Goal: Communication & Community: Answer question/provide support

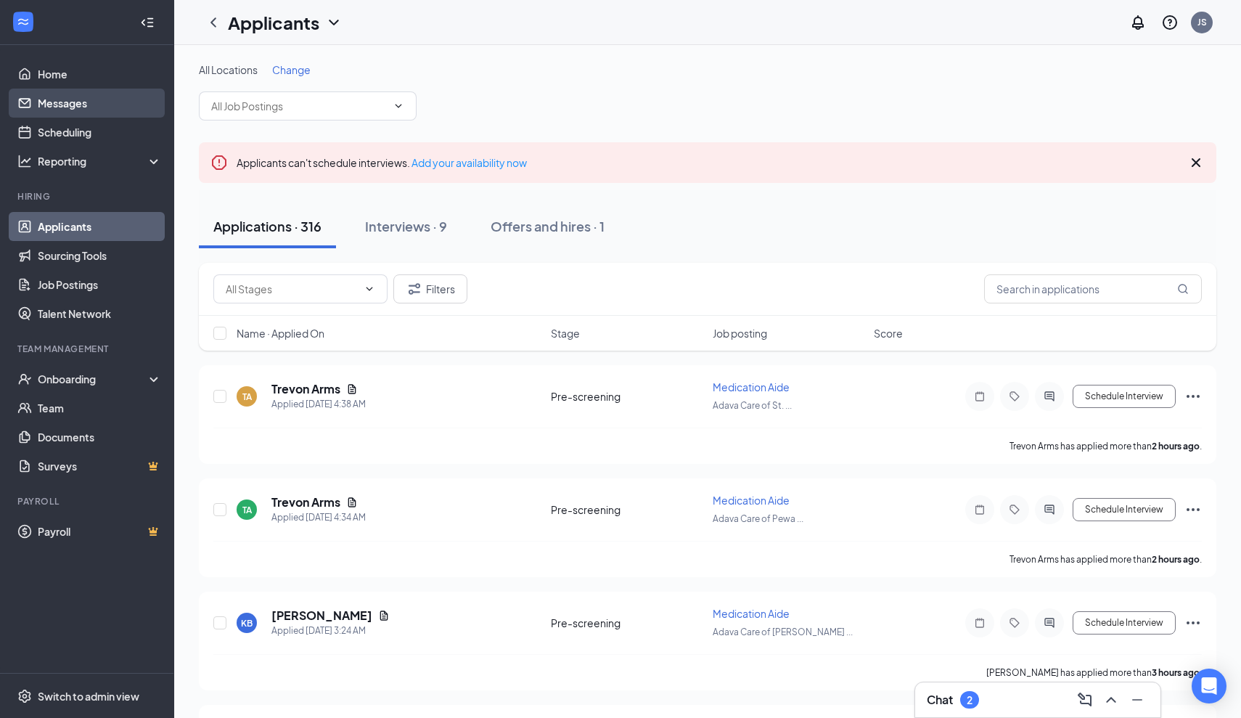
click at [48, 104] on link "Messages" at bounding box center [100, 103] width 124 height 29
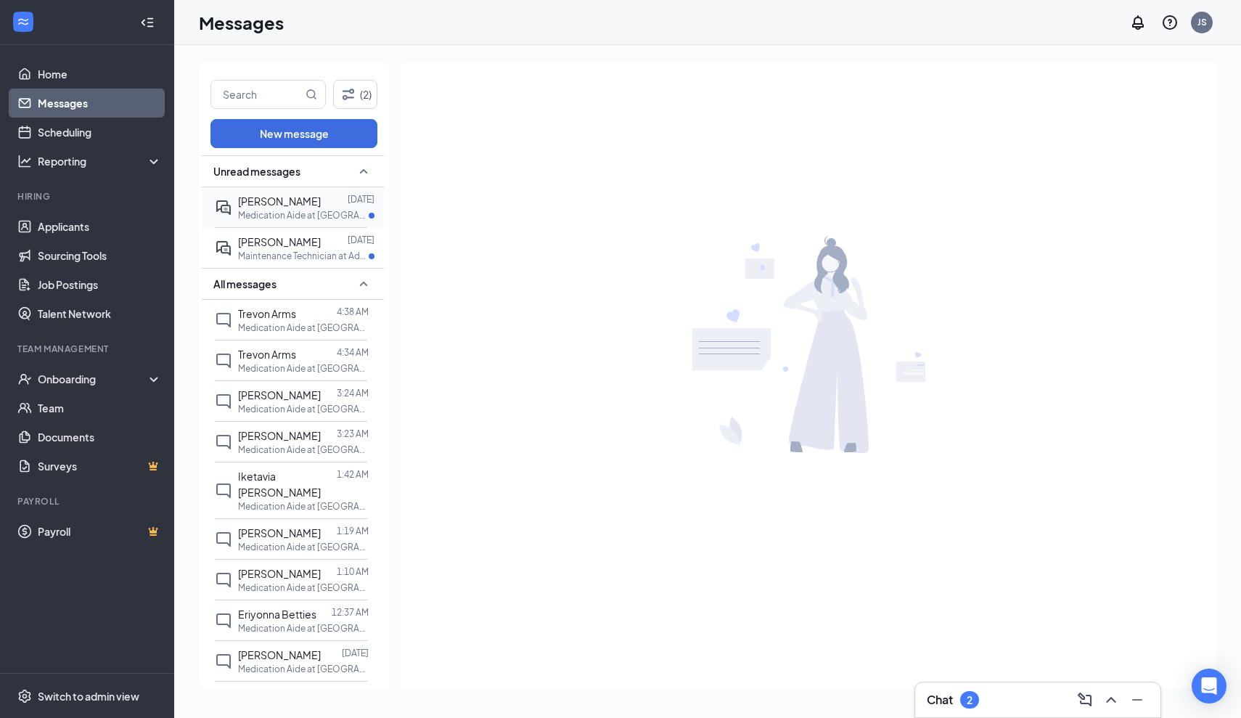
click at [295, 209] on p "Medication Aide at [GEOGRAPHIC_DATA] Home" at bounding box center [303, 215] width 131 height 12
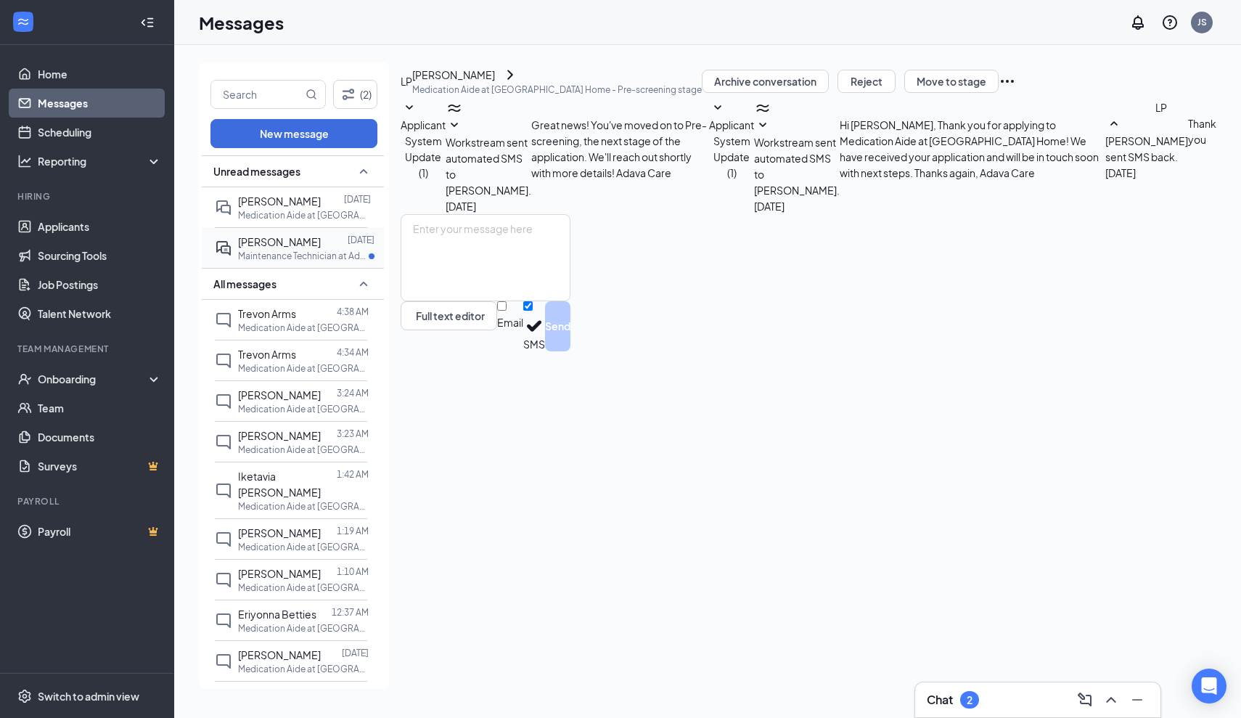
click at [282, 248] on div "[PERSON_NAME]" at bounding box center [279, 242] width 83 height 16
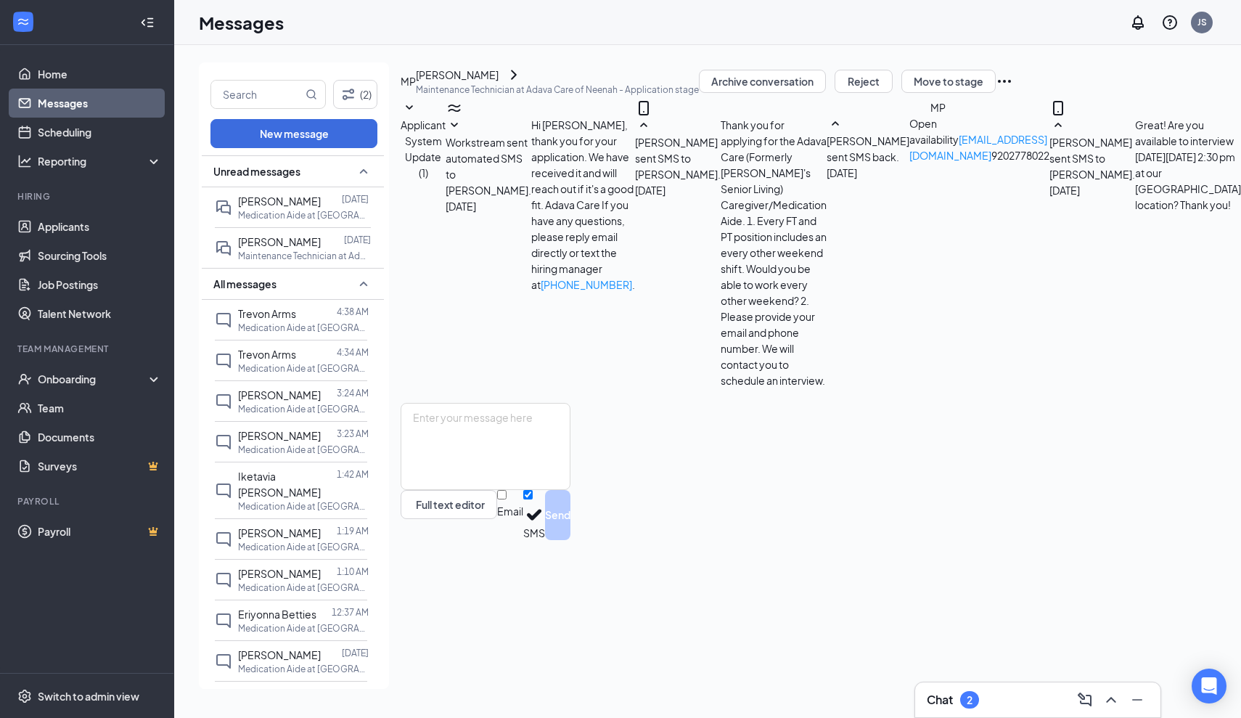
scroll to position [174, 0]
click at [560, 490] on textarea at bounding box center [486, 446] width 170 height 87
type textarea "My apologies, the Maintenance position is no longer available."
click at [570, 540] on button "Send" at bounding box center [557, 515] width 25 height 50
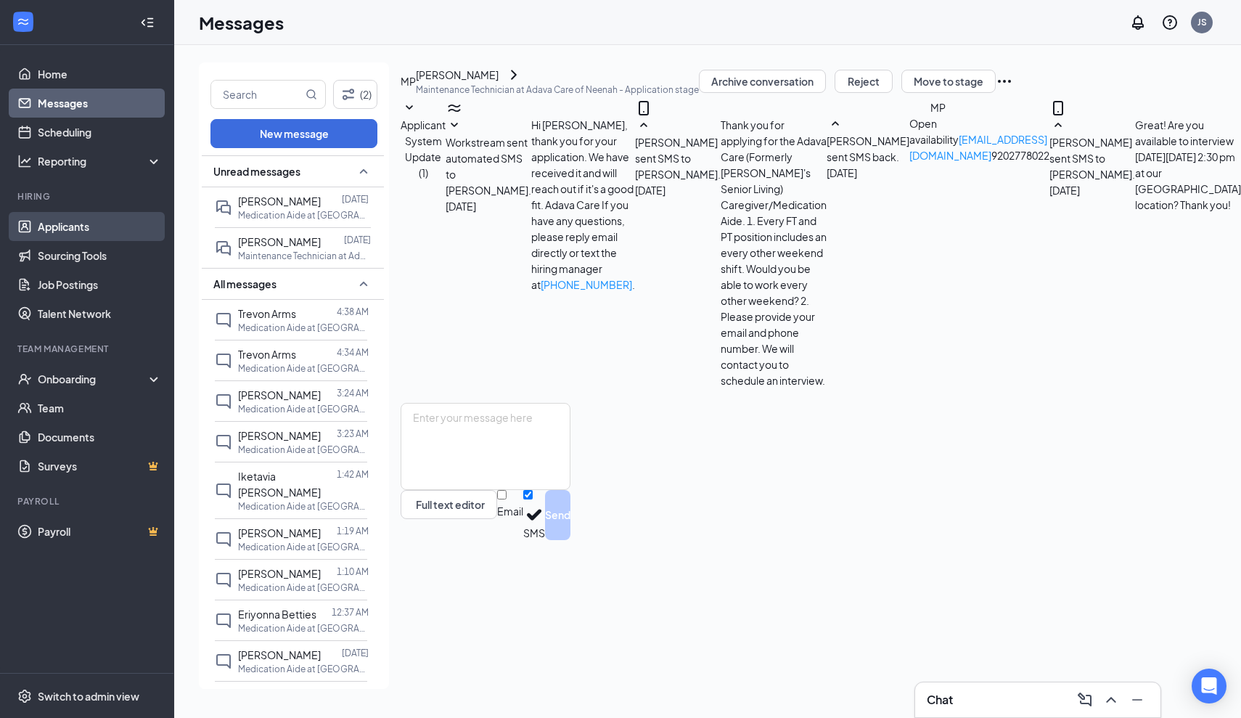
click at [59, 229] on link "Applicants" at bounding box center [100, 226] width 124 height 29
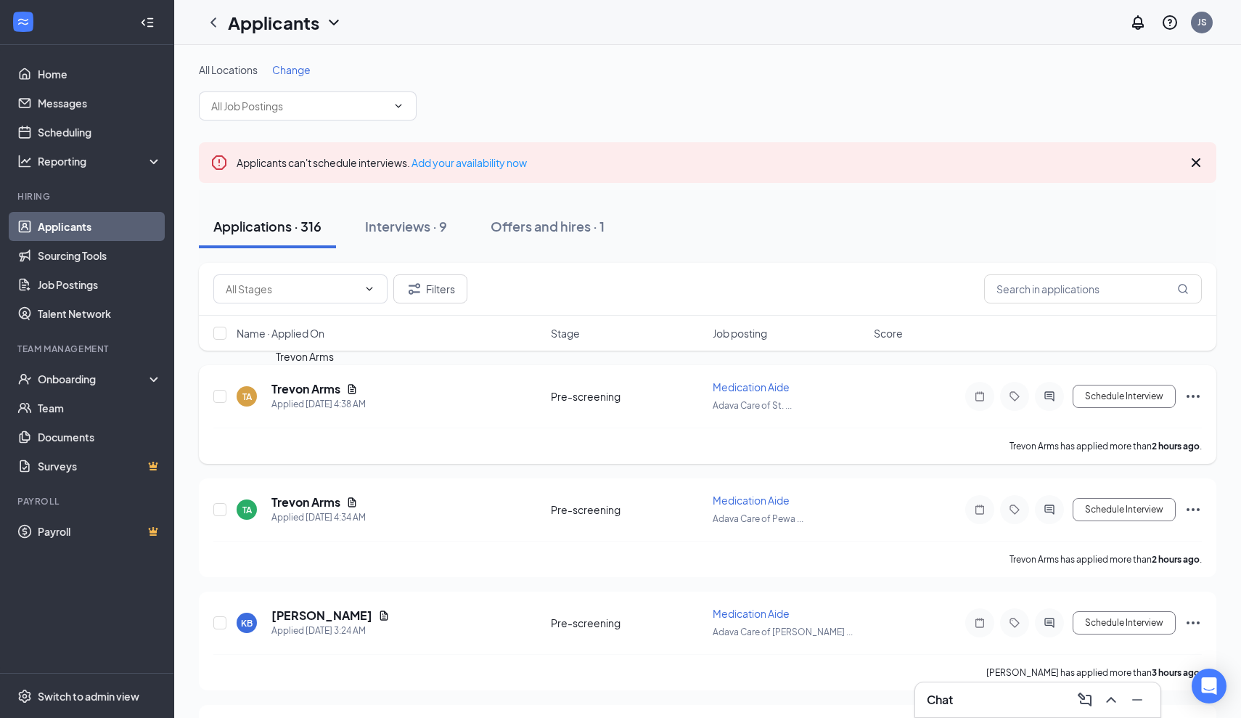
click at [322, 388] on h5 "Trevon Arms" at bounding box center [305, 389] width 69 height 16
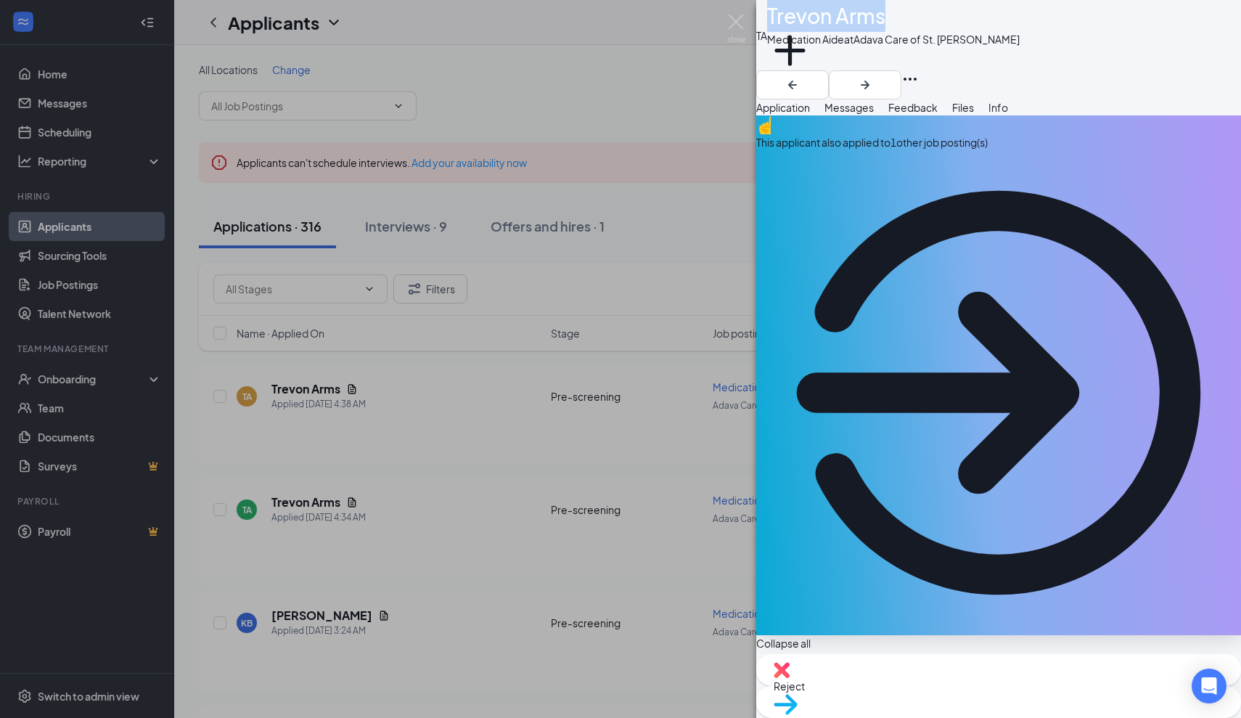
drag, startPoint x: 908, startPoint y: 24, endPoint x: 806, endPoint y: 18, distance: 101.8
click at [806, 18] on h1 "Trevon Arms" at bounding box center [826, 16] width 118 height 32
copy h1 "Trevon Arms"
drag, startPoint x: 981, startPoint y: 306, endPoint x: 948, endPoint y: 415, distance: 113.9
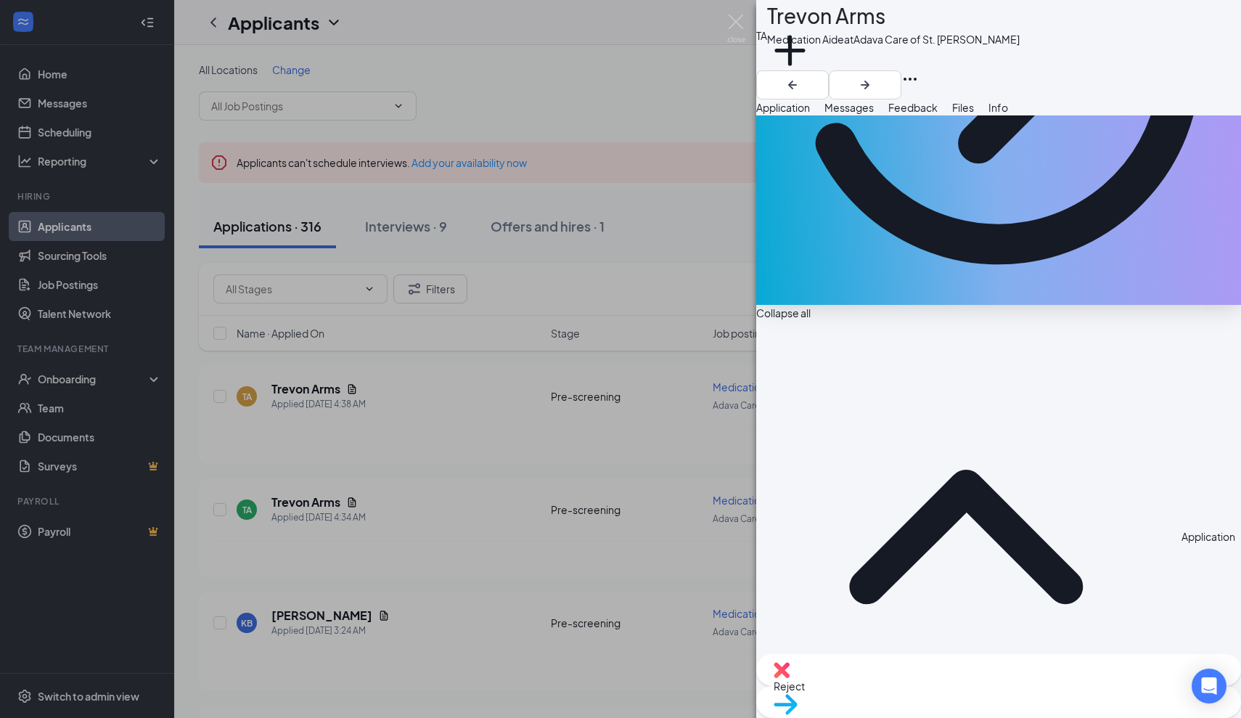
scroll to position [335, 0]
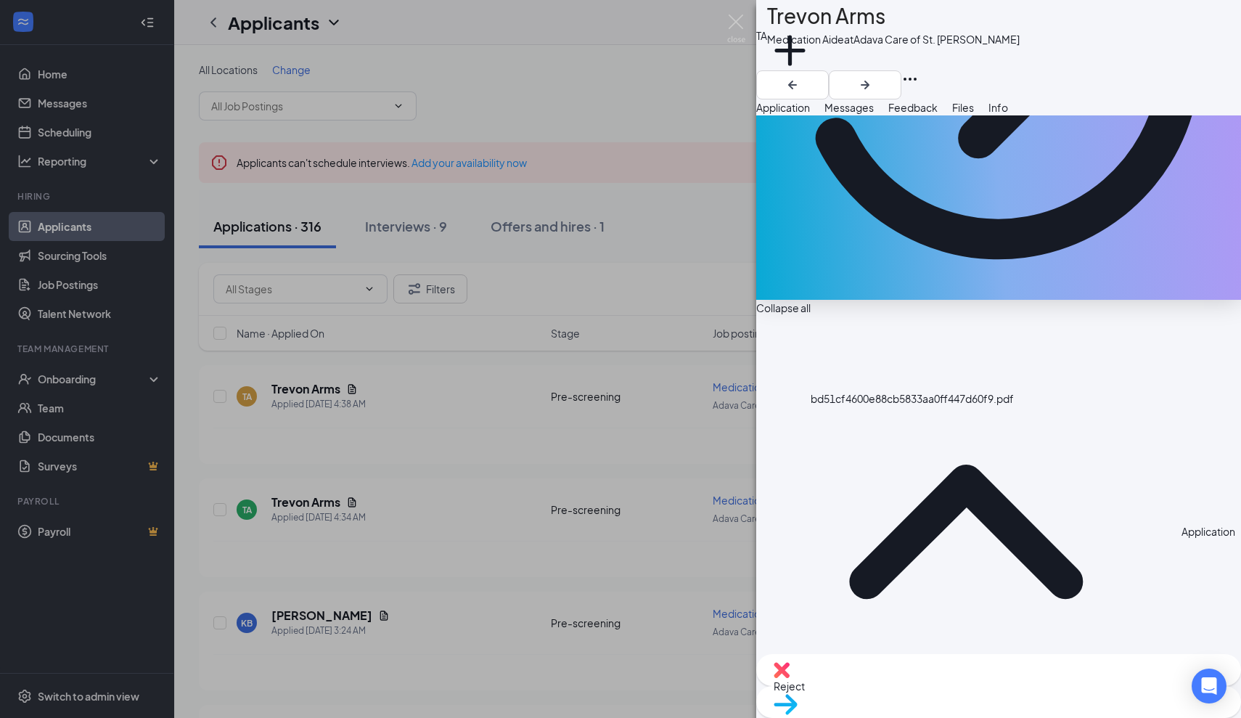
click at [874, 114] on span "Messages" at bounding box center [849, 107] width 49 height 13
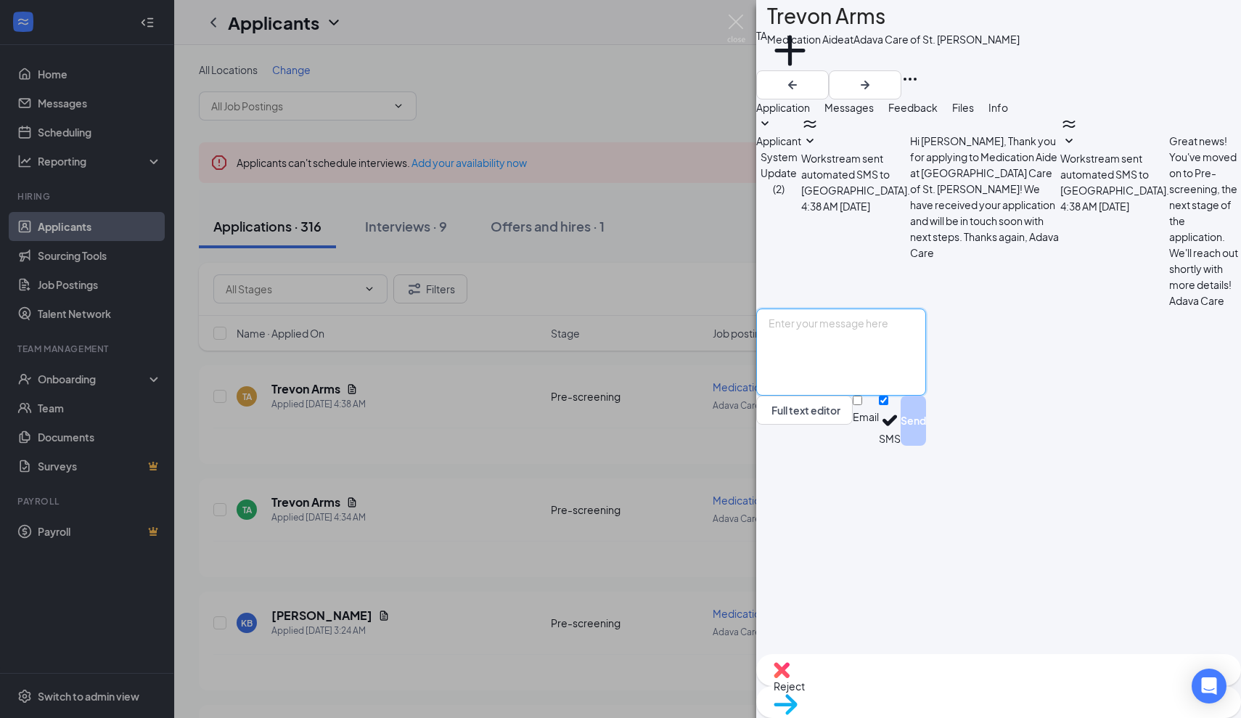
click at [808, 396] on textarea at bounding box center [841, 351] width 170 height 87
paste textarea "Thank you for applying for the Adava Care (Formerly [PERSON_NAME]'s Senior Livi…"
type textarea "Thank you for applying for the Adava Care (Formerly [PERSON_NAME]'s Senior Livi…"
click at [926, 446] on button "Send" at bounding box center [913, 421] width 25 height 50
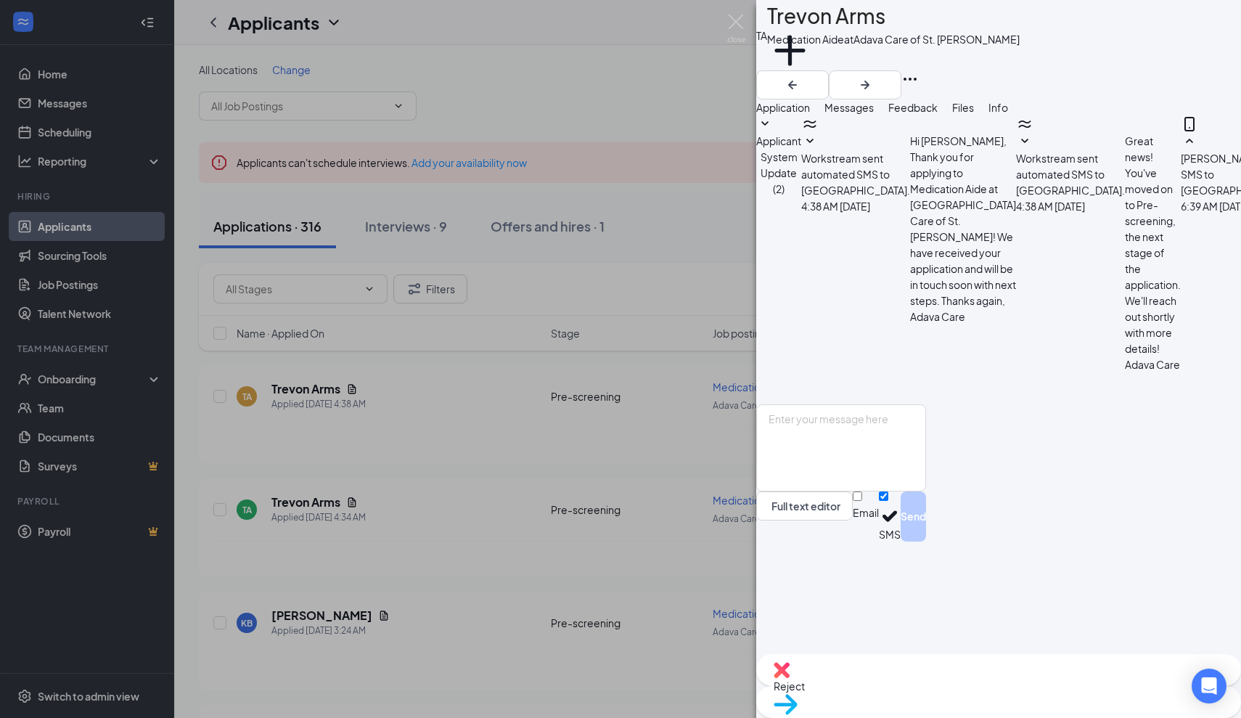
scroll to position [32, 0]
click at [734, 20] on img at bounding box center [736, 29] width 18 height 28
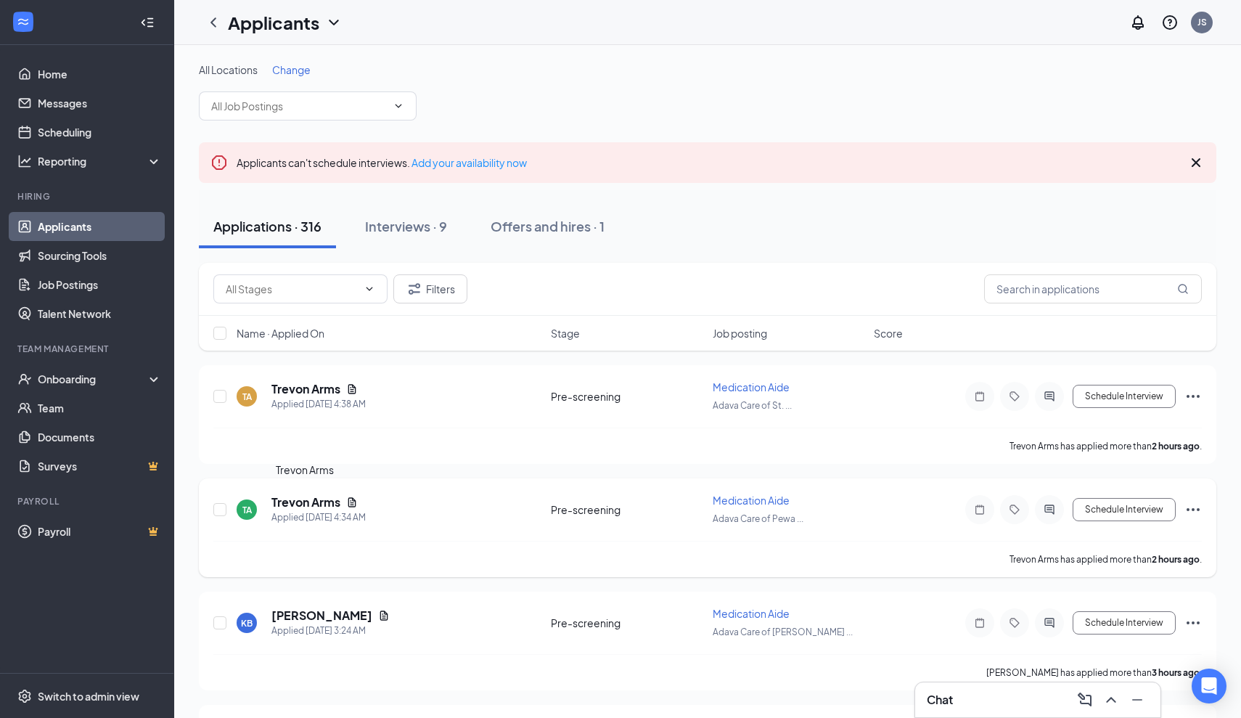
click at [328, 503] on h5 "Trevon Arms" at bounding box center [305, 502] width 69 height 16
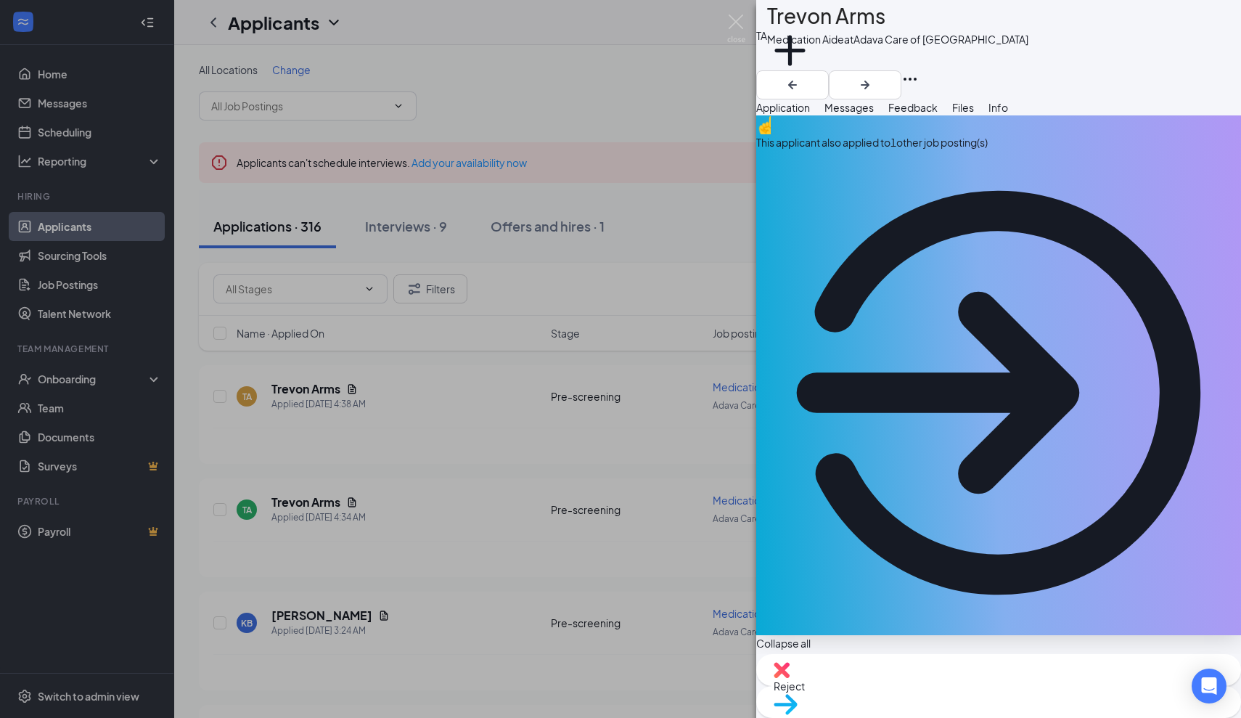
click at [805, 687] on span "Reject" at bounding box center [789, 685] width 31 height 13
type textarea "applied to several job postings."
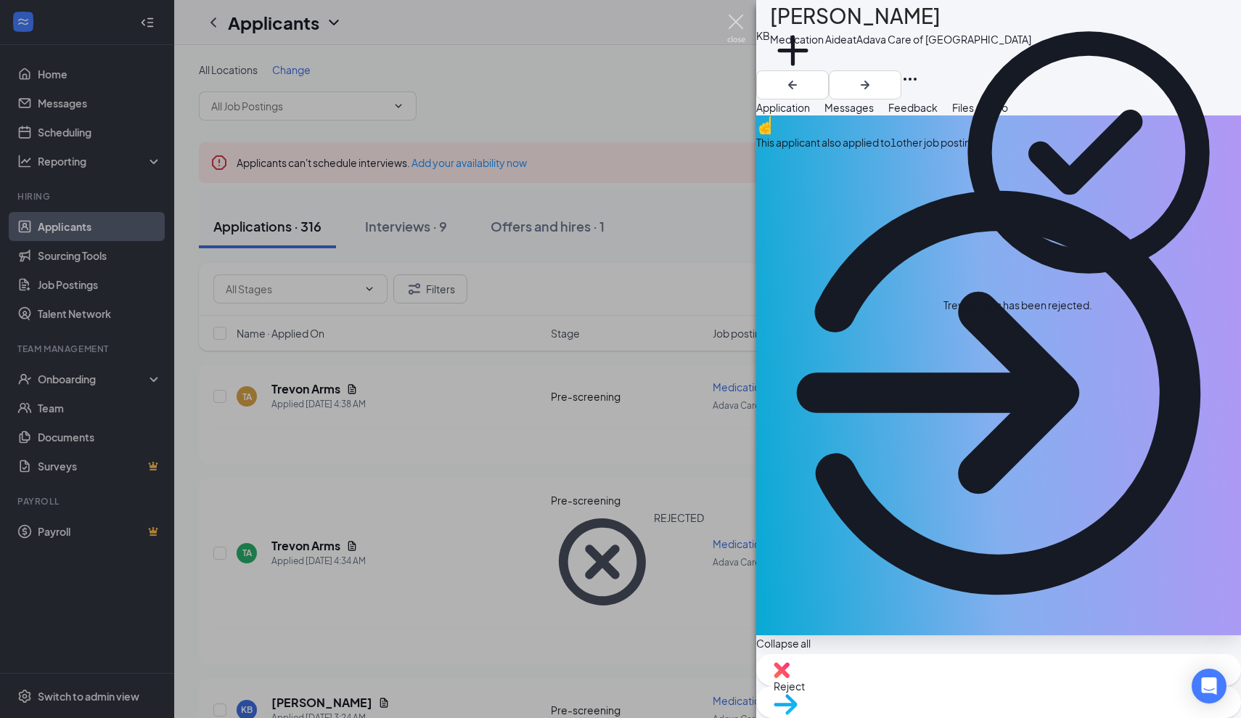
click at [737, 20] on img at bounding box center [736, 29] width 18 height 28
click at [737, 20] on div "Applicants JS" at bounding box center [707, 22] width 1067 height 45
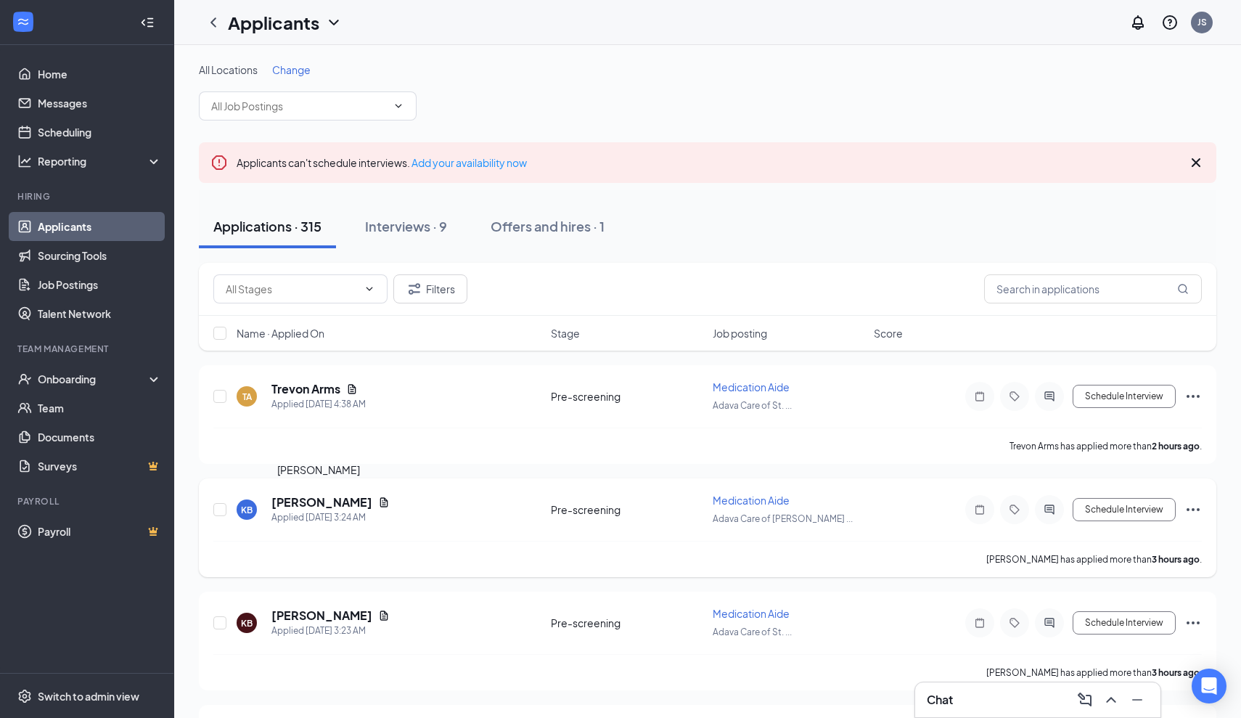
click at [337, 503] on h5 "[PERSON_NAME]" at bounding box center [321, 502] width 101 height 16
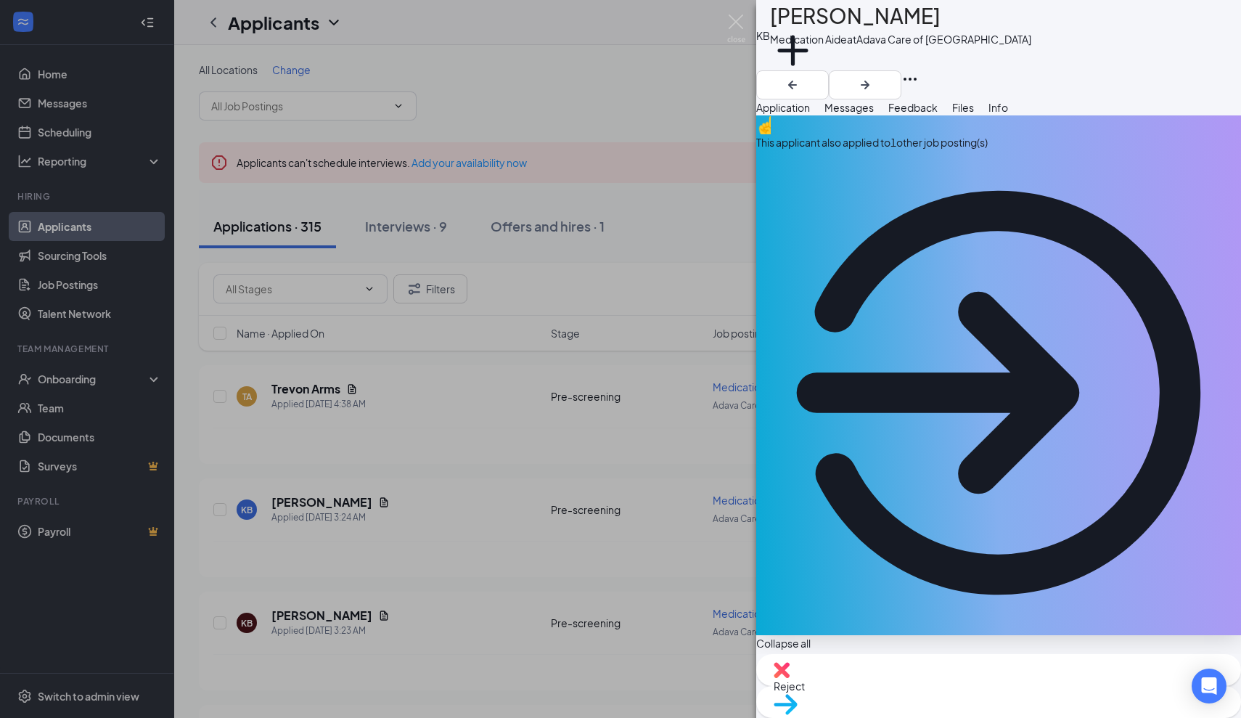
drag, startPoint x: 925, startPoint y: 22, endPoint x: 809, endPoint y: 30, distance: 117.2
click at [808, 30] on div "[PERSON_NAME]" at bounding box center [900, 16] width 261 height 32
copy h1 "[PERSON_NAME]"
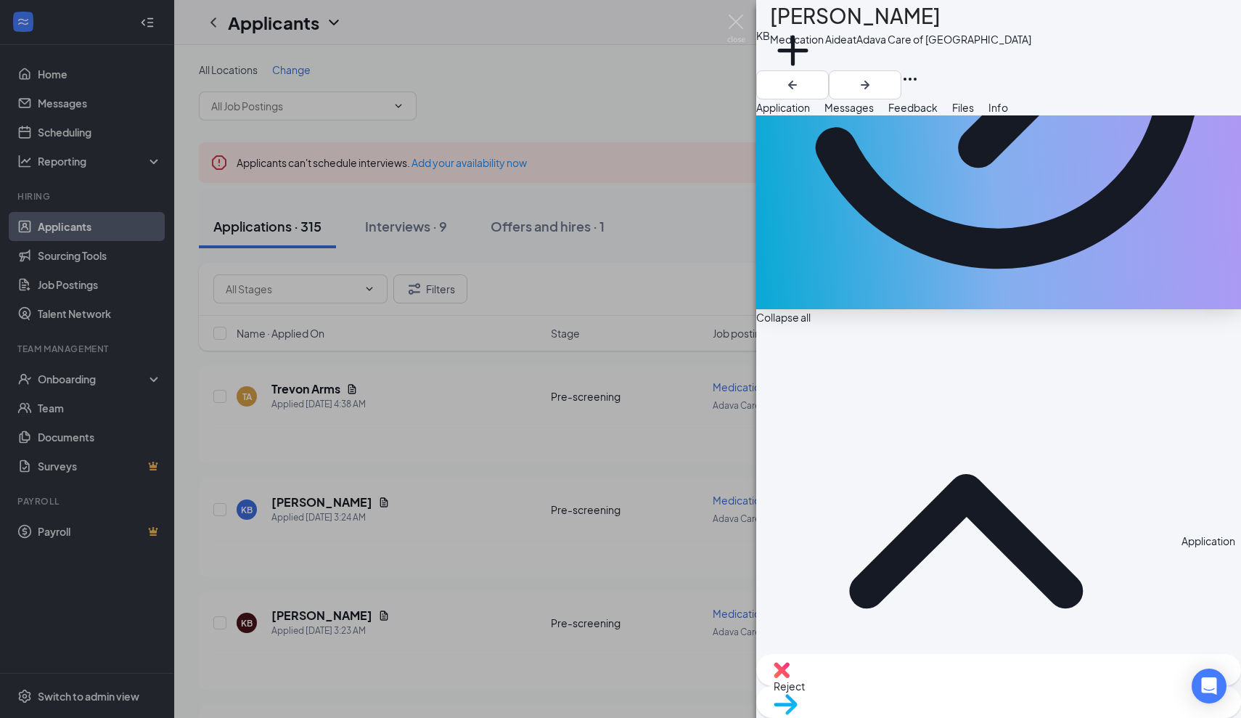
scroll to position [330, 0]
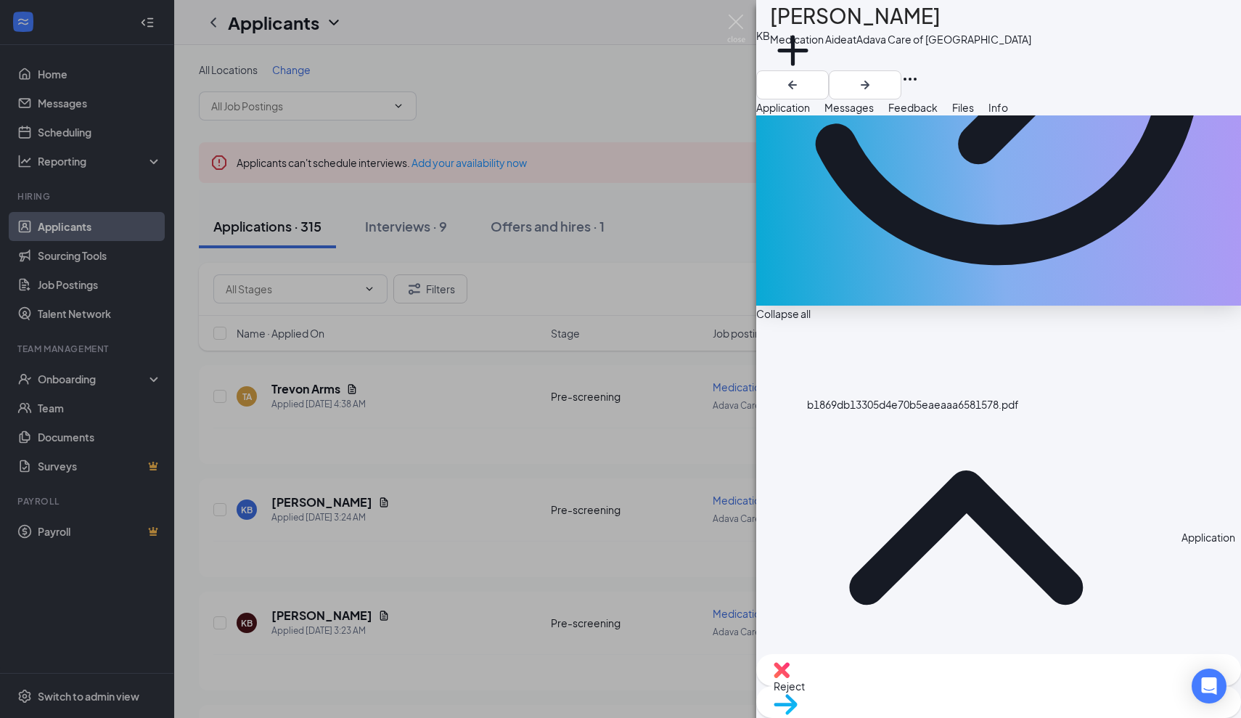
click at [874, 114] on span "Messages" at bounding box center [849, 107] width 49 height 13
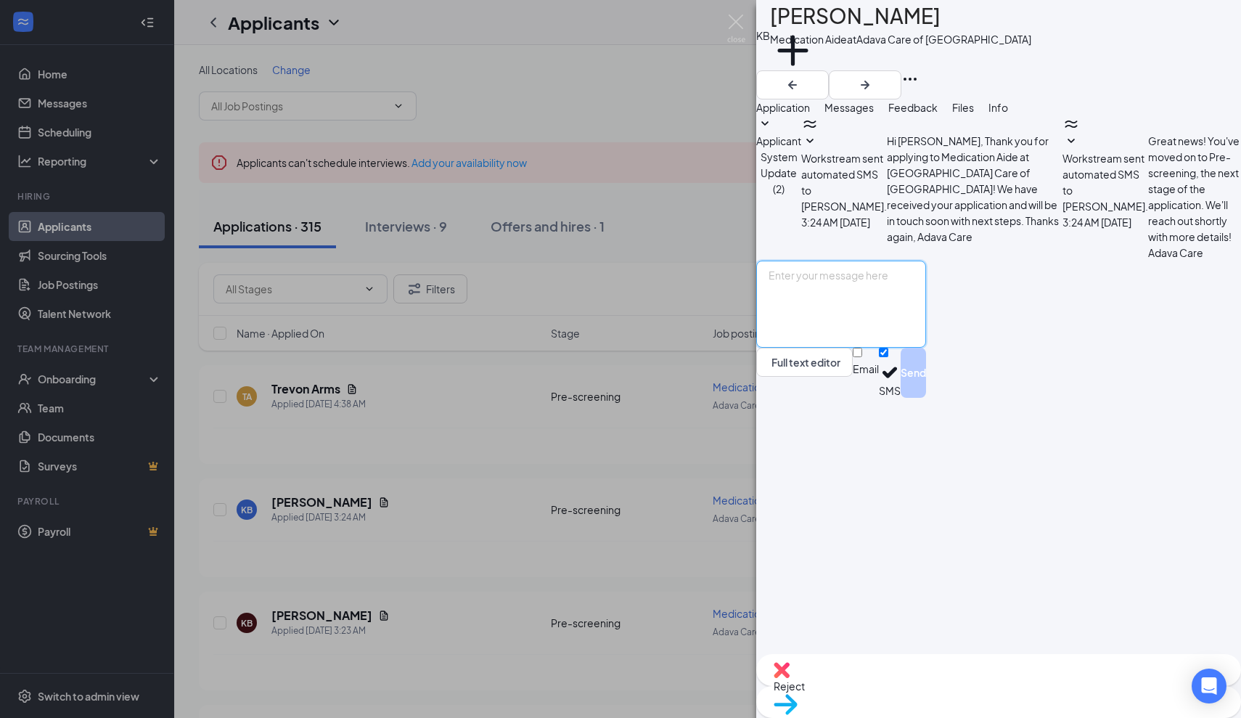
click at [802, 348] on textarea at bounding box center [841, 304] width 170 height 87
paste textarea "Thank you for applying for the Adava Care (Formerly [PERSON_NAME]'s Senior Livi…"
type textarea "Thank you for applying for the Adava Care (Formerly [PERSON_NAME]'s Senior Livi…"
click at [926, 398] on button "Send" at bounding box center [913, 373] width 25 height 50
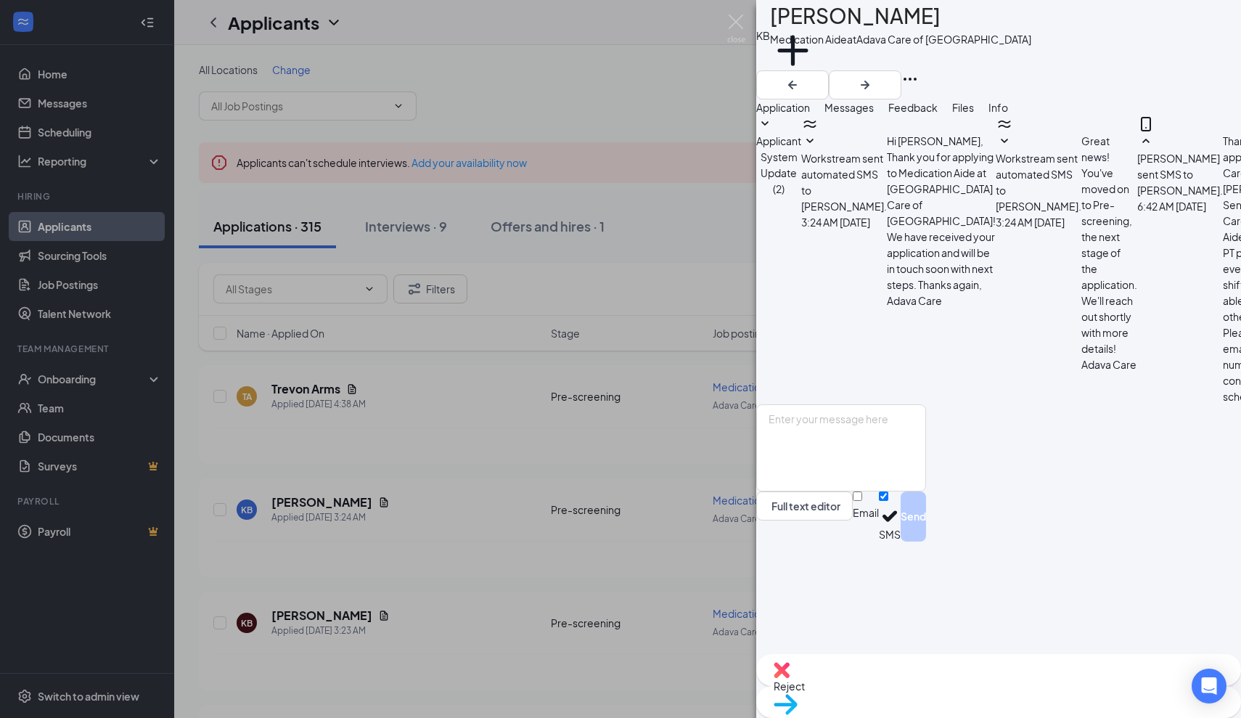
scroll to position [32, 0]
click at [736, 24] on img at bounding box center [736, 29] width 18 height 28
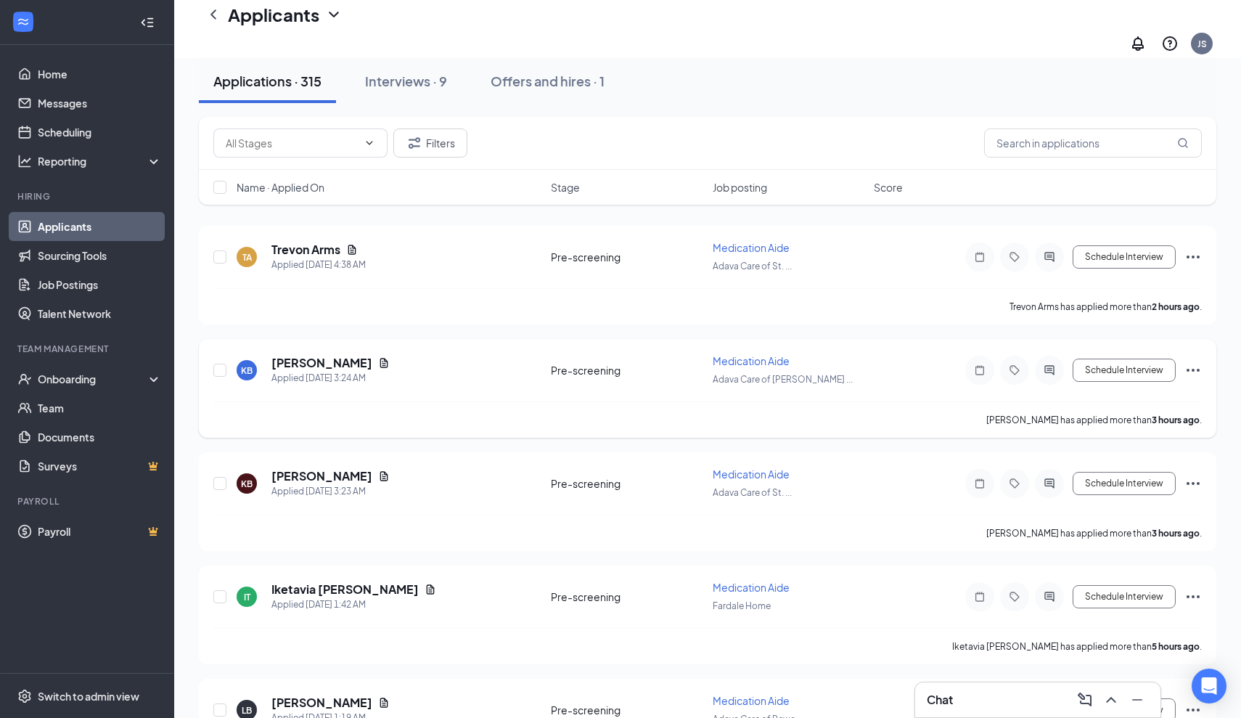
scroll to position [154, 0]
click at [342, 467] on h5 "[PERSON_NAME]" at bounding box center [321, 475] width 101 height 16
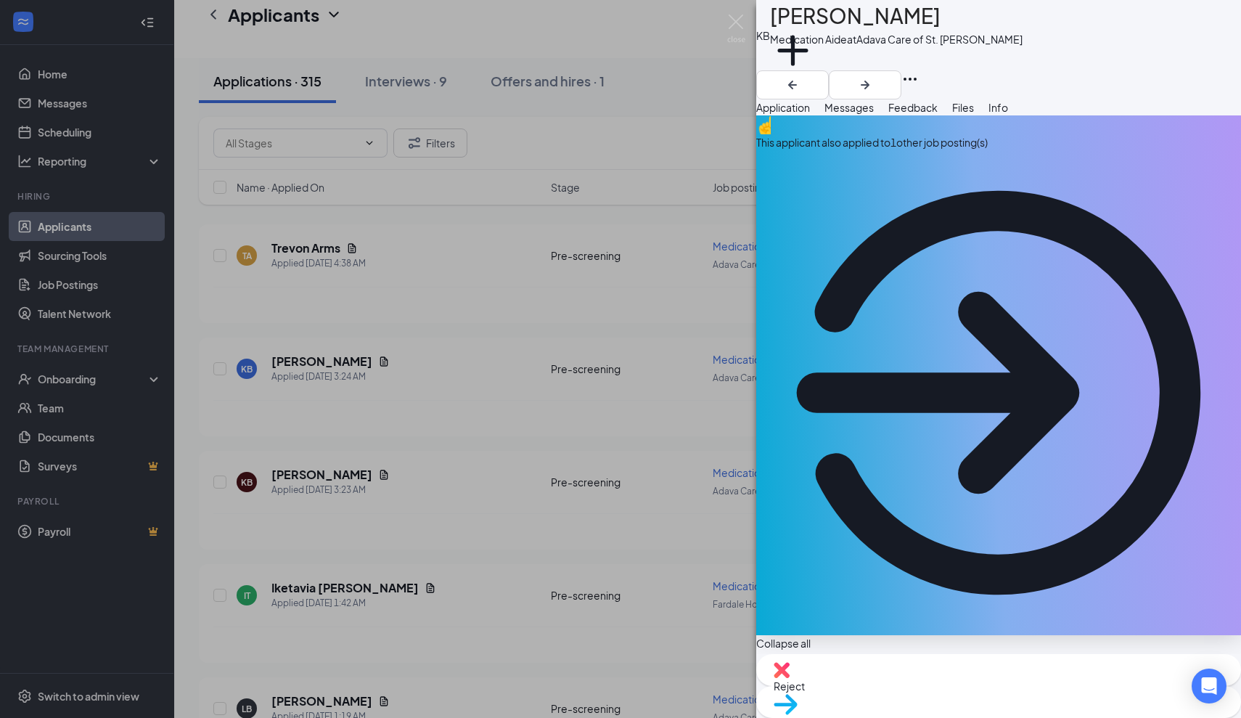
click at [805, 687] on span "Reject" at bounding box center [789, 685] width 31 height 13
type textarea "Applied to several job postings"
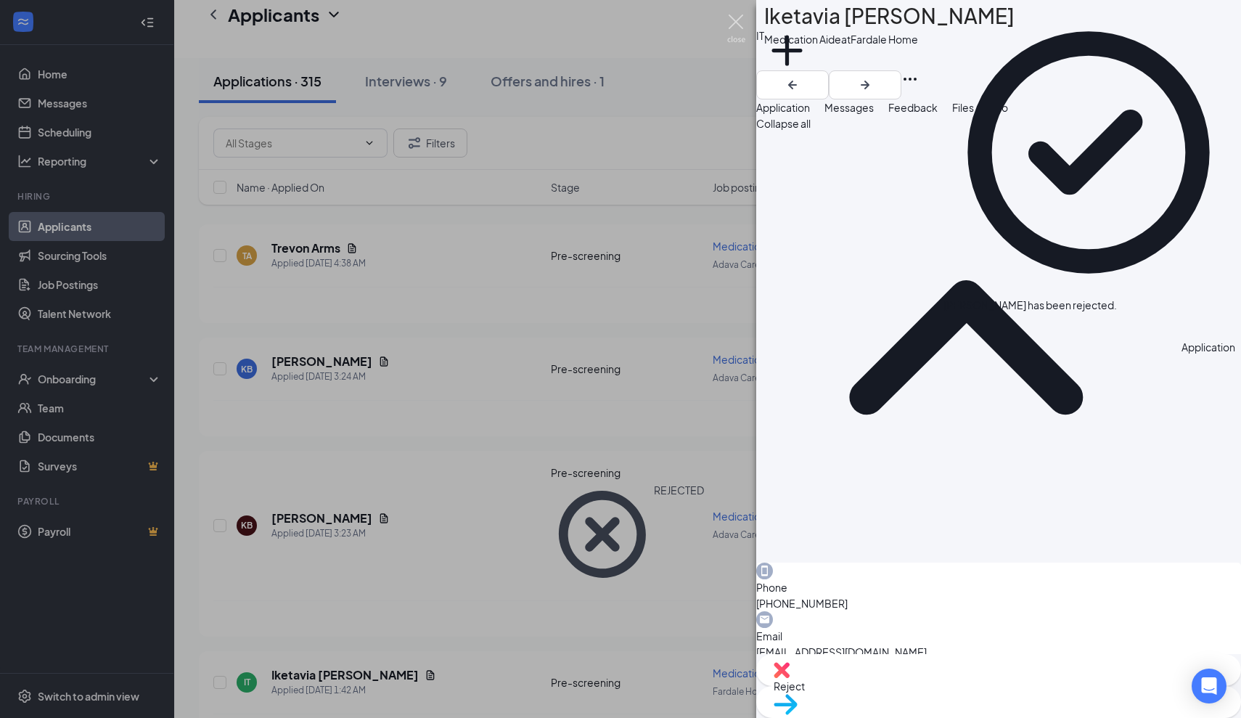
click at [737, 24] on img at bounding box center [736, 29] width 18 height 28
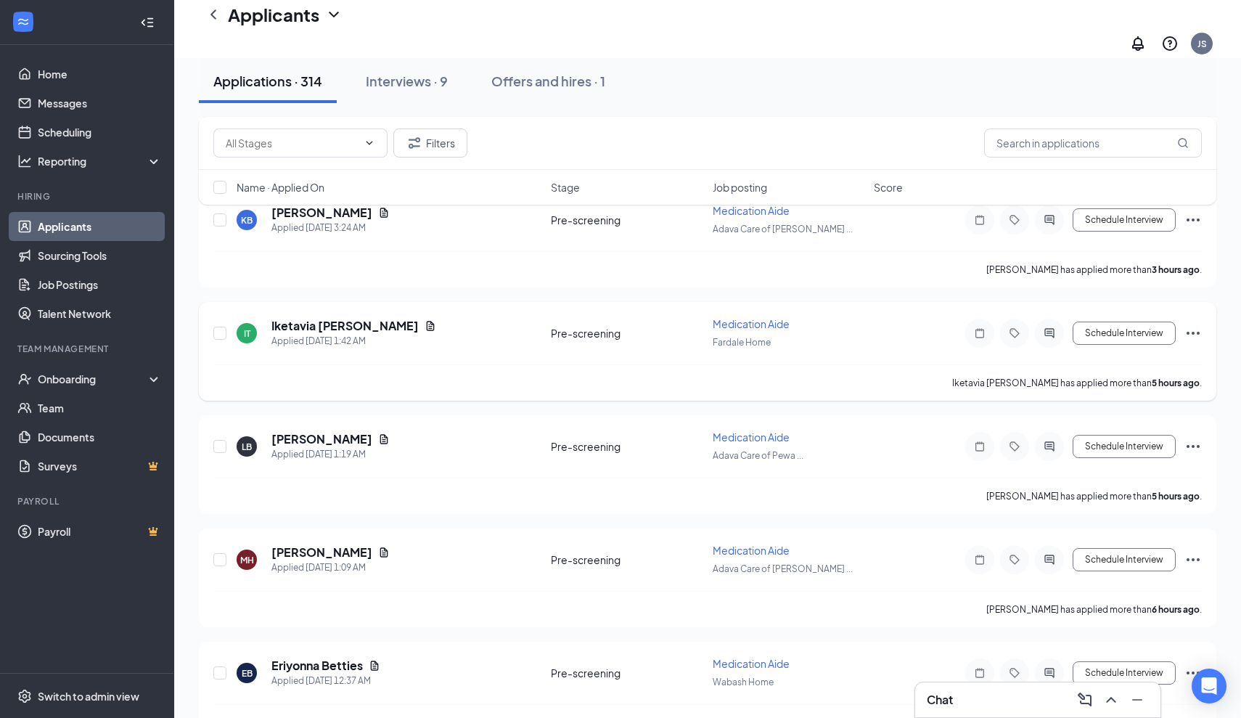
scroll to position [303, 0]
click at [374, 317] on h5 "Iketavia [PERSON_NAME]" at bounding box center [344, 325] width 147 height 16
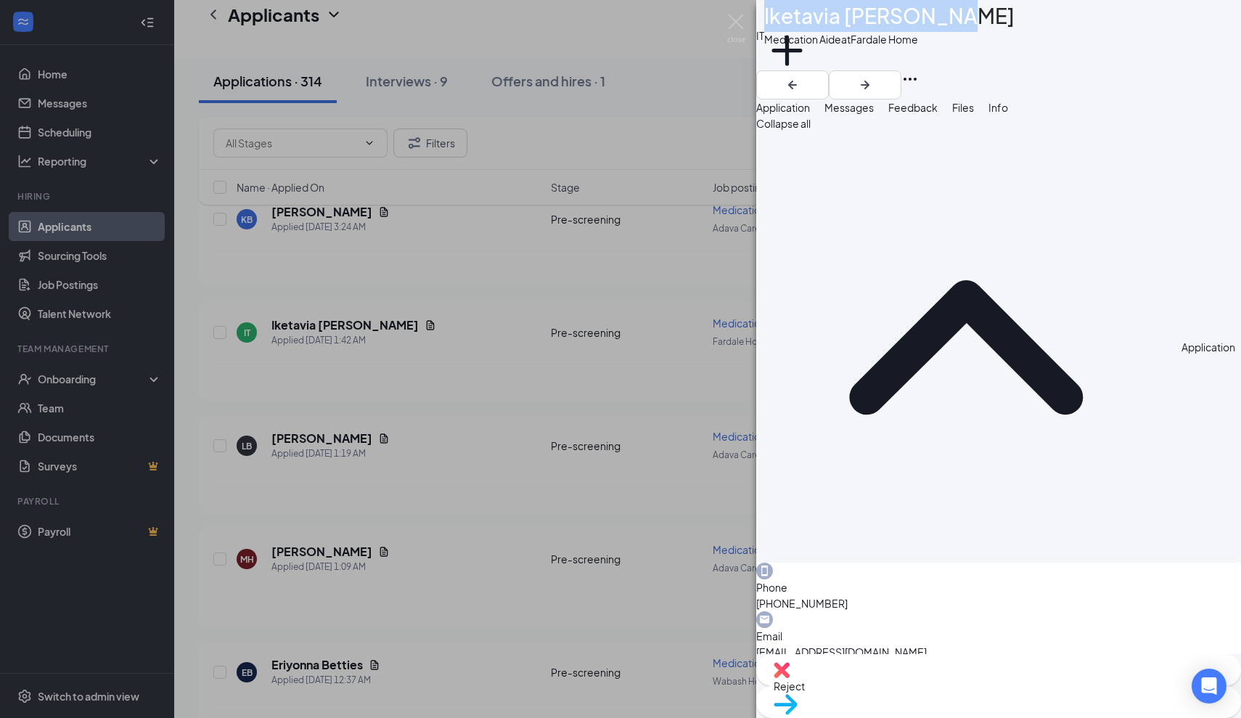
drag, startPoint x: 978, startPoint y: 23, endPoint x: 803, endPoint y: 29, distance: 175.7
click at [803, 29] on div "IT Iketavia [PERSON_NAME] Medication Aide at [GEOGRAPHIC_DATA] Home Add a tag" at bounding box center [998, 35] width 485 height 70
copy h1 "Iketavia [PERSON_NAME]"
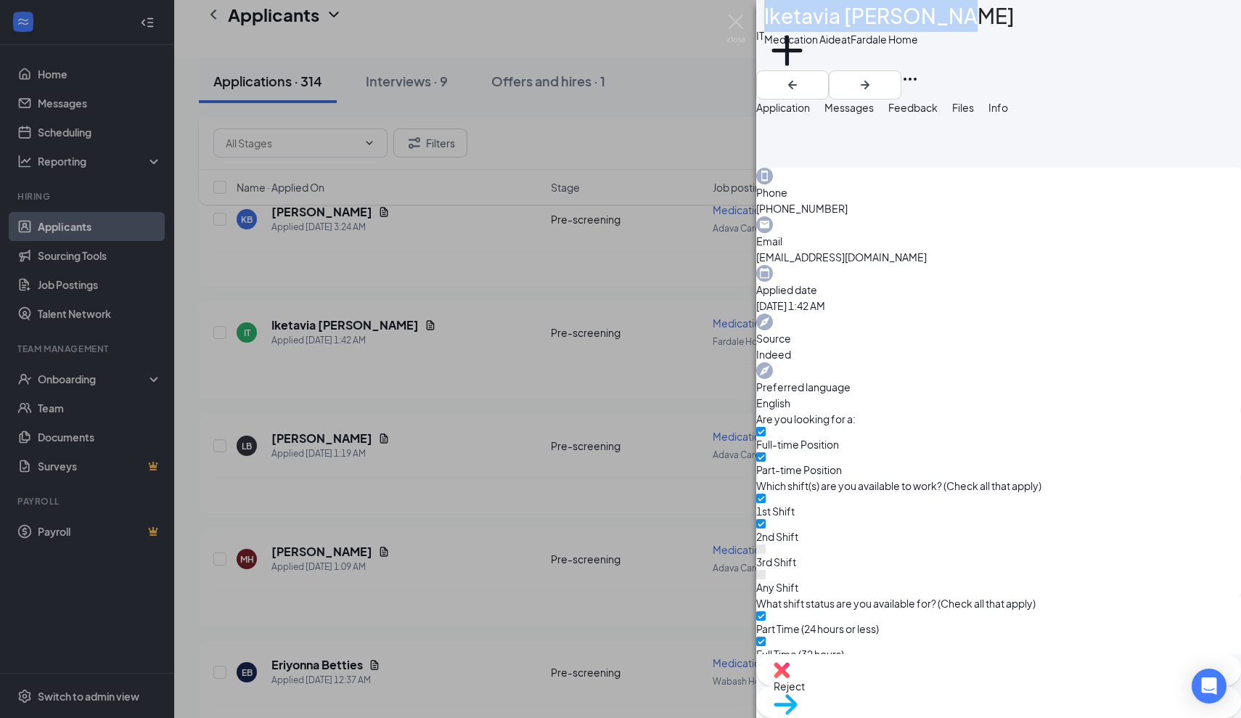
scroll to position [394, 0]
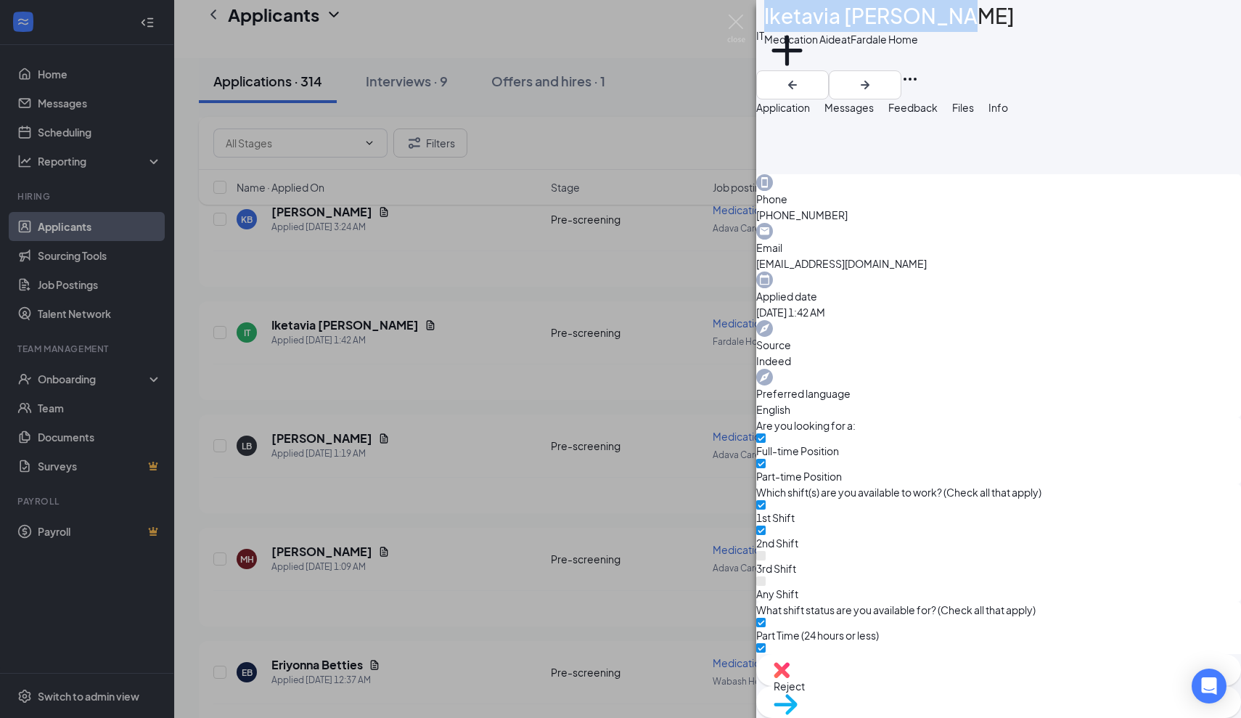
click at [874, 114] on span "Messages" at bounding box center [849, 107] width 49 height 13
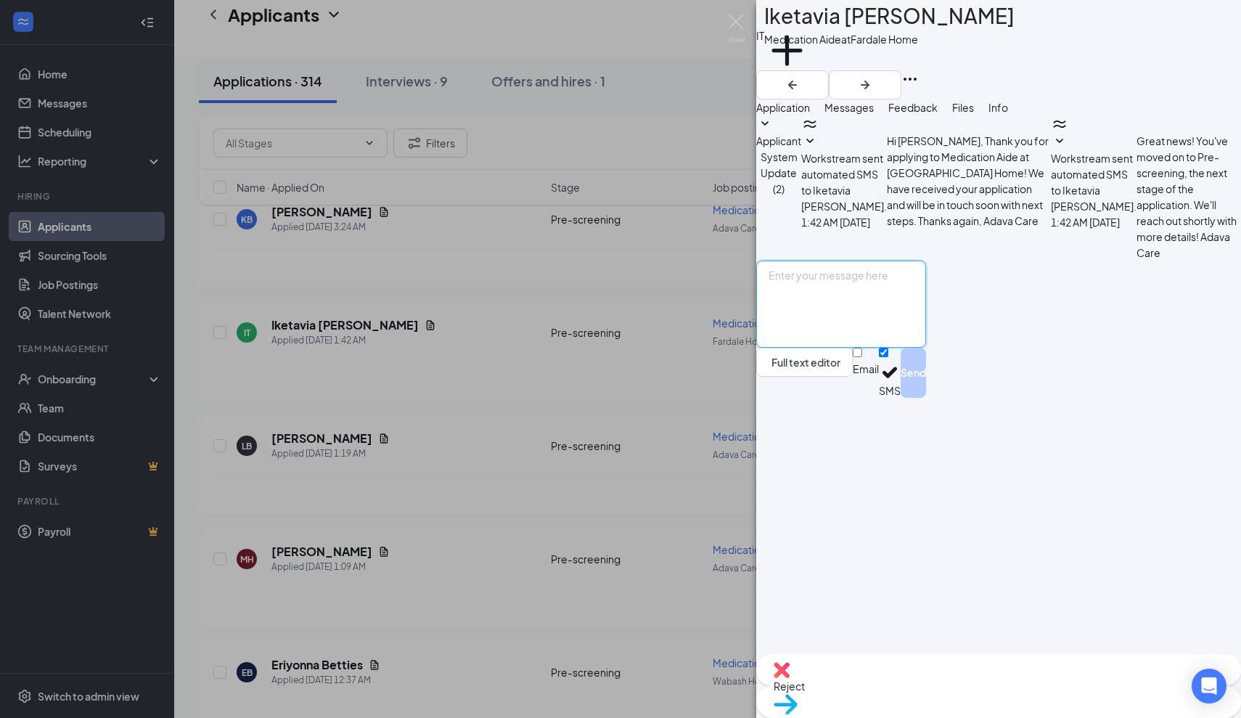
click at [811, 348] on textarea at bounding box center [841, 304] width 170 height 87
paste textarea "Thank you for applying for the Adava Care (Formerly [PERSON_NAME]'s Senior Livi…"
type textarea "Thank you for applying for the Adava Care (Formerly [PERSON_NAME]'s Senior Livi…"
click at [926, 398] on button "Send" at bounding box center [913, 373] width 25 height 50
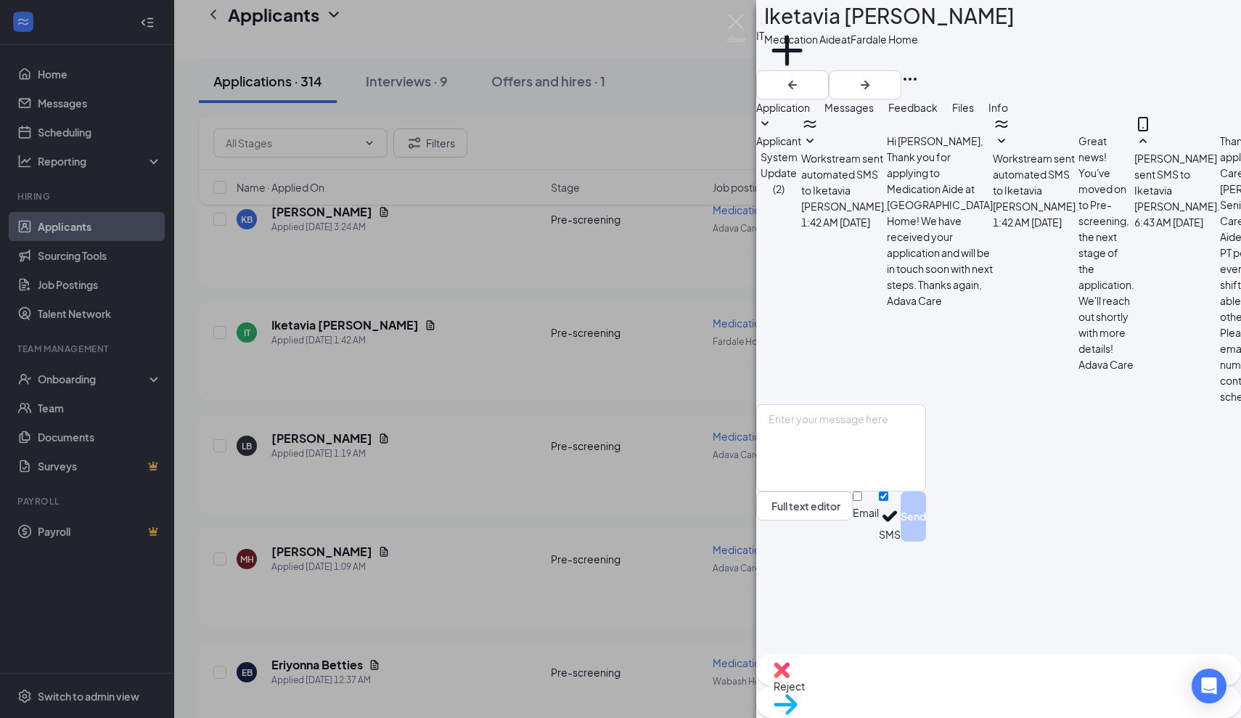
scroll to position [32, 0]
click at [735, 22] on img at bounding box center [736, 29] width 18 height 28
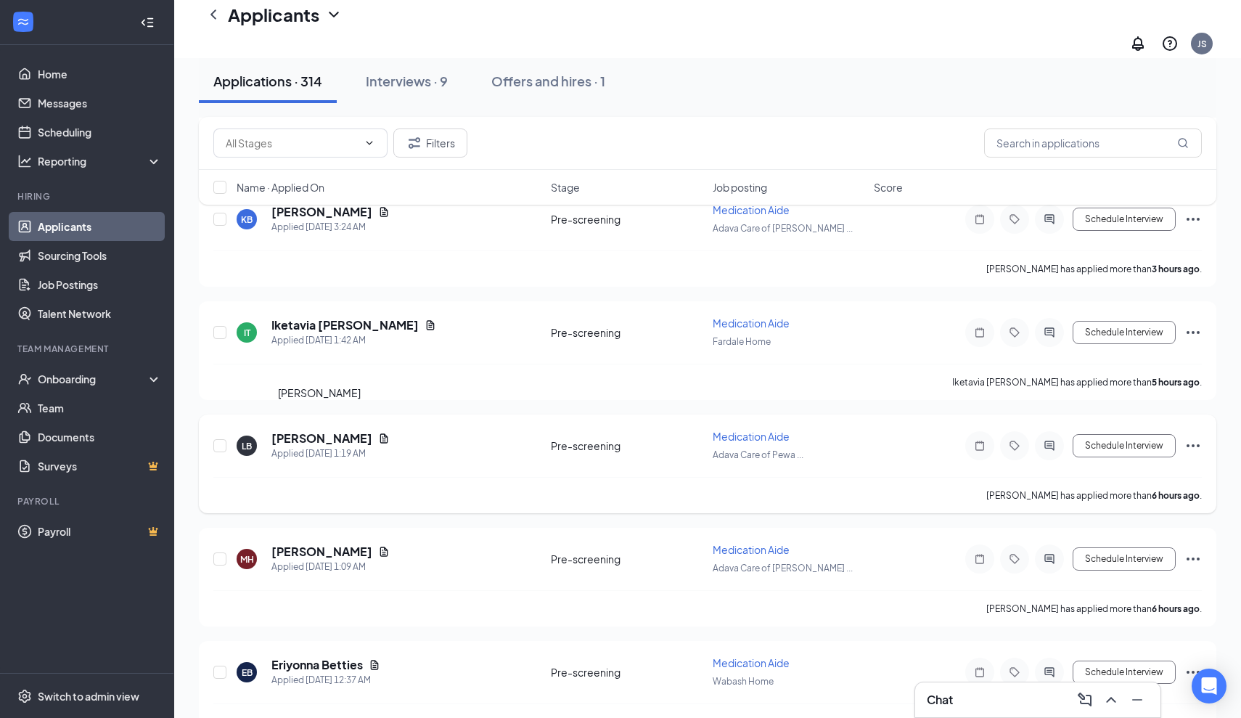
click at [346, 430] on h5 "[PERSON_NAME]" at bounding box center [321, 438] width 101 height 16
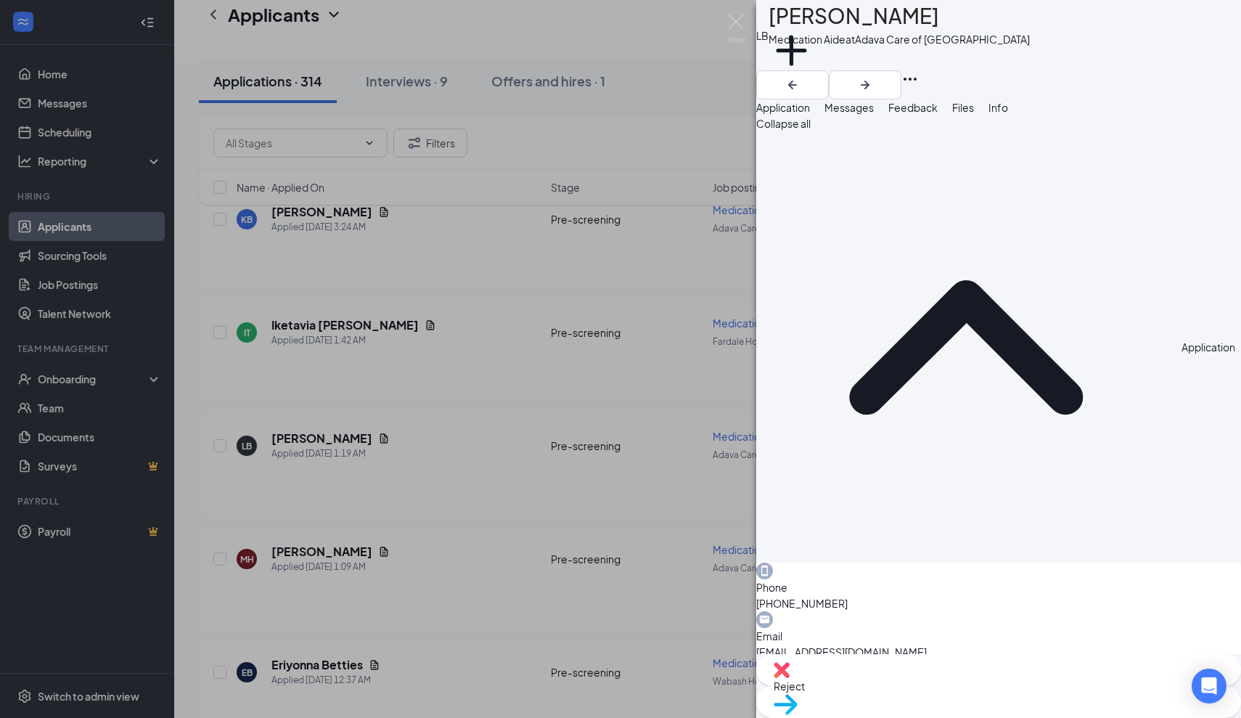
drag, startPoint x: 947, startPoint y: 25, endPoint x: 794, endPoint y: 40, distance: 153.9
click at [794, 39] on div "LB [PERSON_NAME] Medication Aide at [GEOGRAPHIC_DATA] Care of [GEOGRAPHIC_DATA]…" at bounding box center [998, 35] width 485 height 70
copy div "[PERSON_NAME]"
click at [805, 692] on span "Reject" at bounding box center [789, 685] width 31 height 13
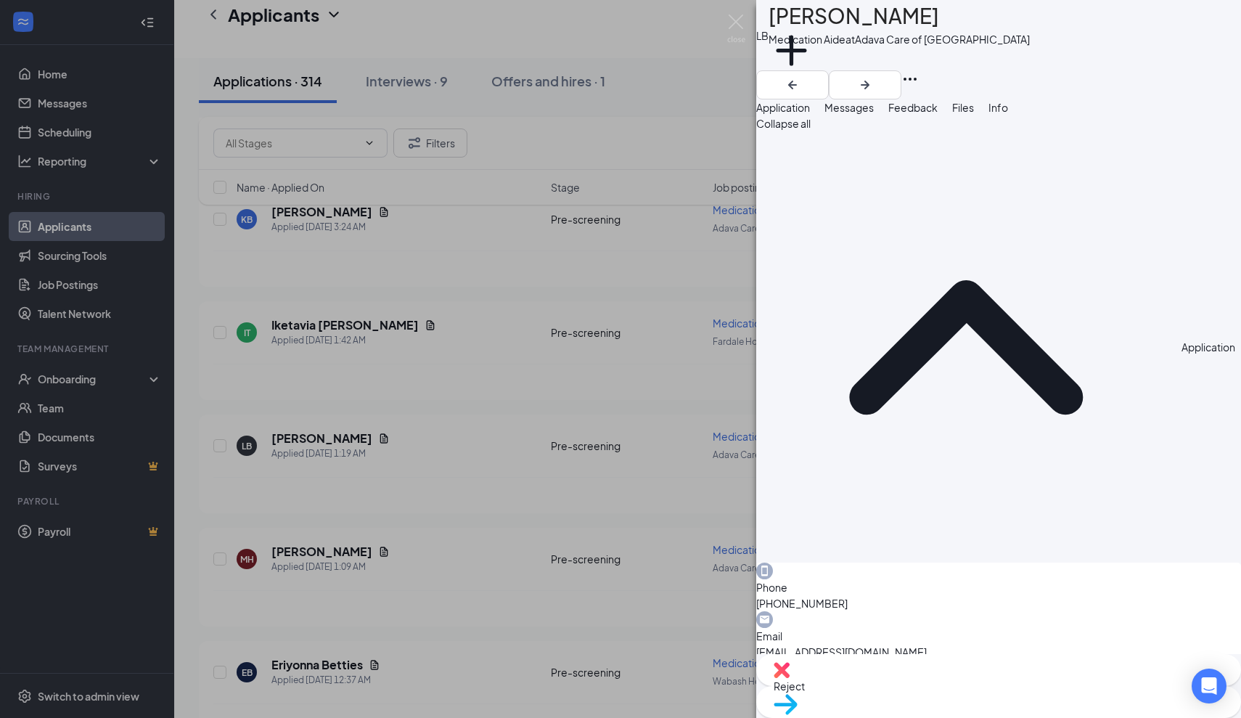
type textarea "o"
type textarea "Not Certified"
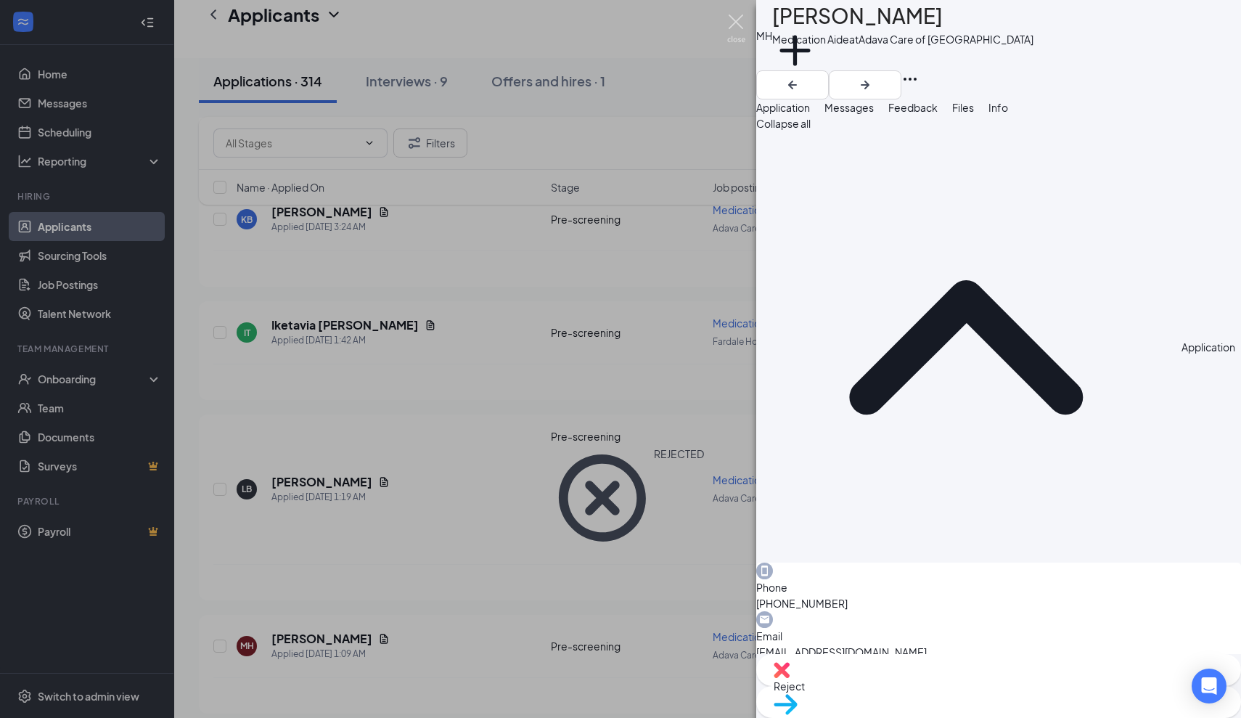
click at [735, 23] on img at bounding box center [736, 29] width 18 height 28
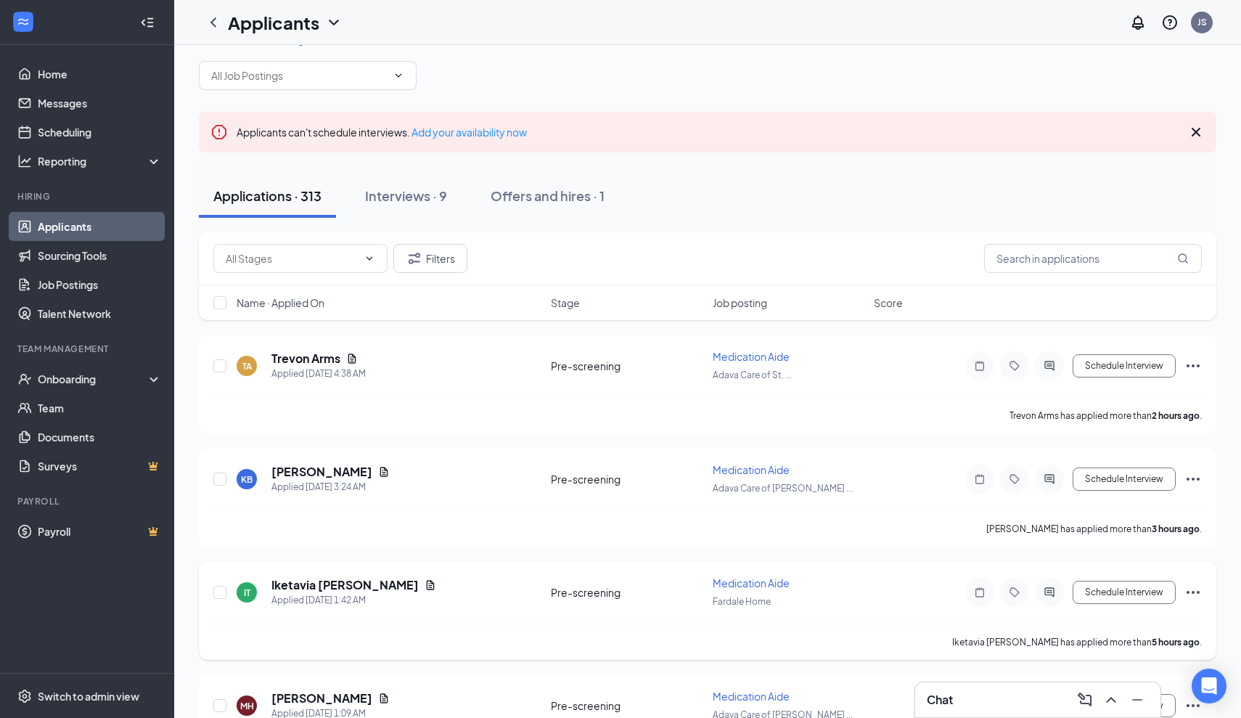
scroll to position [28, 0]
click at [319, 361] on h5 "Trevon Arms" at bounding box center [305, 361] width 69 height 16
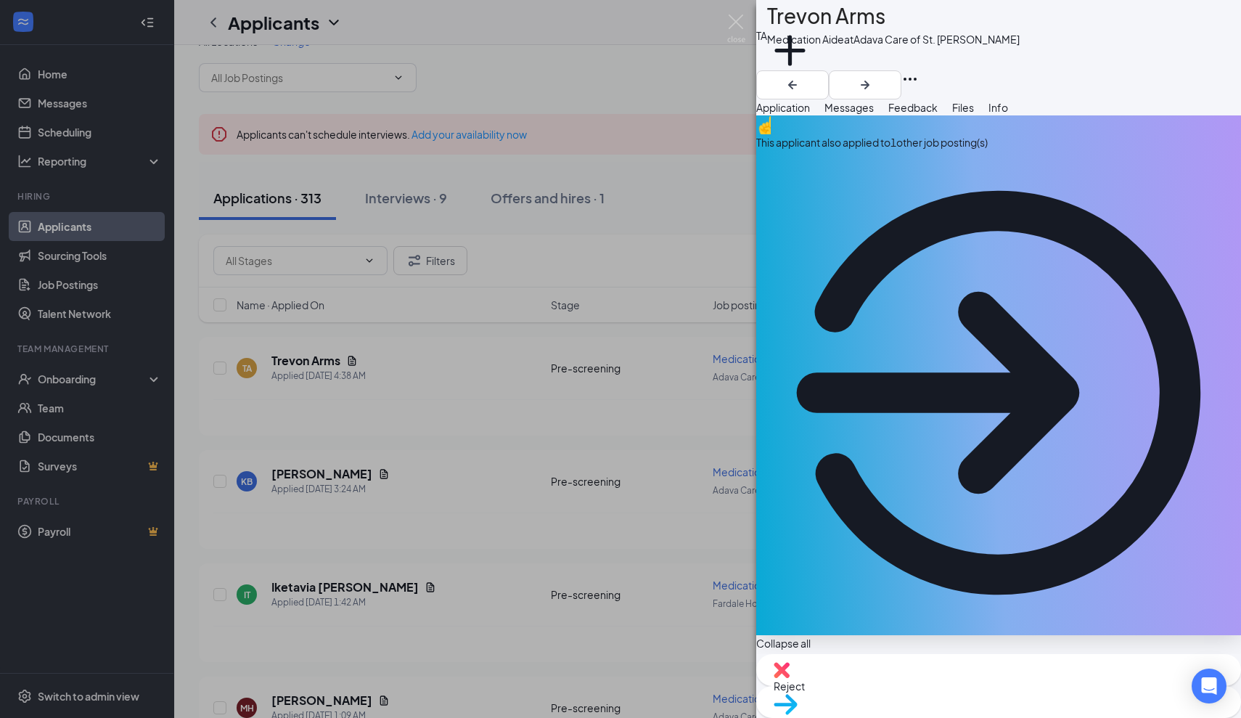
click at [874, 114] on span "Messages" at bounding box center [849, 107] width 49 height 13
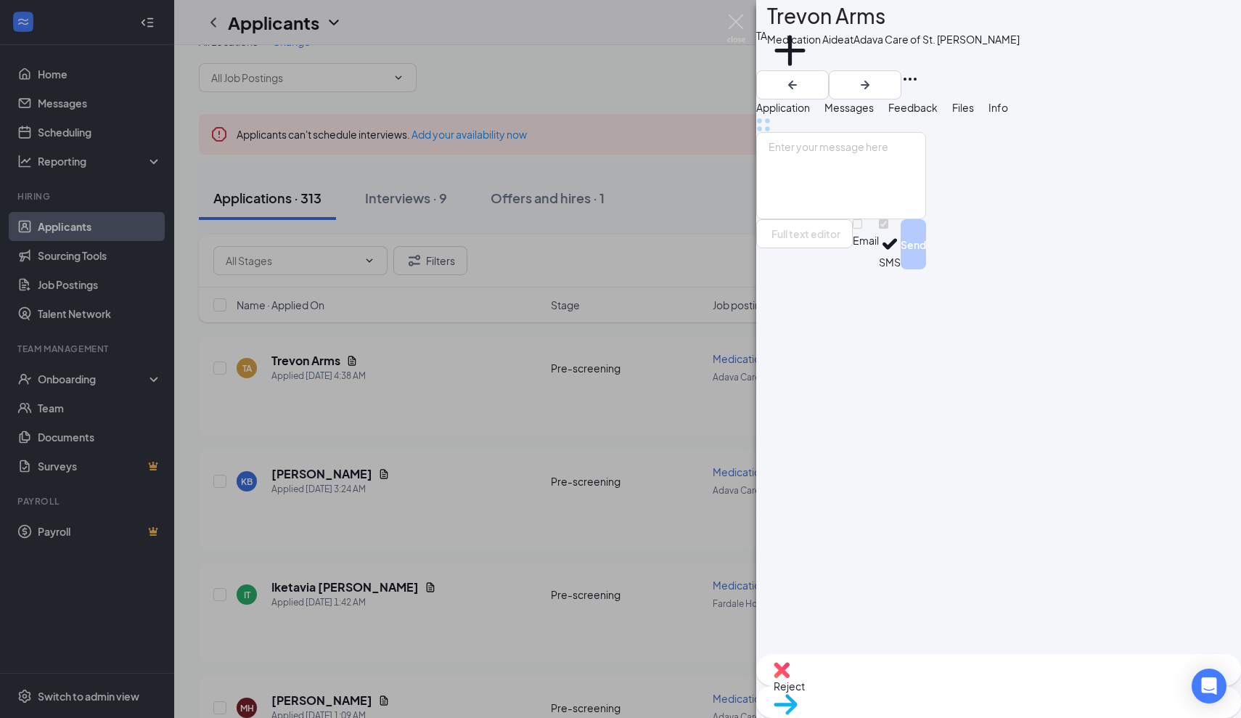
scroll to position [32, 0]
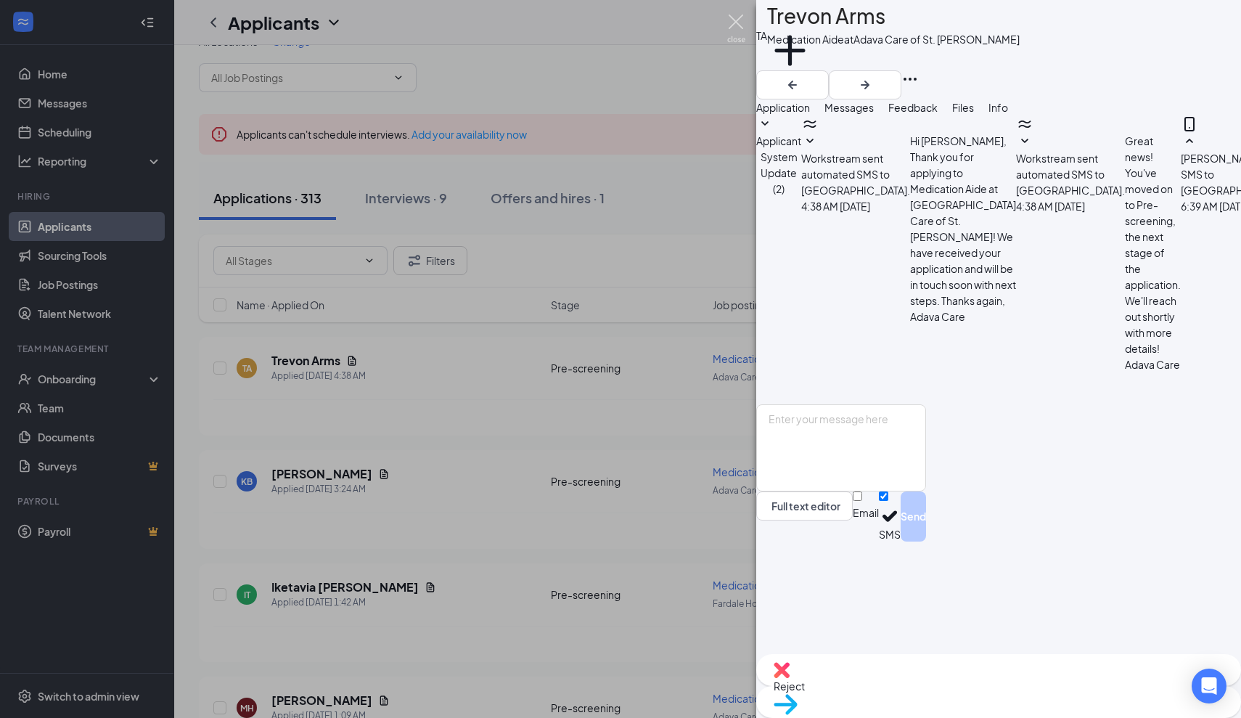
click at [736, 17] on img at bounding box center [736, 29] width 18 height 28
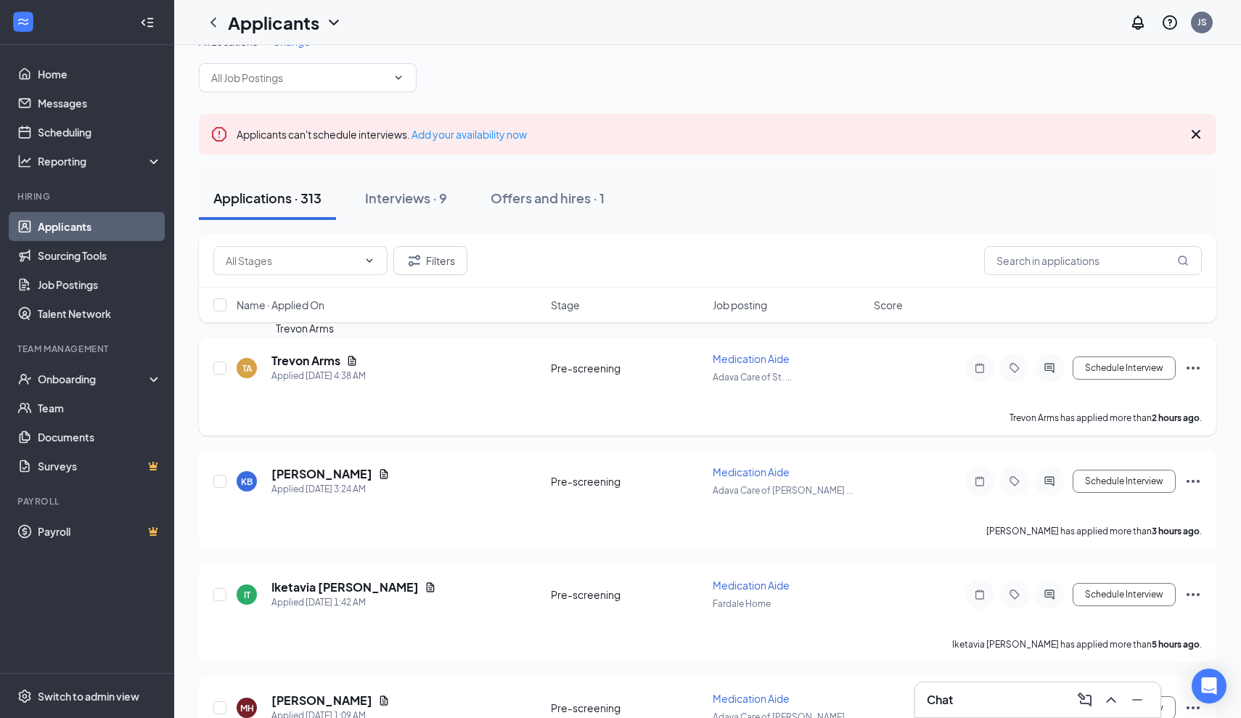
click at [318, 362] on h5 "Trevon Arms" at bounding box center [305, 361] width 69 height 16
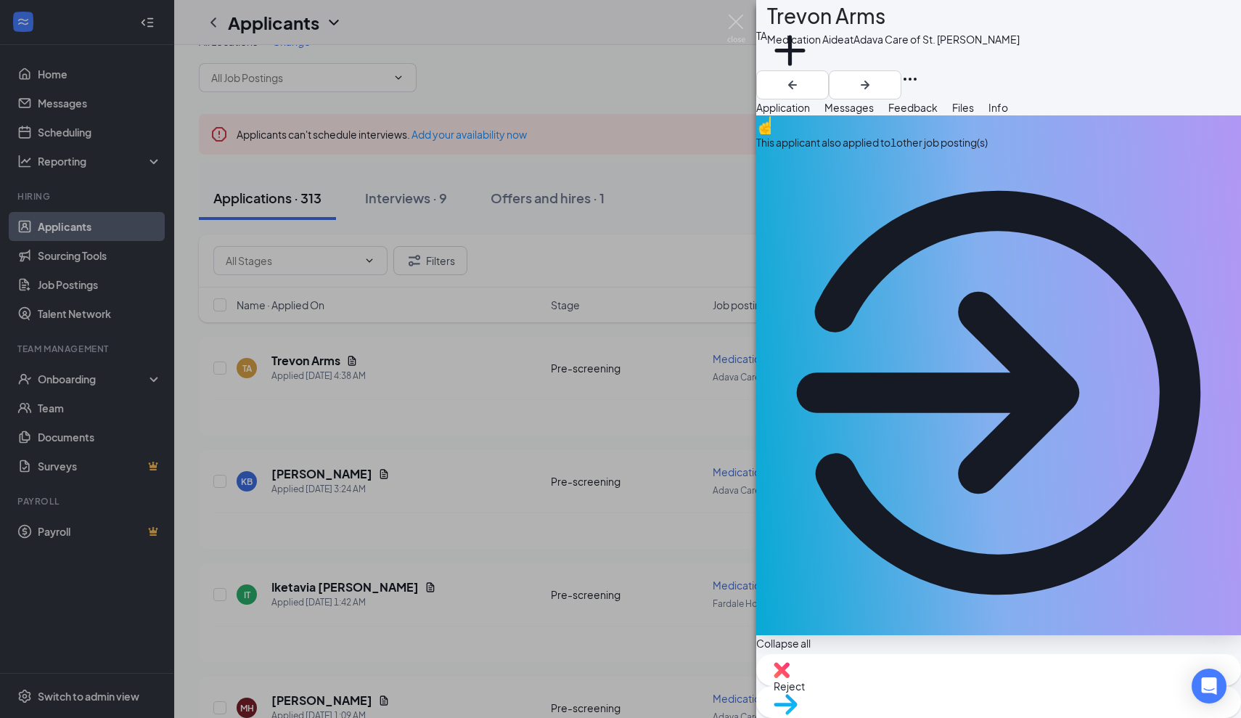
click at [805, 692] on span "Reject" at bounding box center [789, 685] width 31 height 13
type textarea "Applied to several jog postings"
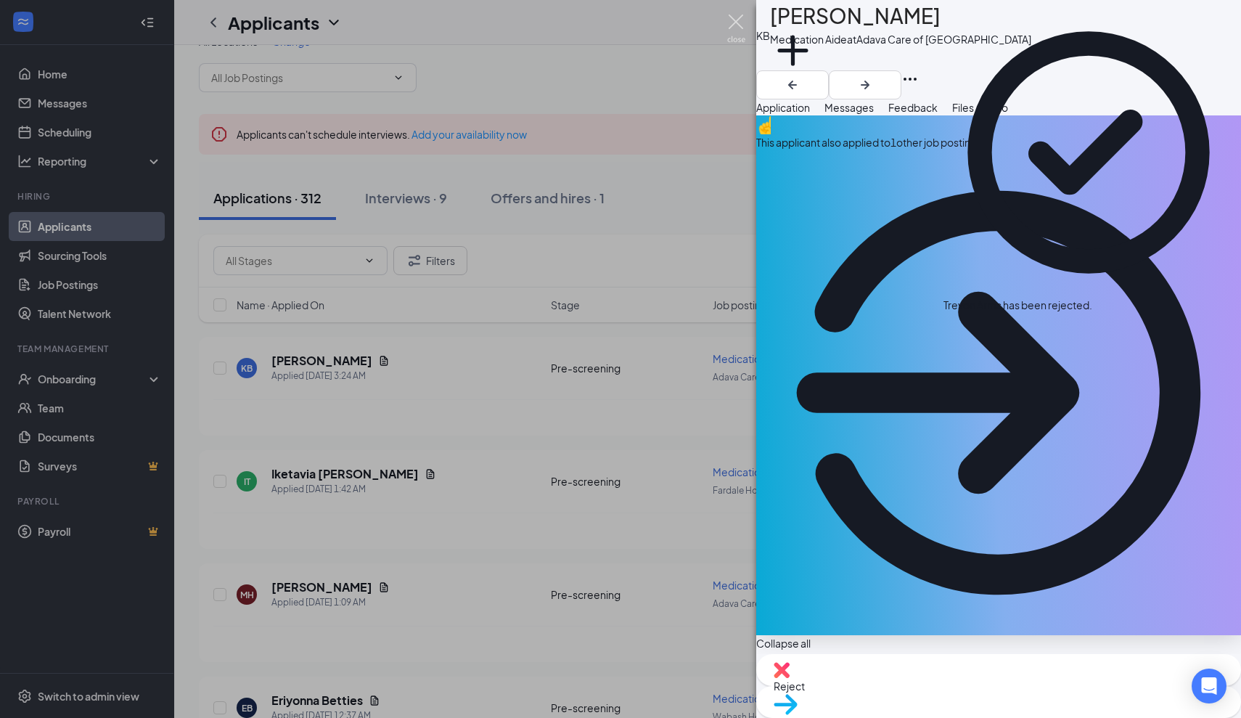
click at [732, 23] on img at bounding box center [736, 29] width 18 height 28
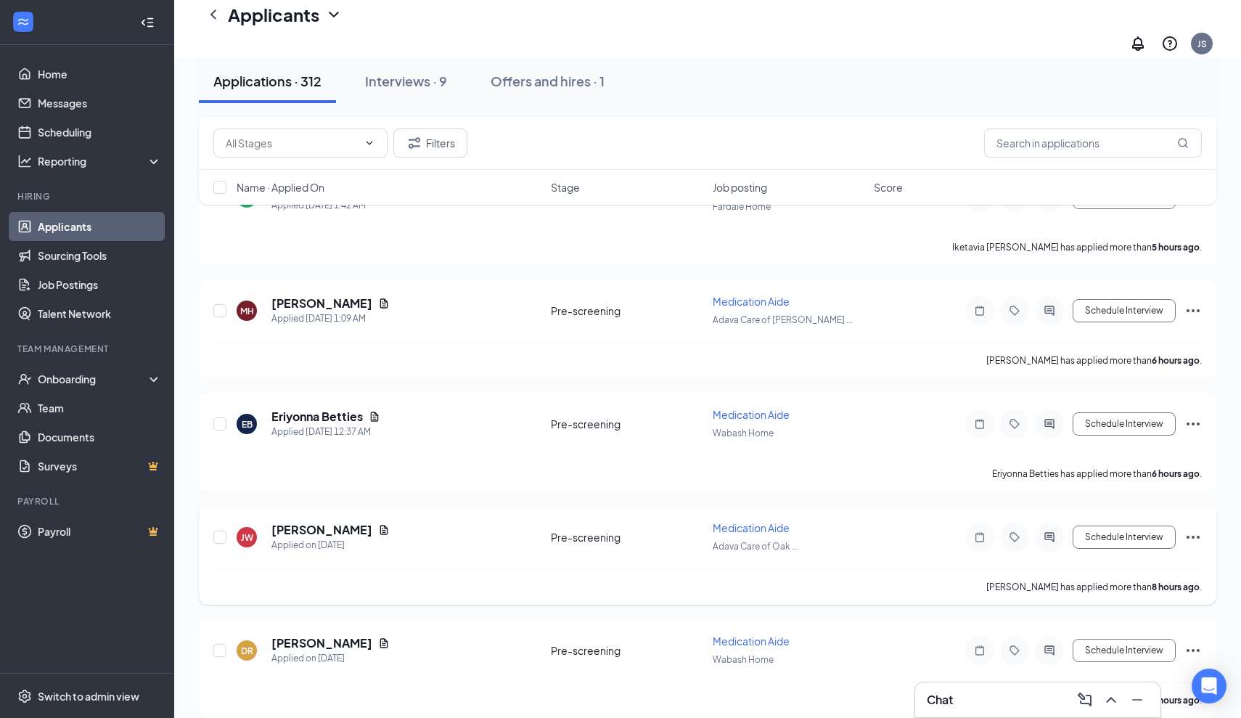
scroll to position [327, 0]
click at [364, 293] on h5 "[PERSON_NAME]" at bounding box center [321, 301] width 101 height 16
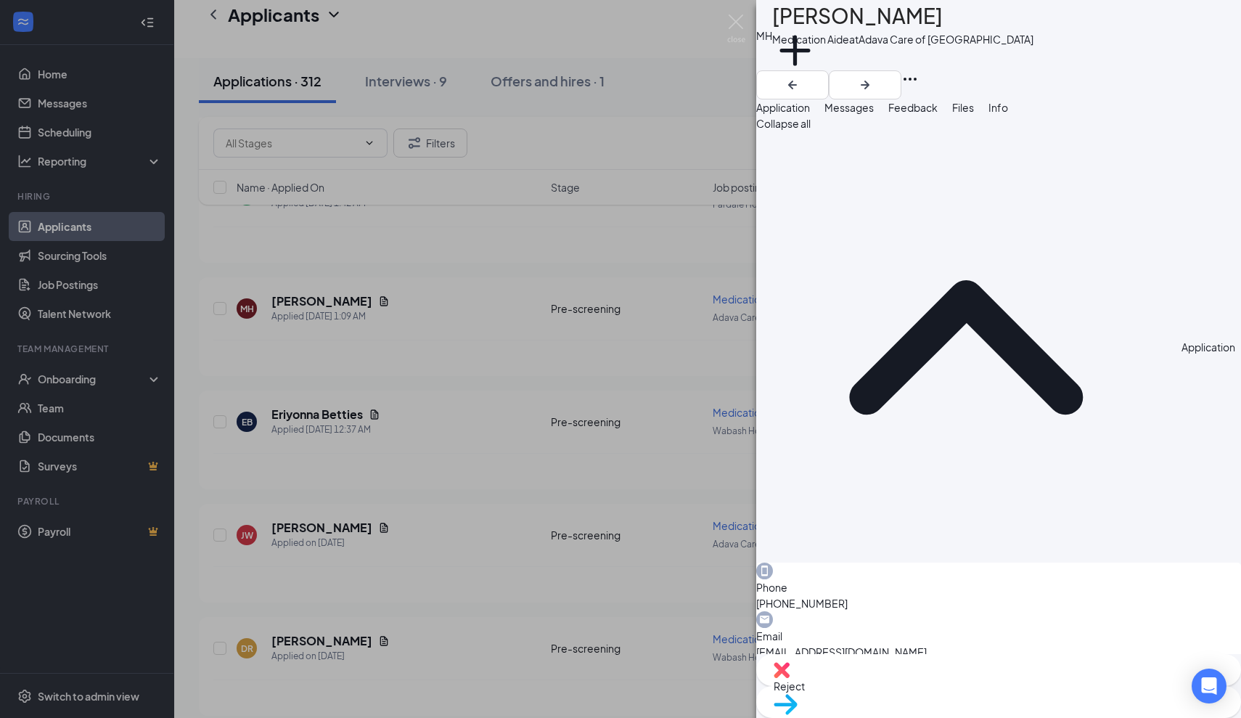
click at [874, 114] on span "Messages" at bounding box center [849, 107] width 49 height 13
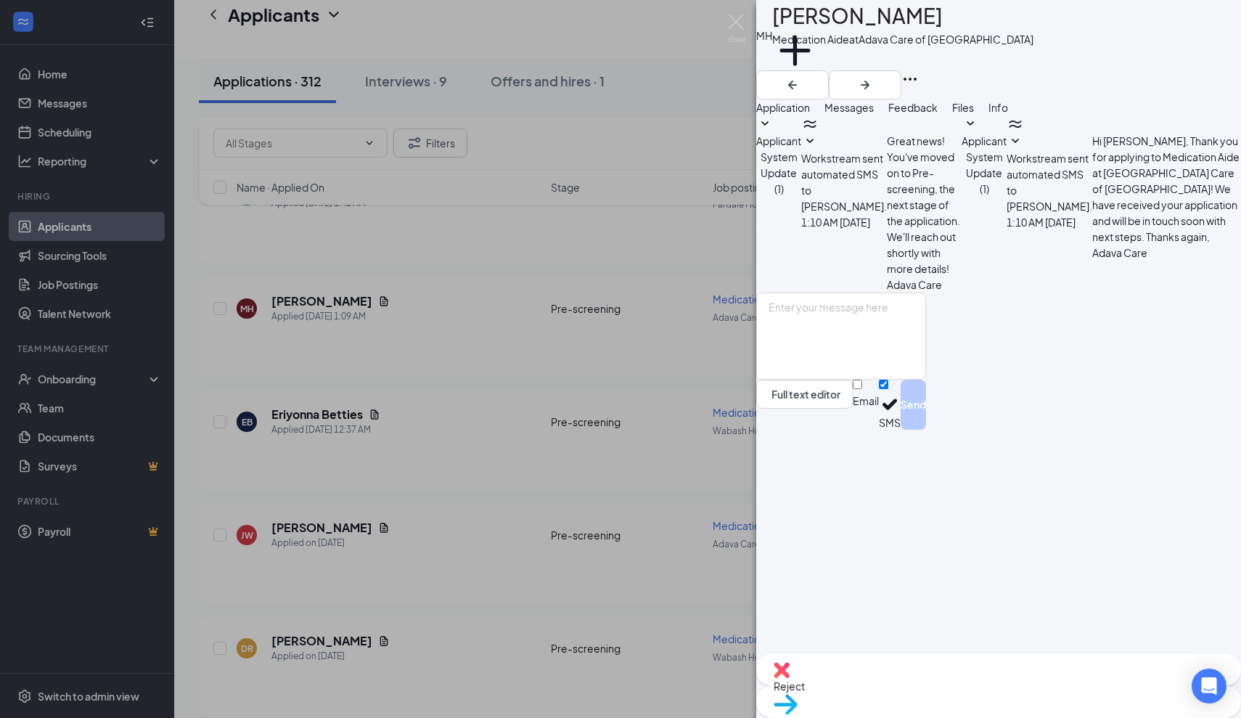
drag, startPoint x: 960, startPoint y: 22, endPoint x: 798, endPoint y: 20, distance: 161.9
click at [798, 20] on div "[PERSON_NAME] Medication Aide at [GEOGRAPHIC_DATA] Care of [GEOGRAPHIC_DATA] Ad…" at bounding box center [998, 35] width 485 height 70
copy div "[PERSON_NAME]"
click at [808, 114] on span "Application" at bounding box center [783, 107] width 54 height 13
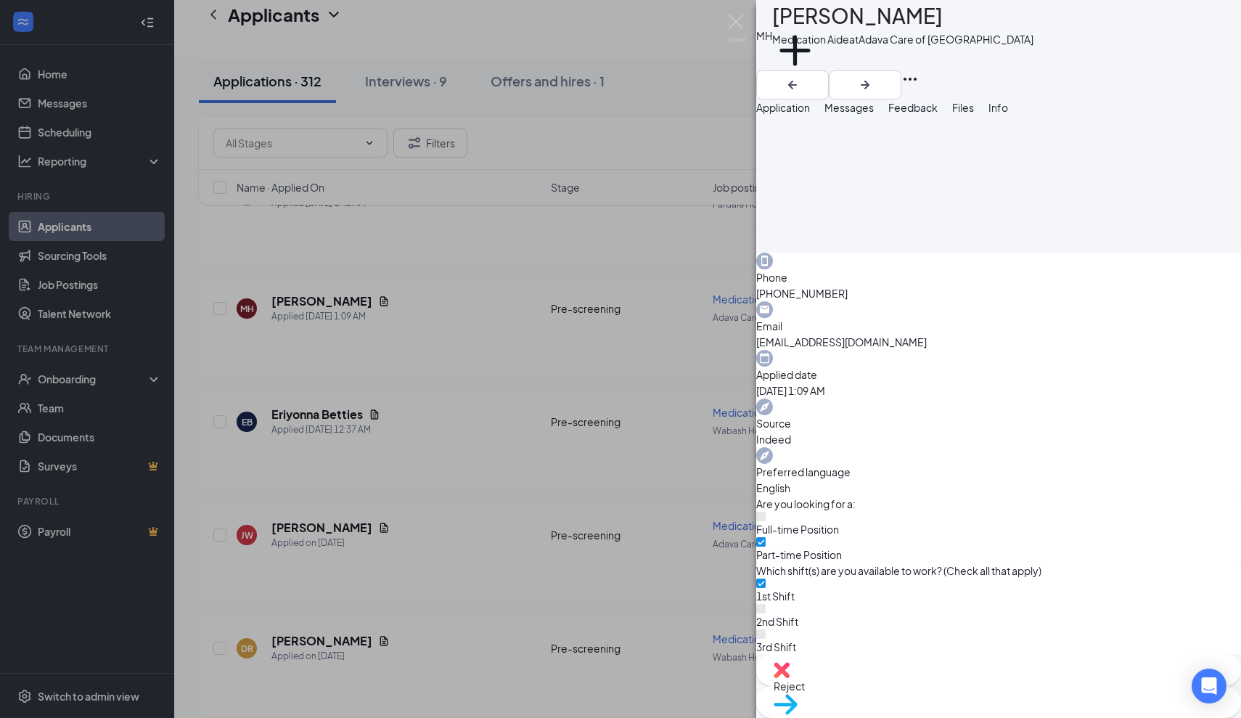
scroll to position [352, 0]
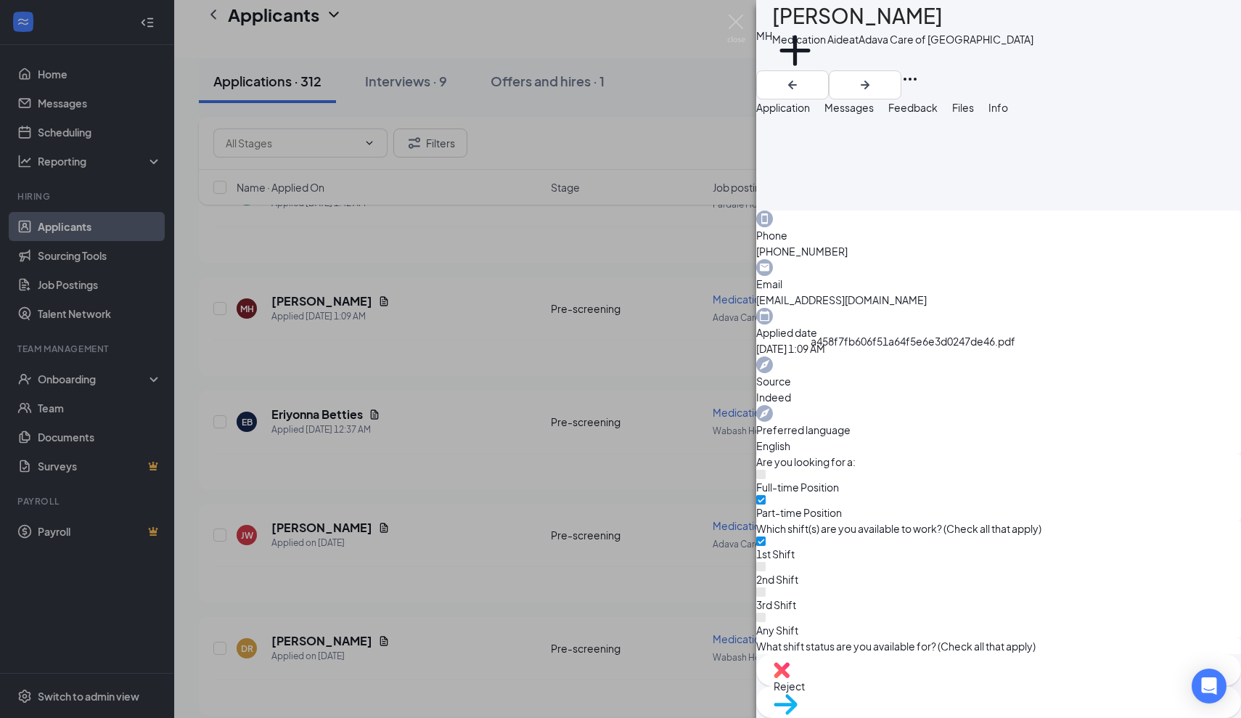
click at [874, 114] on span "Messages" at bounding box center [849, 107] width 49 height 13
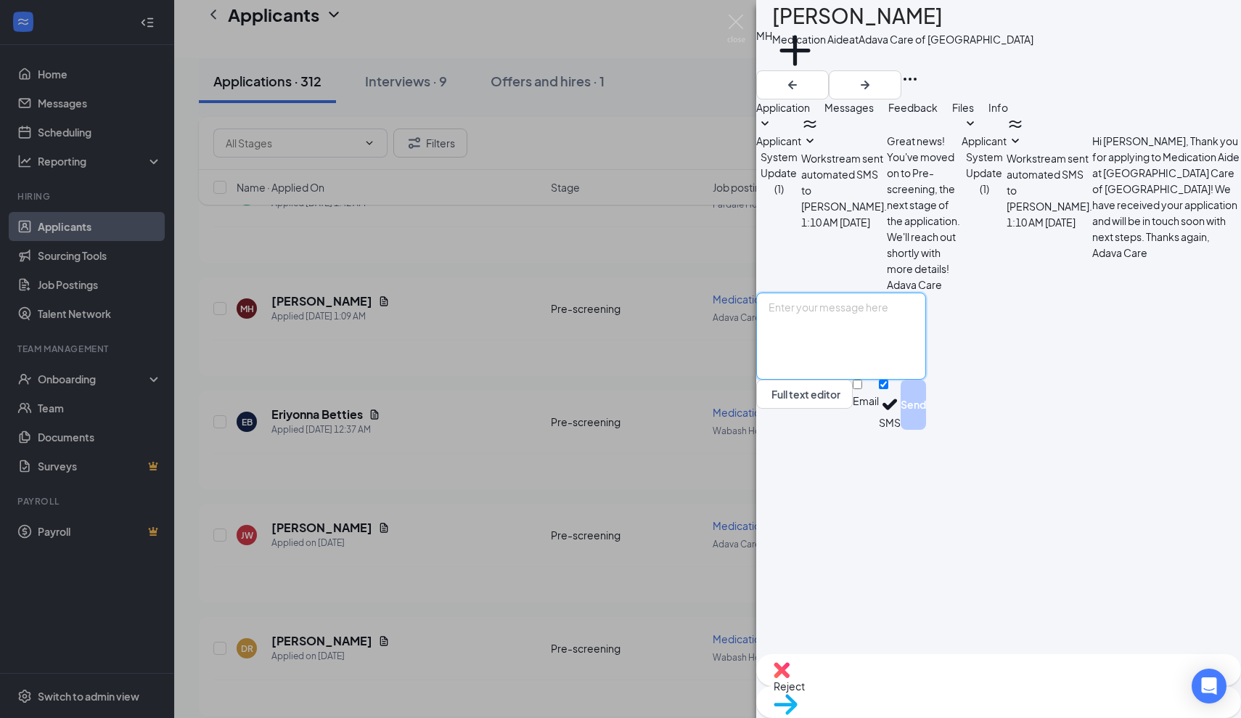
click at [803, 380] on textarea at bounding box center [841, 335] width 170 height 87
paste textarea "Thank you for applying for the Adava Care (Formerly [PERSON_NAME]'s Senior Livi…"
type textarea "Thank you for applying for the Adava Care (Formerly [PERSON_NAME]'s Senior Livi…"
click at [926, 430] on button "Send" at bounding box center [913, 405] width 25 height 50
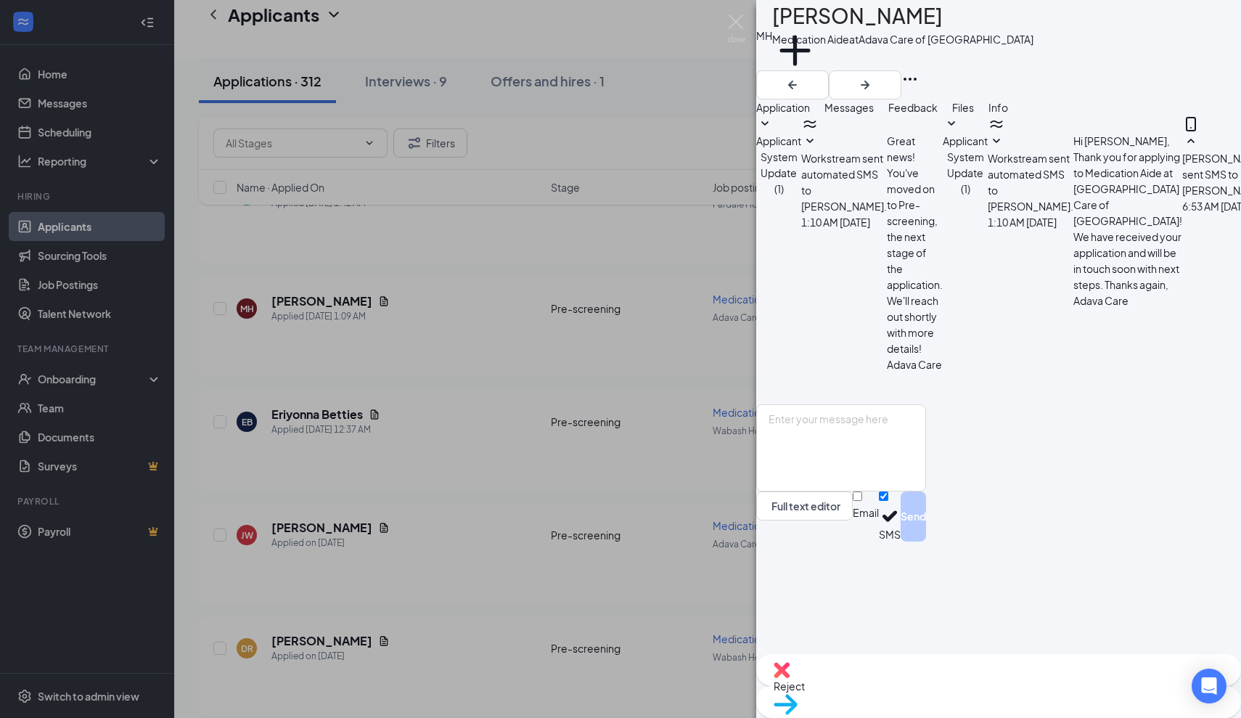
scroll to position [74, 0]
click at [735, 23] on img at bounding box center [736, 29] width 18 height 28
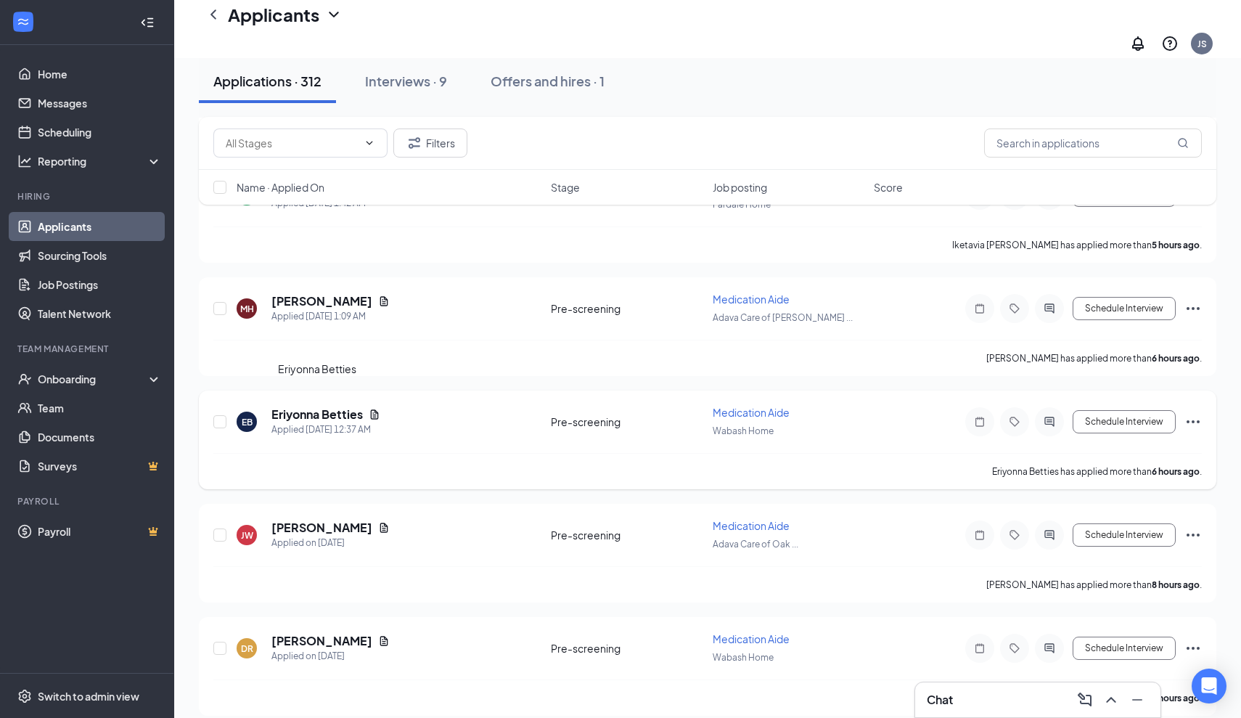
click at [339, 406] on h5 "Eriyonna Betties" at bounding box center [316, 414] width 91 height 16
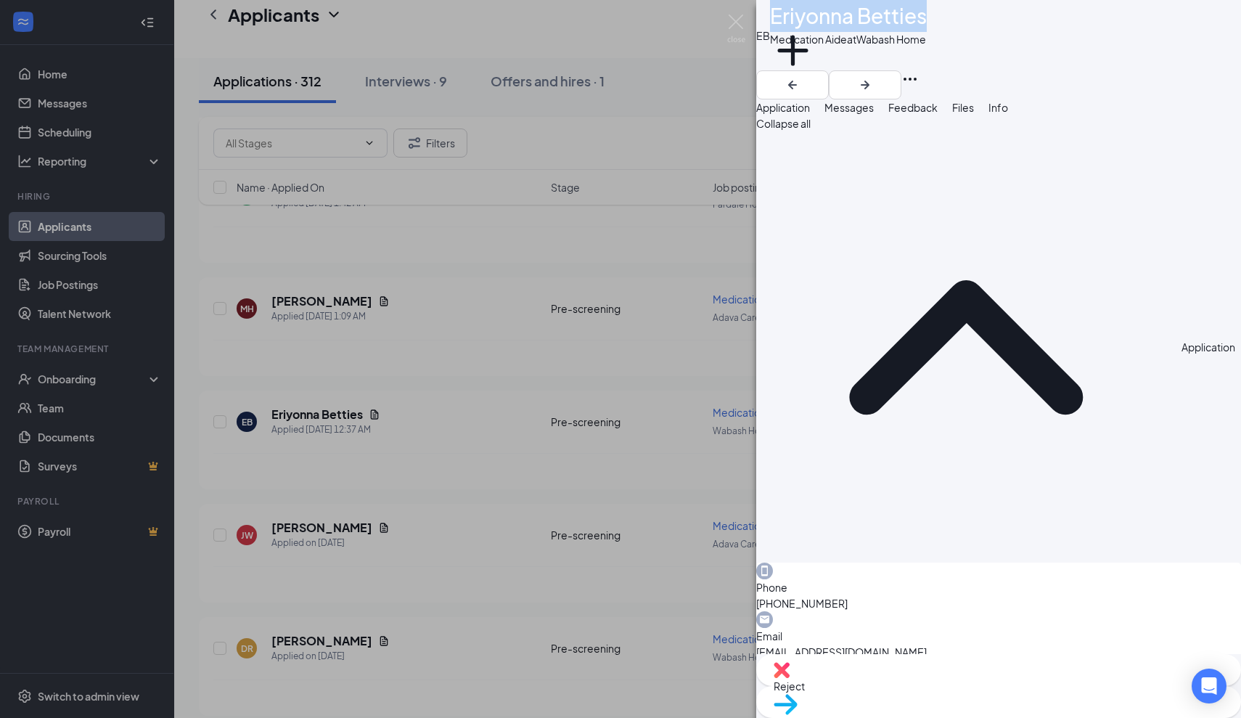
drag, startPoint x: 941, startPoint y: 27, endPoint x: 800, endPoint y: 30, distance: 140.9
click at [800, 30] on div "EB Eriyonna Betties Medication Aide at [GEOGRAPHIC_DATA] Home Add a tag" at bounding box center [998, 35] width 485 height 70
copy div "Eriyonna Betties"
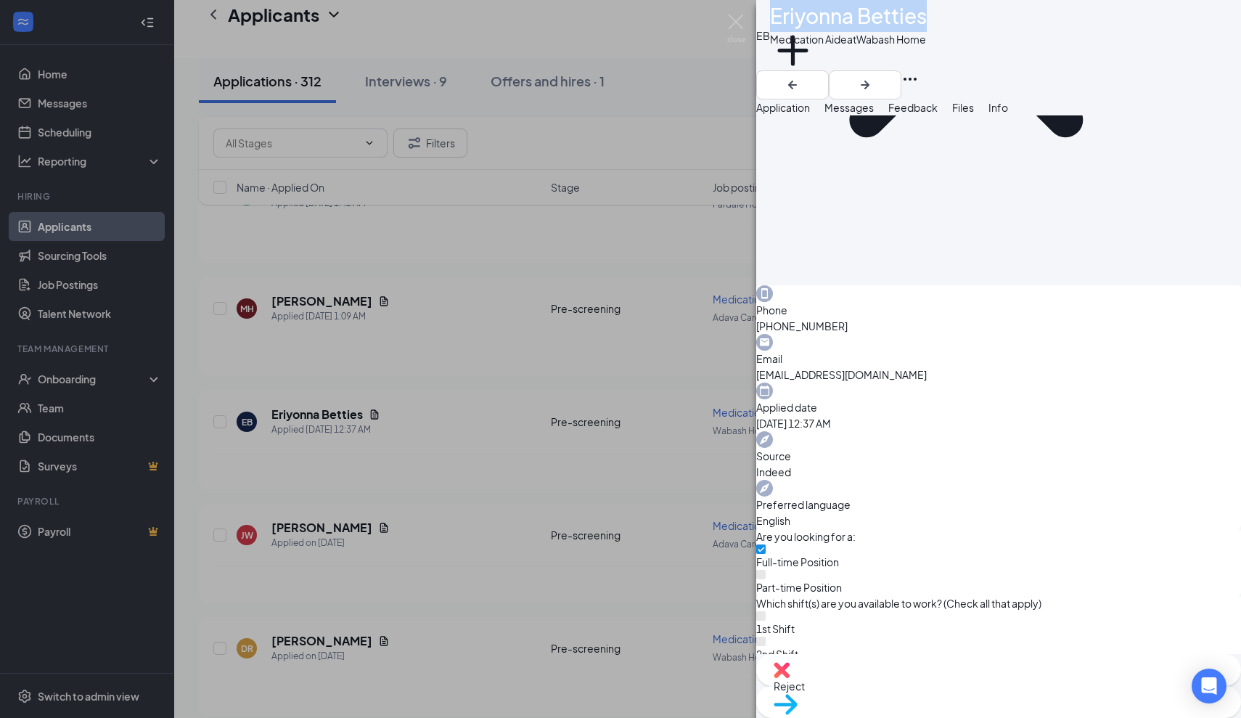
scroll to position [327, 0]
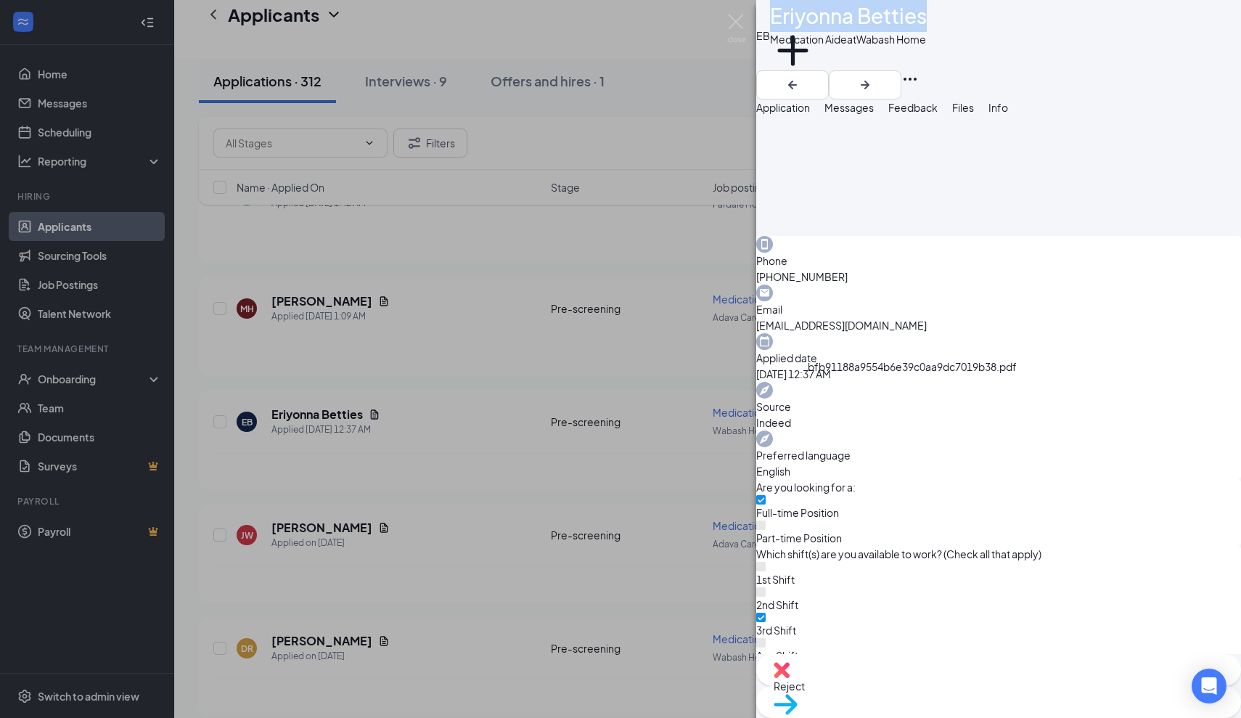
click at [874, 114] on span "Messages" at bounding box center [849, 107] width 49 height 13
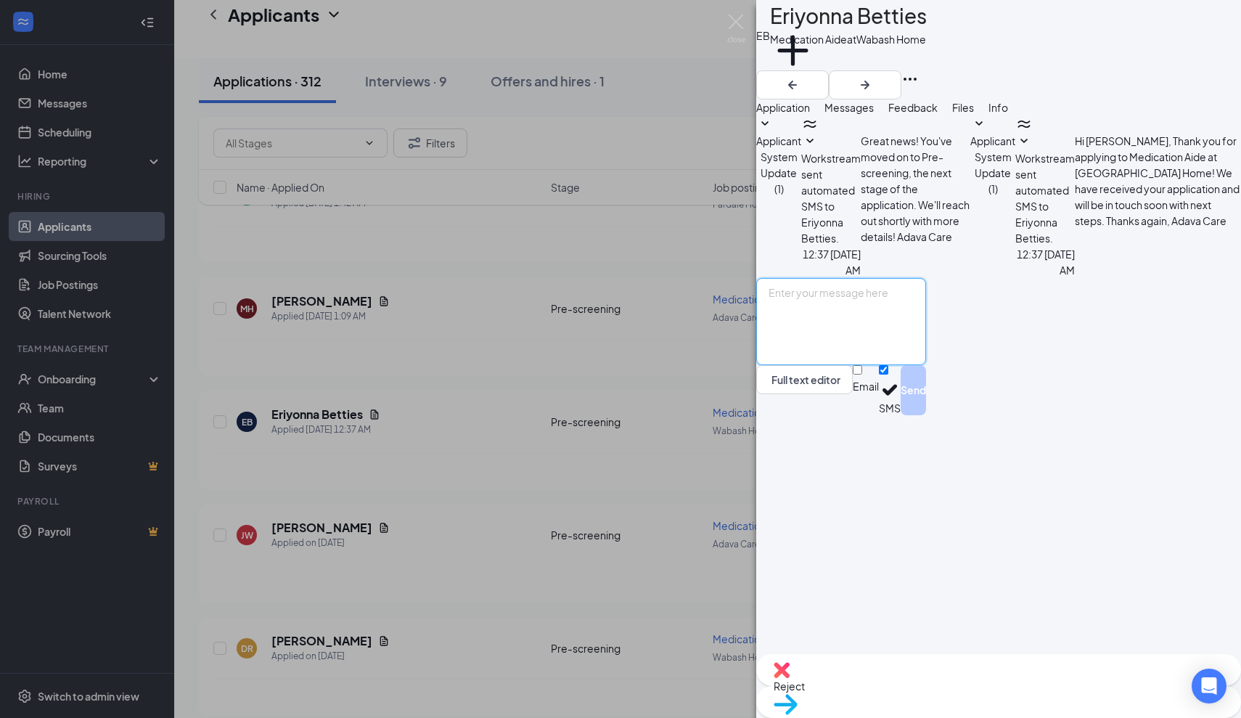
click at [810, 365] on textarea at bounding box center [841, 321] width 170 height 87
paste textarea "Thank you for applying for the Adava Care (Formerly [PERSON_NAME]'s Senior Livi…"
type textarea "Thank you for applying for the Adava Care (Formerly [PERSON_NAME]'s Senior Livi…"
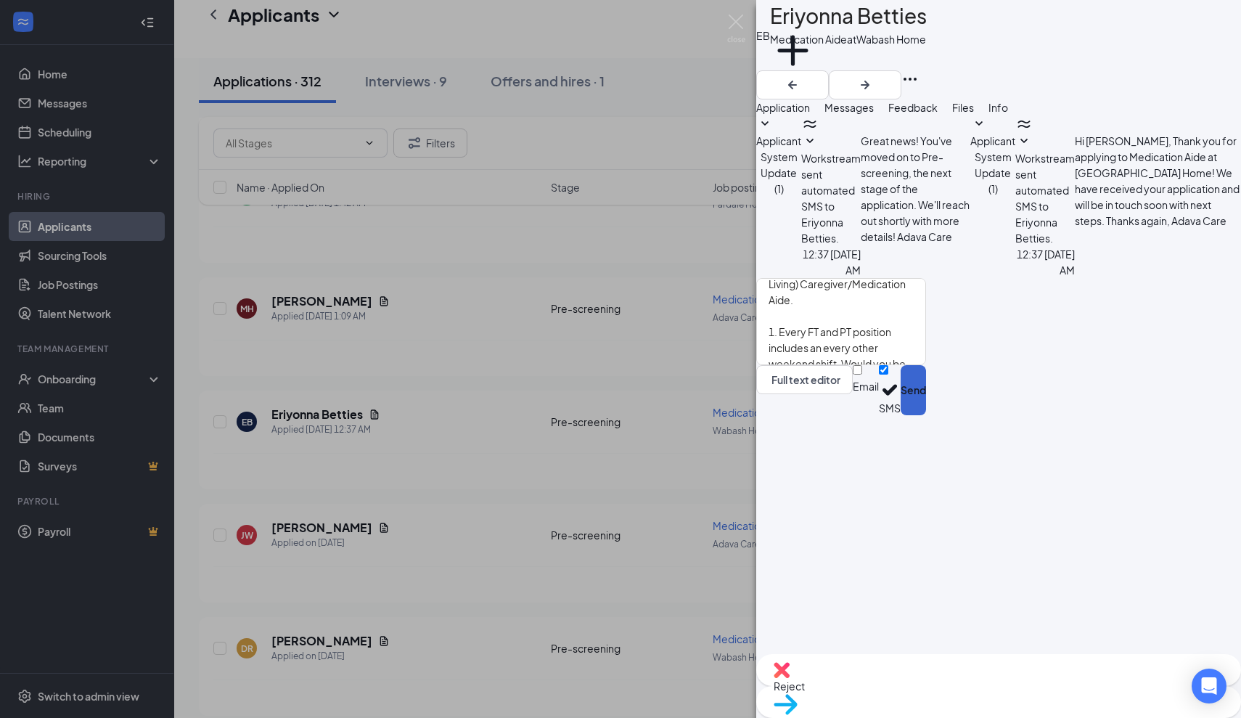
click at [926, 415] on button "Send" at bounding box center [913, 390] width 25 height 50
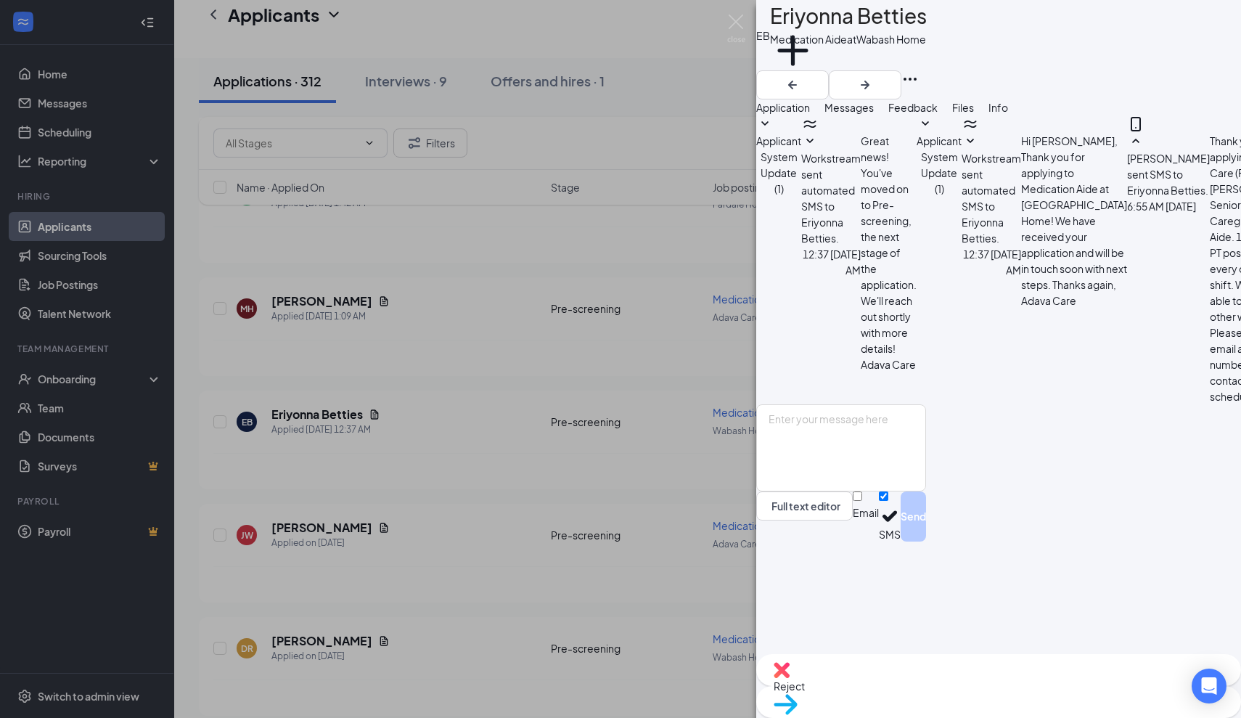
scroll to position [74, 0]
click at [734, 22] on img at bounding box center [736, 29] width 18 height 28
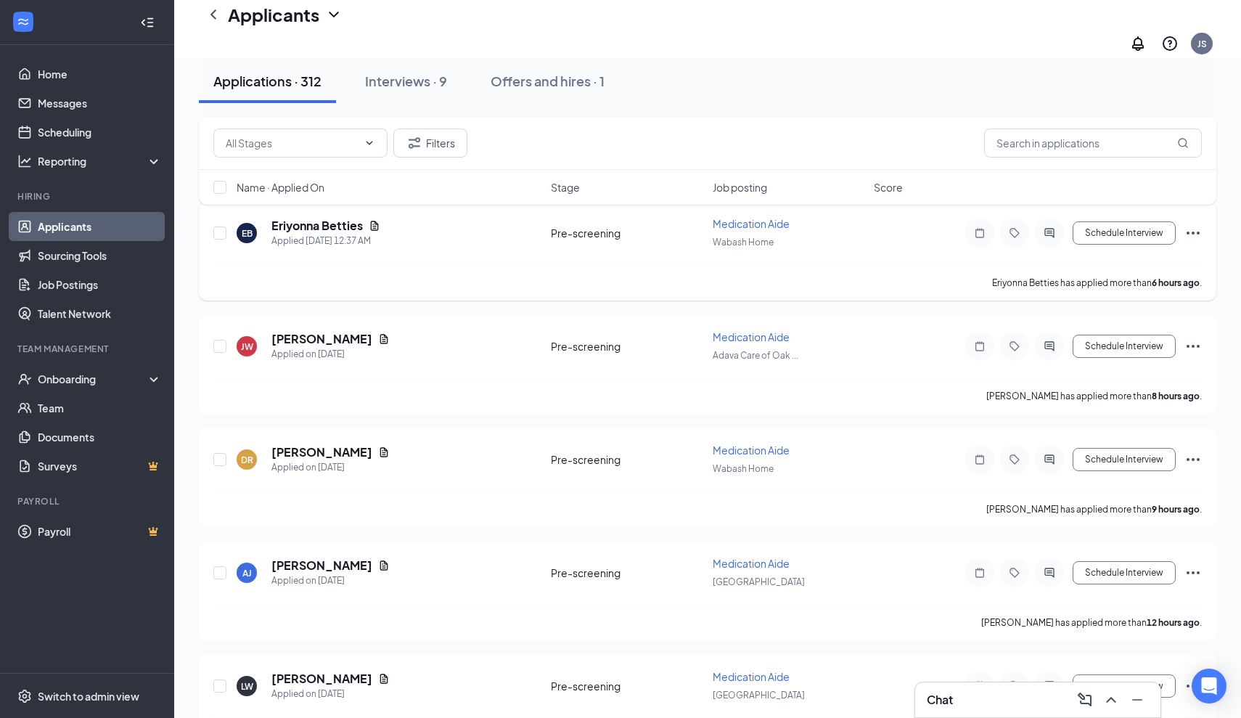
scroll to position [517, 0]
click at [316, 330] on h5 "[PERSON_NAME]" at bounding box center [321, 338] width 101 height 16
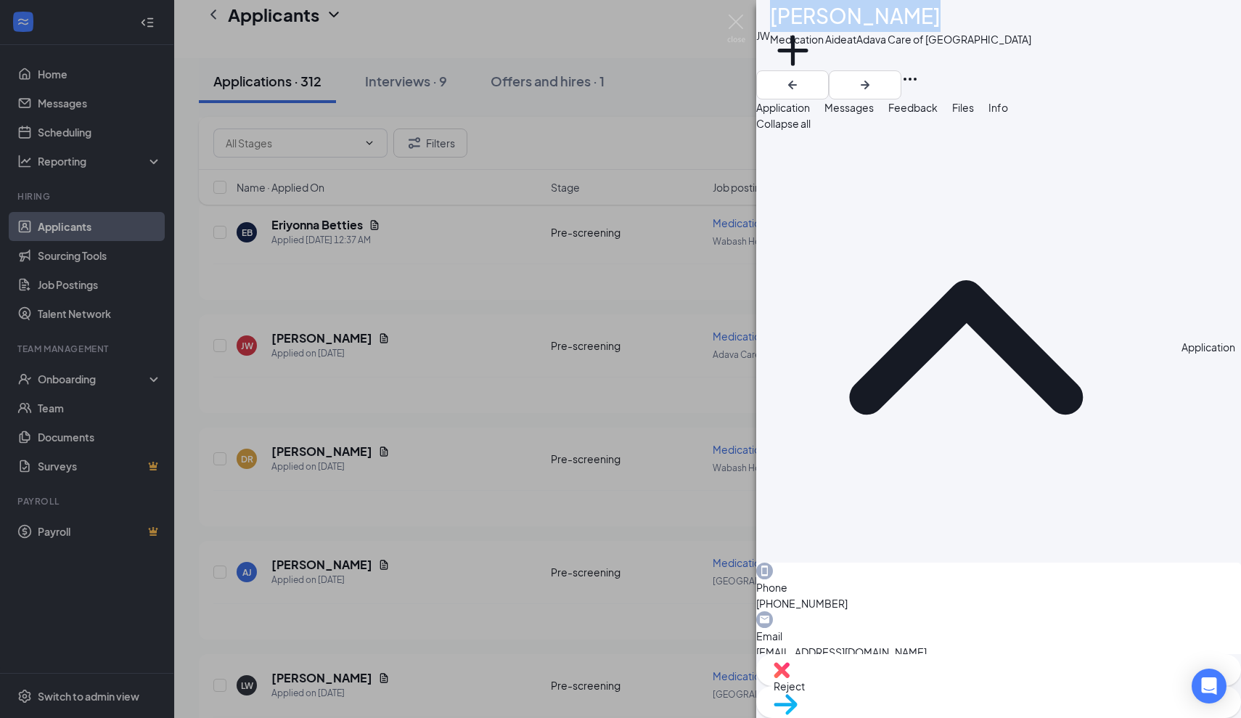
drag, startPoint x: 928, startPoint y: 24, endPoint x: 807, endPoint y: 22, distance: 120.5
click at [807, 22] on h1 "[PERSON_NAME]" at bounding box center [855, 16] width 171 height 32
copy h1 "[PERSON_NAME]"
click at [874, 114] on span "Messages" at bounding box center [849, 107] width 49 height 13
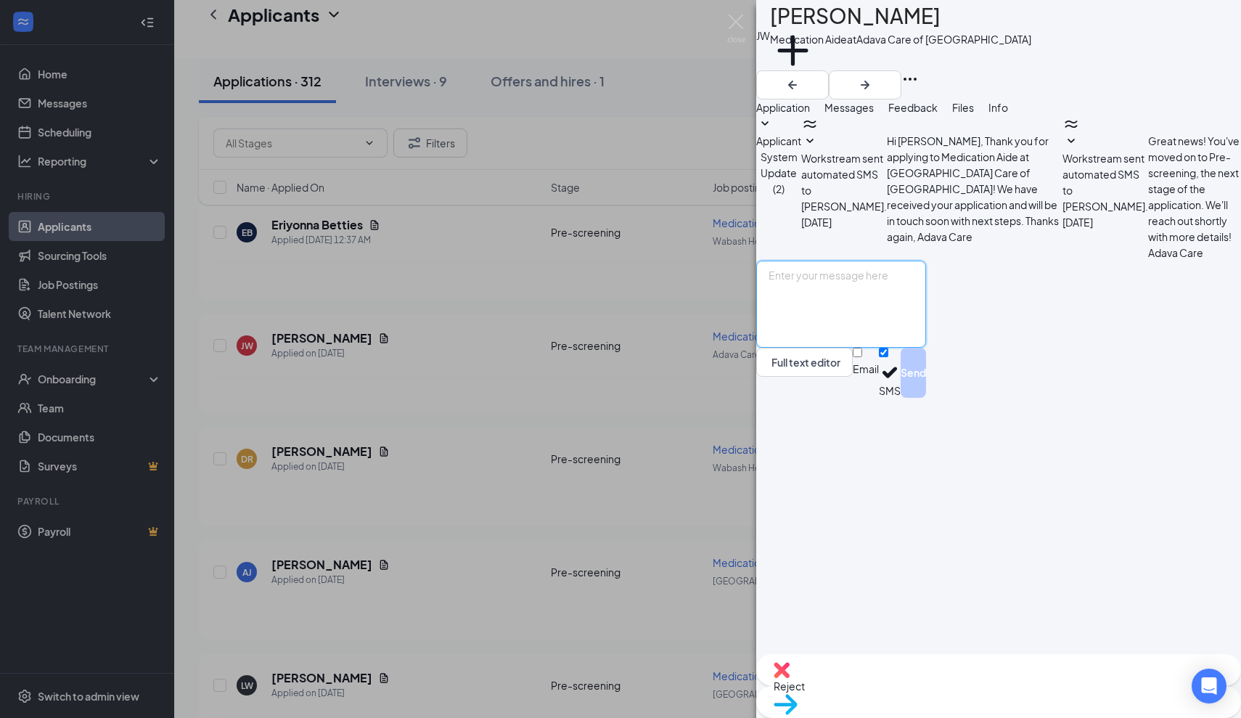
click at [810, 348] on textarea at bounding box center [841, 304] width 170 height 87
paste textarea "Thank you for applying for the Adava Care (Formerly [PERSON_NAME]'s Senior Livi…"
type textarea "Thank you for applying for the Adava Care (Formerly [PERSON_NAME]'s Senior Livi…"
click at [926, 398] on button "Send" at bounding box center [913, 373] width 25 height 50
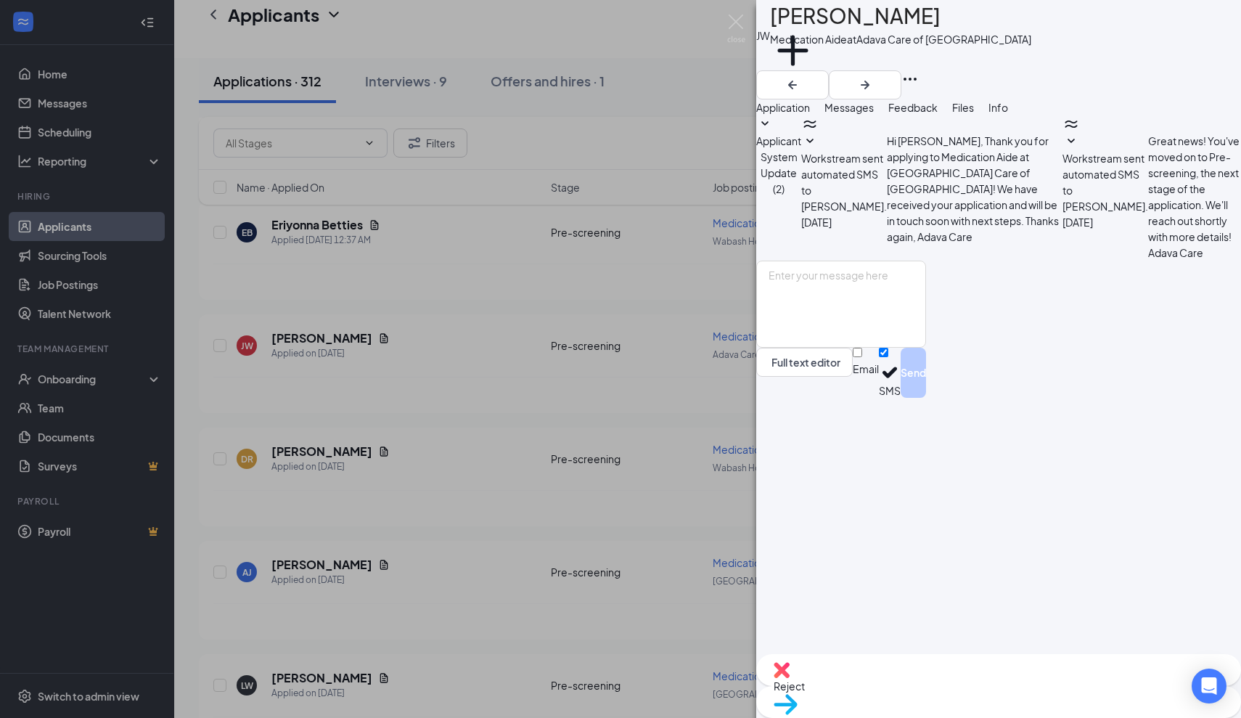
scroll to position [32, 0]
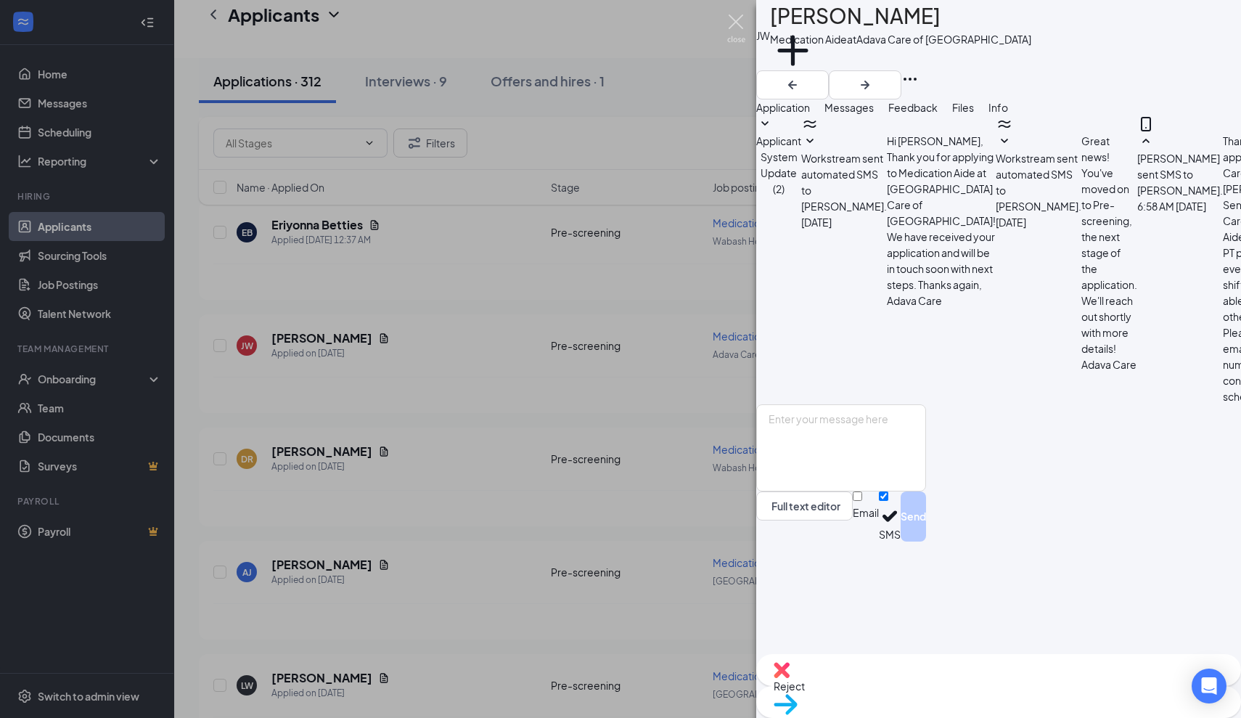
click at [736, 27] on img at bounding box center [736, 29] width 18 height 28
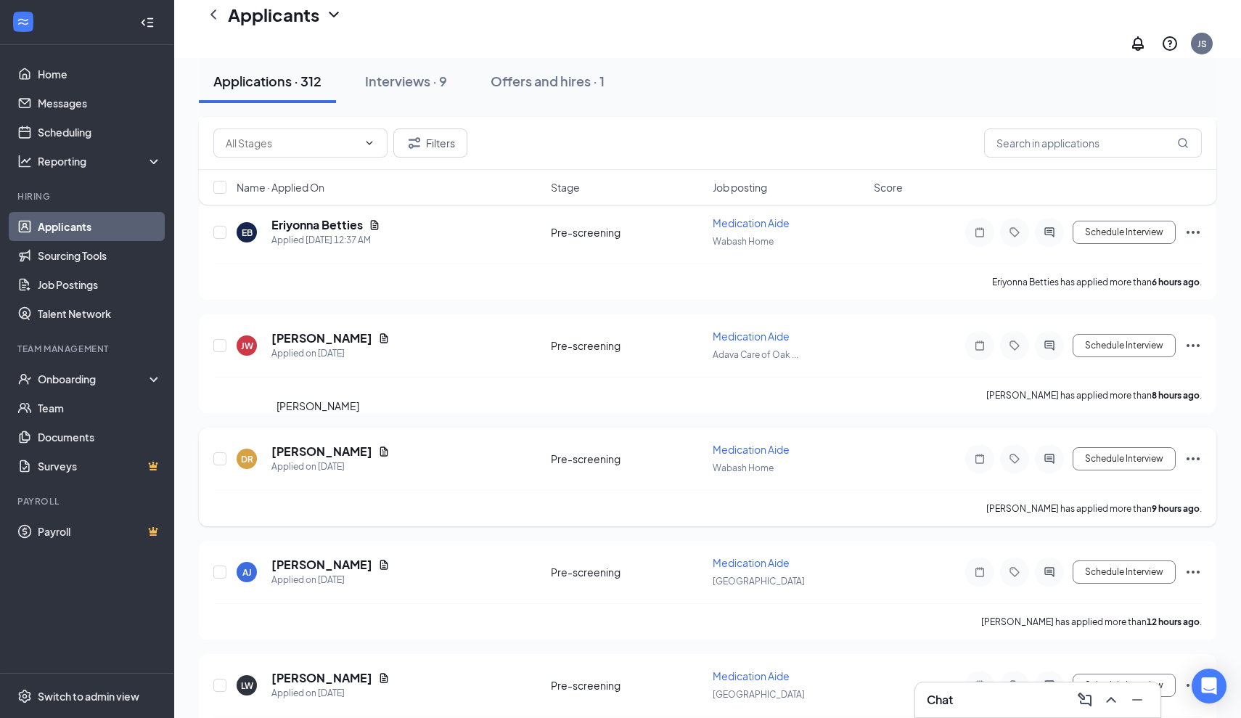
click at [344, 443] on h5 "[PERSON_NAME]" at bounding box center [321, 451] width 101 height 16
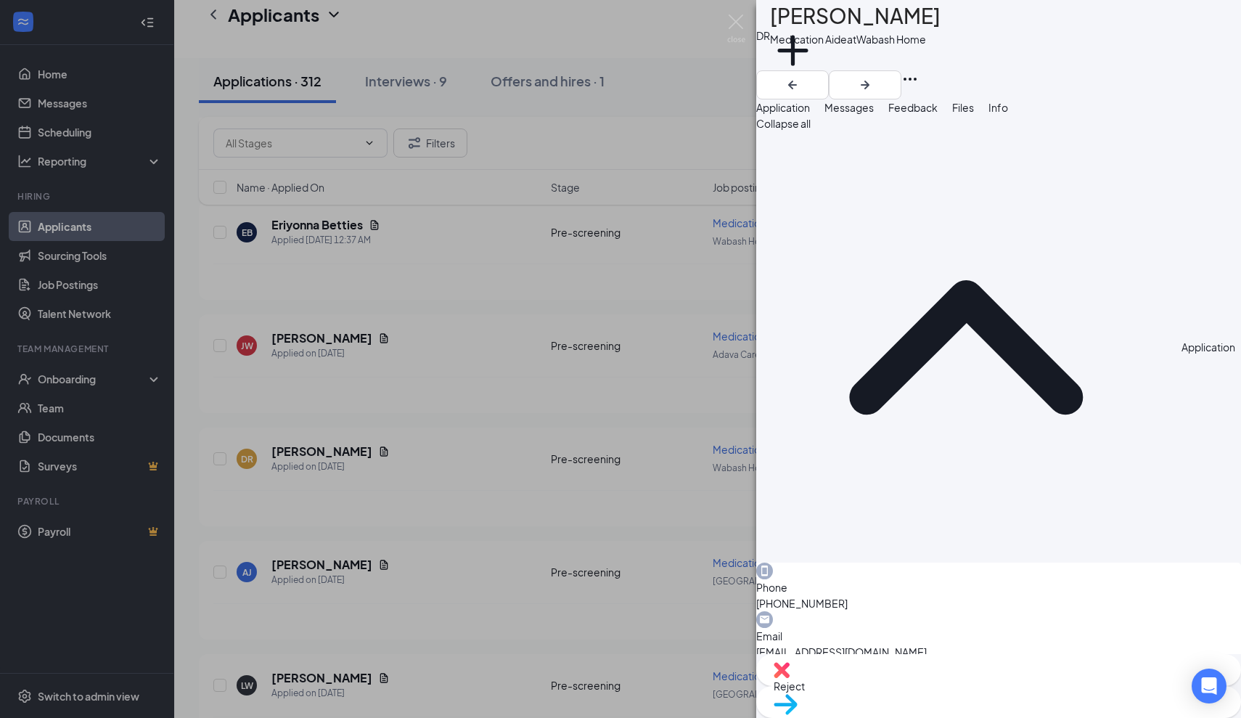
click at [874, 114] on span "Messages" at bounding box center [849, 107] width 49 height 13
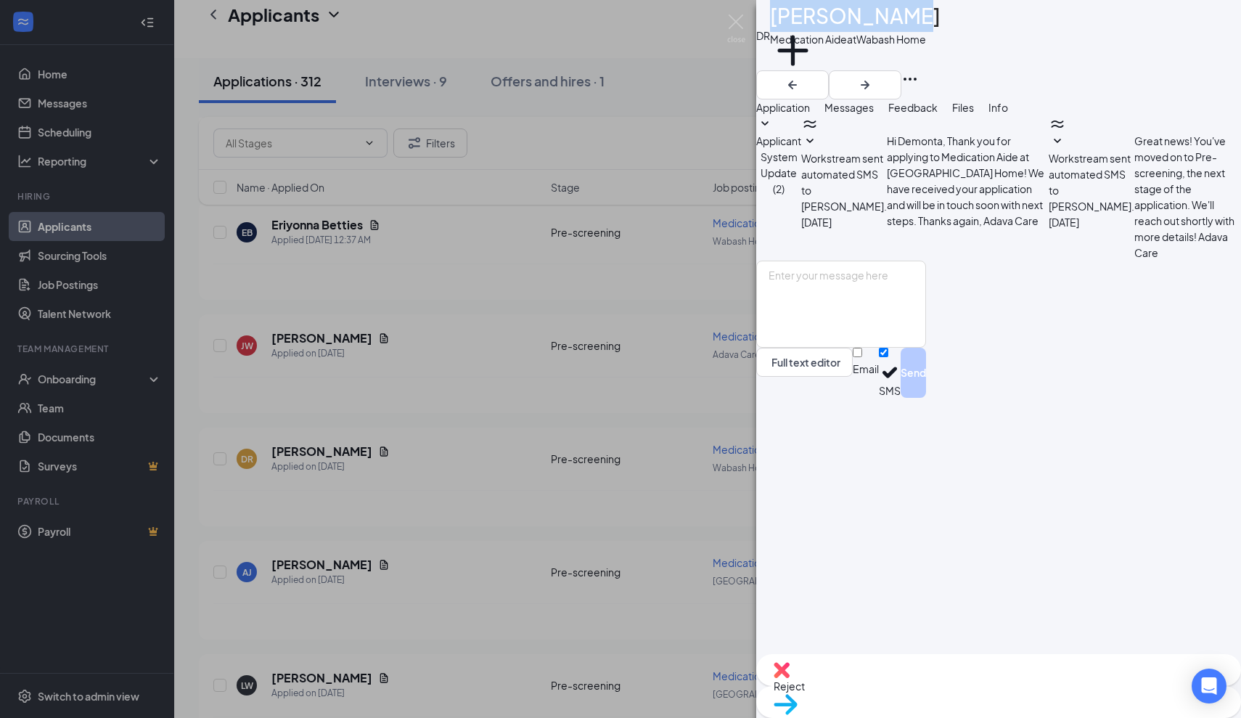
drag, startPoint x: 929, startPoint y: 26, endPoint x: 806, endPoint y: 22, distance: 123.4
click at [806, 22] on h1 "[PERSON_NAME]" at bounding box center [855, 16] width 171 height 32
copy h1 "[PERSON_NAME]"
click at [804, 348] on textarea at bounding box center [841, 304] width 170 height 87
paste textarea "Thank you for applying for the Adava Care (Formerly [PERSON_NAME]'s Senior Livi…"
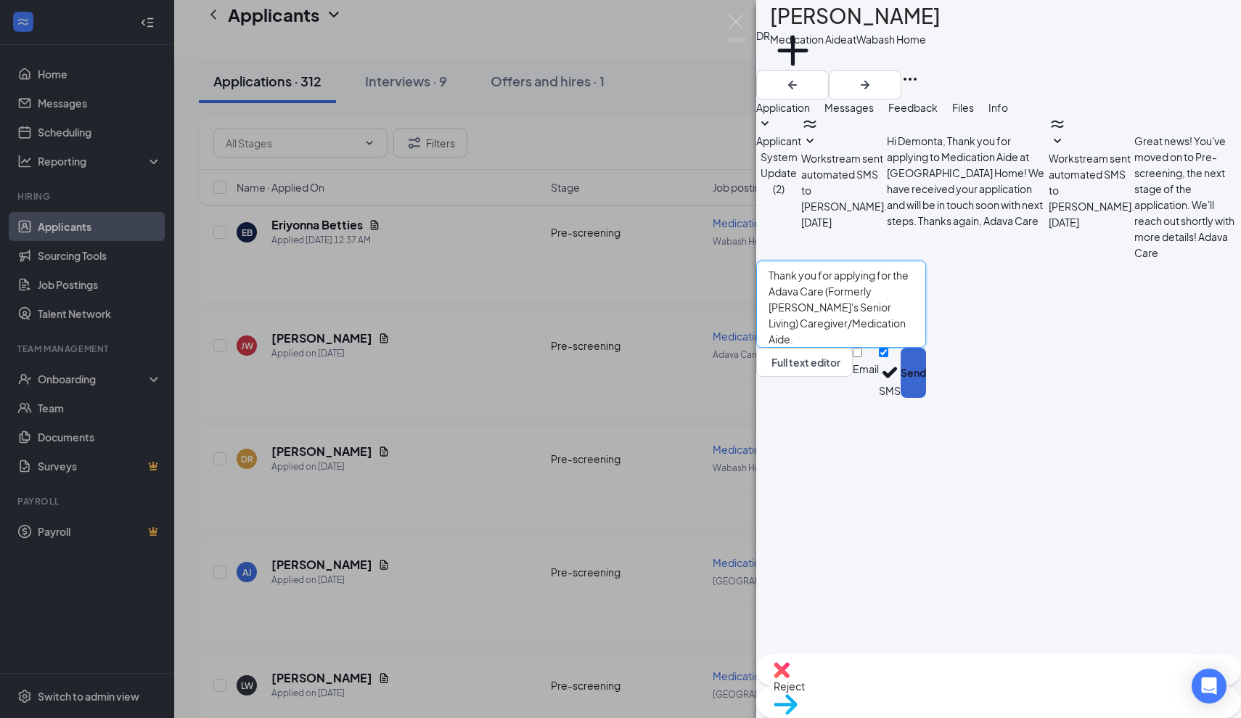
type textarea "Thank you for applying for the Adava Care (Formerly [PERSON_NAME]'s Senior Livi…"
click at [926, 398] on button "Send" at bounding box center [913, 373] width 25 height 50
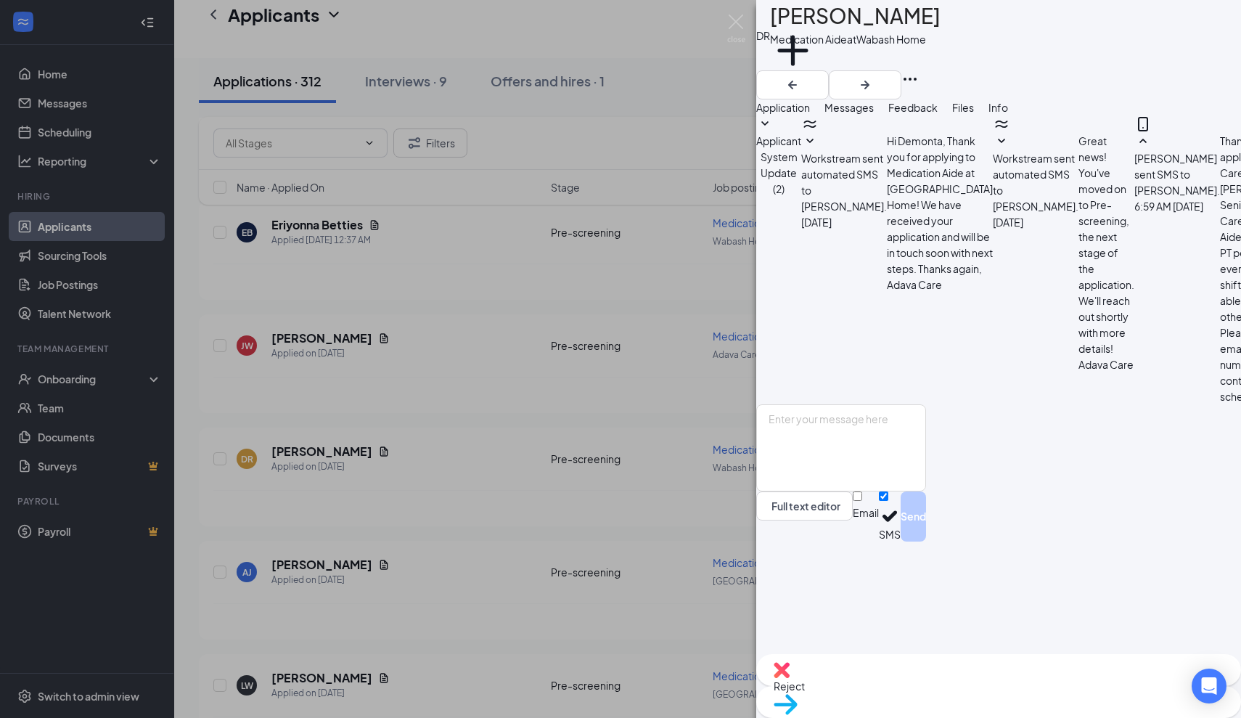
scroll to position [32, 0]
click at [736, 17] on img at bounding box center [736, 29] width 18 height 28
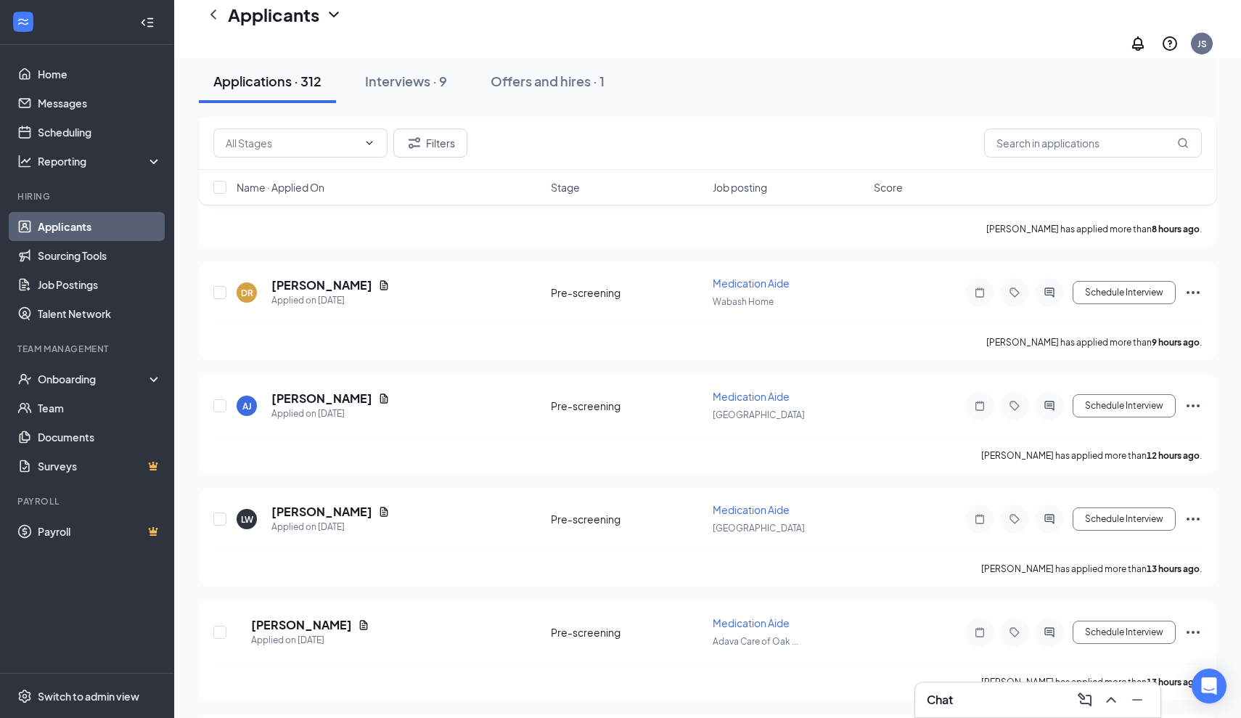
scroll to position [697, 0]
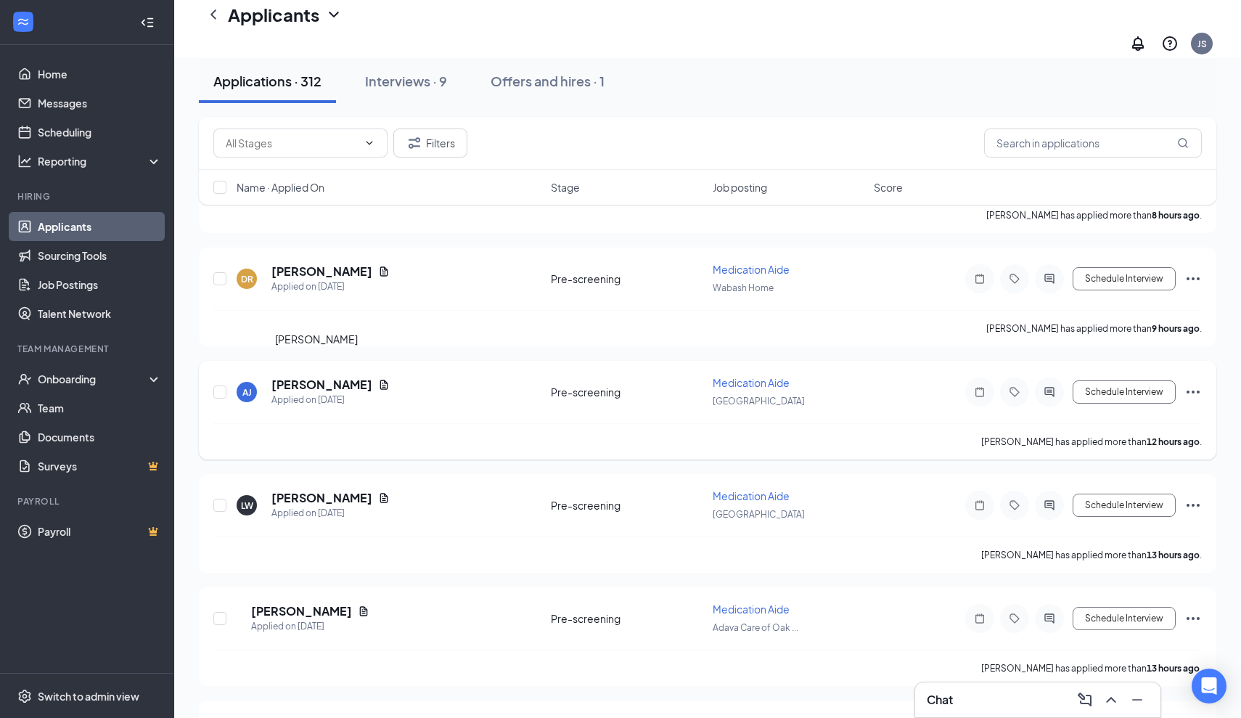
click at [299, 377] on h5 "[PERSON_NAME]" at bounding box center [321, 385] width 101 height 16
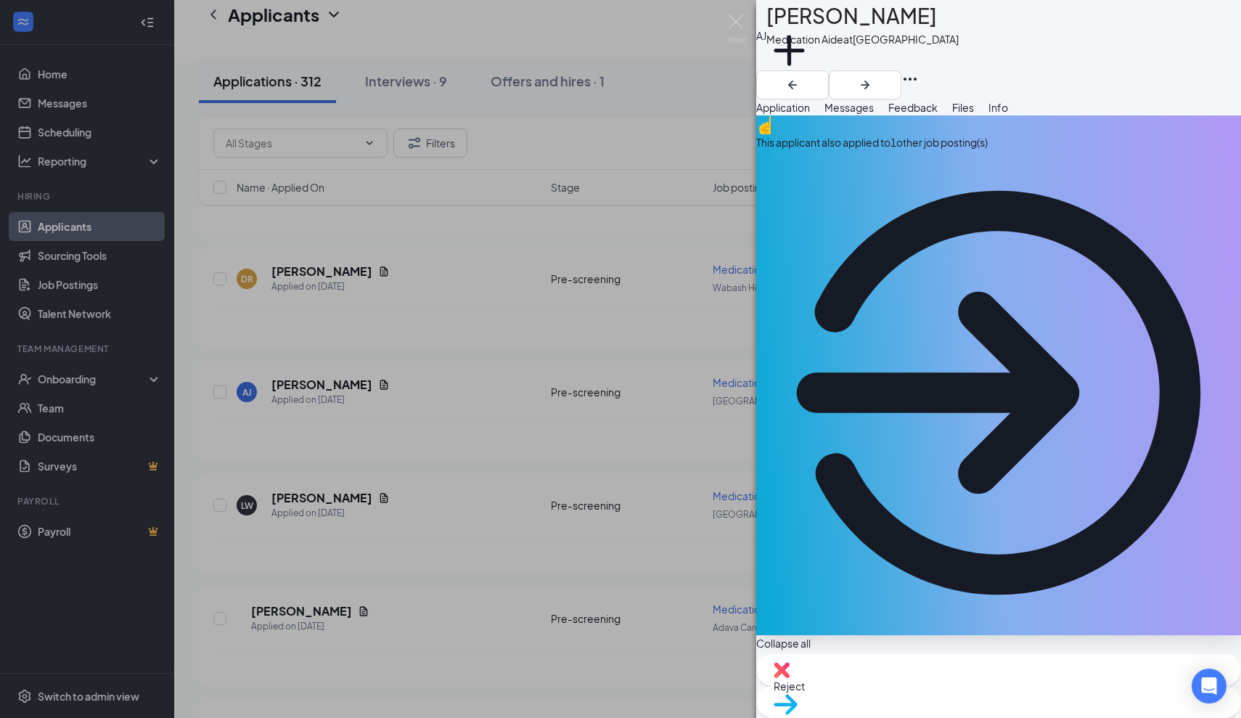
click at [874, 114] on span "Messages" at bounding box center [849, 107] width 49 height 13
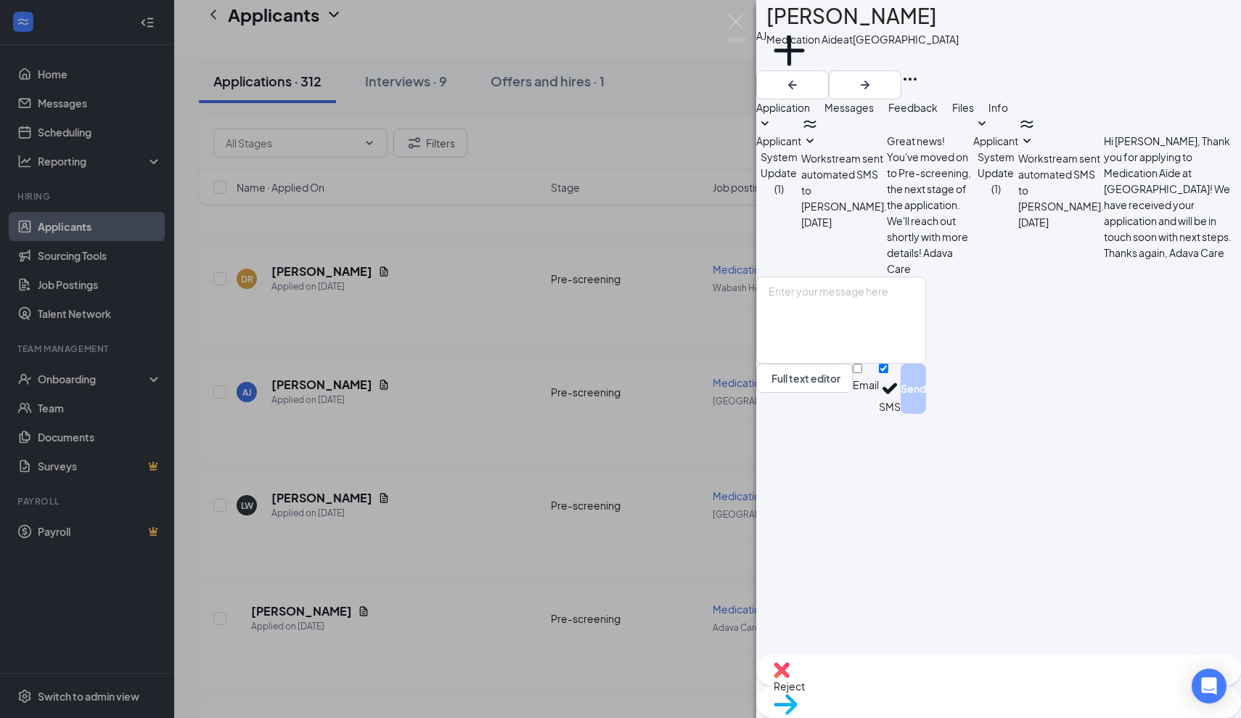
click at [810, 114] on span "Application" at bounding box center [783, 107] width 54 height 13
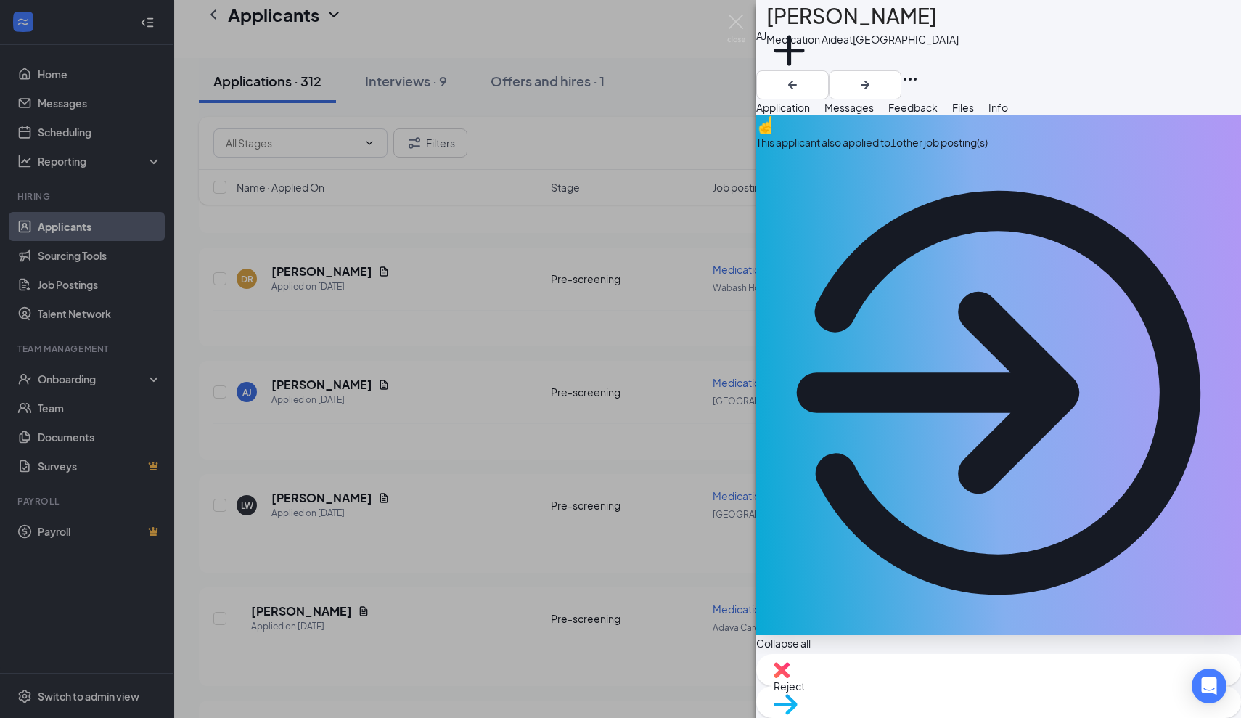
click at [805, 687] on span "Reject" at bounding box center [789, 685] width 31 height 13
type textarea "applied to several job postings."
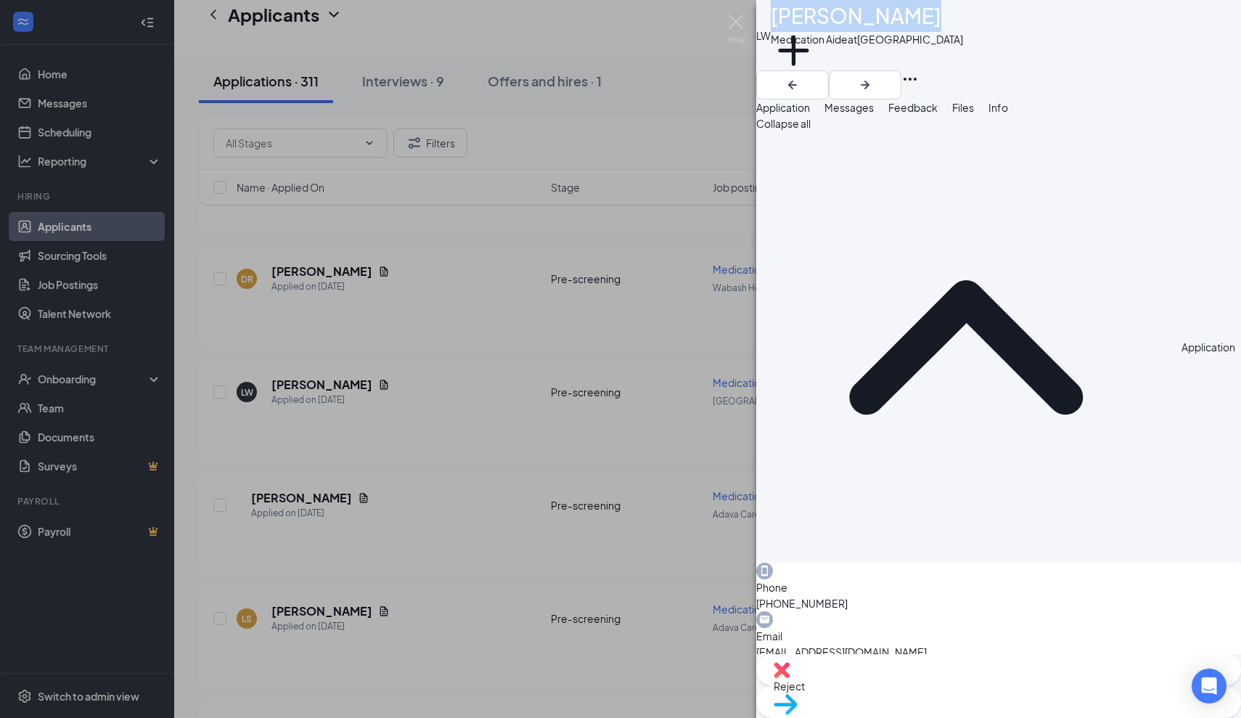
drag, startPoint x: 930, startPoint y: 25, endPoint x: 803, endPoint y: 28, distance: 127.0
click at [803, 28] on div "[PERSON_NAME] Medication Aide at [GEOGRAPHIC_DATA] Add a tag" at bounding box center [998, 35] width 485 height 70
copy h1 "[PERSON_NAME]"
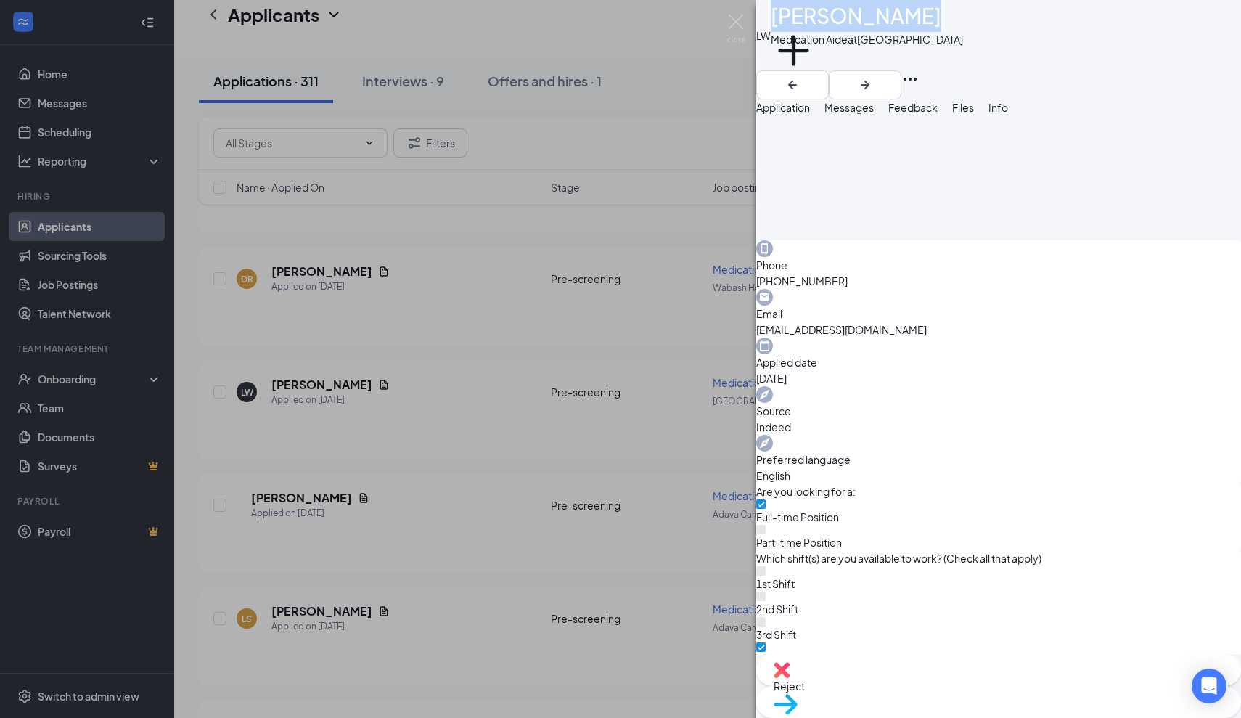
scroll to position [325, 0]
click at [874, 114] on span "Messages" at bounding box center [849, 107] width 49 height 13
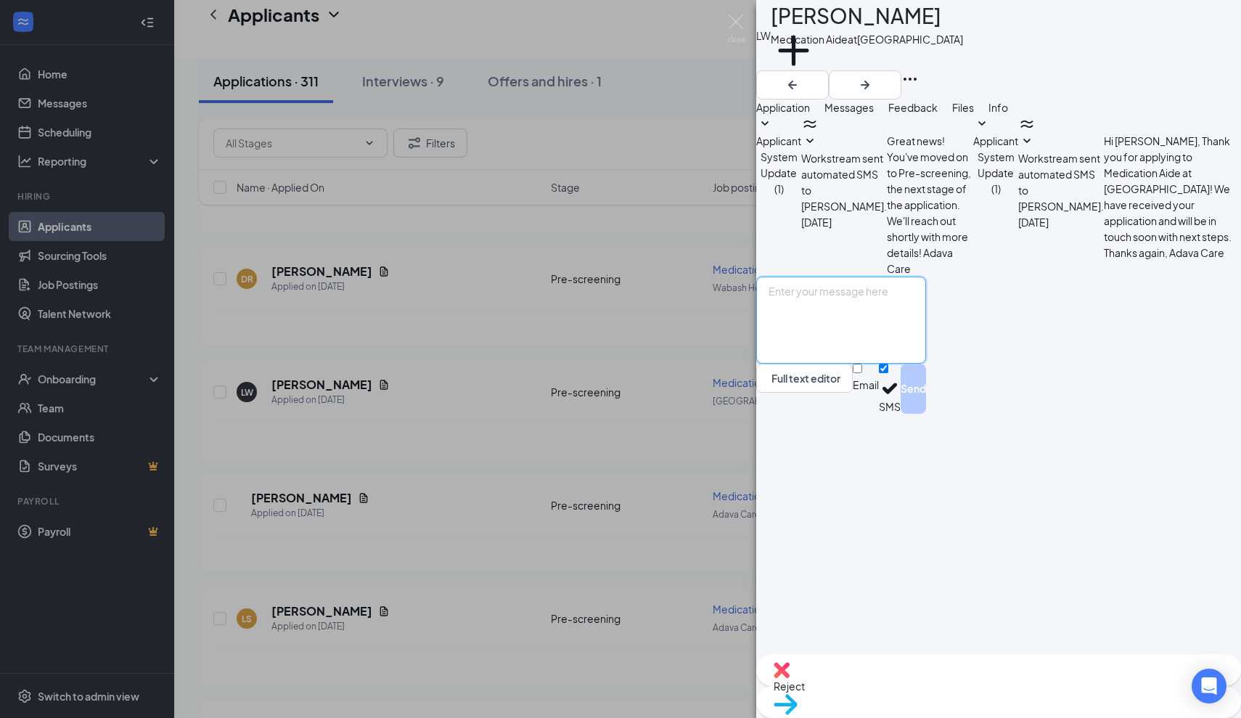
click at [809, 364] on textarea at bounding box center [841, 320] width 170 height 87
paste textarea "Thank you for applying for the Adava Care (Formerly [PERSON_NAME]'s Senior Livi…"
type textarea "Thank you for applying for the Adava Care (Formerly [PERSON_NAME]'s Senior Livi…"
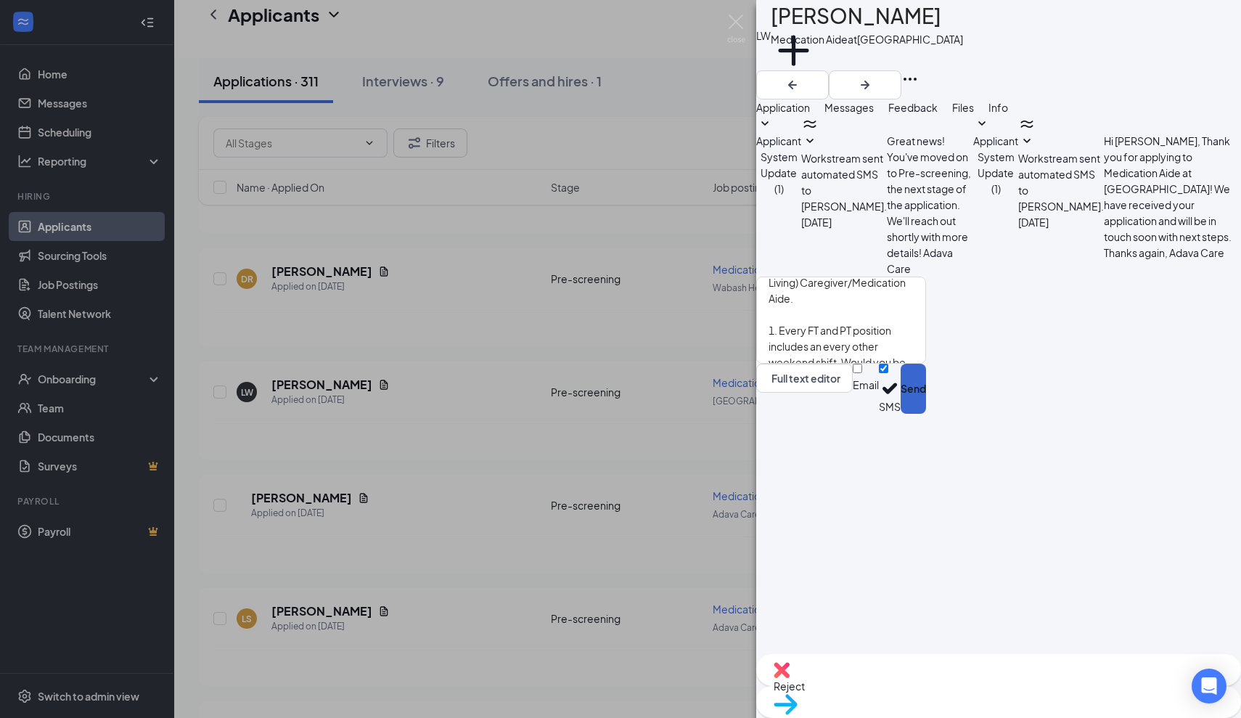
click at [926, 414] on button "Send" at bounding box center [913, 389] width 25 height 50
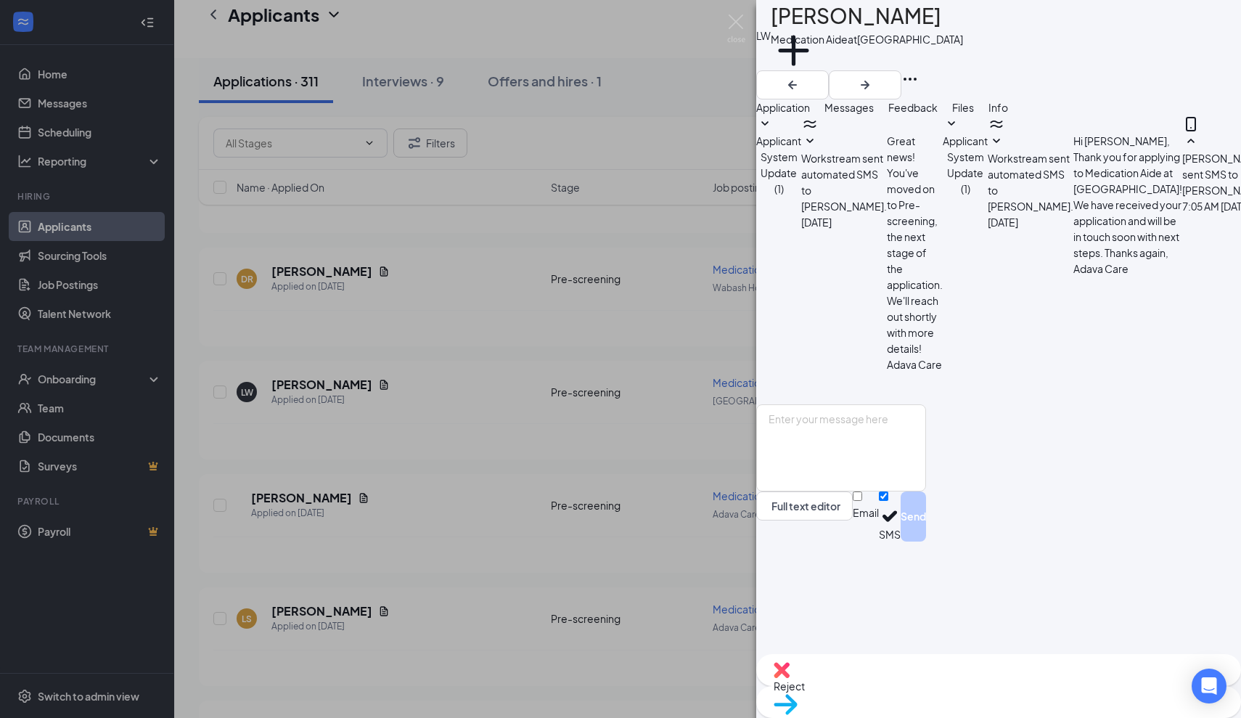
scroll to position [74, 0]
click at [735, 24] on img at bounding box center [736, 29] width 18 height 28
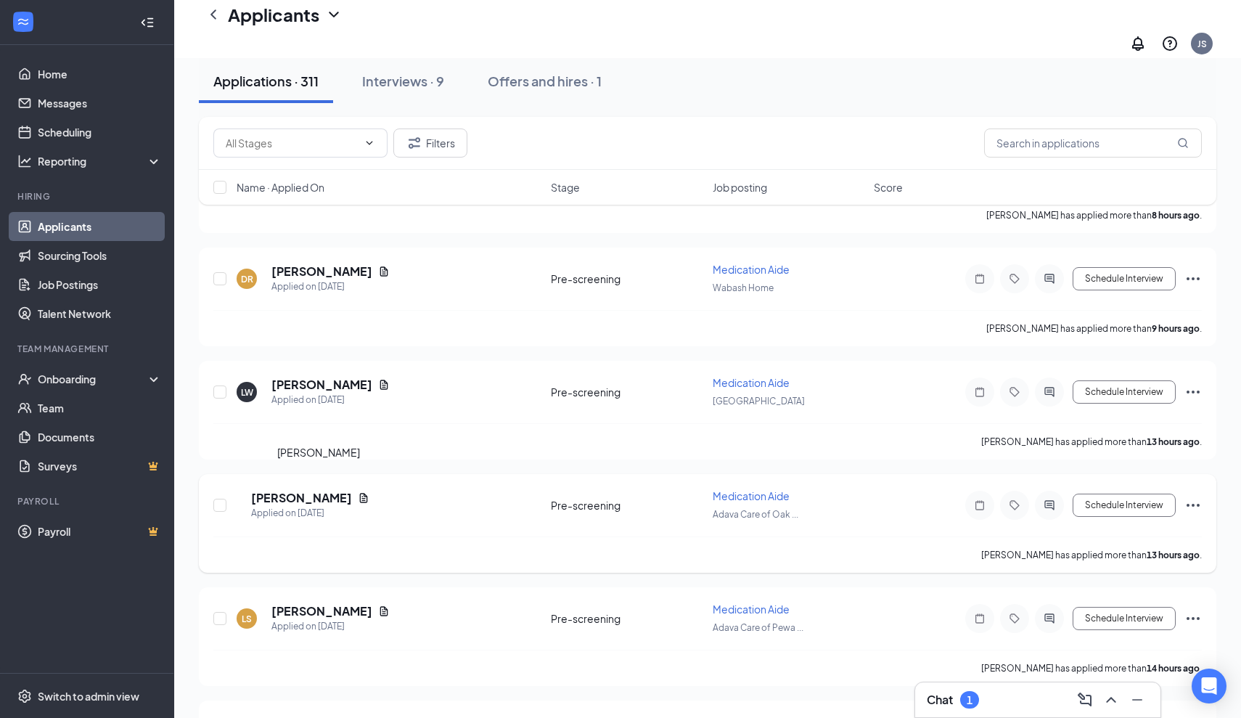
click at [325, 490] on h5 "[PERSON_NAME]" at bounding box center [301, 498] width 101 height 16
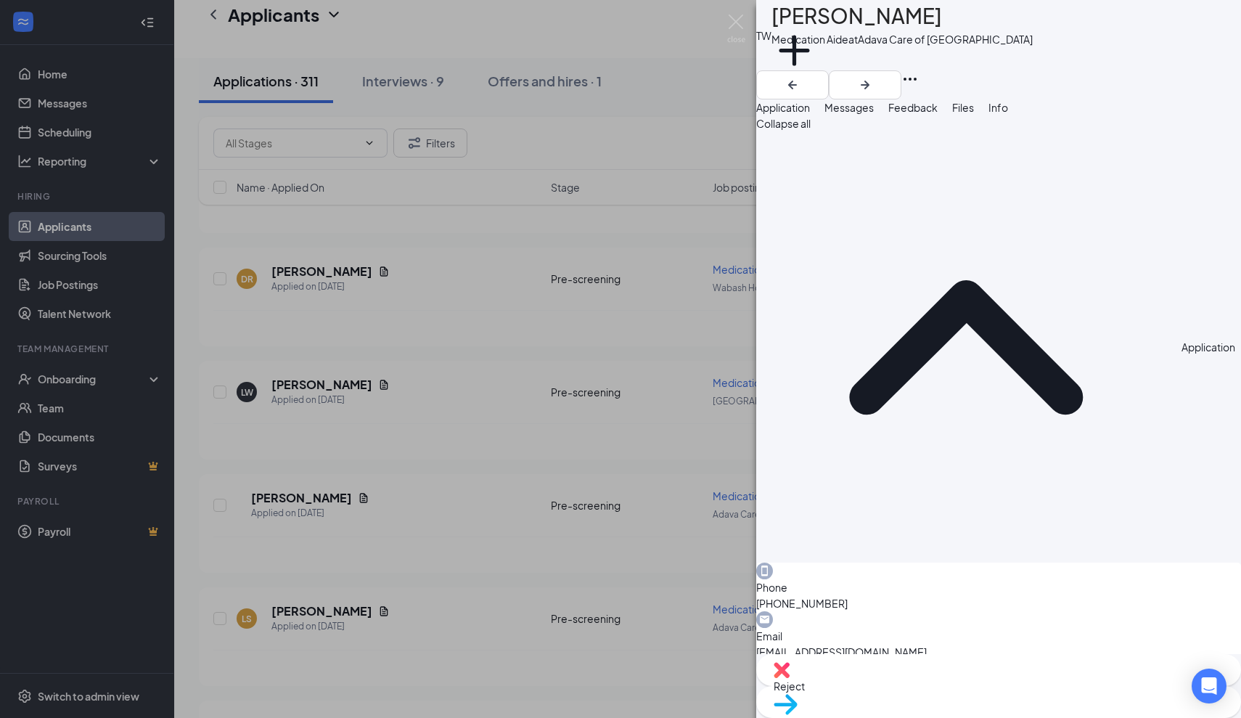
click at [874, 114] on span "Messages" at bounding box center [849, 107] width 49 height 13
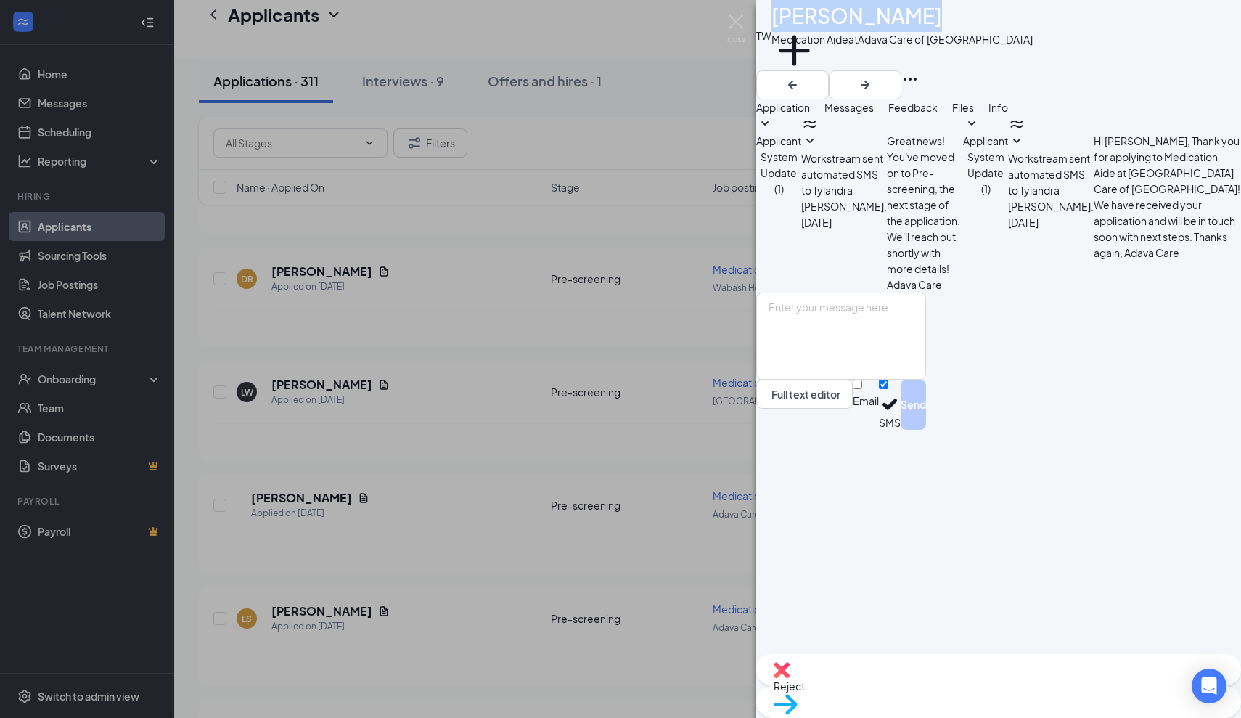
drag, startPoint x: 928, startPoint y: 25, endPoint x: 806, endPoint y: 25, distance: 122.7
click at [806, 25] on h1 "[PERSON_NAME]" at bounding box center [857, 16] width 171 height 32
copy h1 "[PERSON_NAME]"
click at [810, 114] on span "Application" at bounding box center [783, 107] width 54 height 13
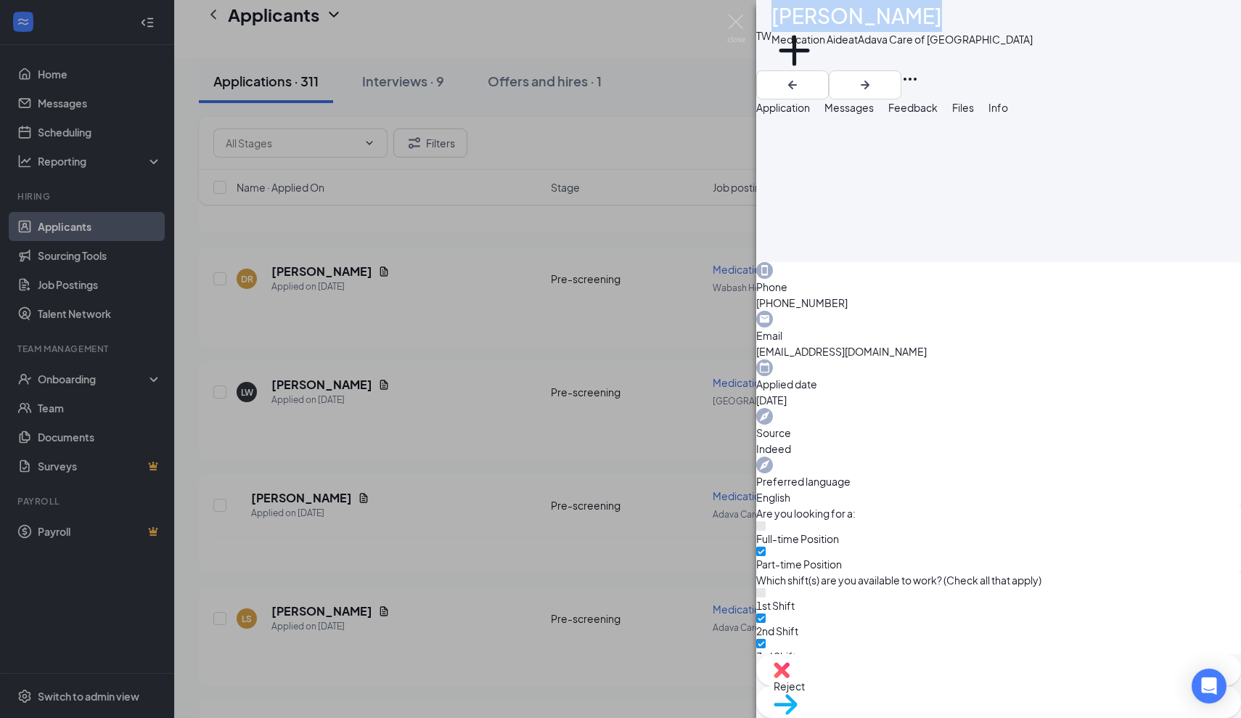
scroll to position [321, 0]
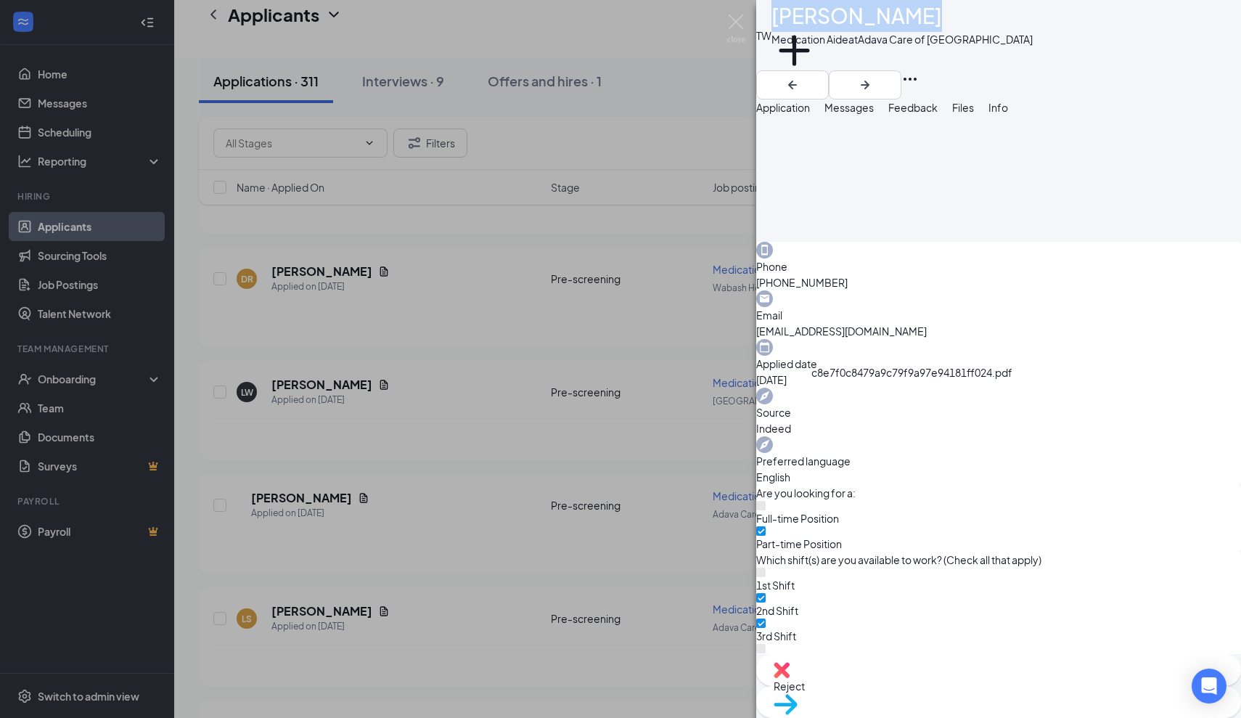
click at [874, 114] on span "Messages" at bounding box center [849, 107] width 49 height 13
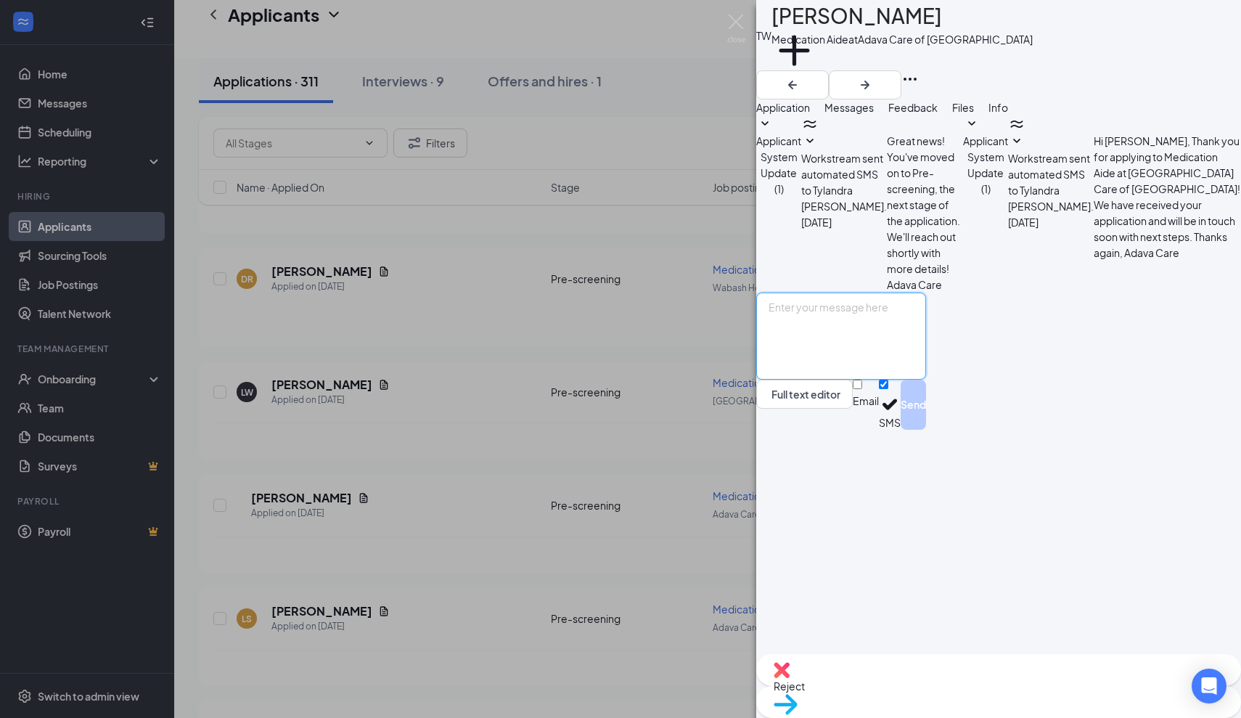
click at [803, 380] on textarea at bounding box center [841, 335] width 170 height 87
paste textarea "Thank you for applying for the Adava Care (Formerly [PERSON_NAME]'s Senior Livi…"
type textarea "Thank you for applying for the Adava Care (Formerly [PERSON_NAME]'s Senior Livi…"
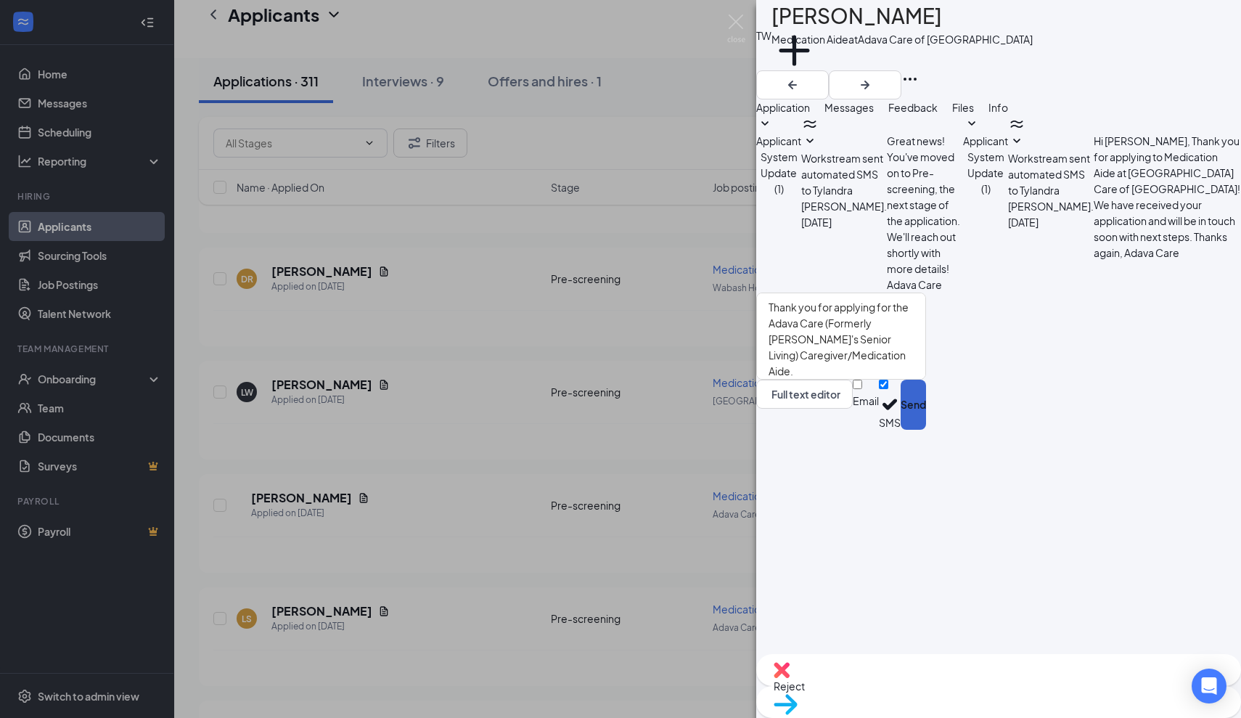
click at [926, 430] on button "Send" at bounding box center [913, 405] width 25 height 50
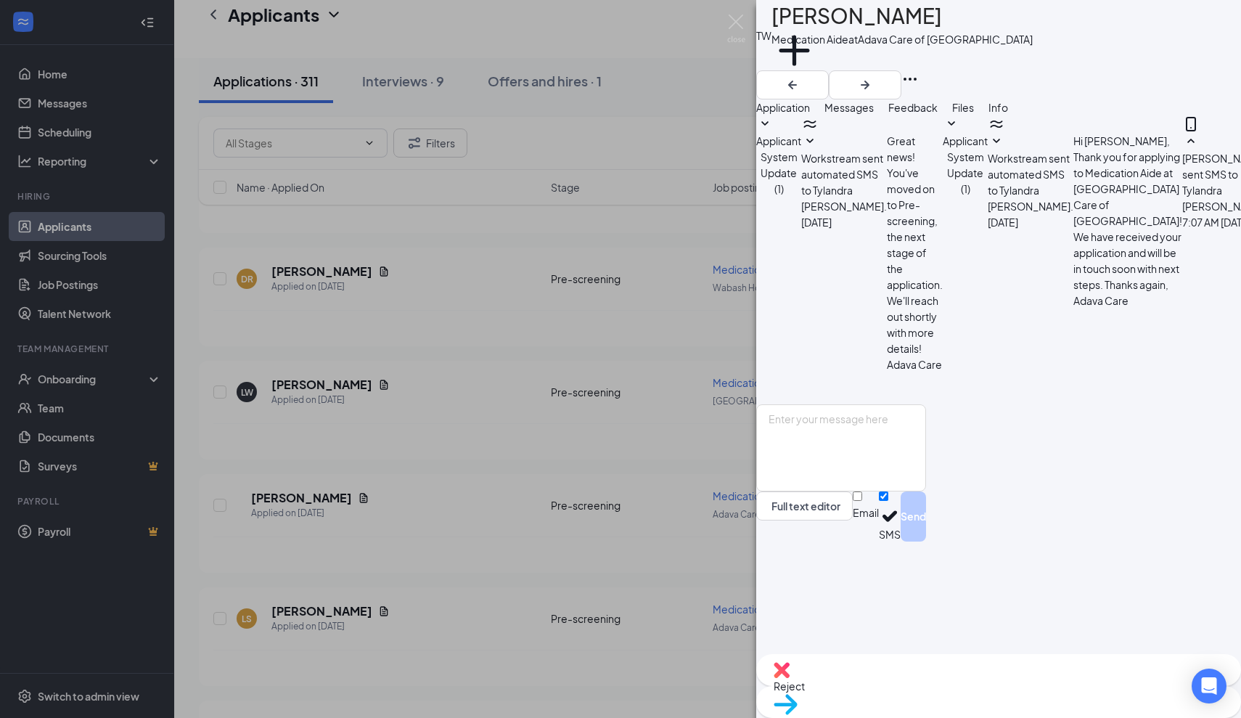
scroll to position [74, 0]
click at [733, 20] on img at bounding box center [736, 29] width 18 height 28
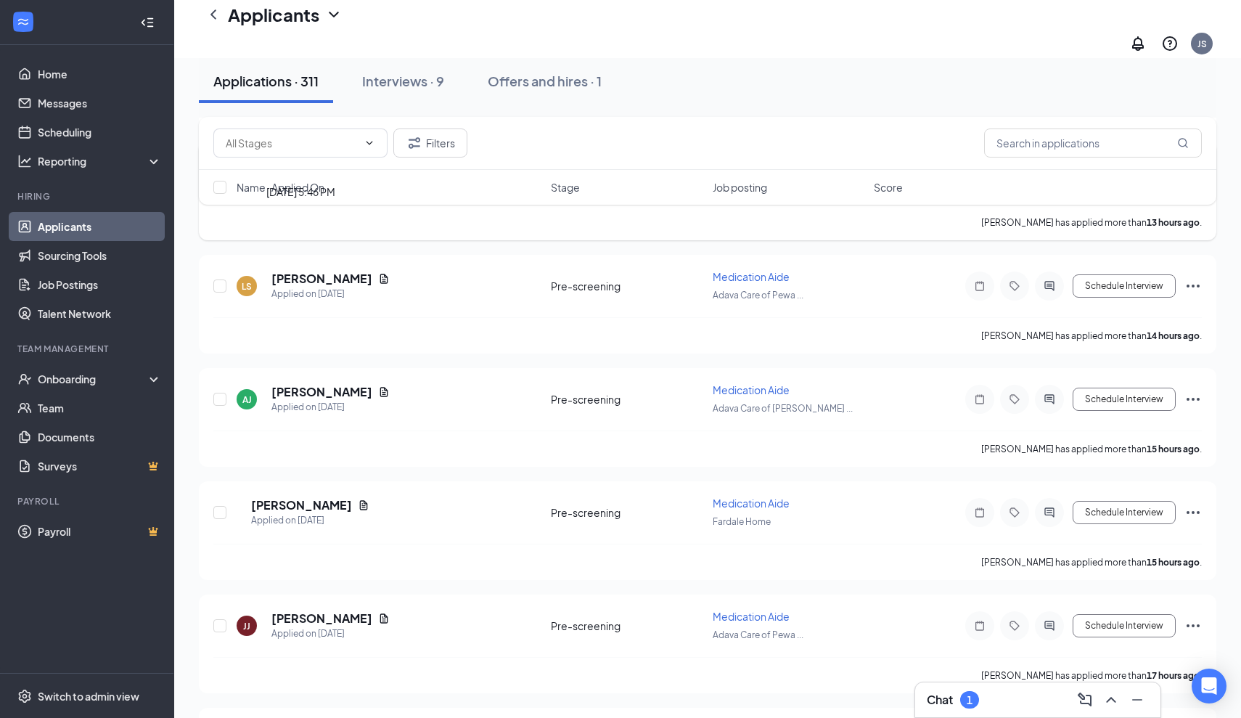
scroll to position [1030, 0]
click at [321, 270] on h5 "[PERSON_NAME]" at bounding box center [321, 278] width 101 height 16
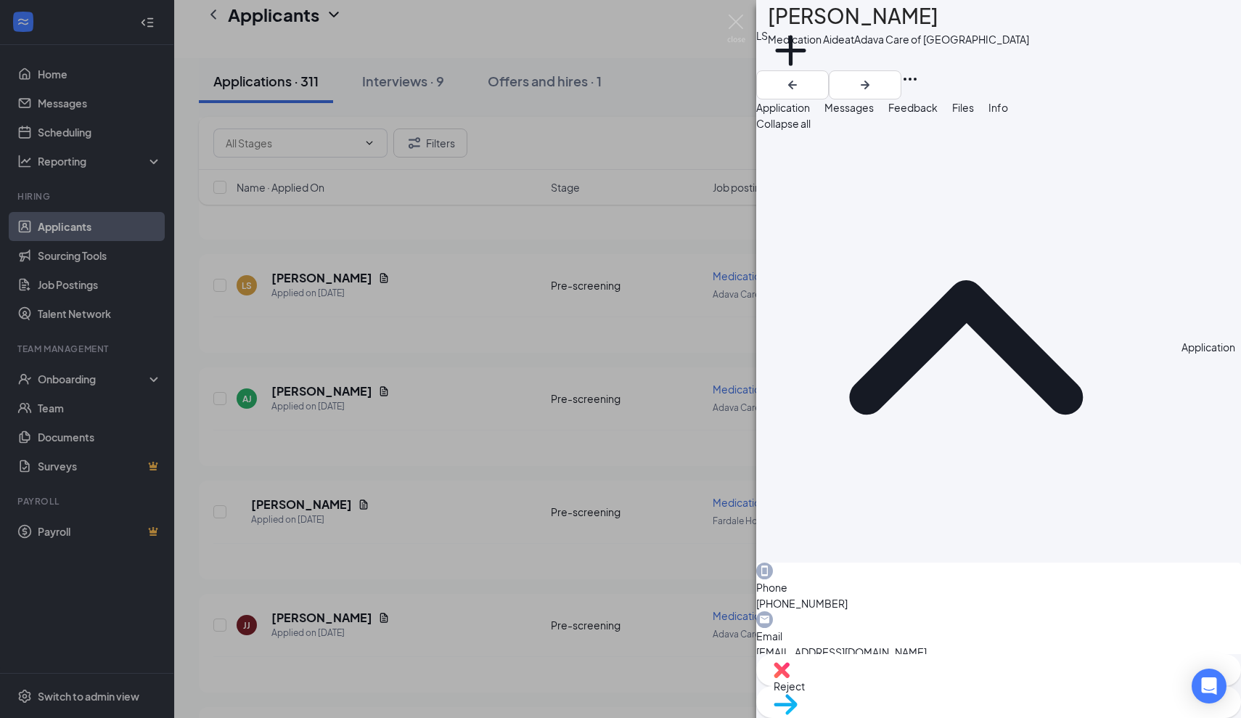
click at [874, 114] on span "Messages" at bounding box center [849, 107] width 49 height 13
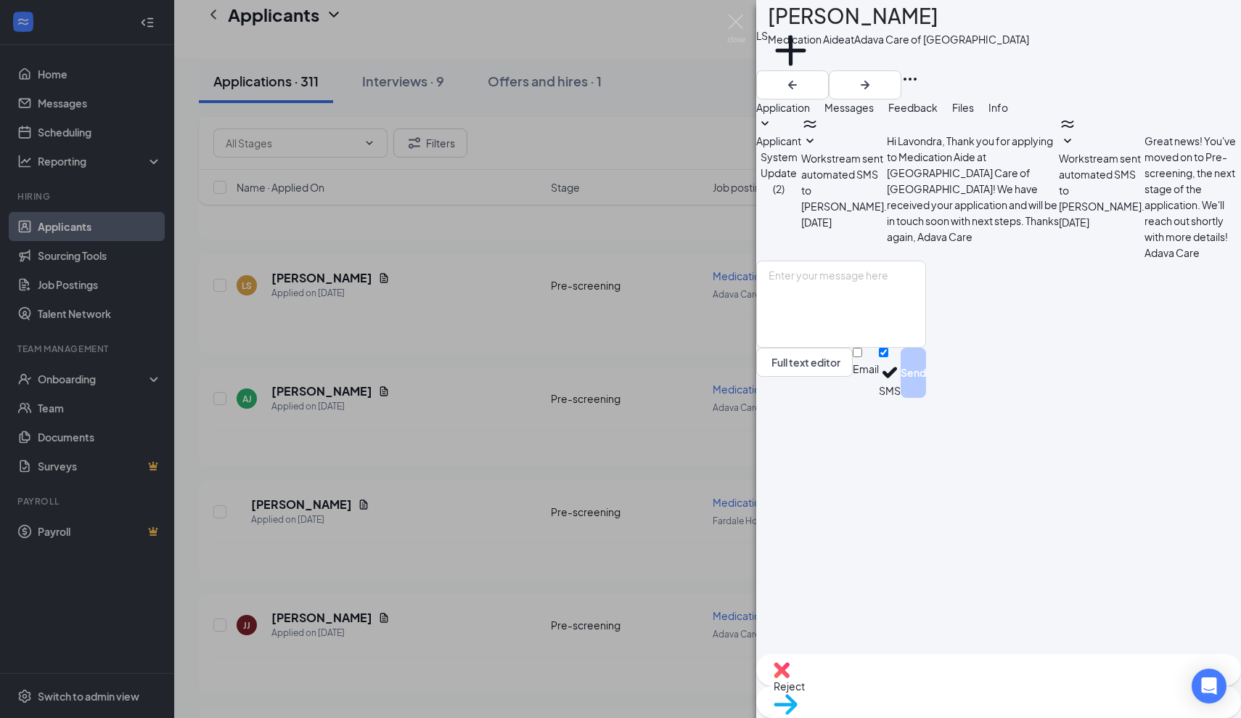
drag, startPoint x: 936, startPoint y: 30, endPoint x: 806, endPoint y: 30, distance: 129.2
click at [806, 30] on h1 "[PERSON_NAME]" at bounding box center [853, 16] width 171 height 32
click at [805, 684] on span "Reject" at bounding box center [789, 685] width 31 height 13
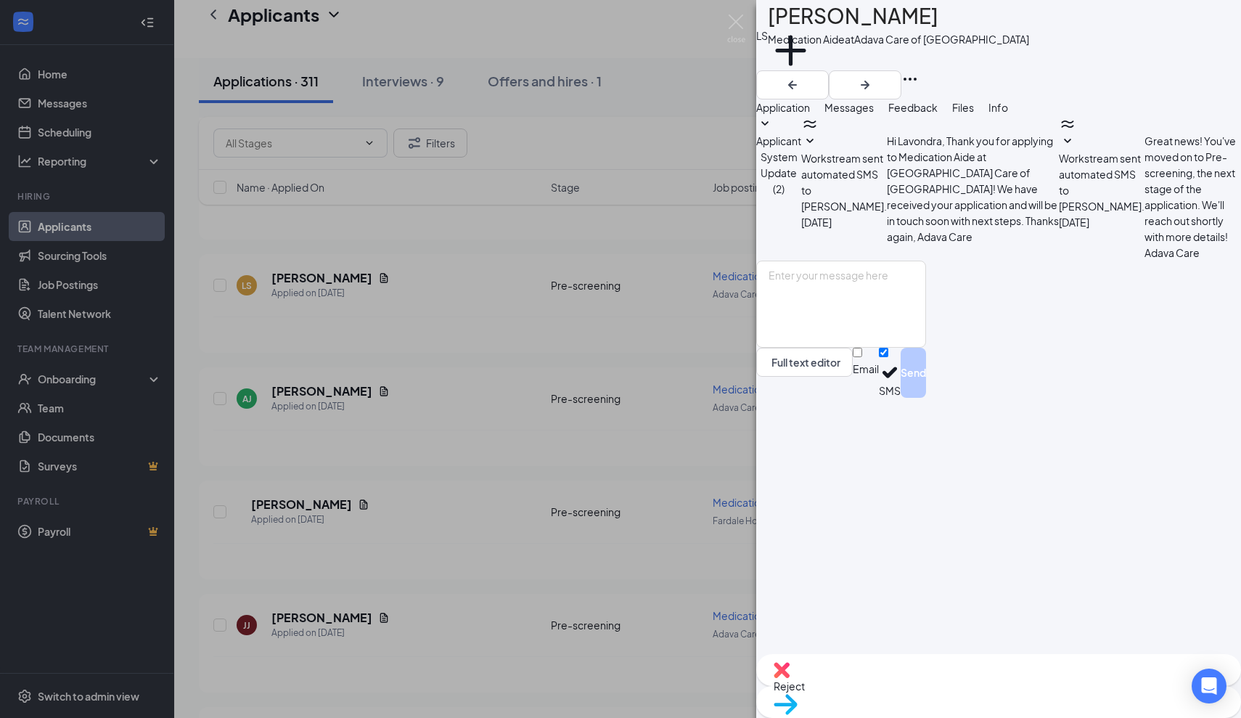
type textarea "Not certified."
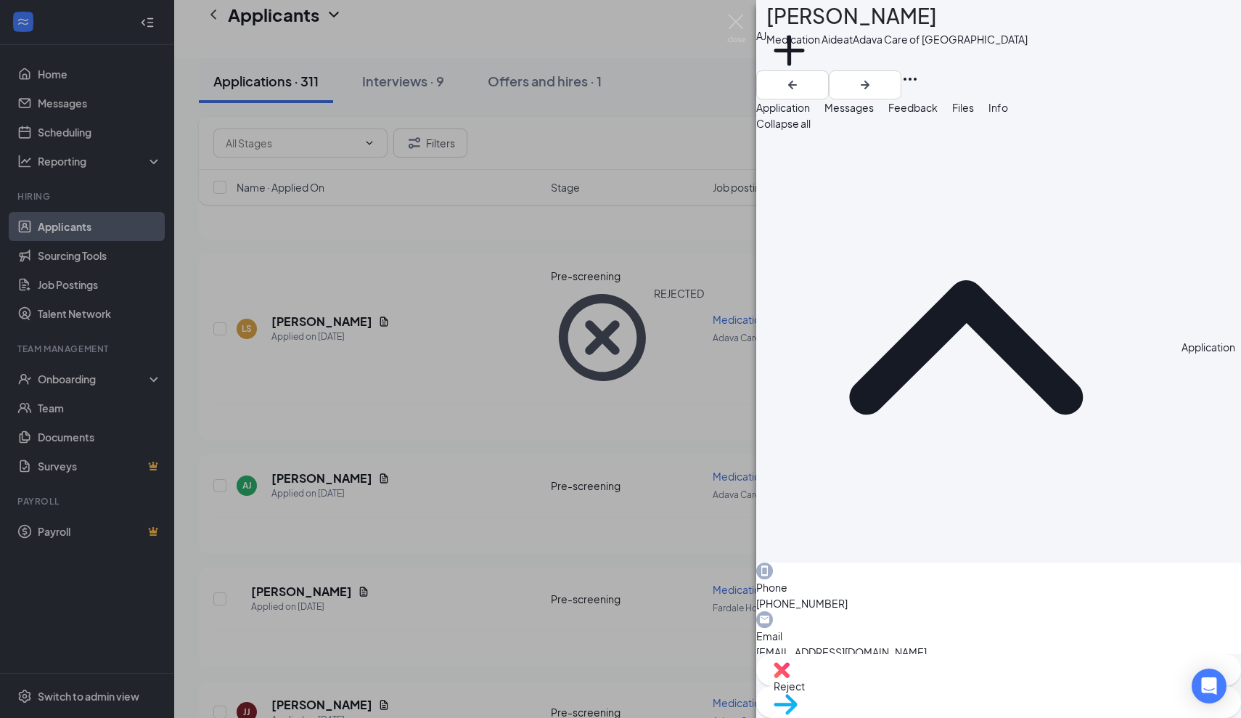
click at [337, 378] on div "[PERSON_NAME] Annamashan [PERSON_NAME] Medication Aide at [GEOGRAPHIC_DATA] Car…" at bounding box center [620, 359] width 1241 height 718
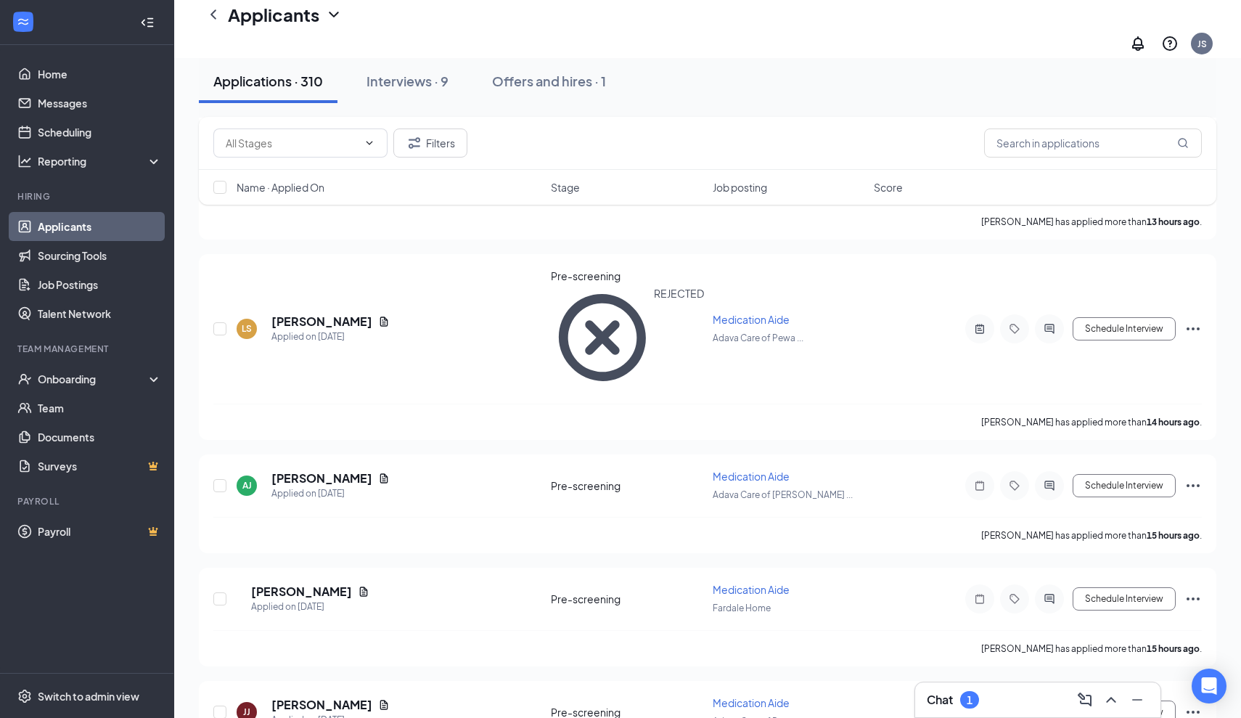
click at [337, 470] on h5 "[PERSON_NAME]" at bounding box center [321, 478] width 101 height 16
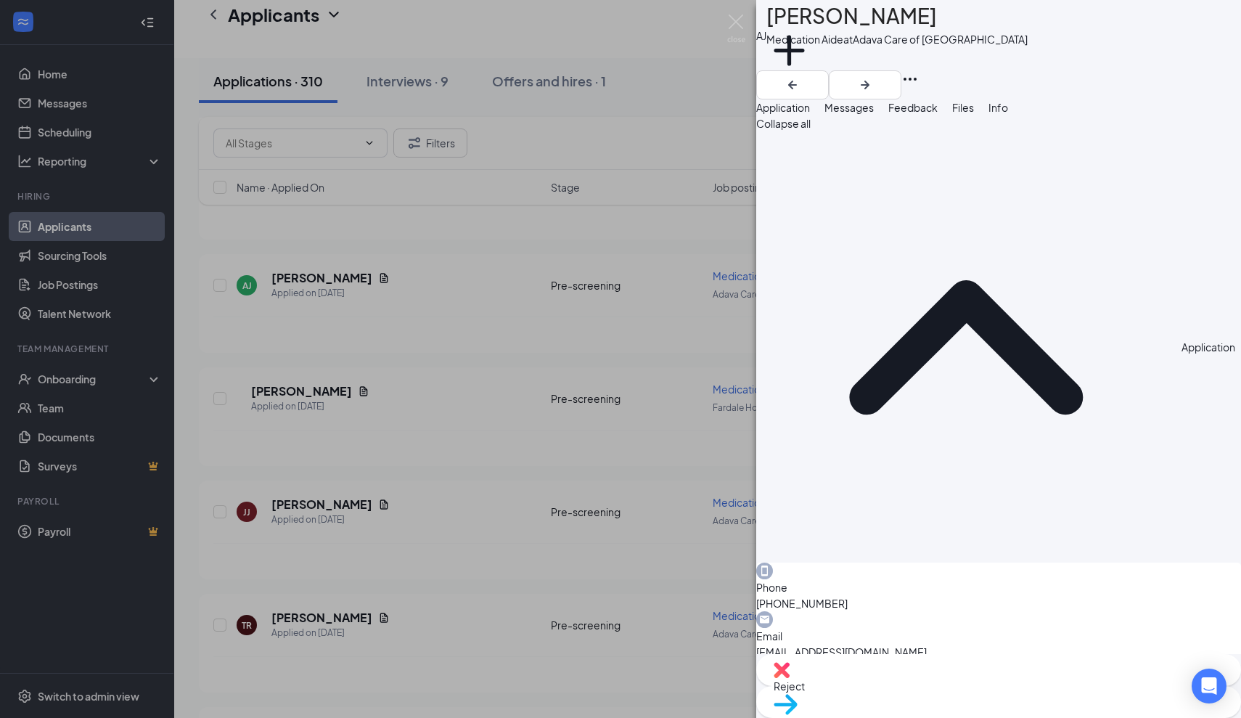
drag, startPoint x: 997, startPoint y: 25, endPoint x: 808, endPoint y: 31, distance: 189.5
click at [807, 31] on div "[PERSON_NAME]" at bounding box center [896, 16] width 261 height 32
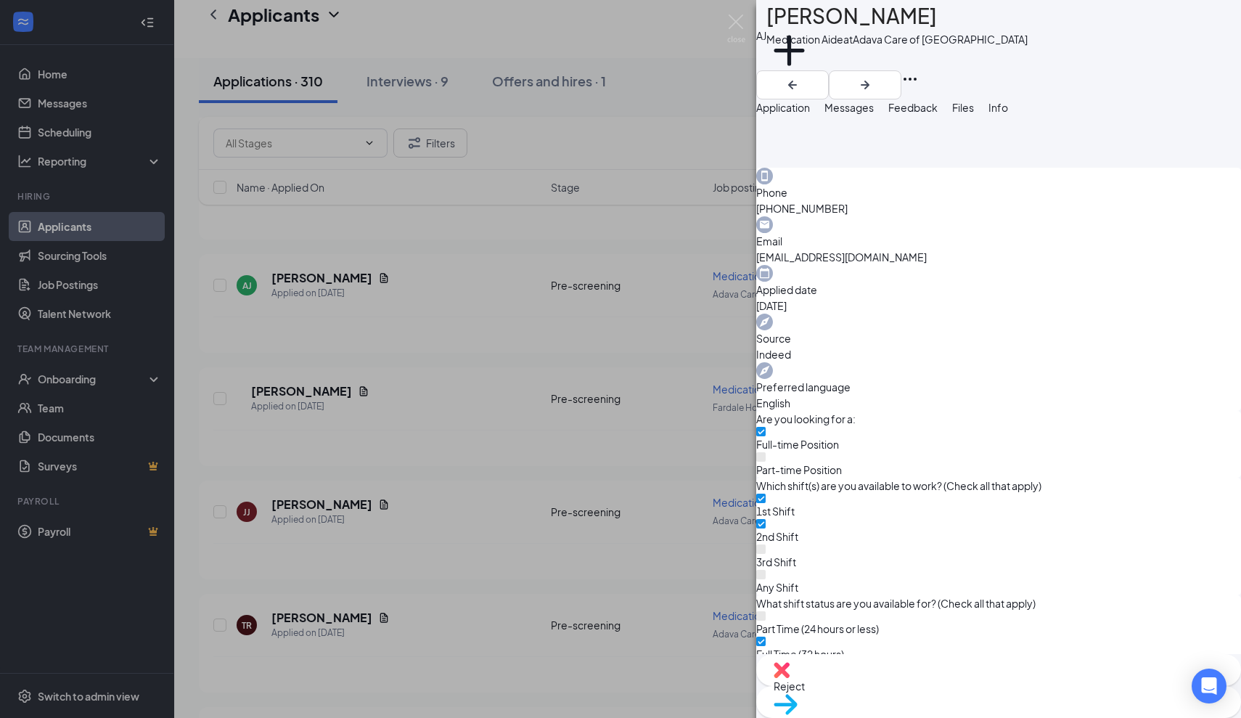
scroll to position [394, 0]
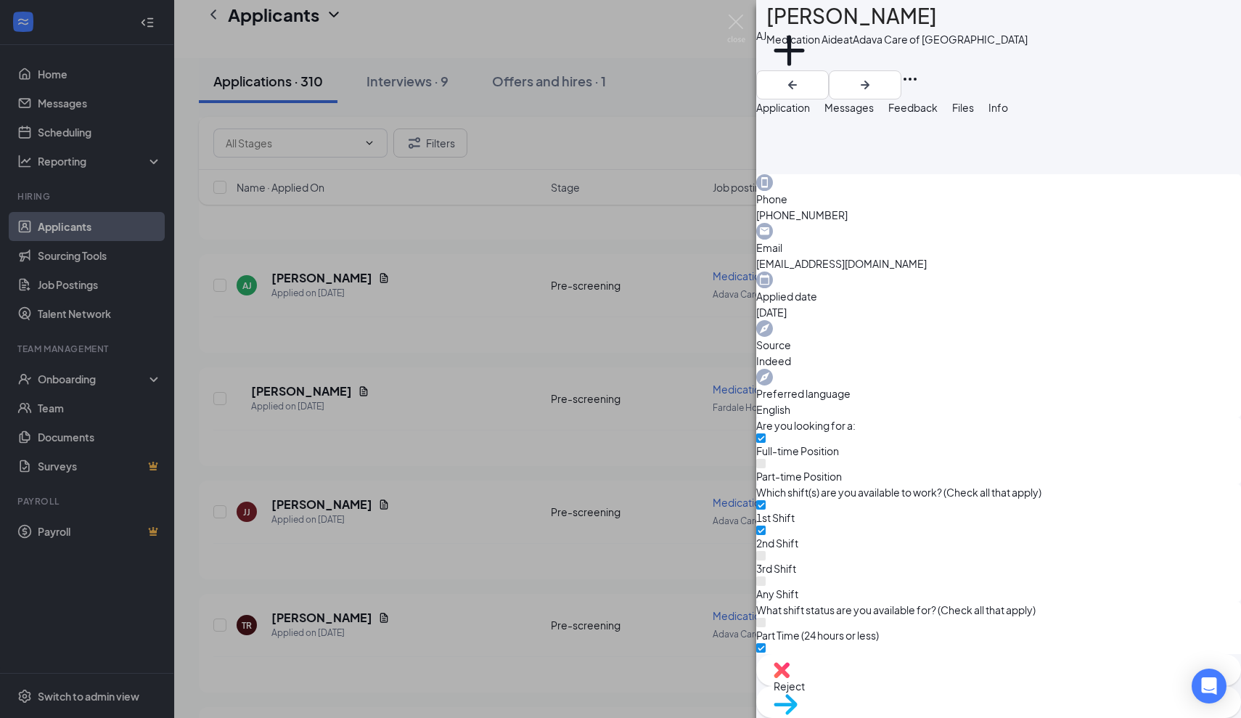
click at [874, 114] on span "Messages" at bounding box center [849, 107] width 49 height 13
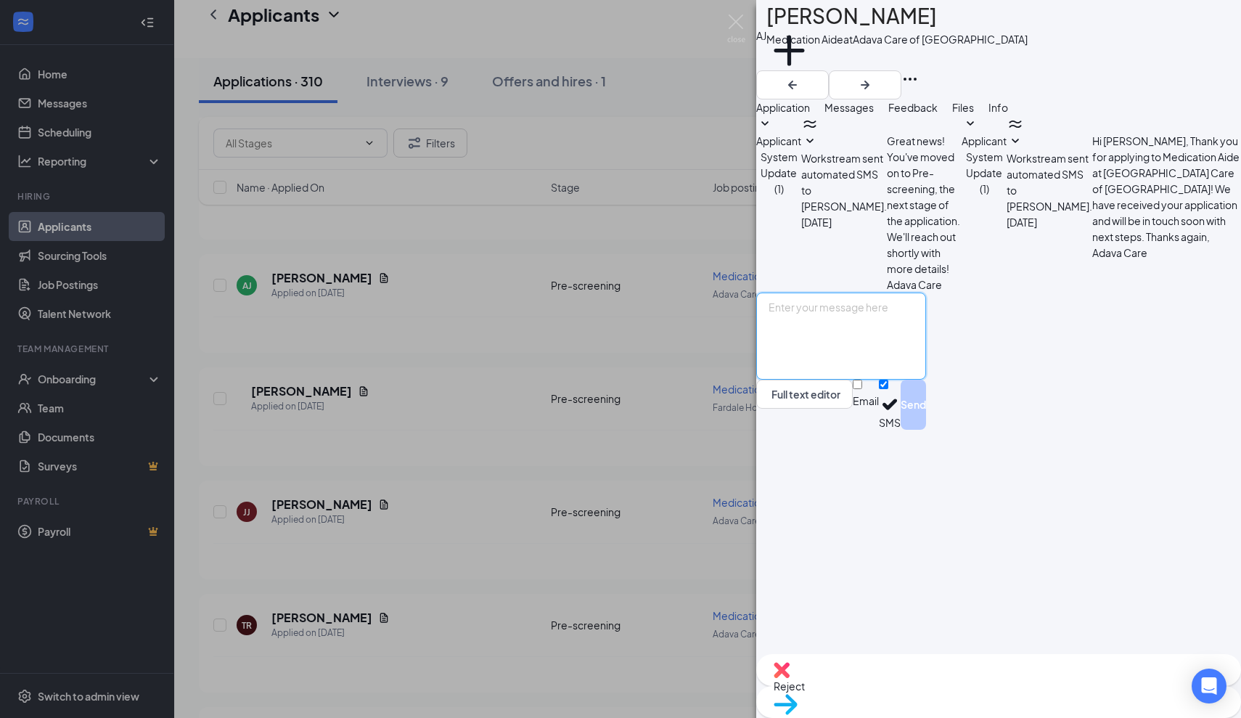
click at [803, 380] on textarea at bounding box center [841, 335] width 170 height 87
paste textarea "Thank you for applying for the Adava Care (Formerly [PERSON_NAME]'s Senior Livi…"
type textarea "Thank you for applying for the Adava Care (Formerly [PERSON_NAME]'s Senior Livi…"
click at [926, 430] on button "Send" at bounding box center [913, 405] width 25 height 50
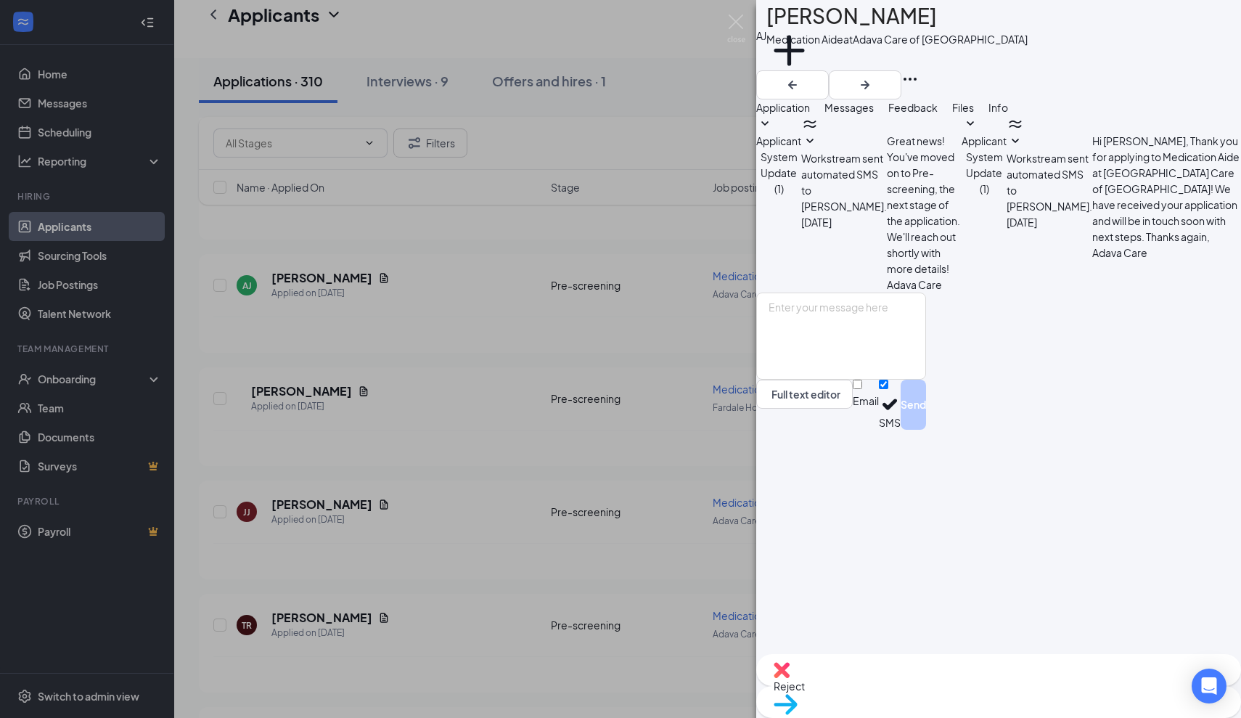
scroll to position [74, 0]
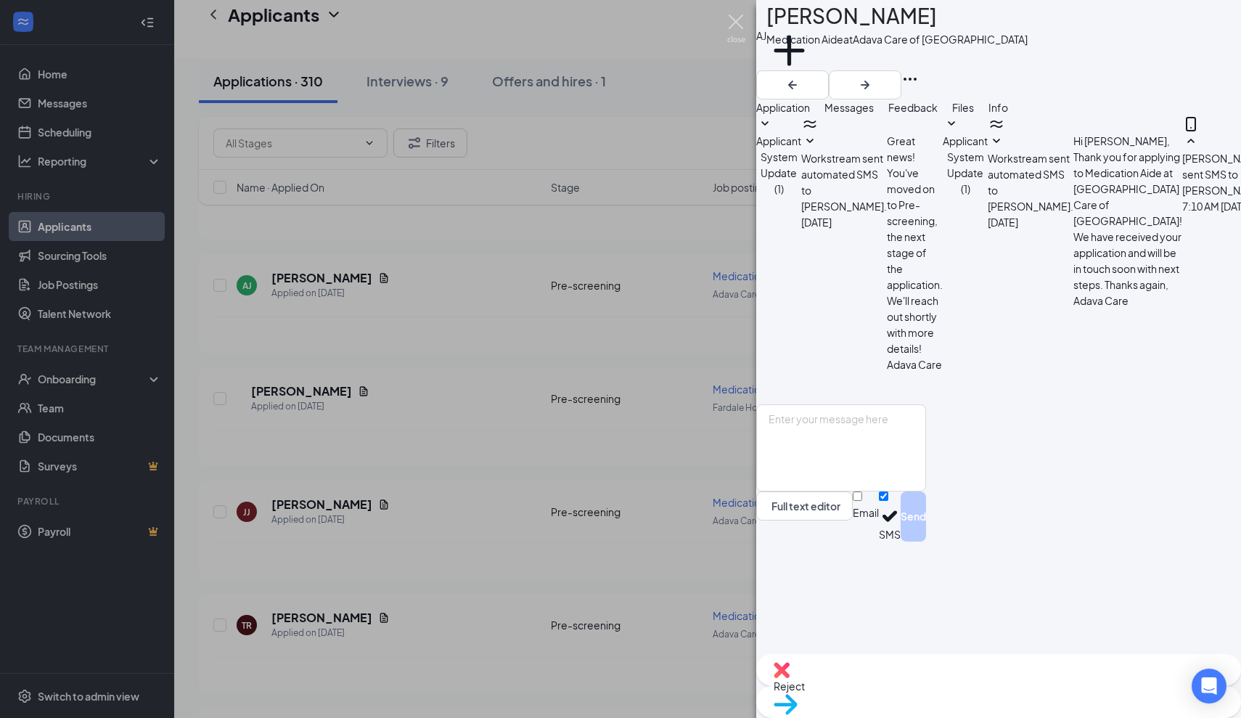
click at [738, 17] on img at bounding box center [736, 29] width 18 height 28
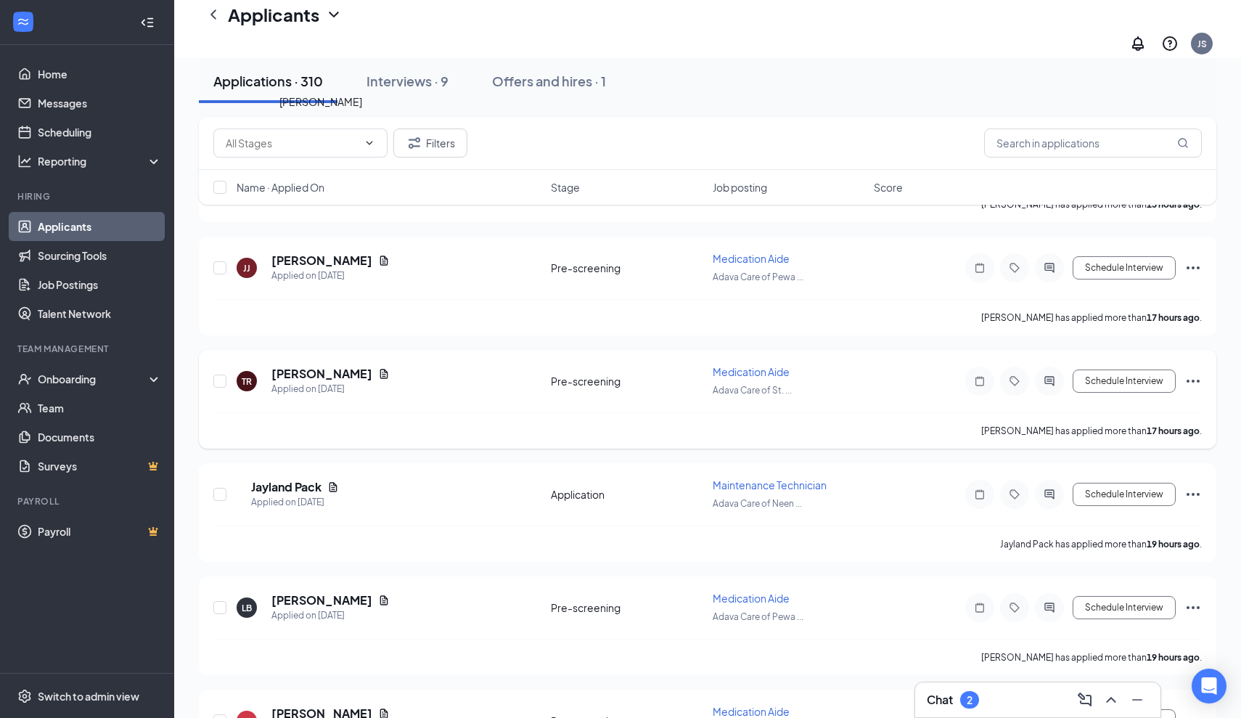
scroll to position [1277, 0]
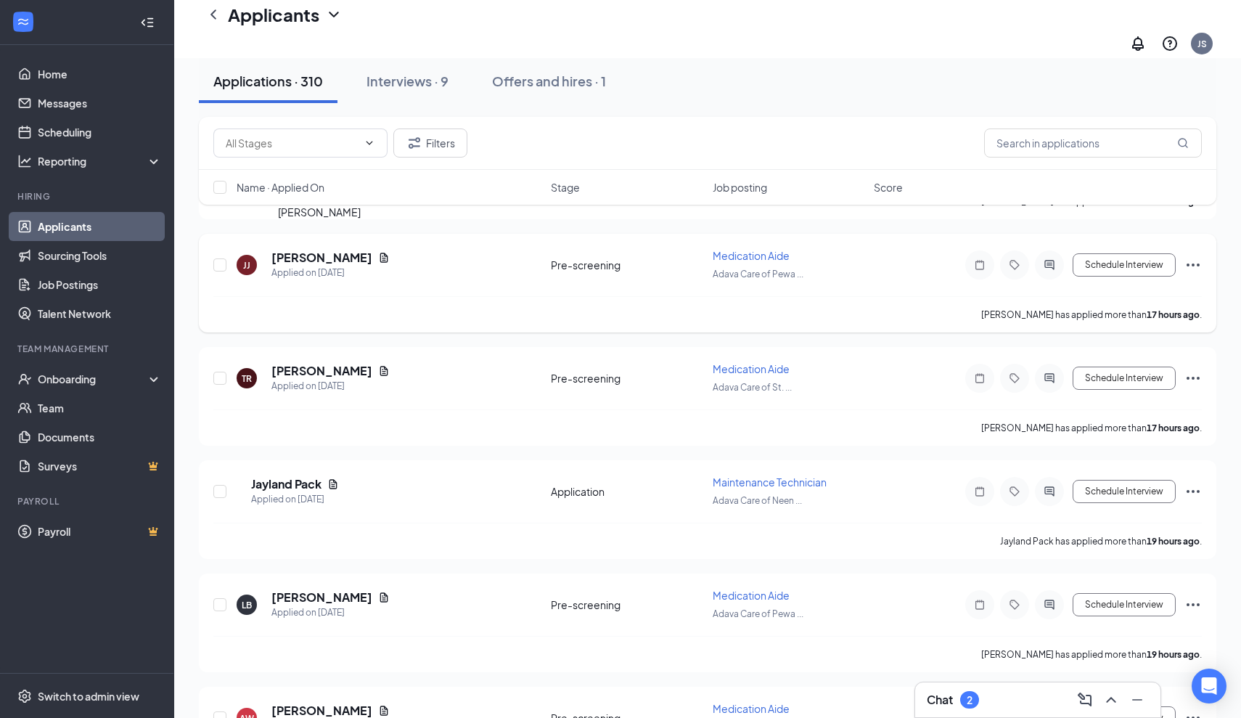
click at [351, 250] on h5 "[PERSON_NAME]" at bounding box center [321, 258] width 101 height 16
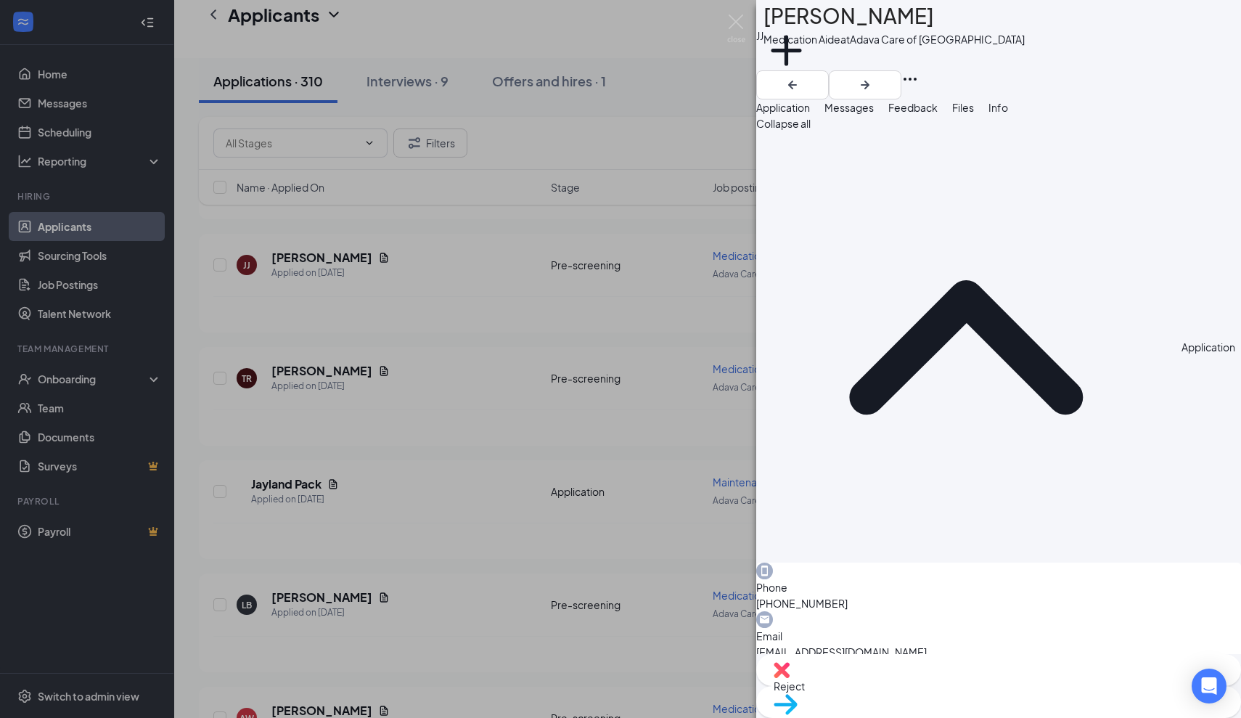
click at [874, 114] on span "Messages" at bounding box center [849, 107] width 49 height 13
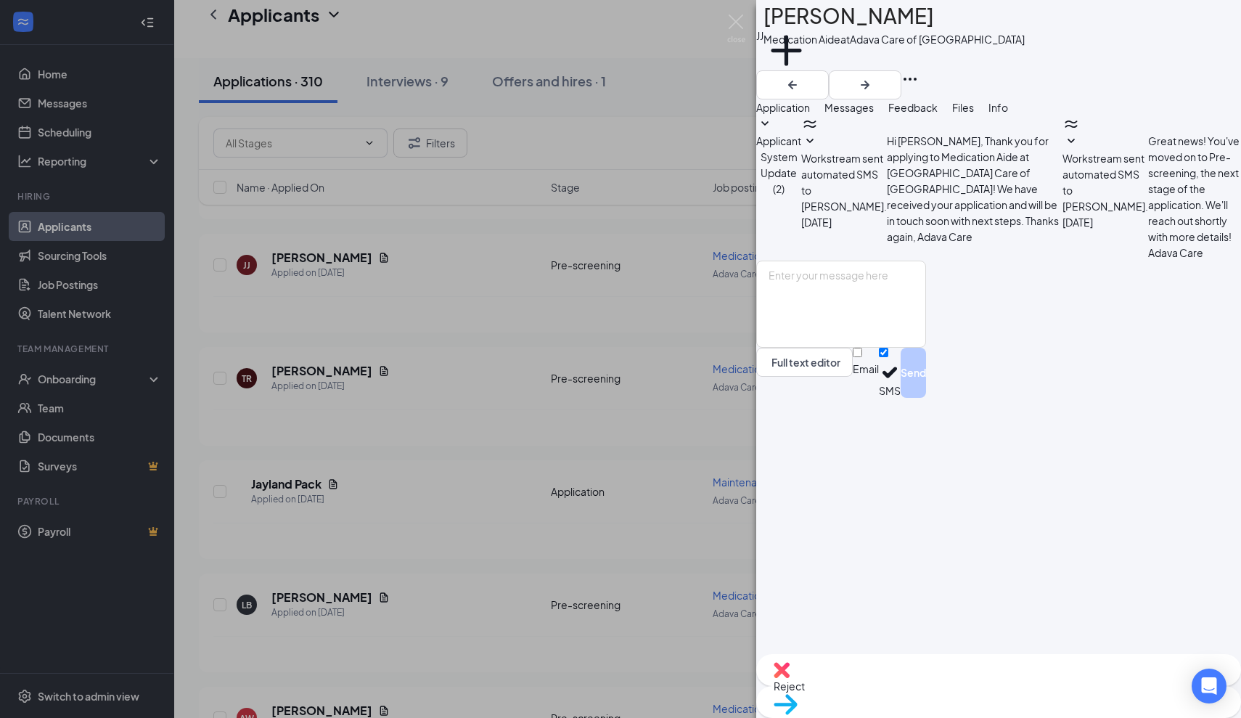
drag, startPoint x: 942, startPoint y: 28, endPoint x: 798, endPoint y: 30, distance: 144.5
click at [798, 30] on div "[PERSON_NAME] [PERSON_NAME] Medication Aide at Adava Care of [GEOGRAPHIC_DATA] …" at bounding box center [998, 35] width 485 height 70
click at [810, 114] on span "Application" at bounding box center [783, 107] width 54 height 13
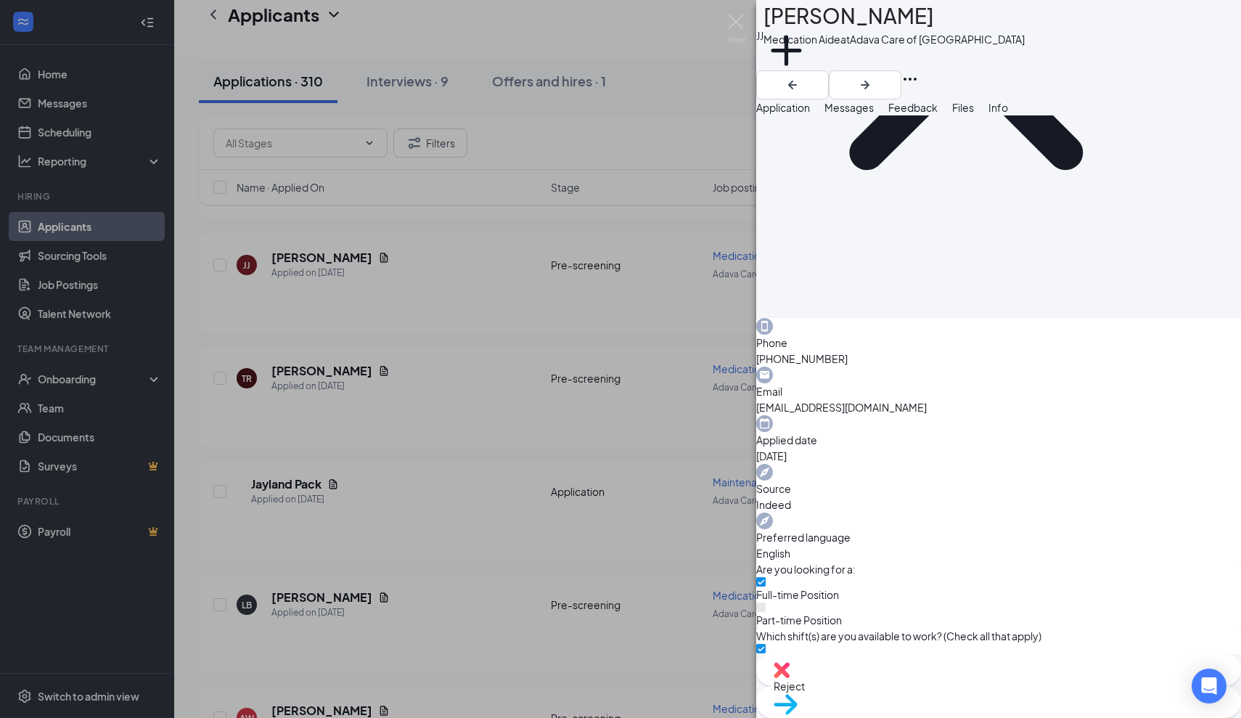
scroll to position [248, 0]
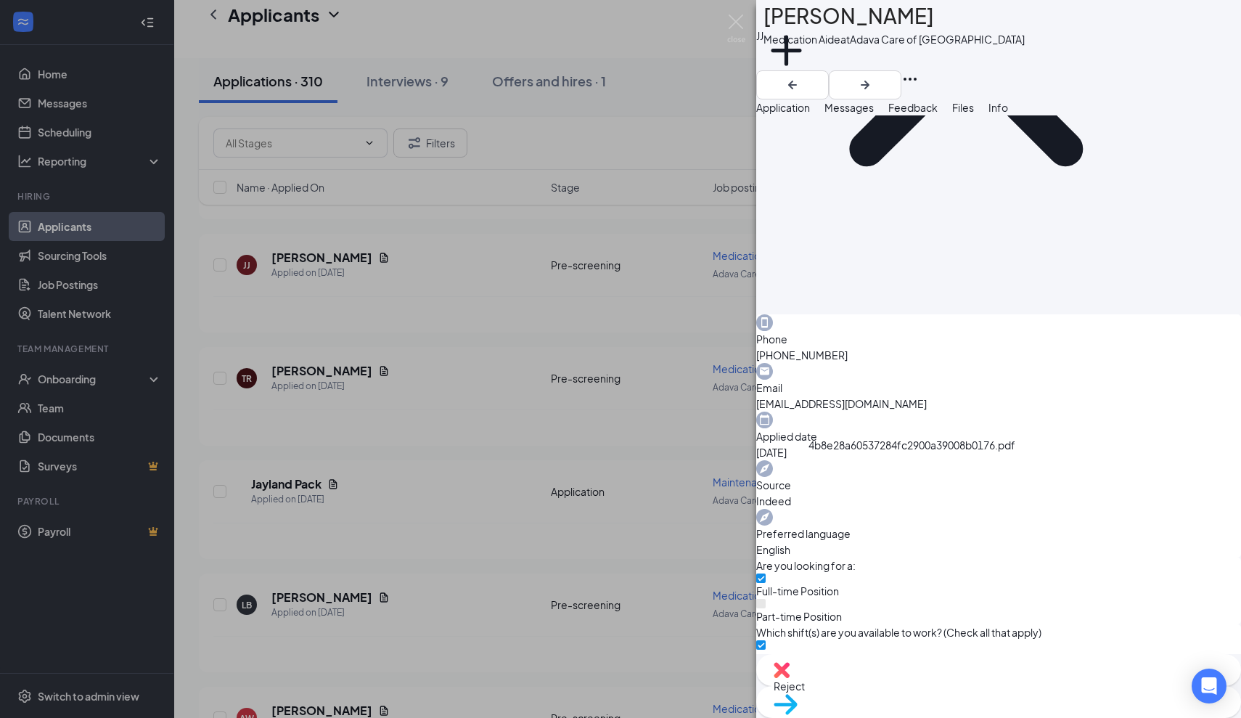
click at [874, 114] on span "Messages" at bounding box center [849, 107] width 49 height 13
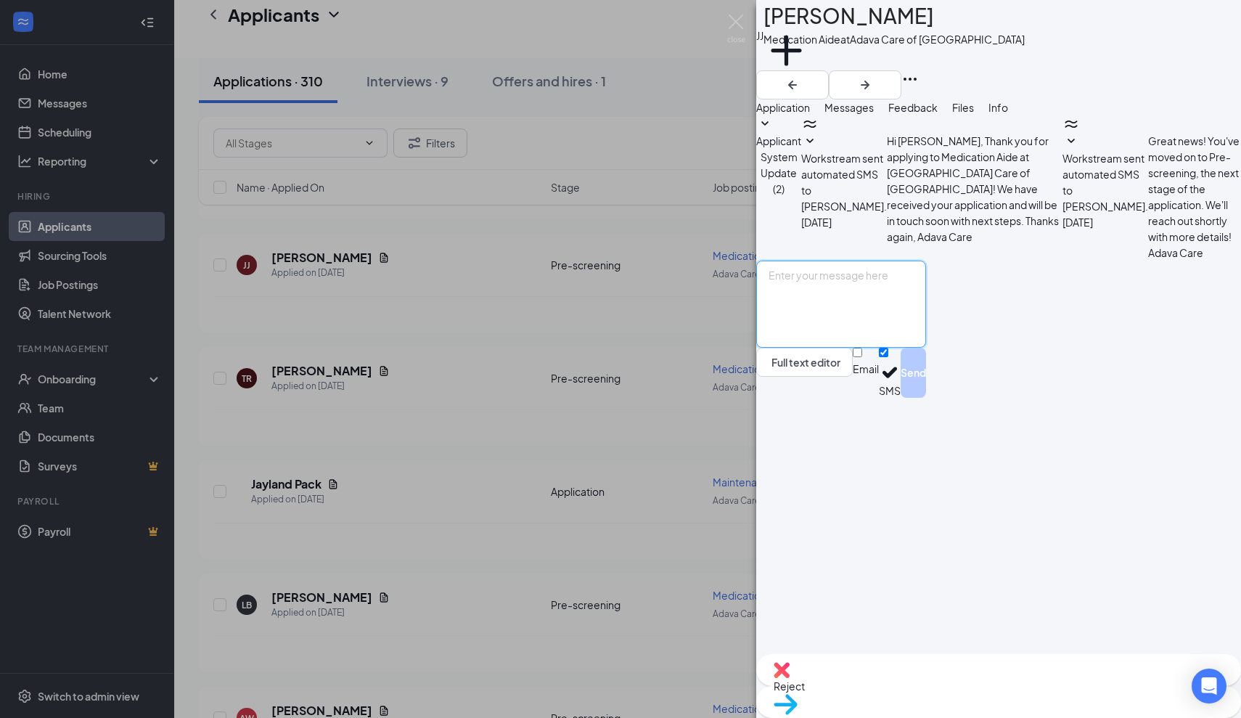
click at [803, 348] on textarea at bounding box center [841, 304] width 170 height 87
paste textarea "Thank you for applying for the Adava Care (Formerly [PERSON_NAME]'s Senior Livi…"
type textarea "Thank you for applying for the Adava Care (Formerly [PERSON_NAME]'s Senior Livi…"
click at [926, 398] on button "Send" at bounding box center [913, 373] width 25 height 50
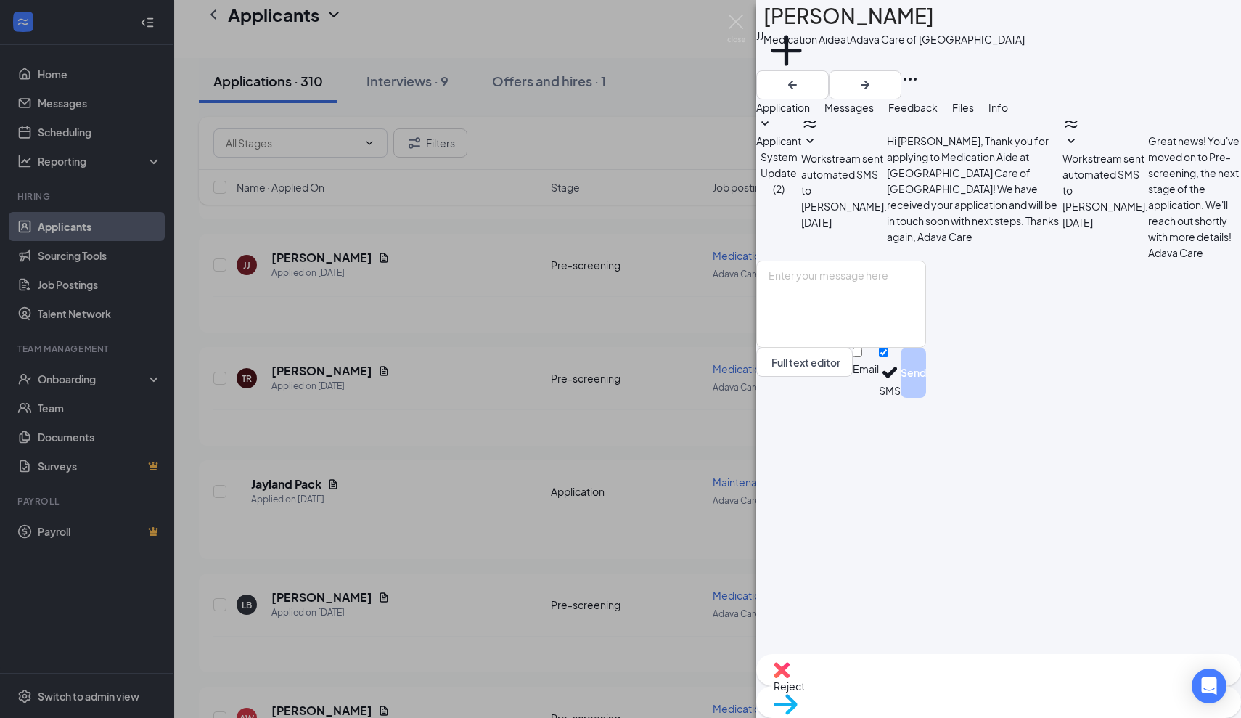
scroll to position [32, 0]
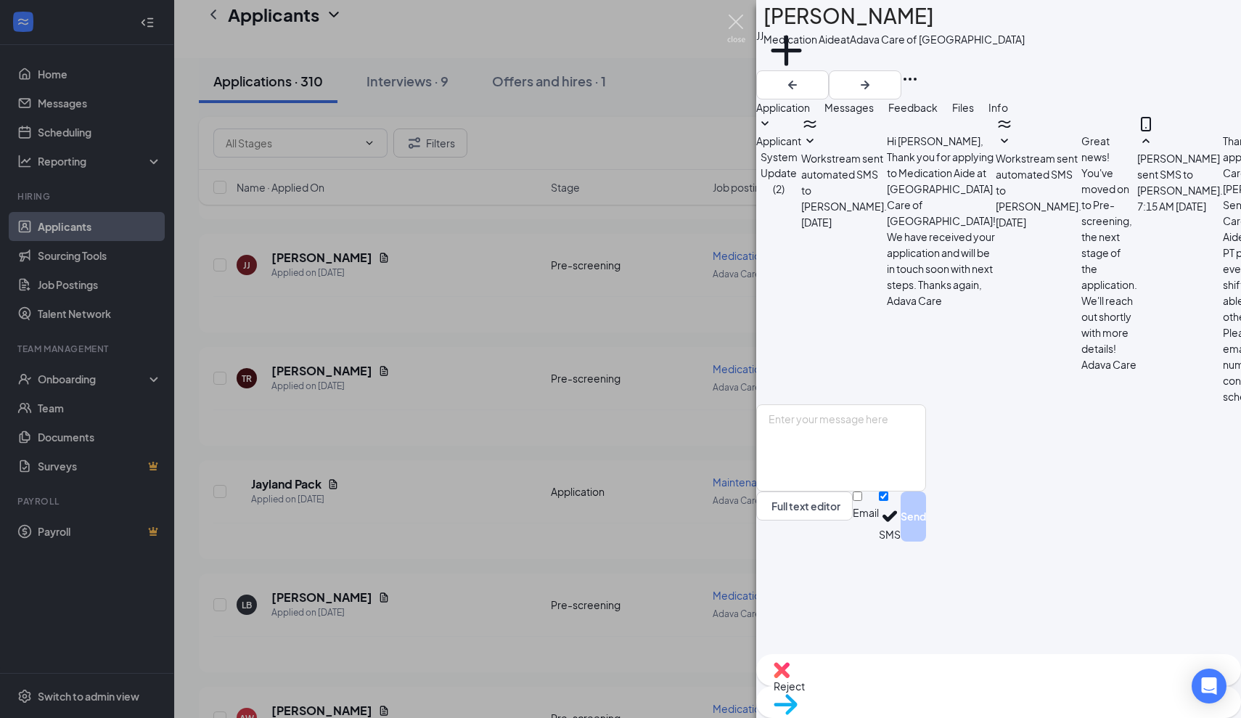
click at [735, 17] on img at bounding box center [736, 29] width 18 height 28
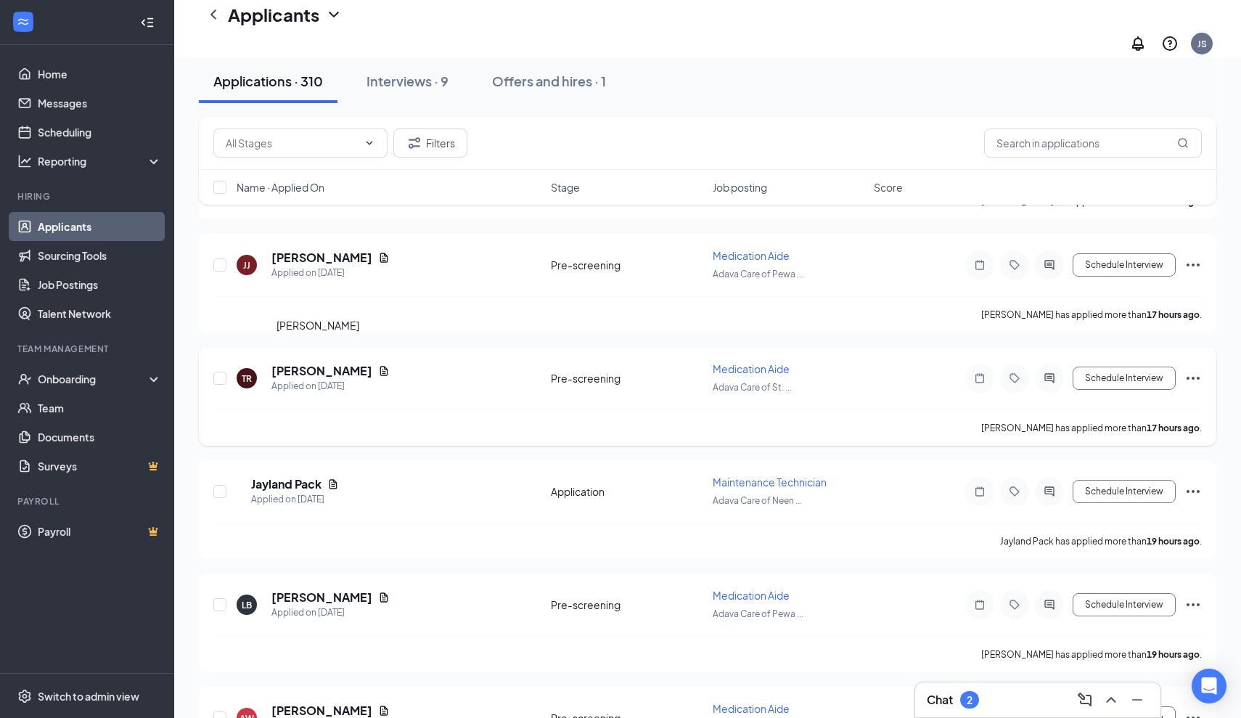
click at [334, 363] on h5 "[PERSON_NAME]" at bounding box center [321, 371] width 101 height 16
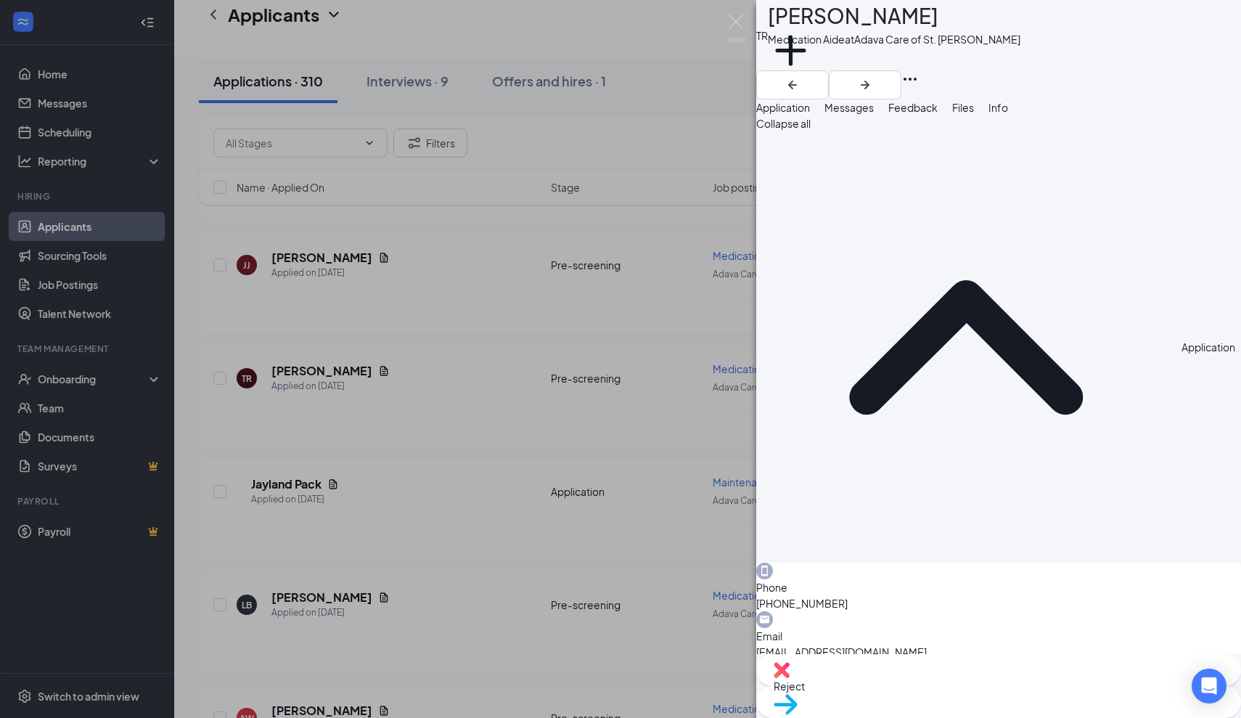
click at [874, 114] on span "Messages" at bounding box center [849, 107] width 49 height 13
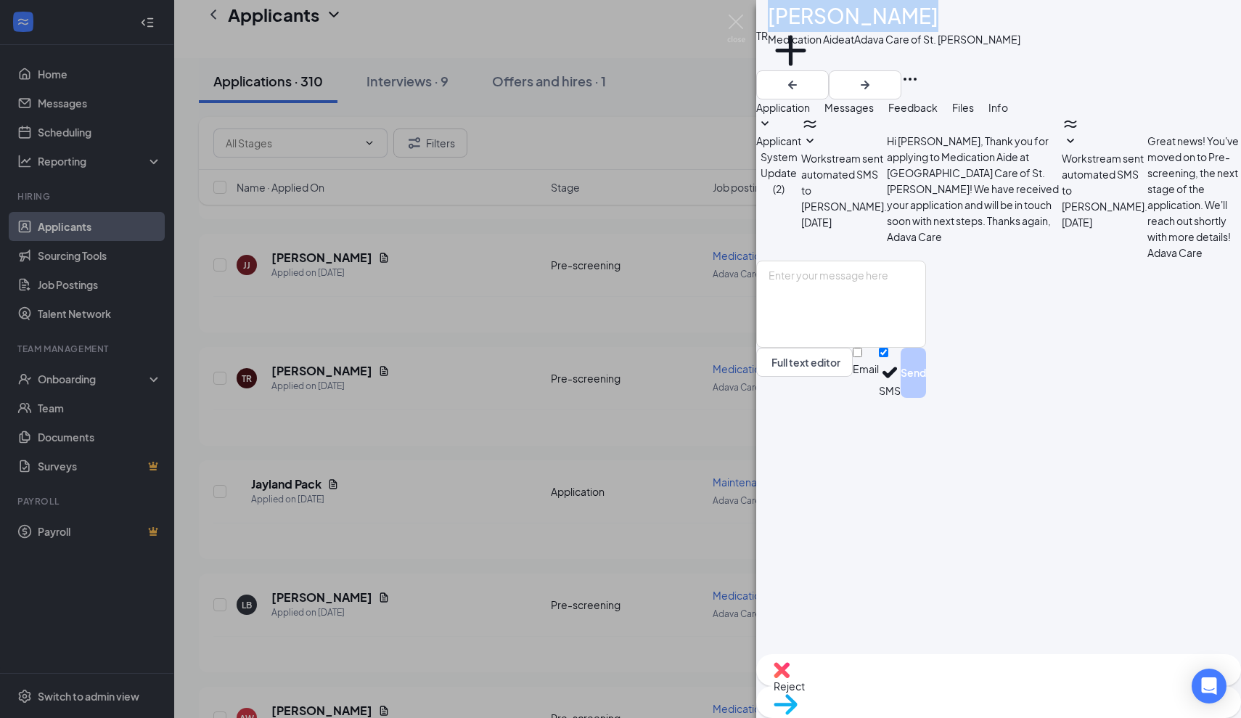
drag, startPoint x: 925, startPoint y: 20, endPoint x: 809, endPoint y: 25, distance: 115.5
click at [809, 25] on div "[PERSON_NAME]" at bounding box center [894, 16] width 253 height 32
click at [940, 13] on div "[PERSON_NAME]" at bounding box center [894, 16] width 253 height 32
drag, startPoint x: 922, startPoint y: 21, endPoint x: 803, endPoint y: 20, distance: 119.0
click at [803, 20] on div "TR Takquon [PERSON_NAME] Medication Aide at Adava Care of St. [PERSON_NAME] Add…" at bounding box center [998, 35] width 485 height 70
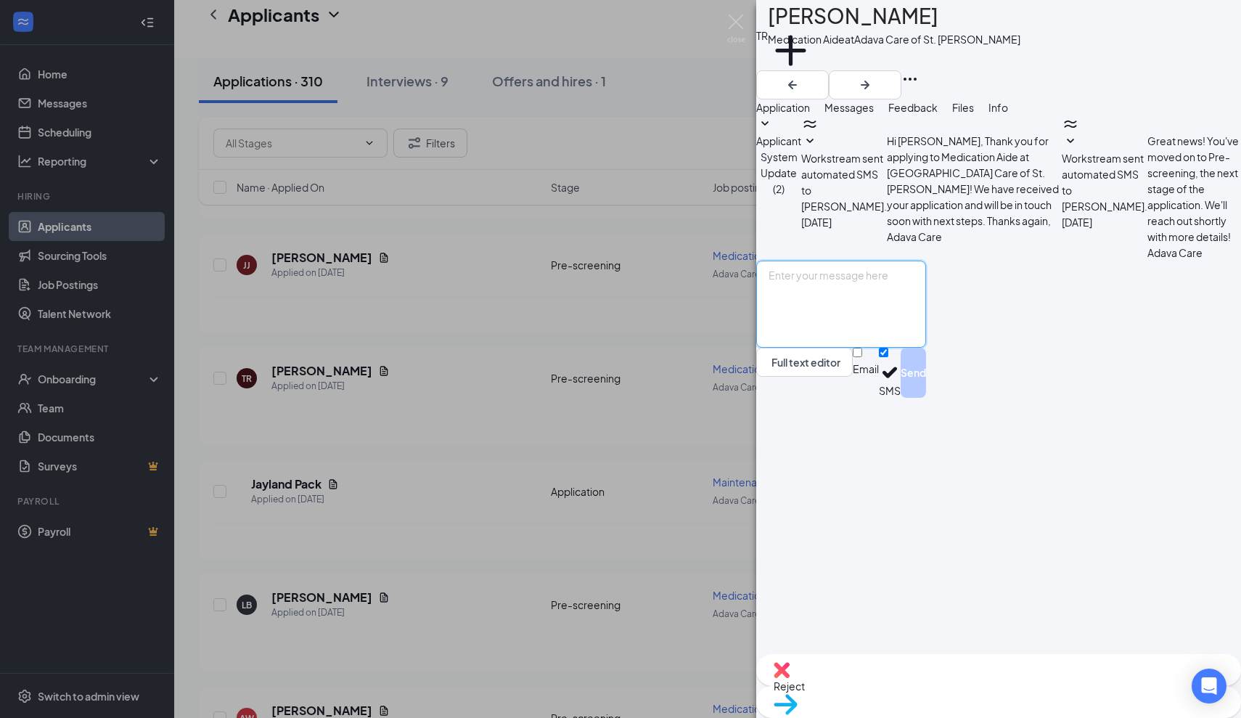
click at [806, 348] on textarea at bounding box center [841, 304] width 170 height 87
paste textarea "Thank you for applying for the Adava Care (Formerly [PERSON_NAME]'s Senior Livi…"
type textarea "Thank you for applying for the Adava Care (Formerly [PERSON_NAME]'s Senior Livi…"
click at [926, 398] on button "Send" at bounding box center [913, 373] width 25 height 50
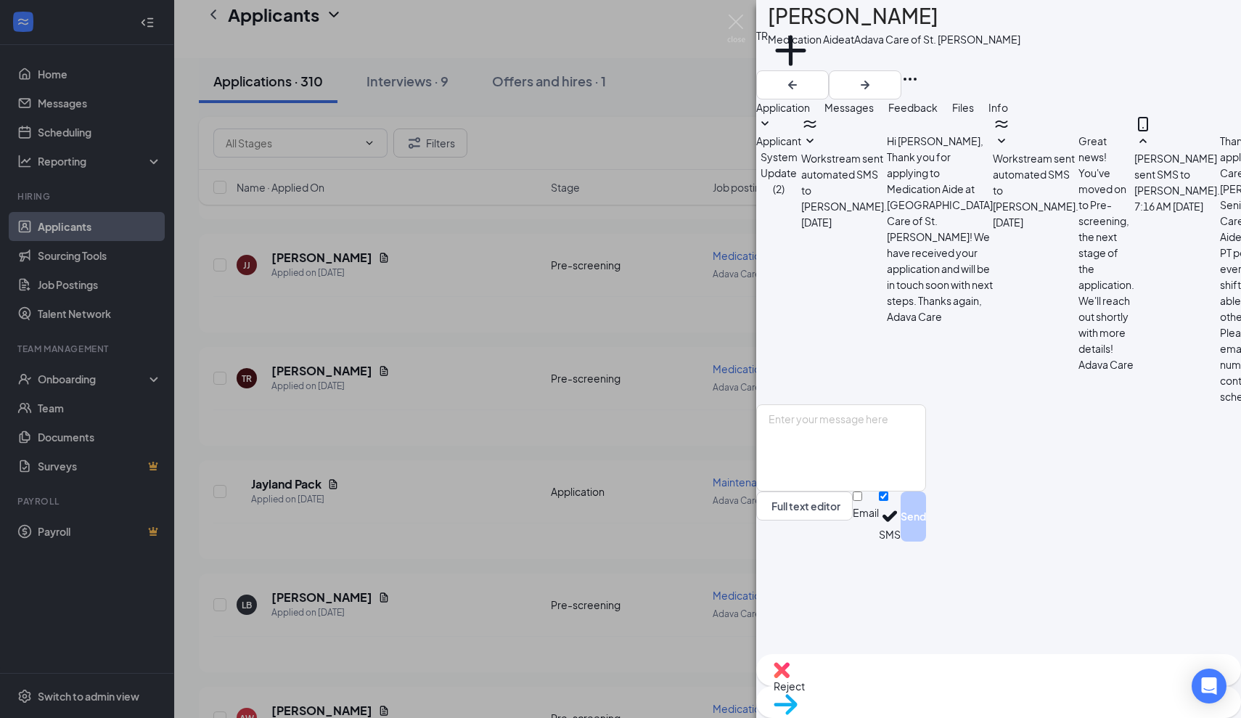
scroll to position [32, 0]
click at [740, 17] on img at bounding box center [736, 29] width 18 height 28
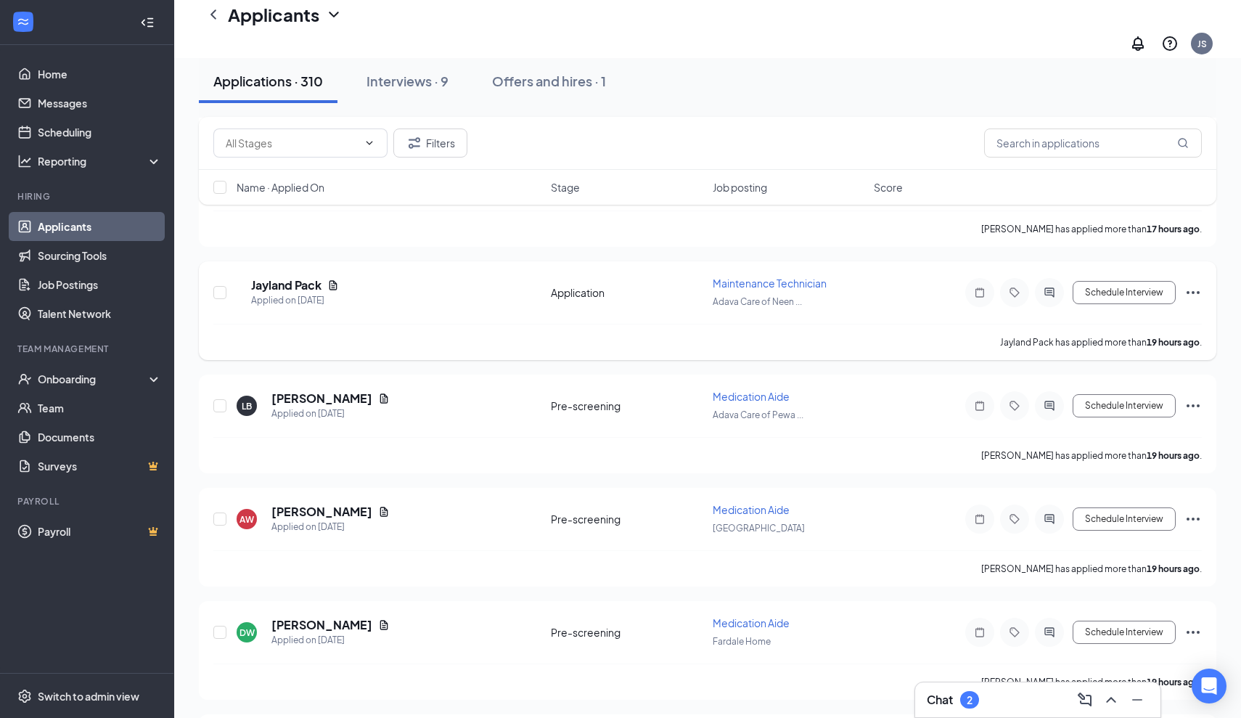
scroll to position [1476, 0]
click at [302, 277] on h5 "Jayland Pack" at bounding box center [286, 285] width 70 height 16
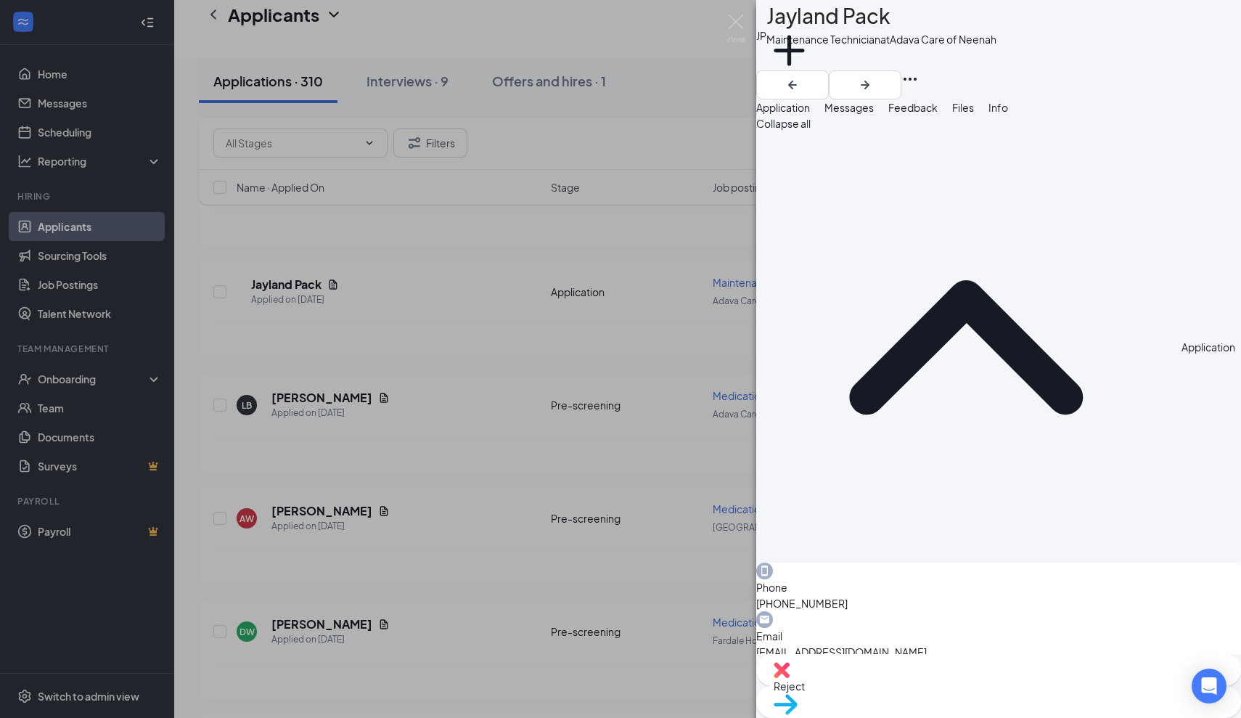
click at [874, 114] on span "Messages" at bounding box center [849, 107] width 49 height 13
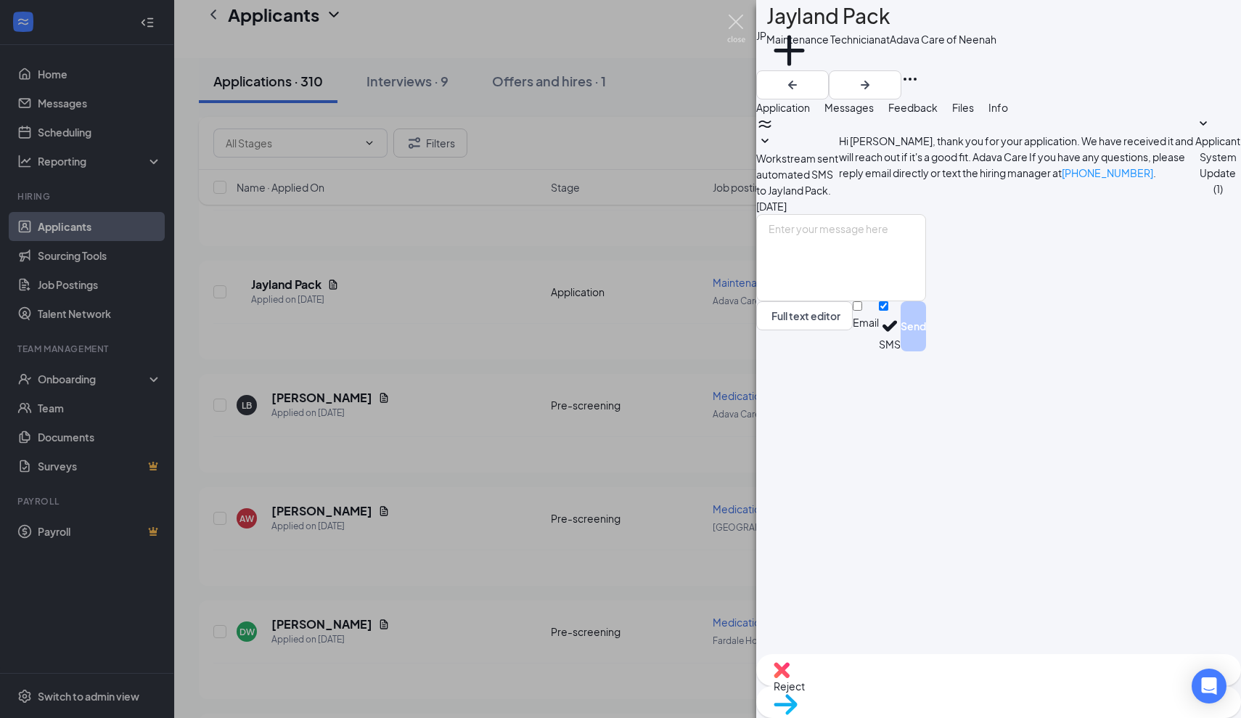
click at [738, 18] on img at bounding box center [736, 29] width 18 height 28
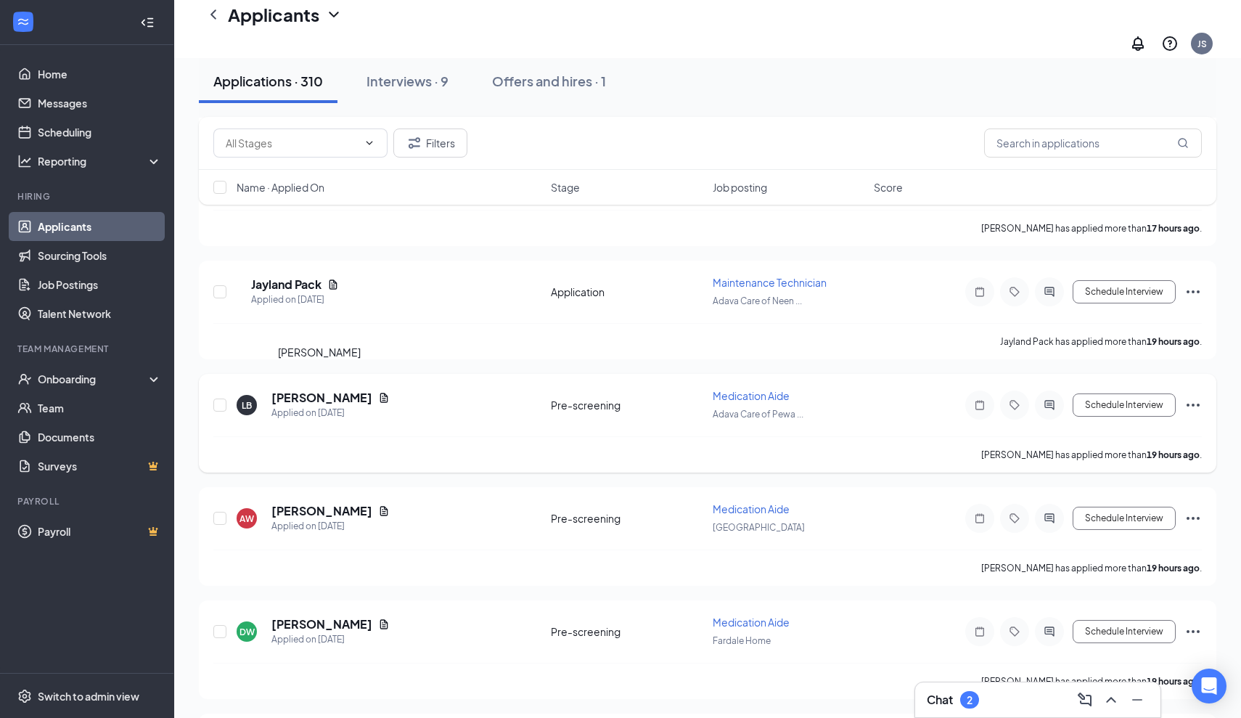
click at [347, 390] on h5 "[PERSON_NAME]" at bounding box center [321, 398] width 101 height 16
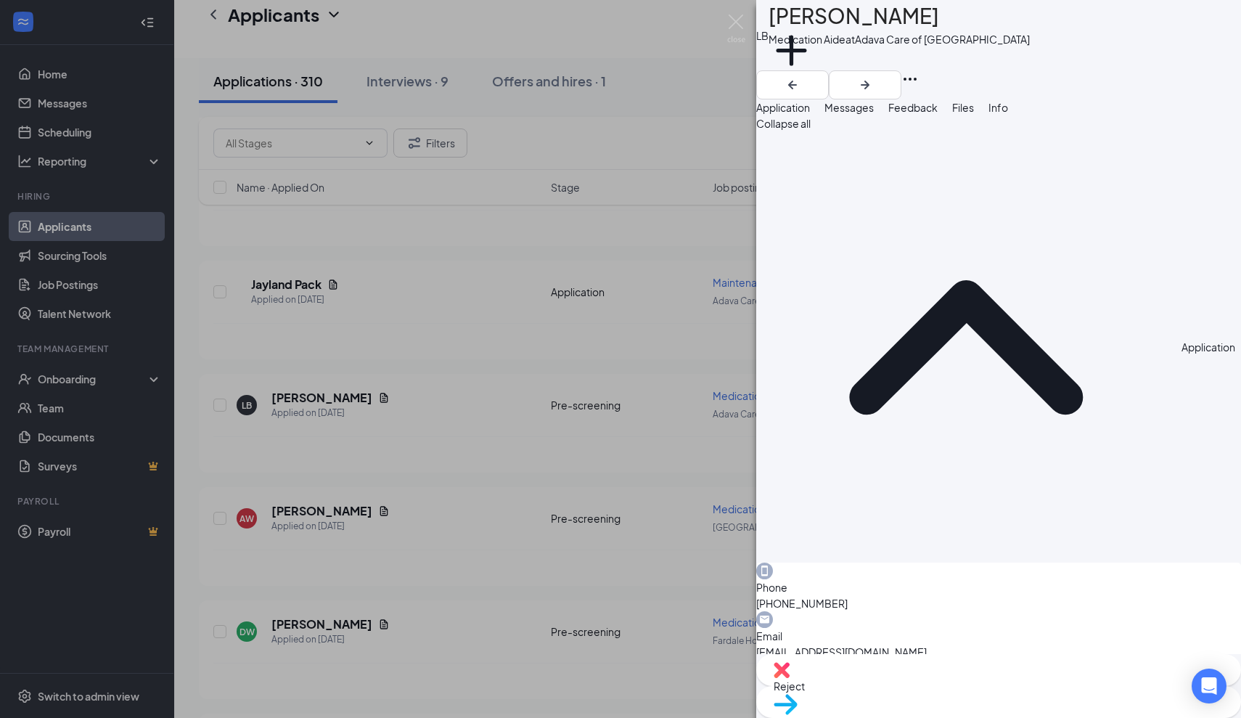
drag, startPoint x: 941, startPoint y: 22, endPoint x: 803, endPoint y: 24, distance: 137.2
click at [799, 29] on div "LB [PERSON_NAME] Medication Aide at [GEOGRAPHIC_DATA] Care of [GEOGRAPHIC_DATA]…" at bounding box center [998, 35] width 485 height 70
click at [874, 114] on span "Messages" at bounding box center [849, 107] width 49 height 13
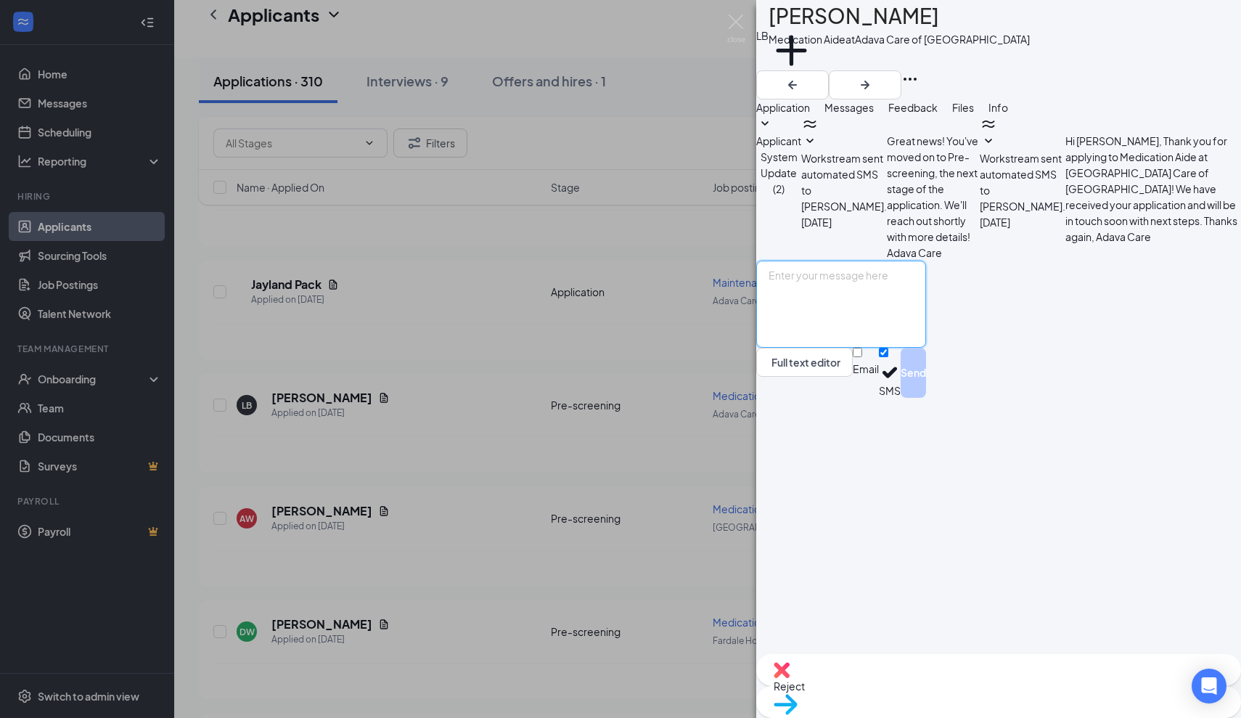
click at [812, 348] on textarea at bounding box center [841, 304] width 170 height 87
paste textarea "Thank you for applying for the Adava Care (Formerly [PERSON_NAME]'s Senior Livi…"
type textarea "Thank you for applying for the Adava Care (Formerly [PERSON_NAME]'s Senior Livi…"
click at [926, 398] on button "Send" at bounding box center [913, 373] width 25 height 50
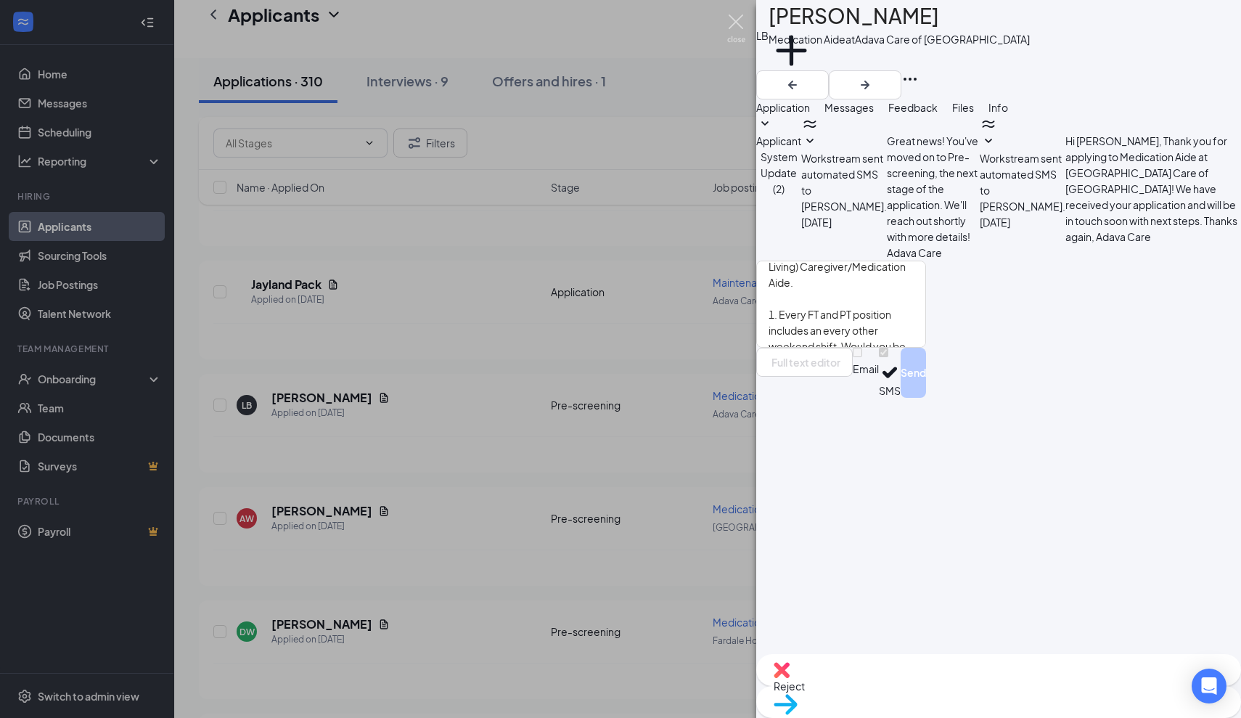
click at [732, 21] on img at bounding box center [736, 29] width 18 height 28
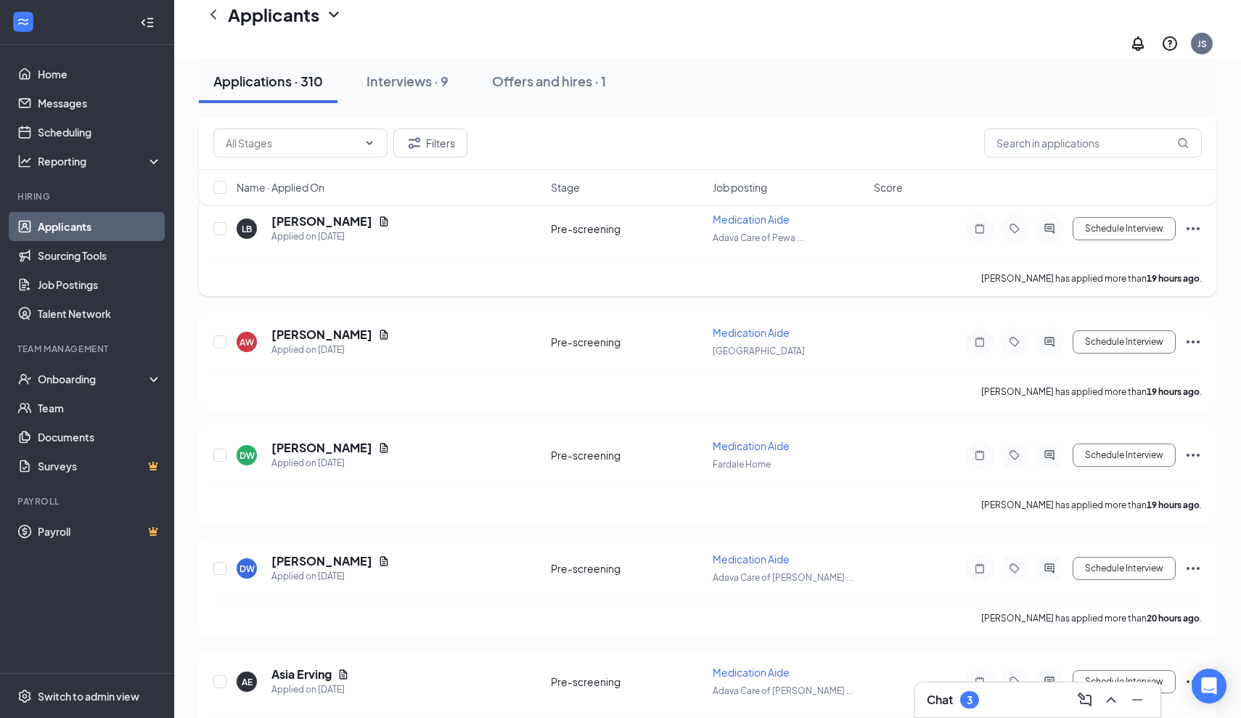
scroll to position [1655, 0]
click at [353, 324] on h5 "[PERSON_NAME]" at bounding box center [321, 332] width 101 height 16
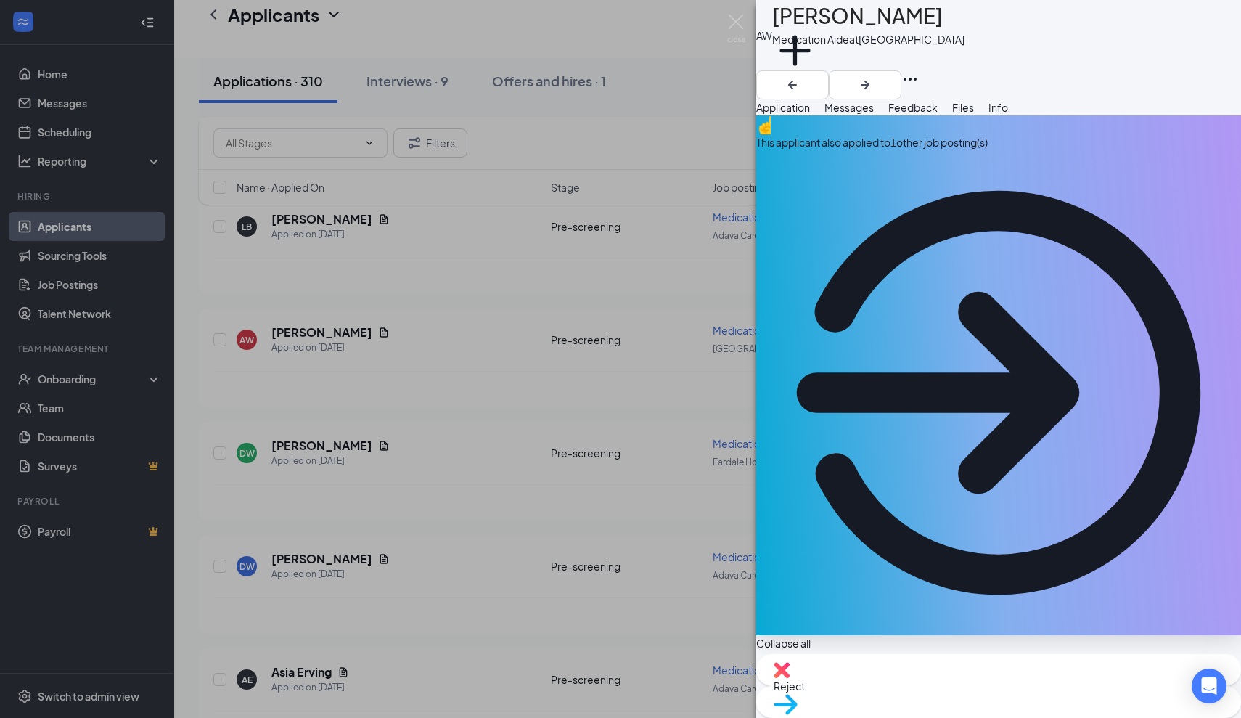
drag, startPoint x: 960, startPoint y: 26, endPoint x: 787, endPoint y: 28, distance: 172.0
click at [787, 28] on div "AW [PERSON_NAME] Medication Aide at [GEOGRAPHIC_DATA] Add a tag" at bounding box center [998, 35] width 485 height 70
click at [1212, 162] on icon "ArrowCircle" at bounding box center [998, 392] width 485 height 485
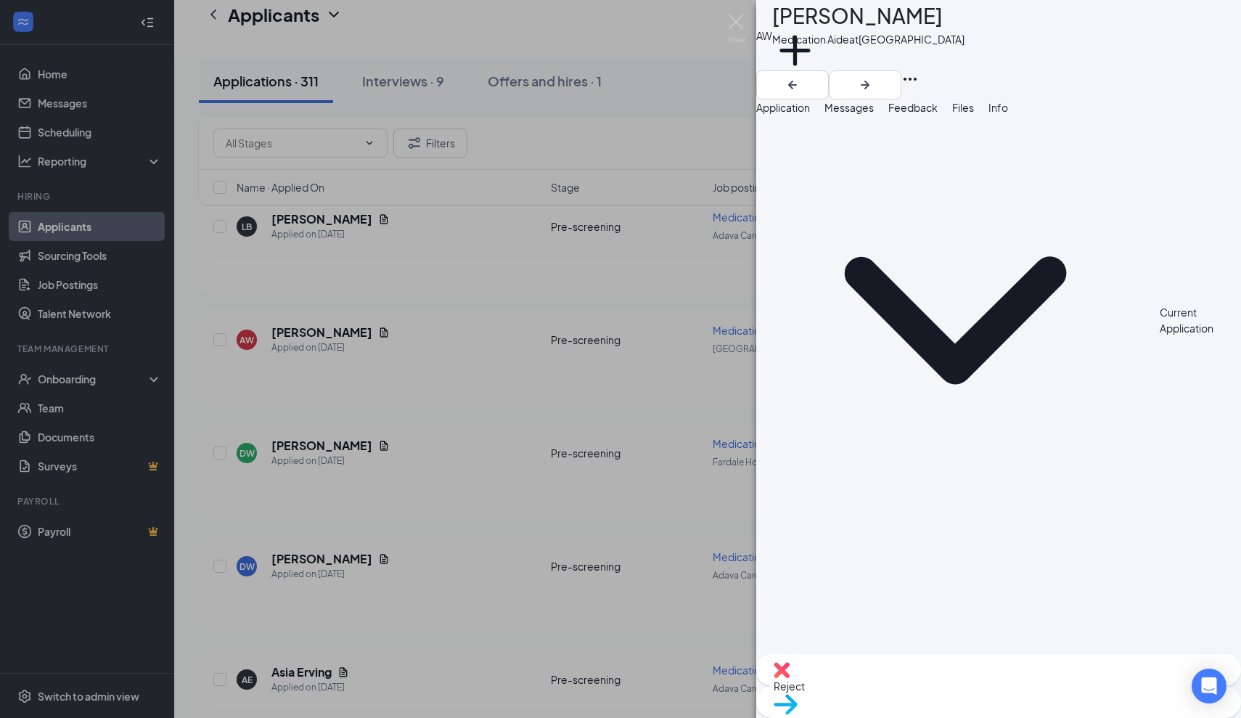
click at [874, 114] on span "Messages" at bounding box center [849, 107] width 49 height 13
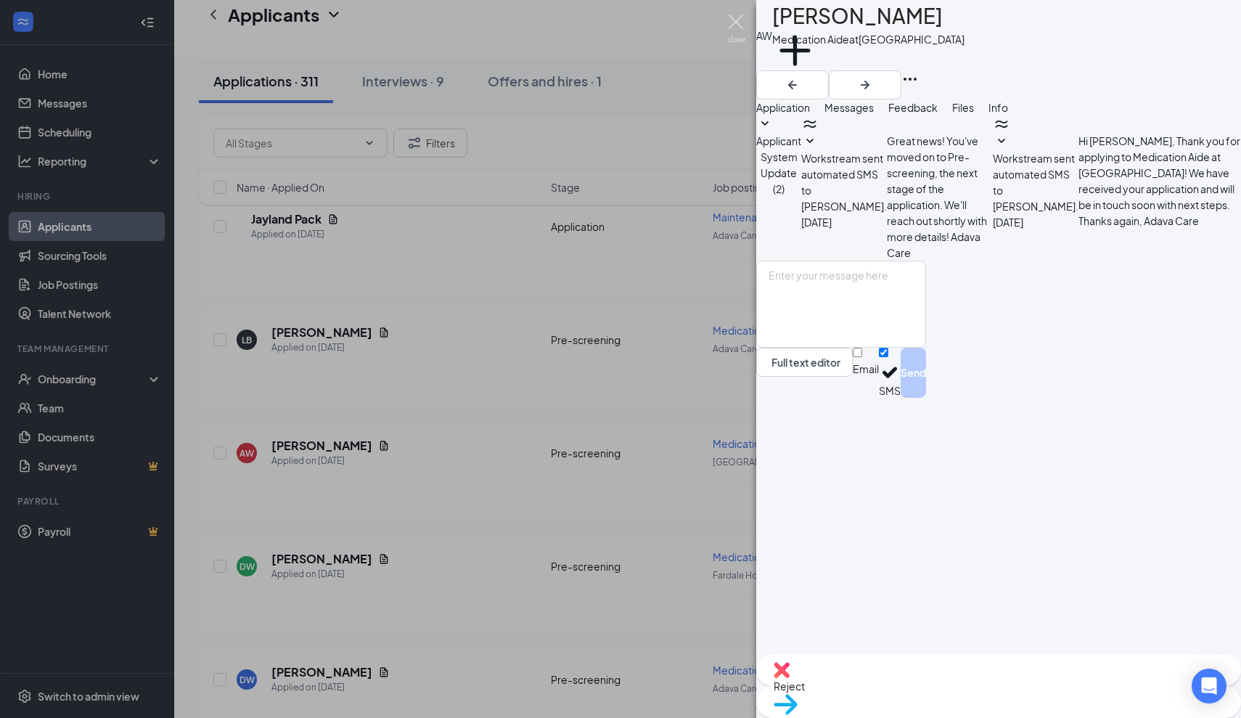
click at [735, 17] on img at bounding box center [736, 29] width 18 height 28
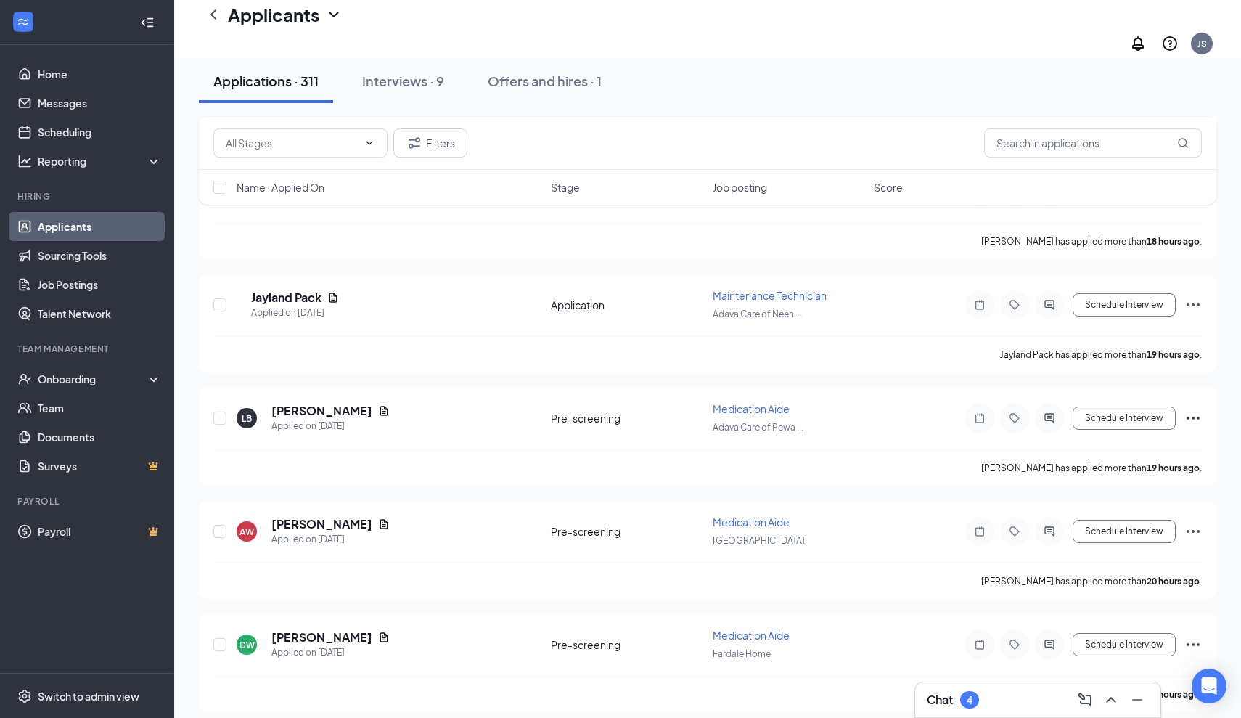
scroll to position [1580, 0]
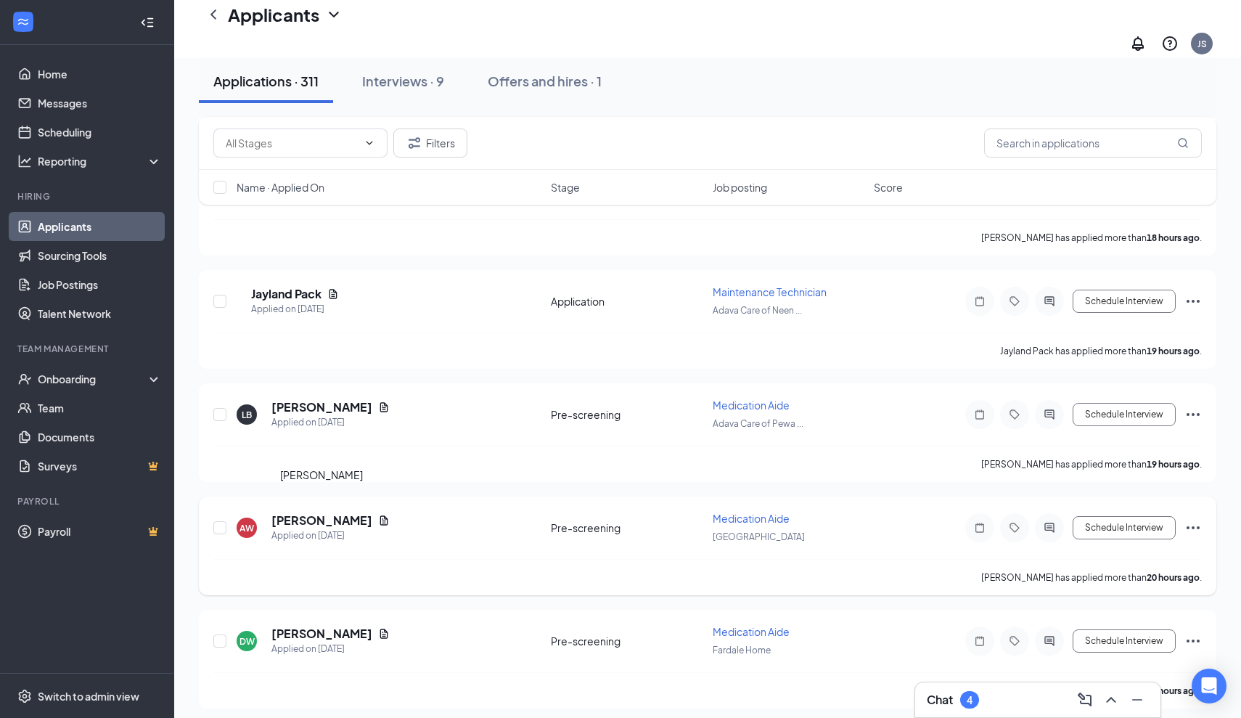
click at [354, 512] on h5 "[PERSON_NAME]" at bounding box center [321, 520] width 101 height 16
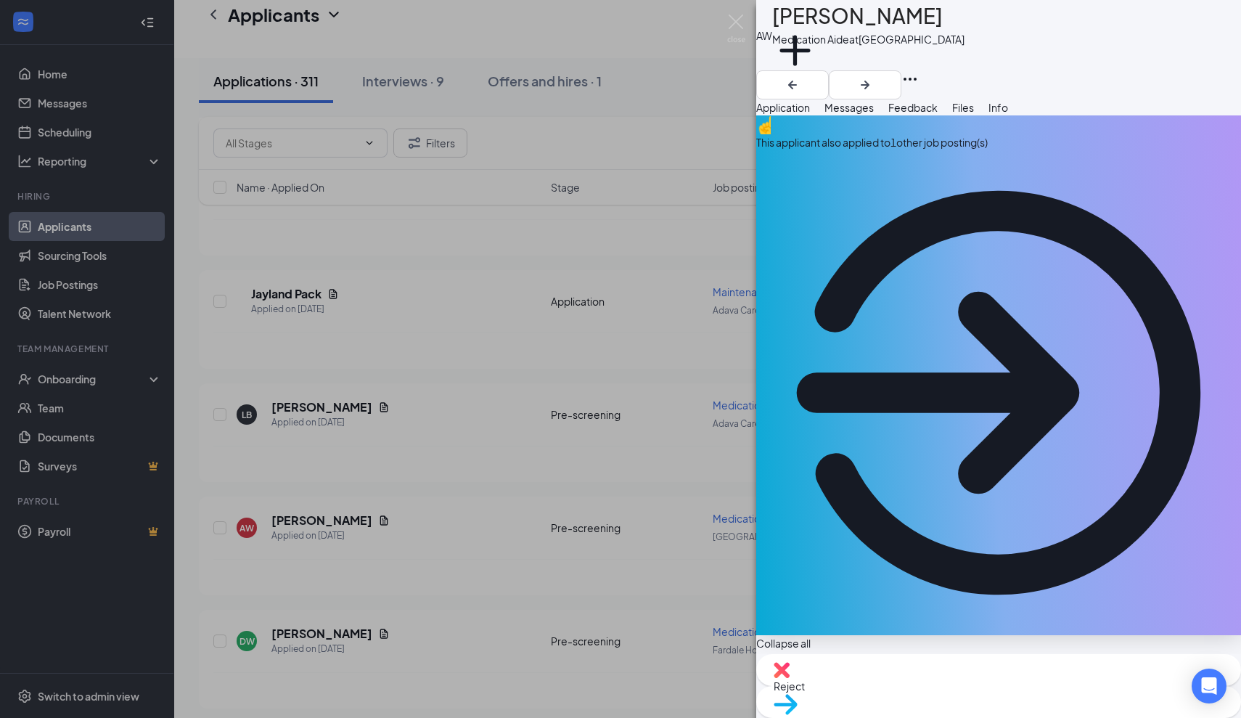
click at [805, 684] on span "Reject" at bounding box center [789, 685] width 31 height 13
type textarea "applied to several job postings"
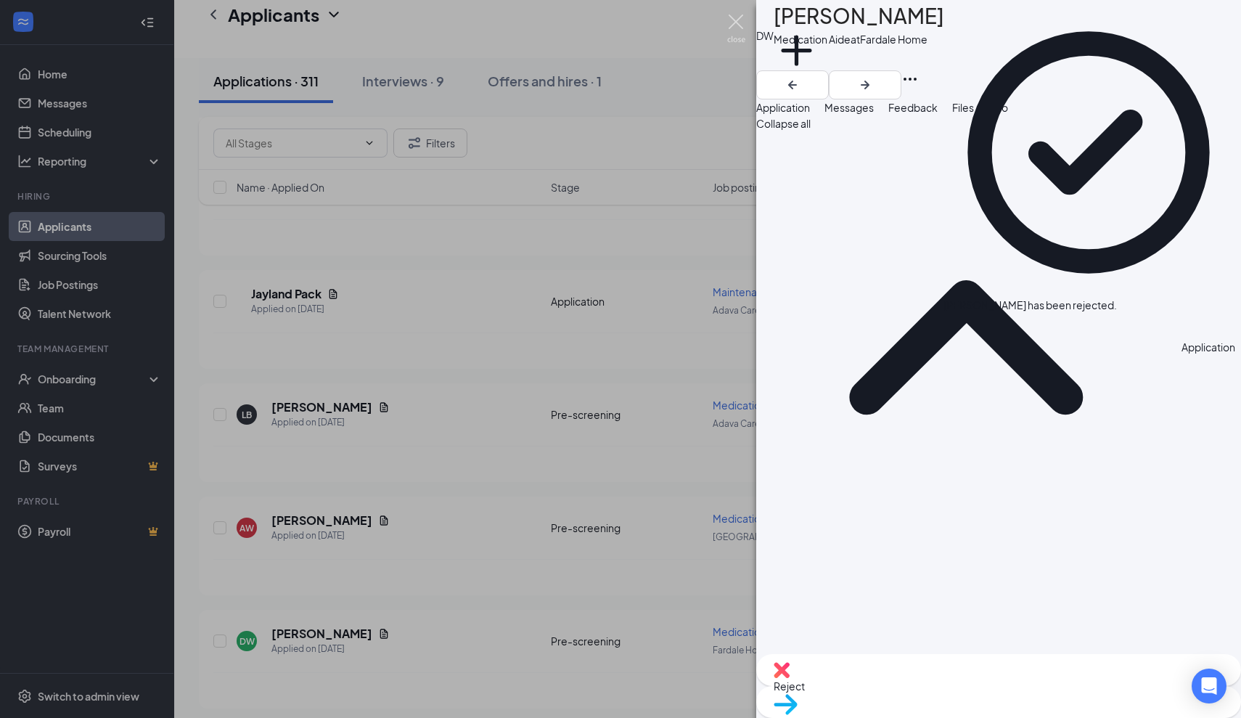
click at [735, 22] on img at bounding box center [736, 29] width 18 height 28
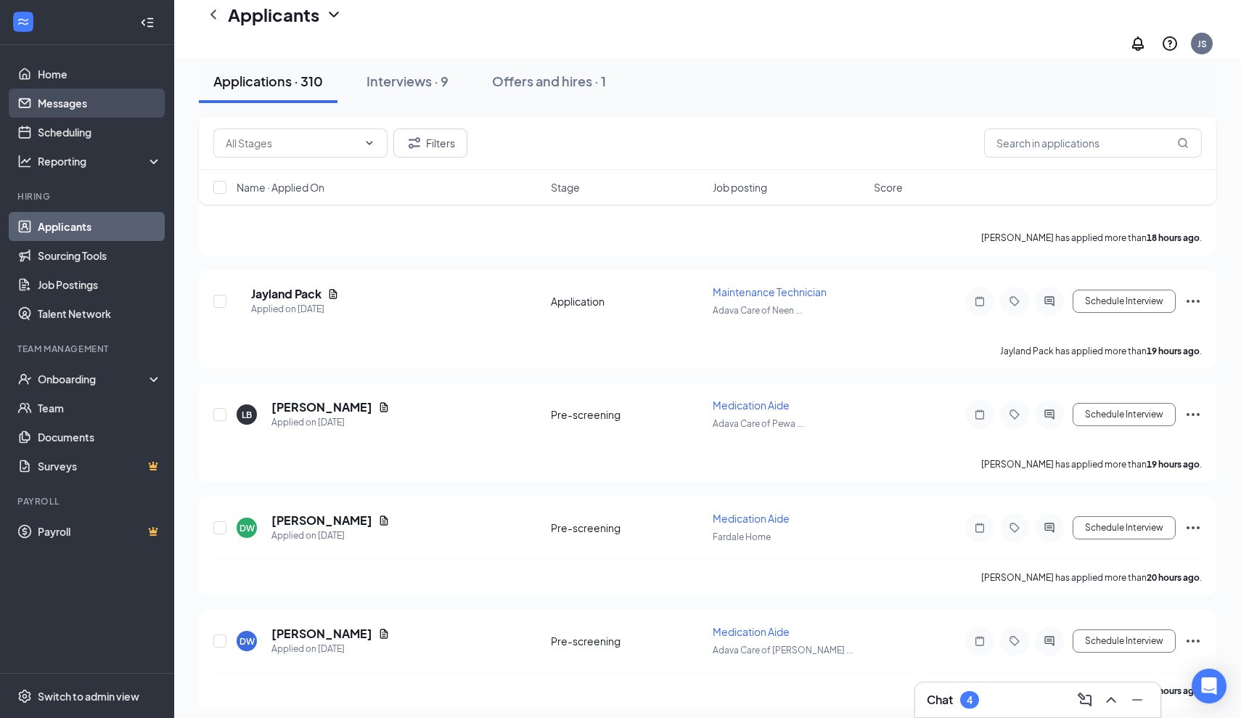
click at [78, 103] on link "Messages" at bounding box center [100, 103] width 124 height 29
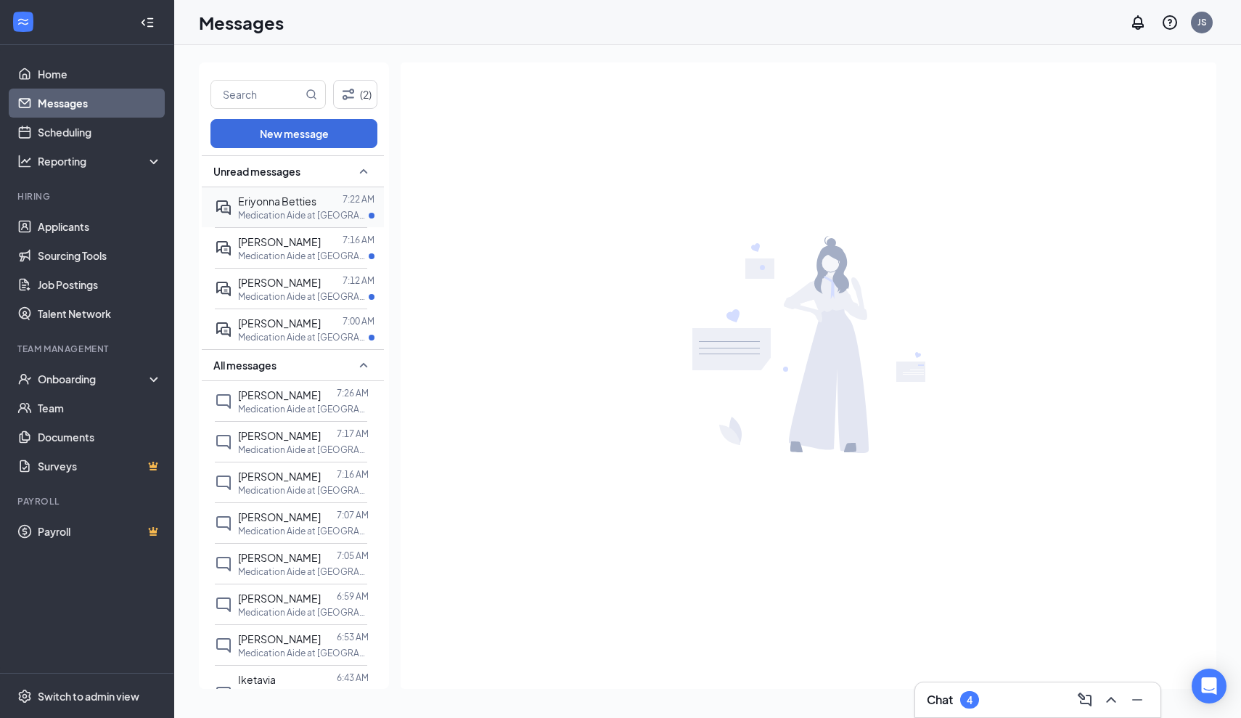
click at [284, 205] on span "Eriyonna Betties" at bounding box center [277, 201] width 78 height 13
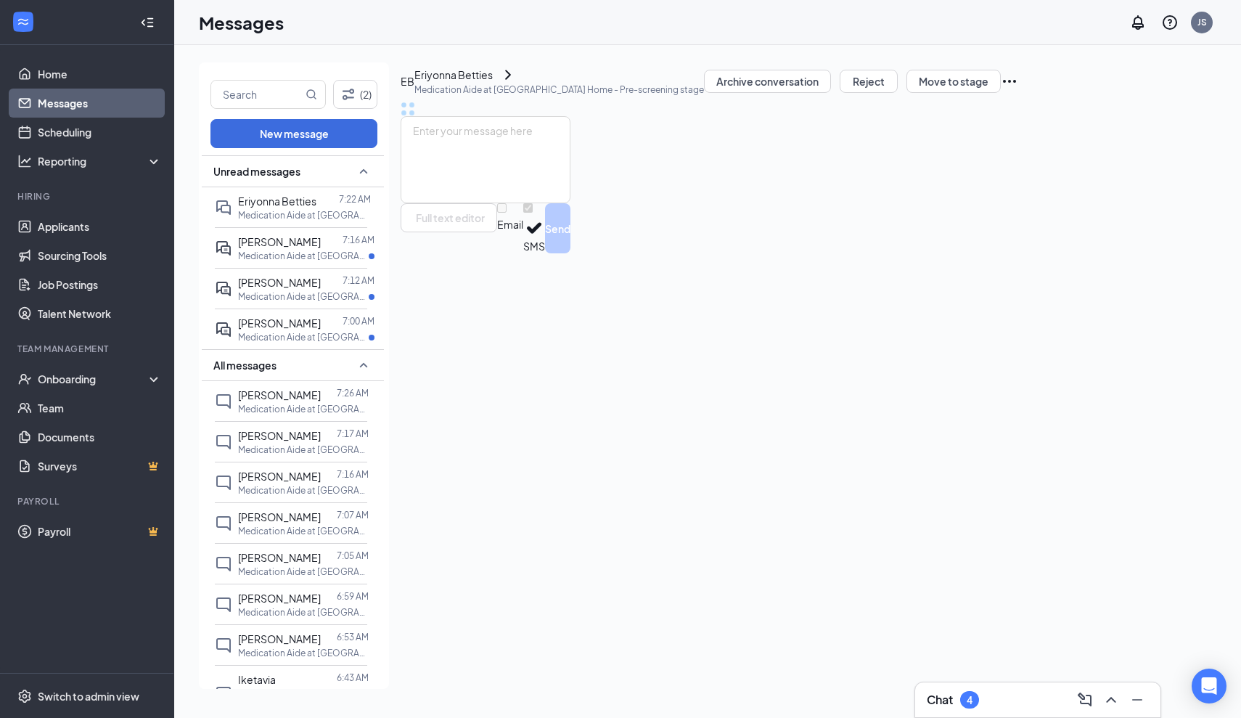
scroll to position [33, 0]
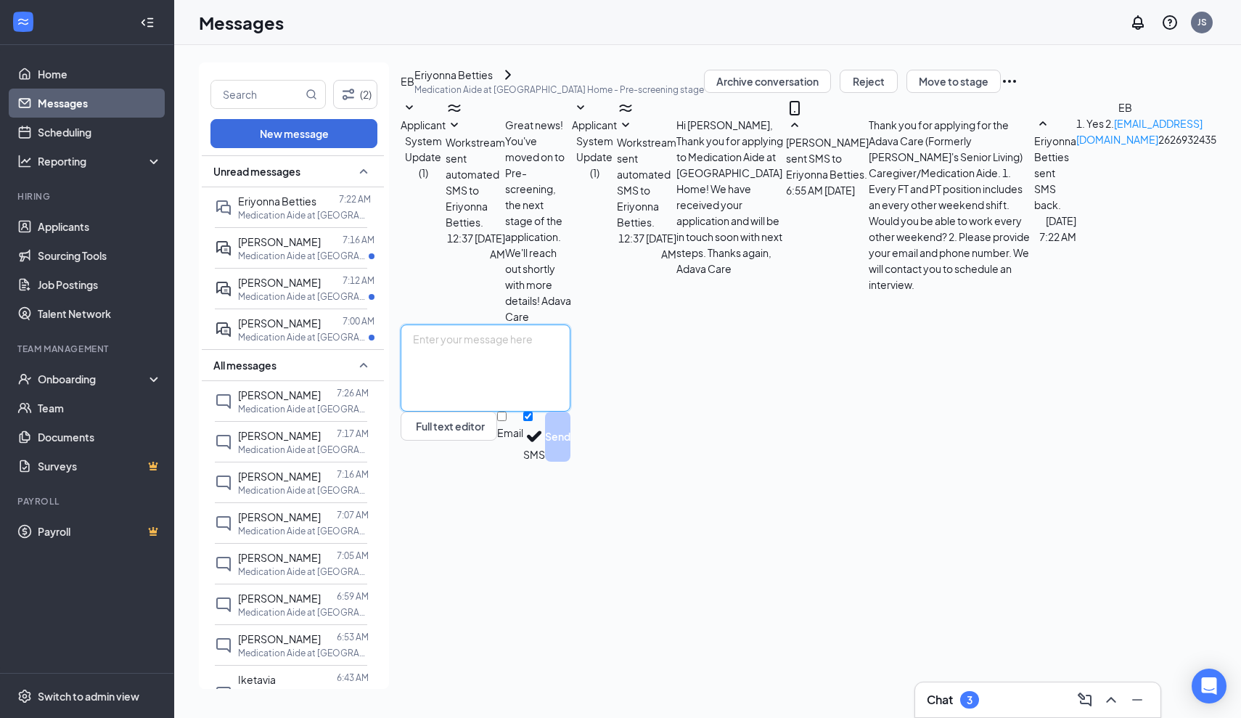
click at [440, 412] on textarea at bounding box center [486, 367] width 170 height 87
type textarea "Great! Are you able to interview [DATE][DATE] 10:00 am at our [GEOGRAPHIC_DATA]…"
click at [570, 462] on button "Send" at bounding box center [557, 437] width 25 height 50
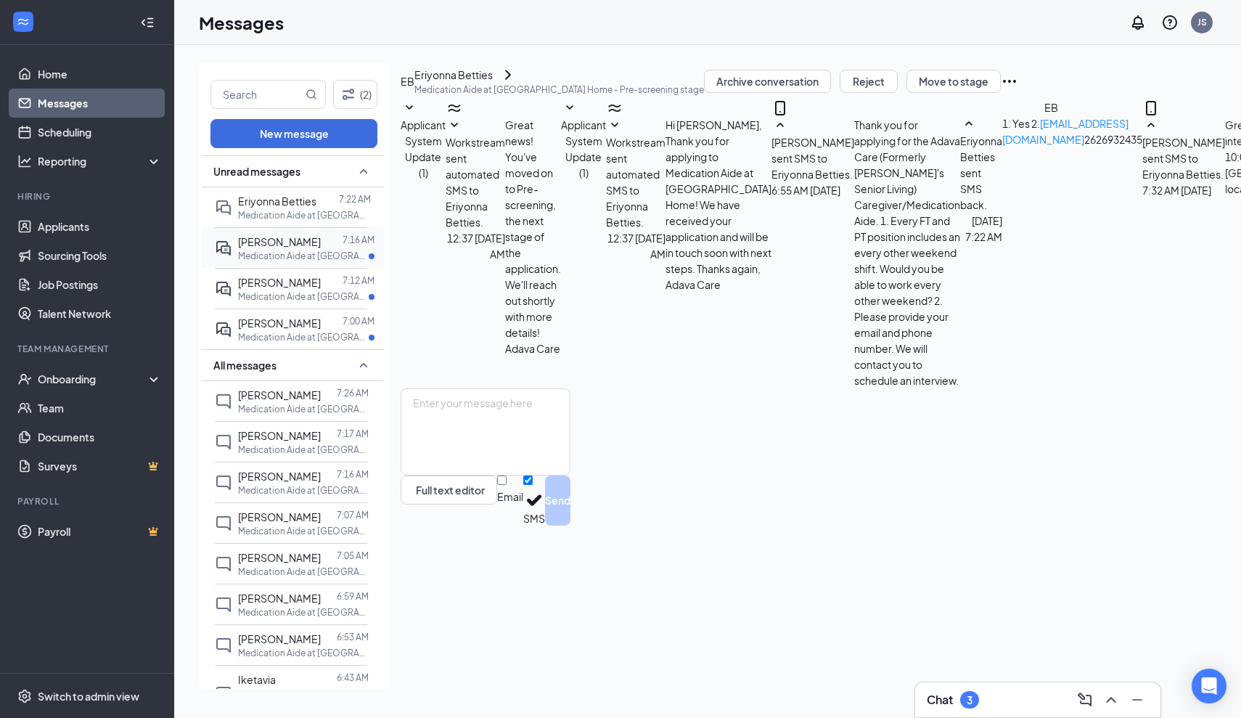
scroll to position [128, 0]
click at [287, 242] on span "[PERSON_NAME]" at bounding box center [279, 241] width 83 height 13
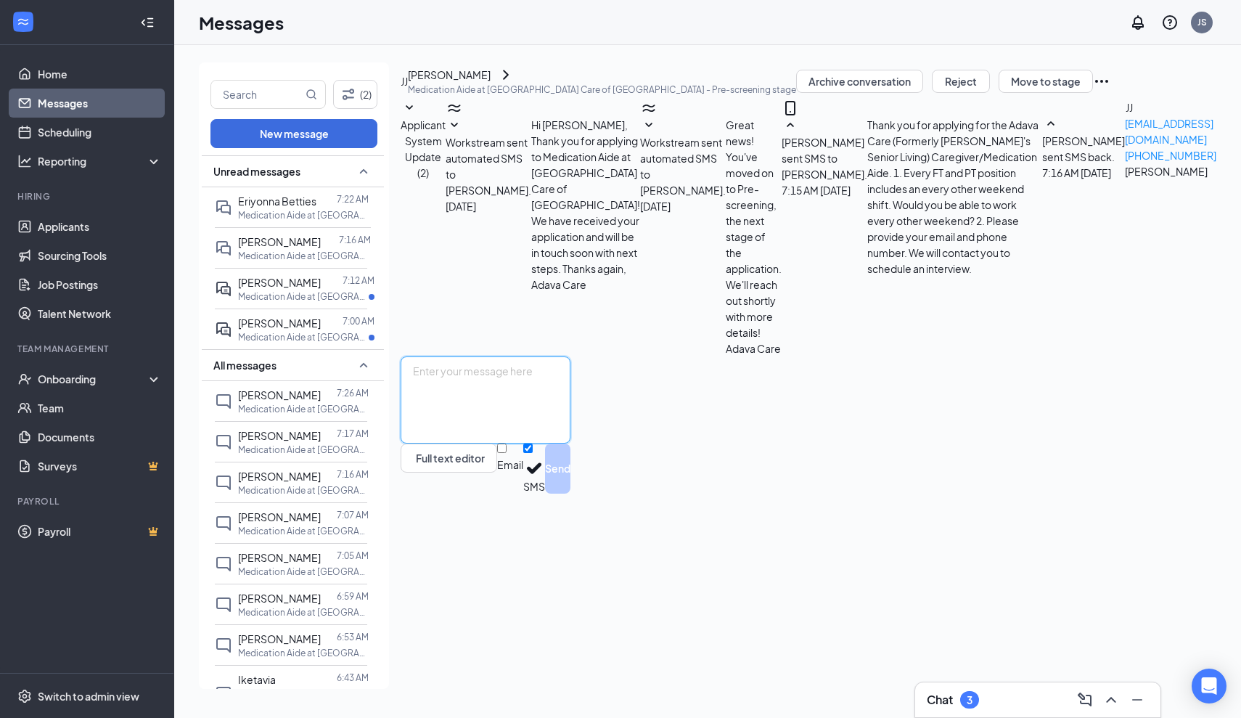
click at [555, 443] on textarea at bounding box center [486, 399] width 170 height 87
type textarea "Great! Are you able to interview [DATE][DATE] 11:30 am at our [GEOGRAPHIC_DATA]…"
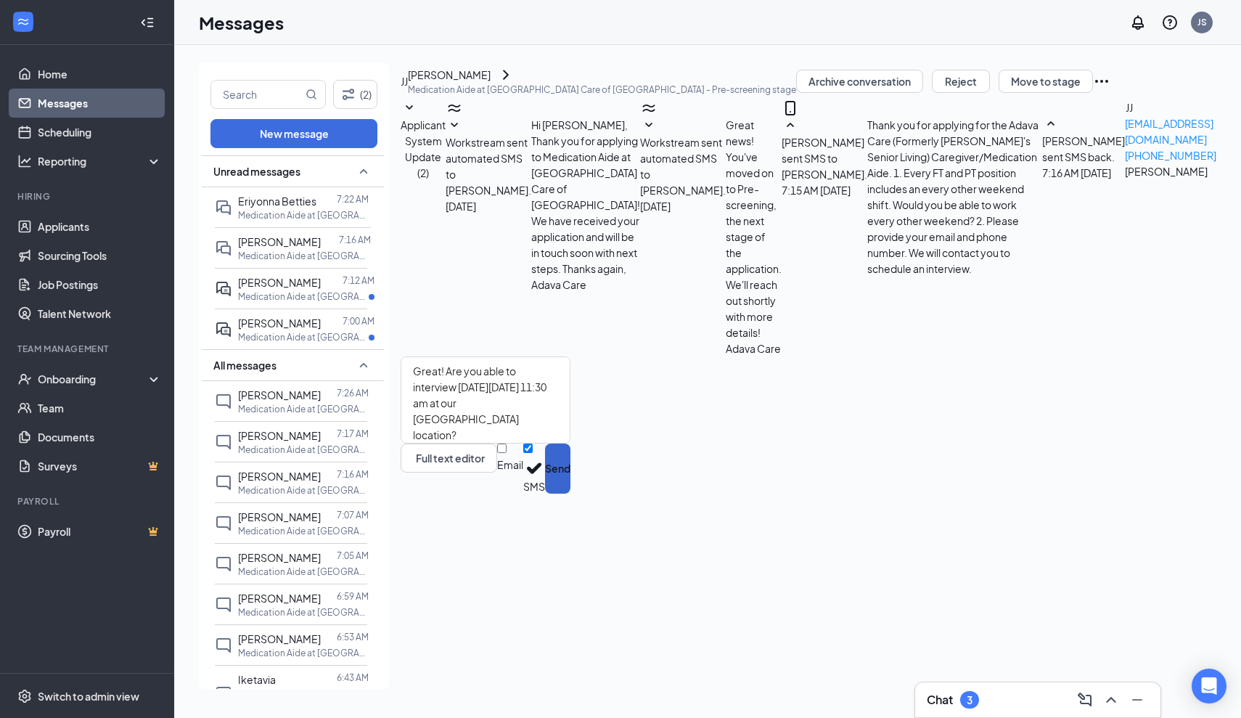
click at [570, 494] on button "Send" at bounding box center [557, 468] width 25 height 50
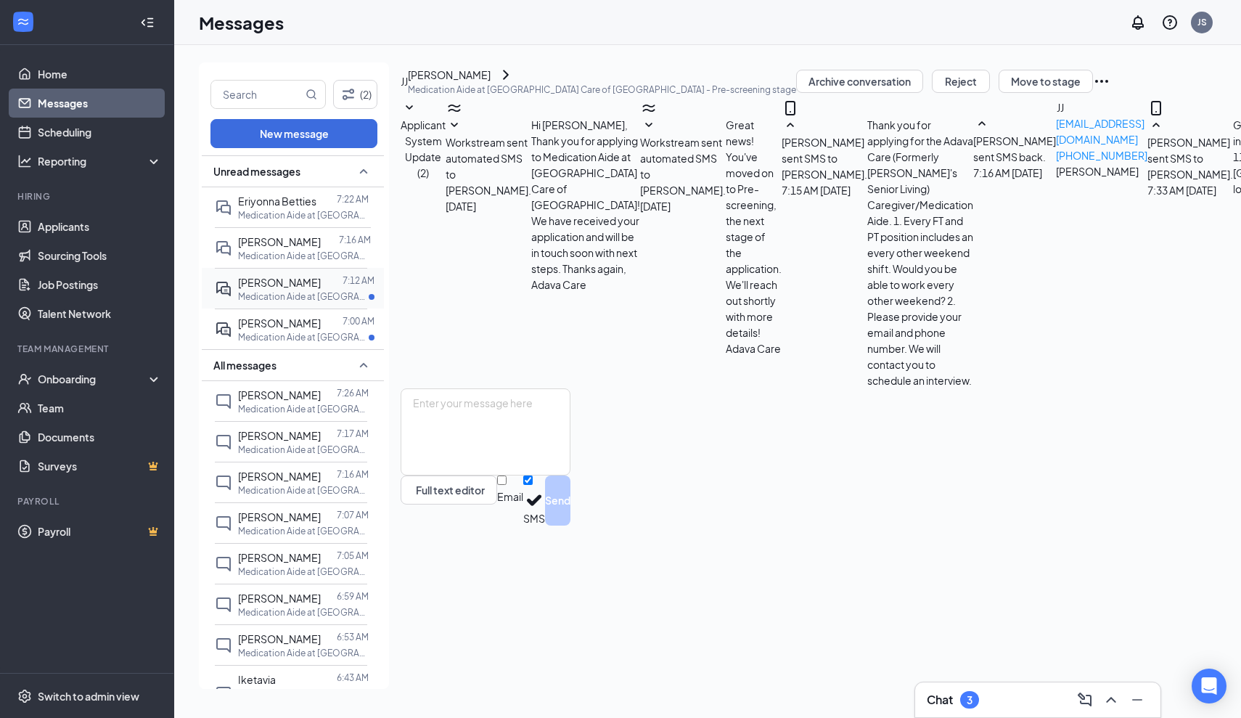
scroll to position [70, 0]
click at [285, 290] on div "[PERSON_NAME]" at bounding box center [279, 282] width 83 height 16
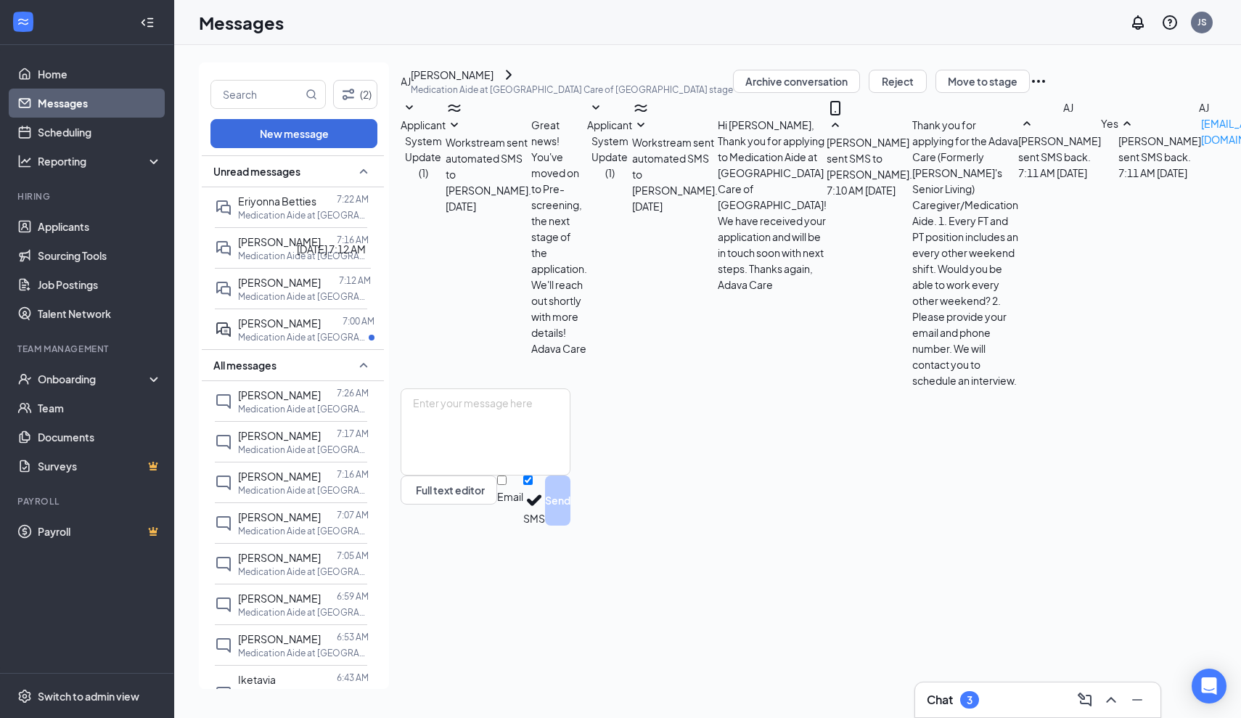
scroll to position [174, 0]
click at [560, 475] on textarea at bounding box center [486, 431] width 170 height 87
type textarea "Please provide your phone number as well. Thank you"
click at [570, 525] on button "Send" at bounding box center [557, 500] width 25 height 50
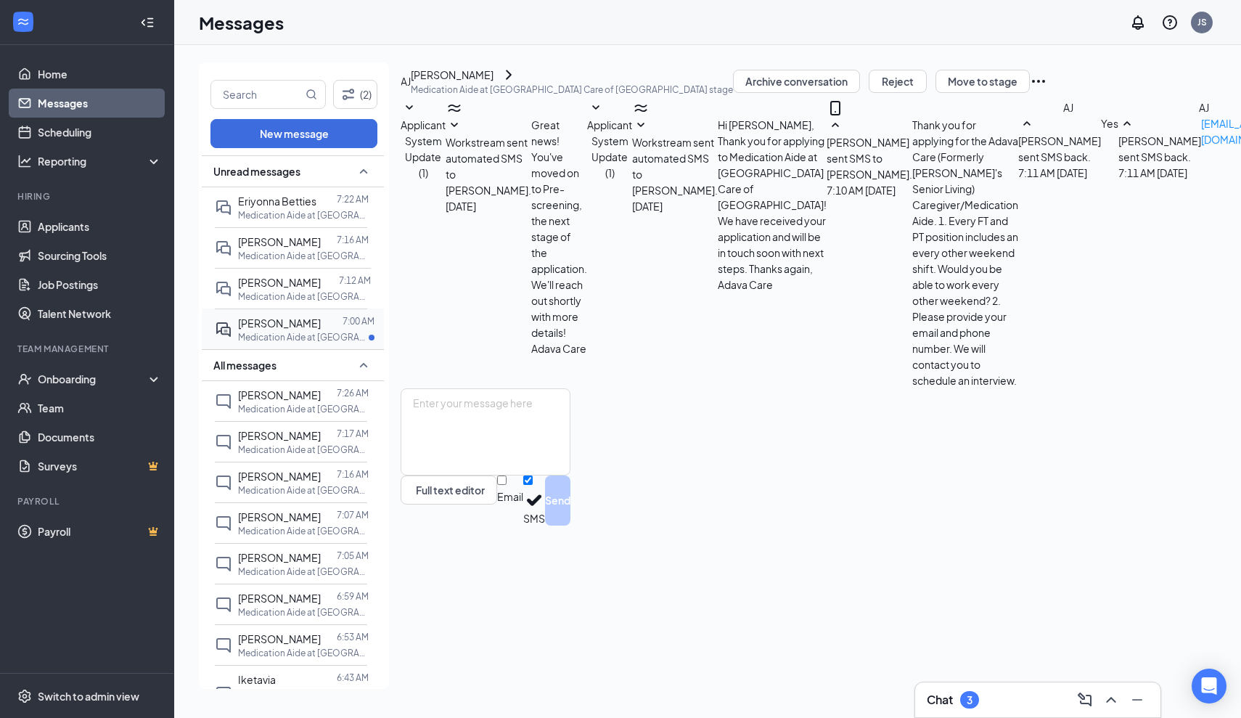
click at [279, 343] on p "Medication Aide at [GEOGRAPHIC_DATA] Care of [GEOGRAPHIC_DATA]" at bounding box center [303, 337] width 131 height 12
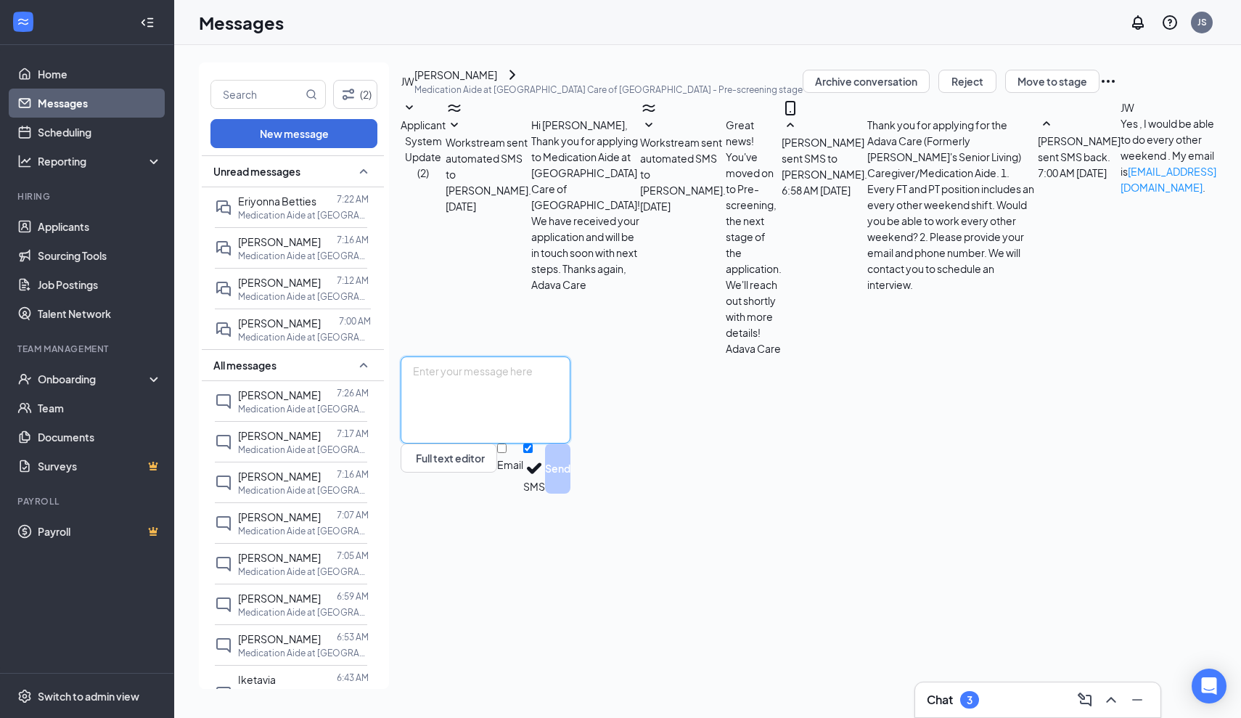
click at [556, 443] on textarea at bounding box center [486, 399] width 170 height 87
type textarea "Please provide your phone number as well. Thank you"
click at [570, 494] on button "Send" at bounding box center [557, 468] width 25 height 50
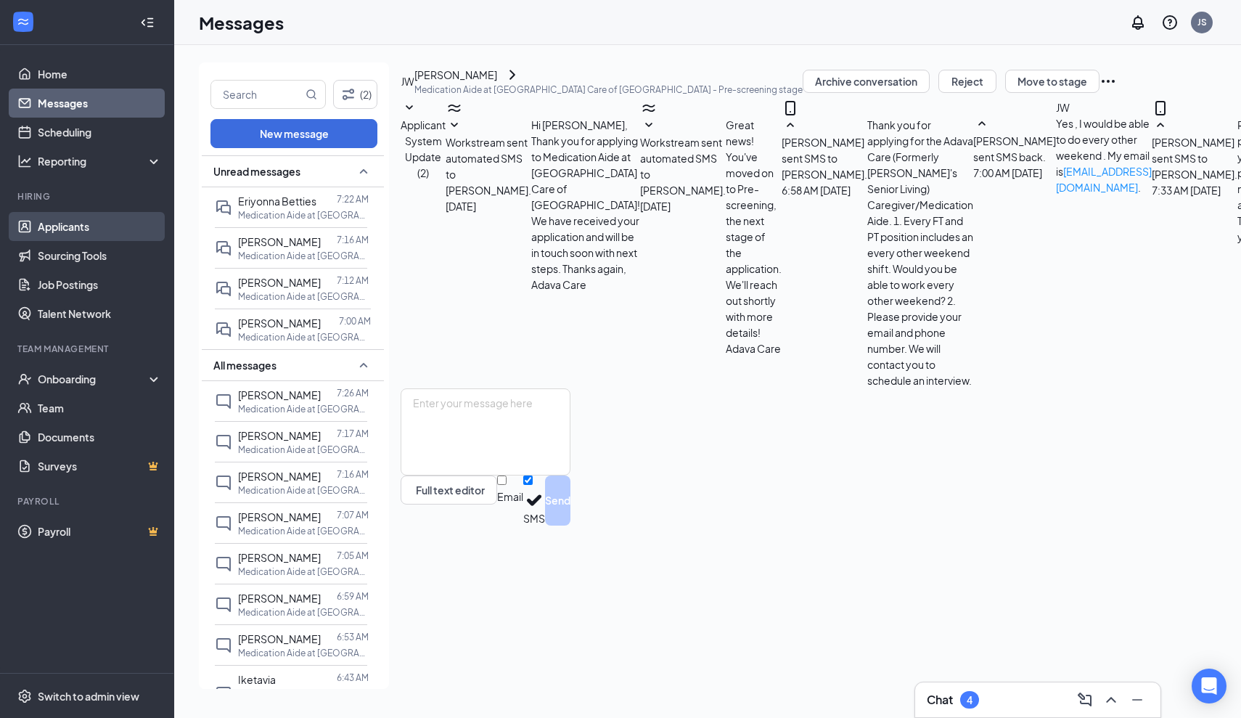
click at [58, 229] on link "Applicants" at bounding box center [100, 226] width 124 height 29
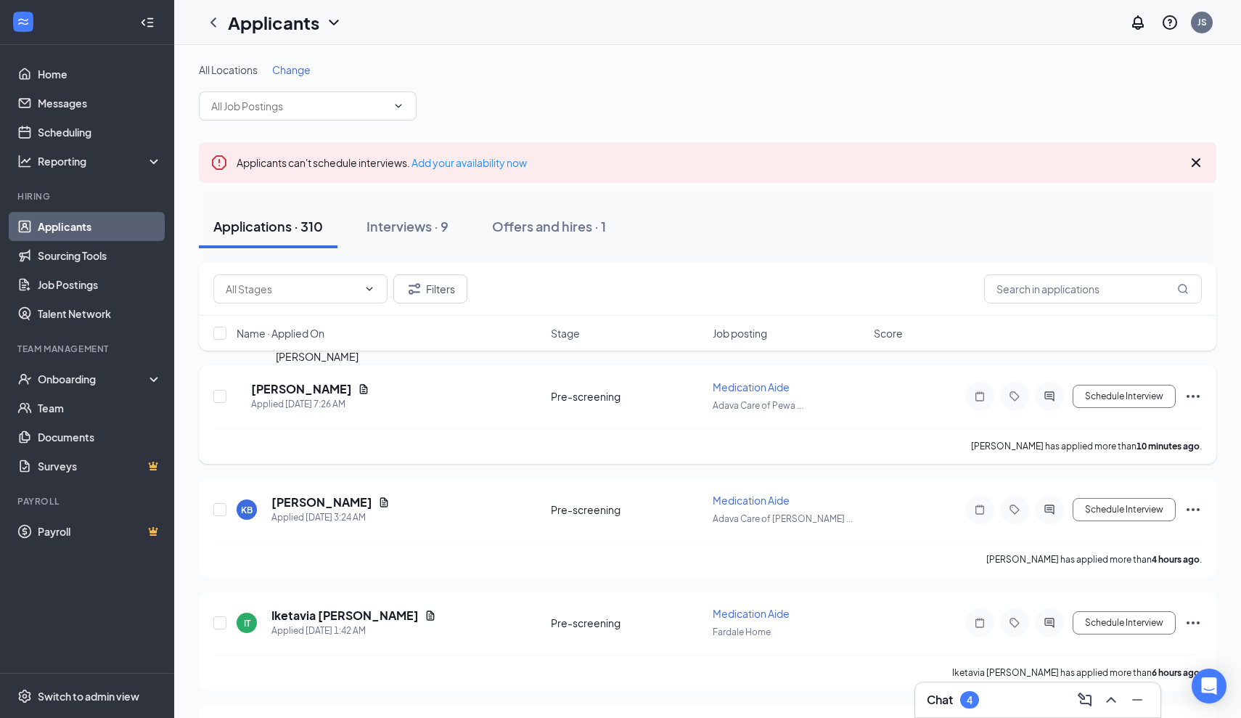
click at [337, 391] on h5 "[PERSON_NAME]" at bounding box center [301, 389] width 101 height 16
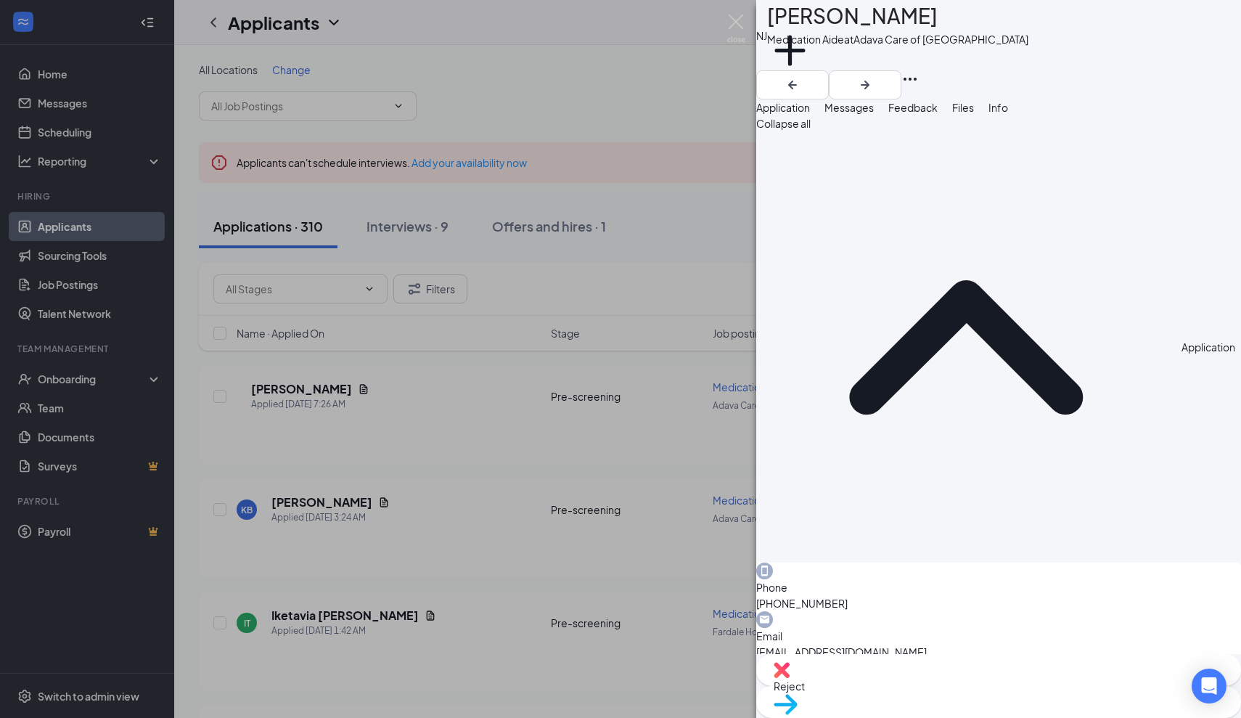
click at [874, 114] on span "Messages" at bounding box center [849, 107] width 49 height 13
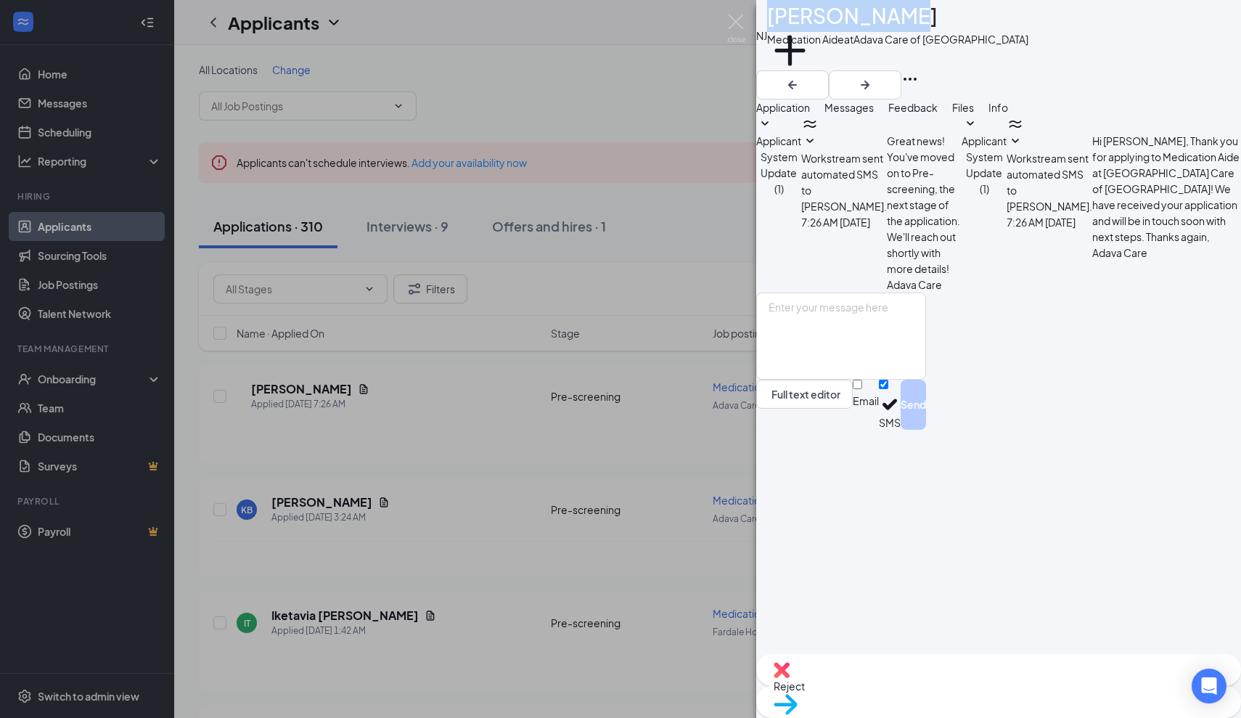
drag, startPoint x: 920, startPoint y: 22, endPoint x: 803, endPoint y: 34, distance: 116.8
click at [803, 34] on div "NJ [PERSON_NAME] Medication Aide at Adava Care of [GEOGRAPHIC_DATA] Add a tag" at bounding box center [998, 35] width 485 height 70
click at [806, 380] on textarea at bounding box center [841, 335] width 170 height 87
paste textarea "[PERSON_NAME]"
type textarea "J"
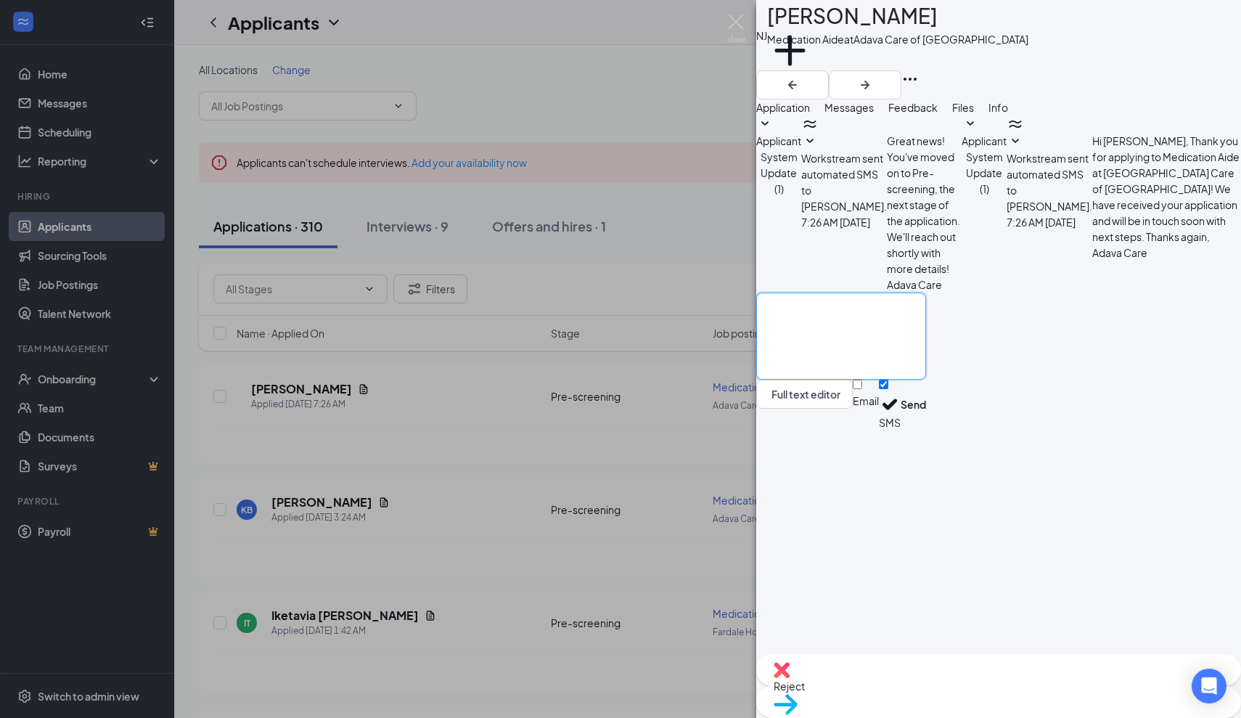
paste textarea "I reviewed your application and would like to talk to you if you are fully CBRF…"
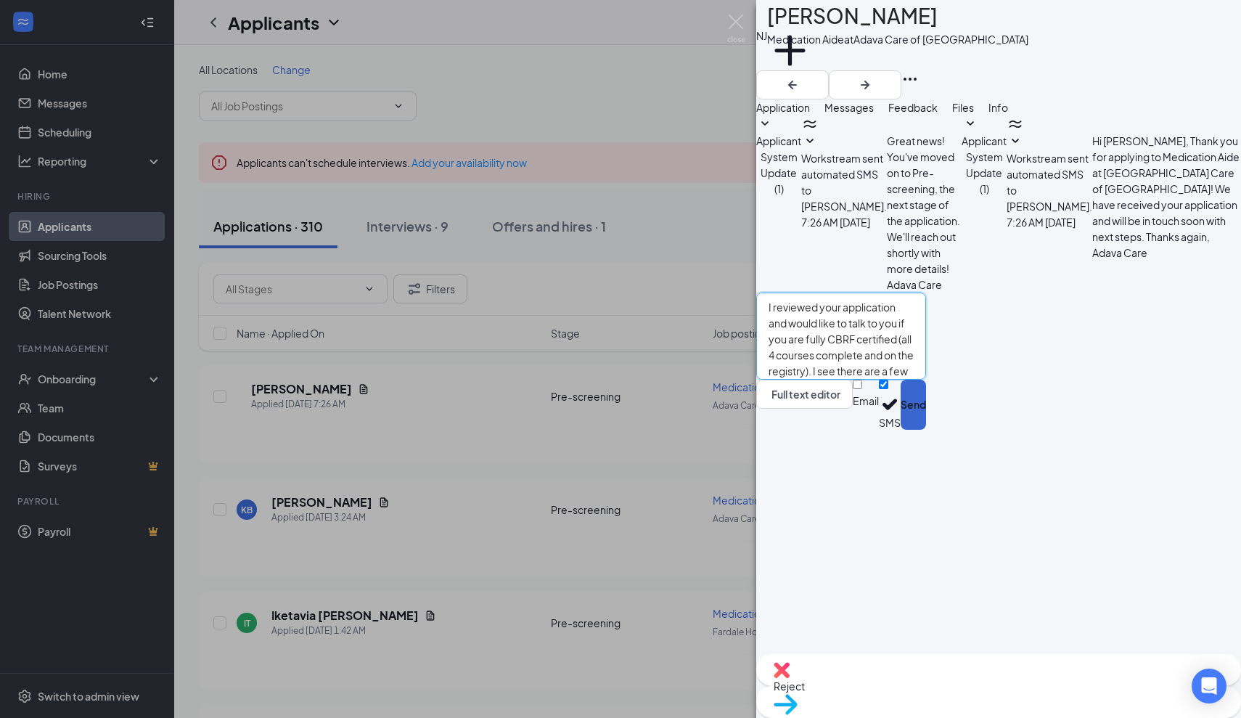
type textarea "I reviewed your application and would like to talk to you if you are fully CBRF…"
click at [926, 430] on button "Send" at bounding box center [913, 405] width 25 height 50
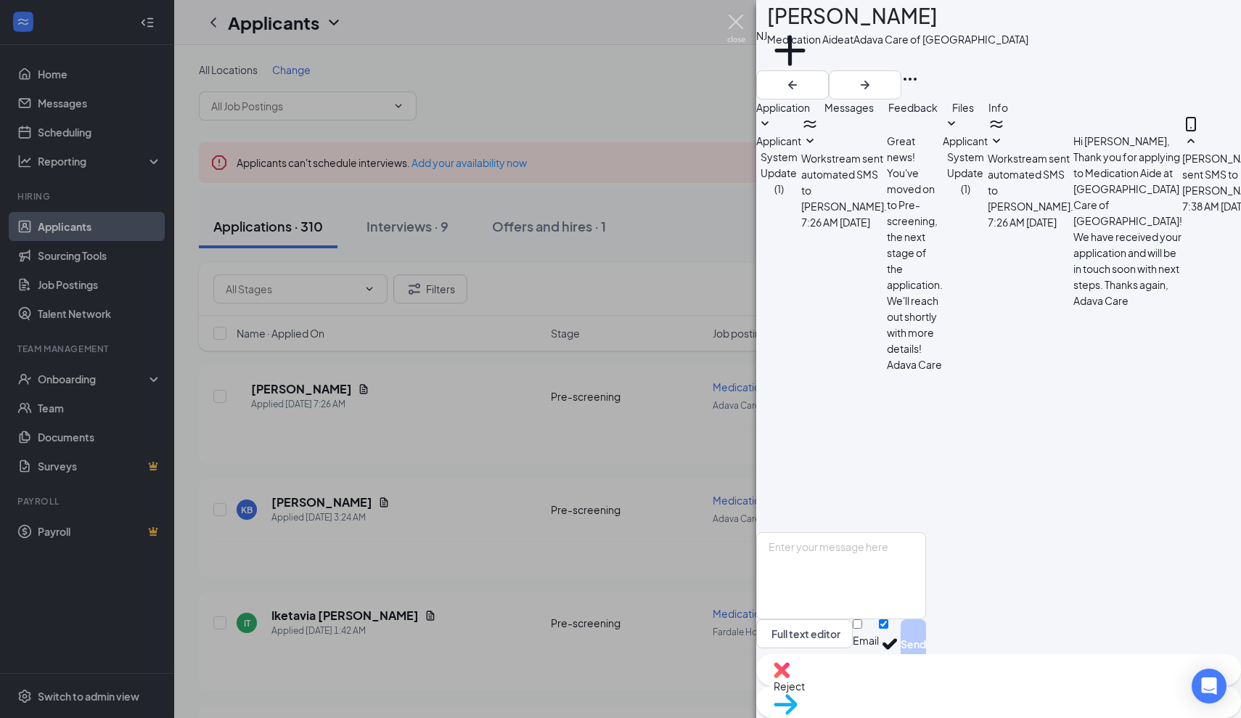
click at [738, 19] on img at bounding box center [736, 29] width 18 height 28
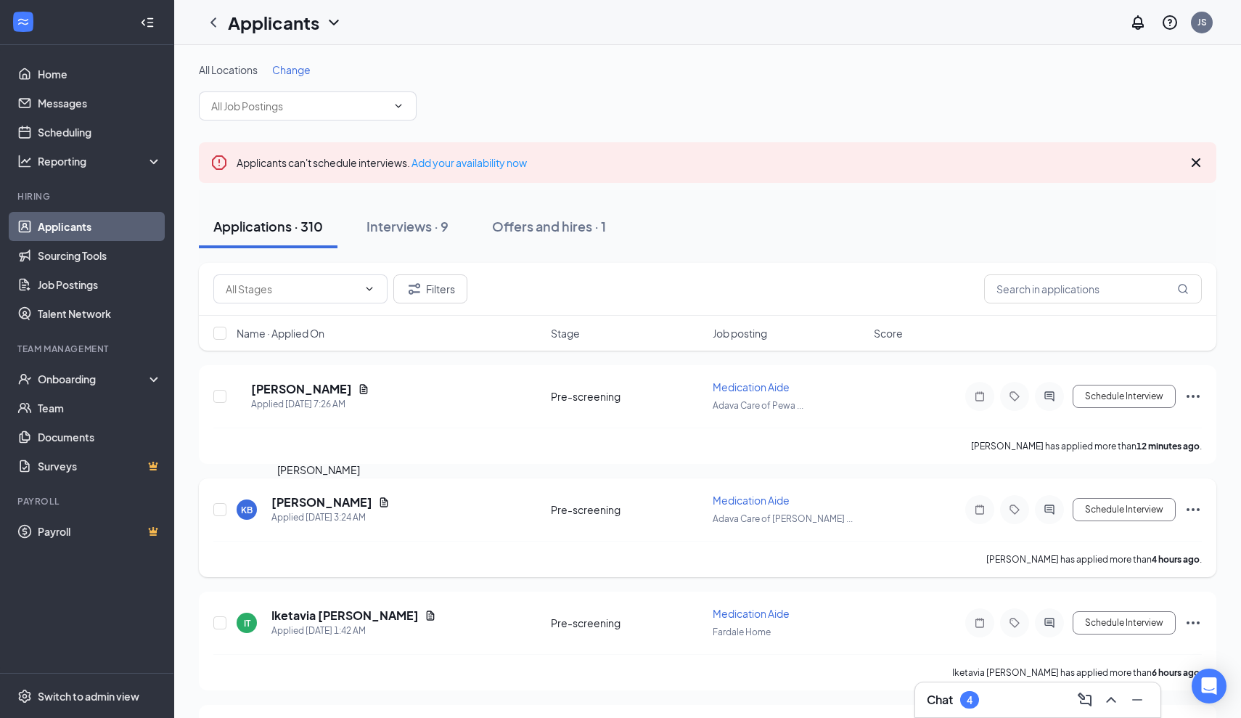
click at [317, 504] on h5 "[PERSON_NAME]" at bounding box center [321, 502] width 101 height 16
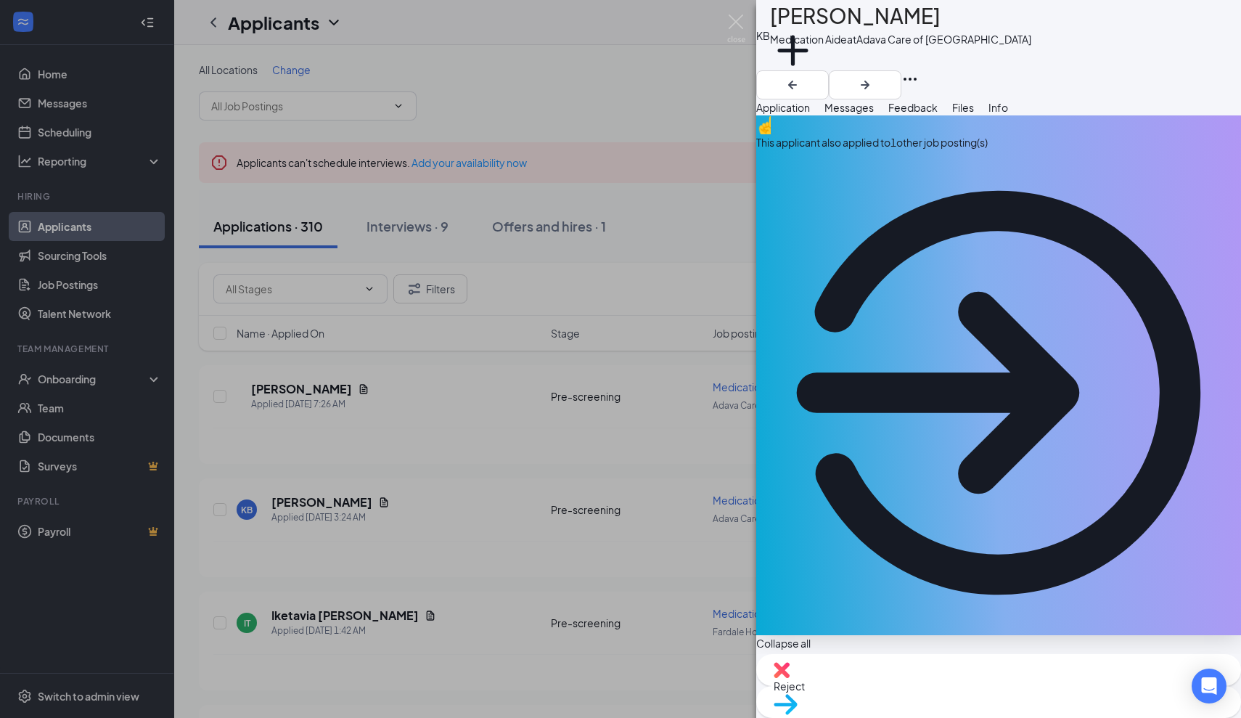
click at [874, 114] on span "Messages" at bounding box center [849, 107] width 49 height 13
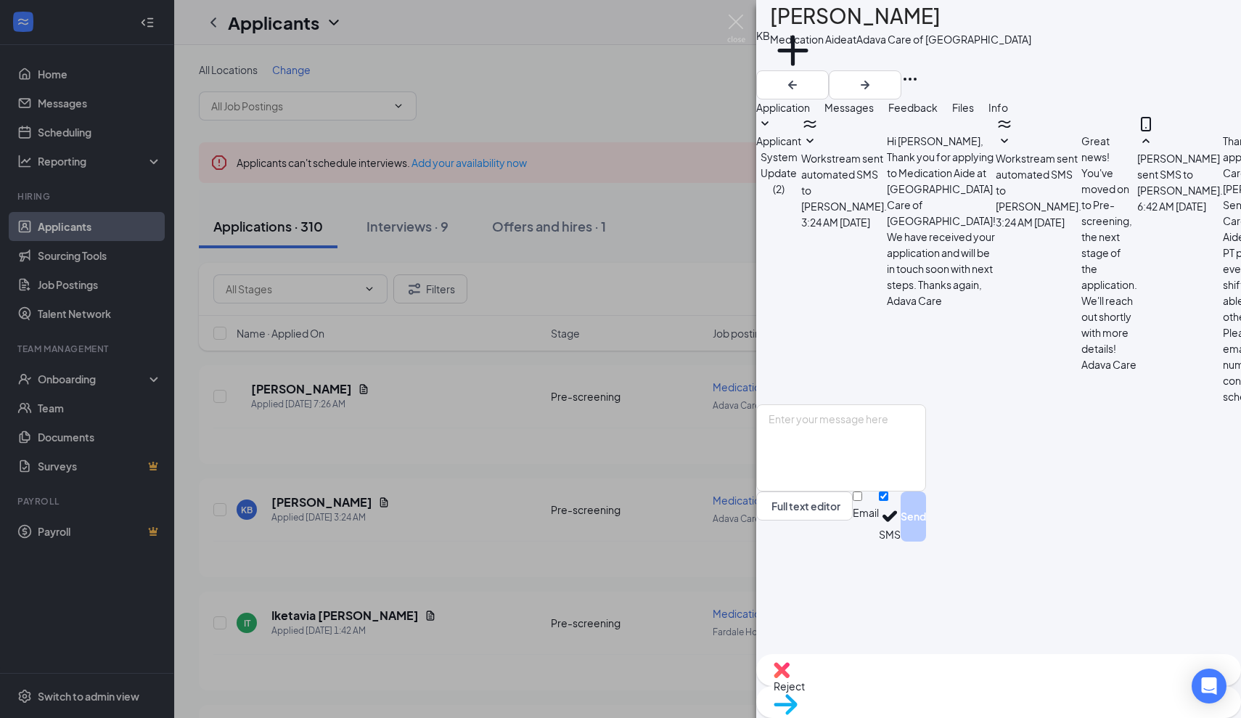
scroll to position [32, 0]
click at [732, 17] on img at bounding box center [736, 29] width 18 height 28
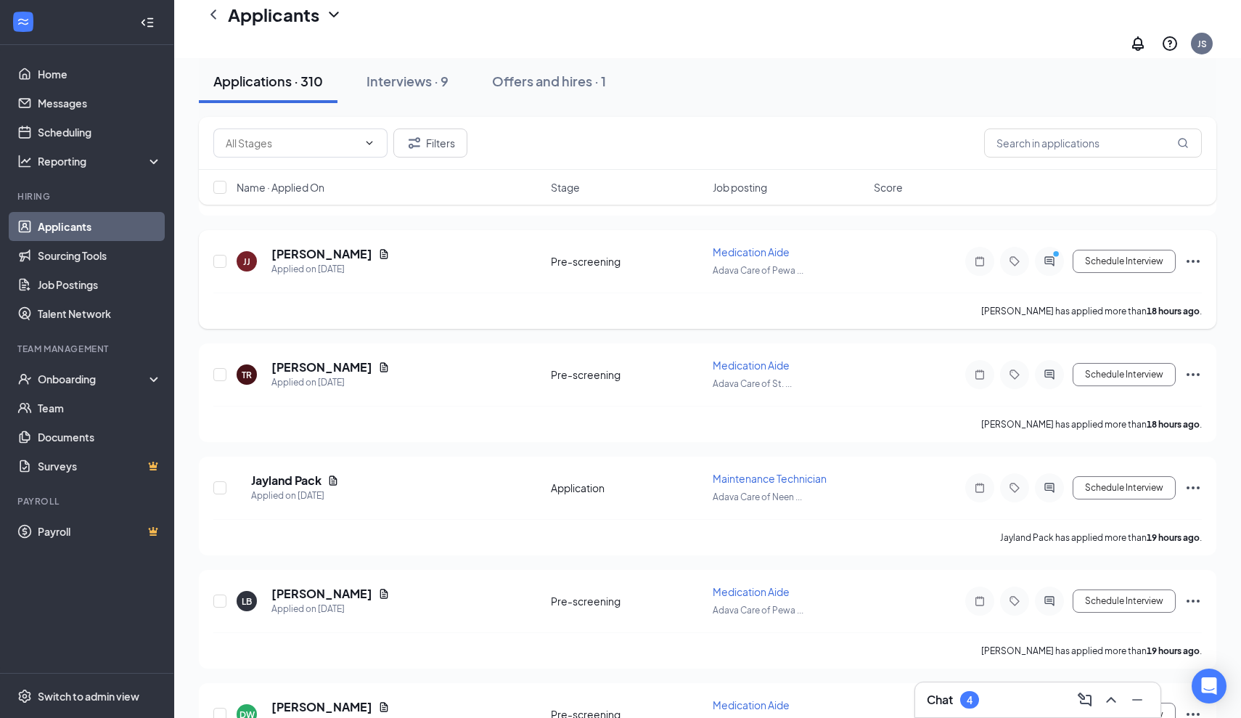
scroll to position [1405, 0]
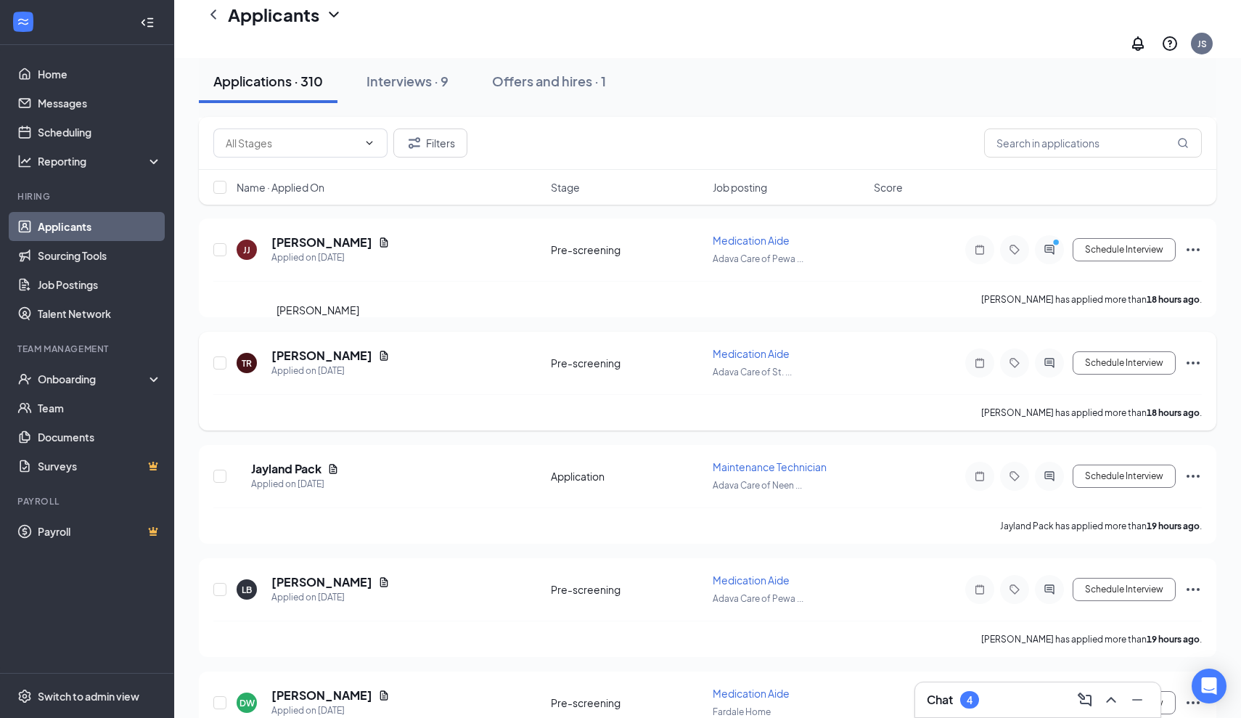
click at [327, 348] on h5 "[PERSON_NAME]" at bounding box center [321, 356] width 101 height 16
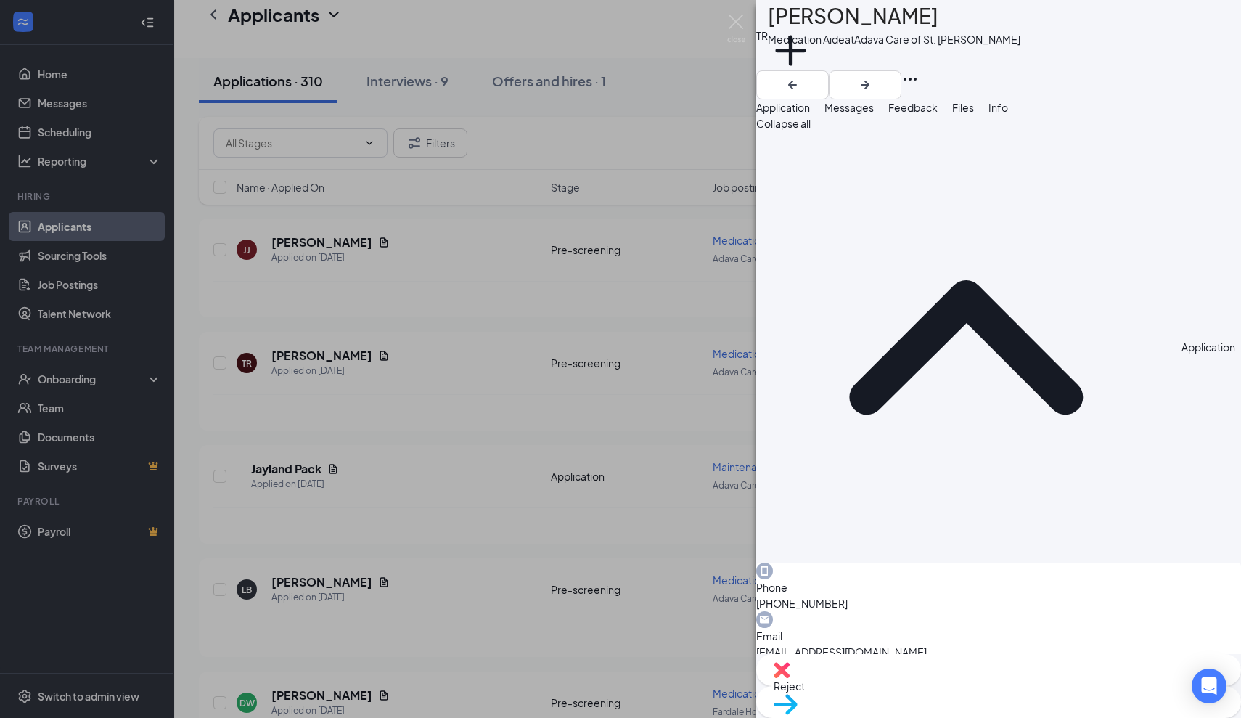
click at [874, 114] on span "Messages" at bounding box center [849, 107] width 49 height 13
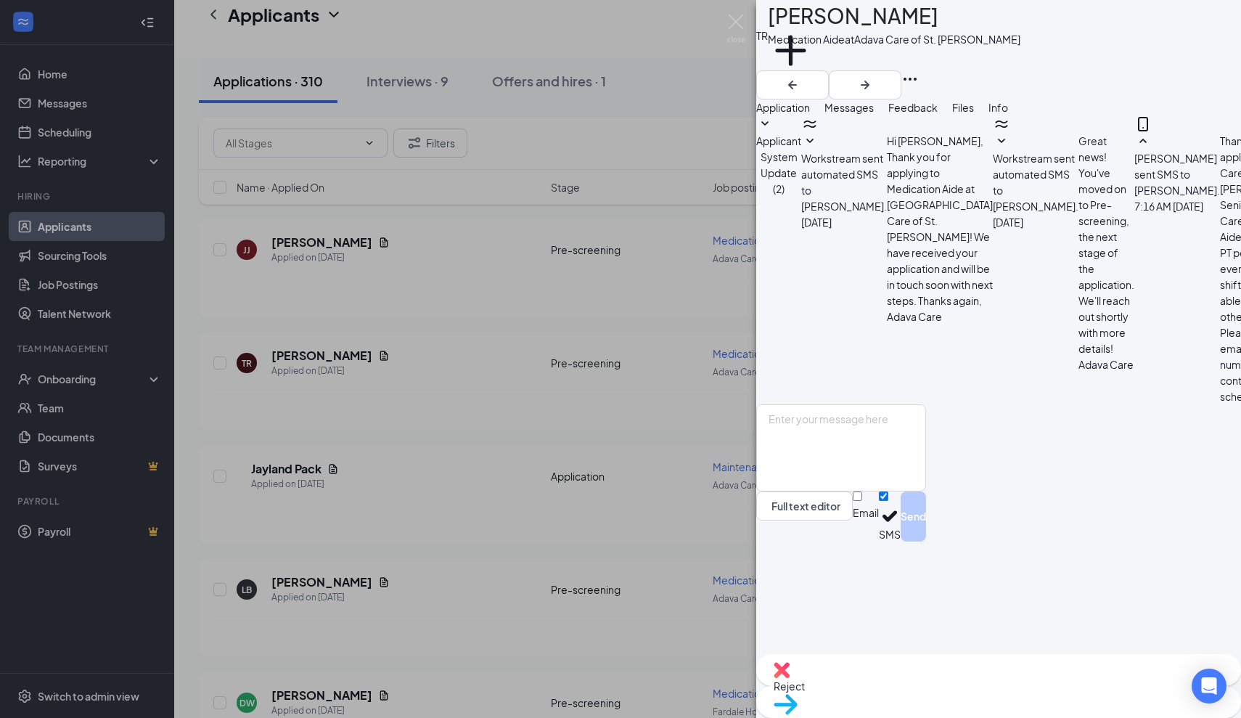
scroll to position [32, 0]
click at [740, 17] on img at bounding box center [736, 29] width 18 height 28
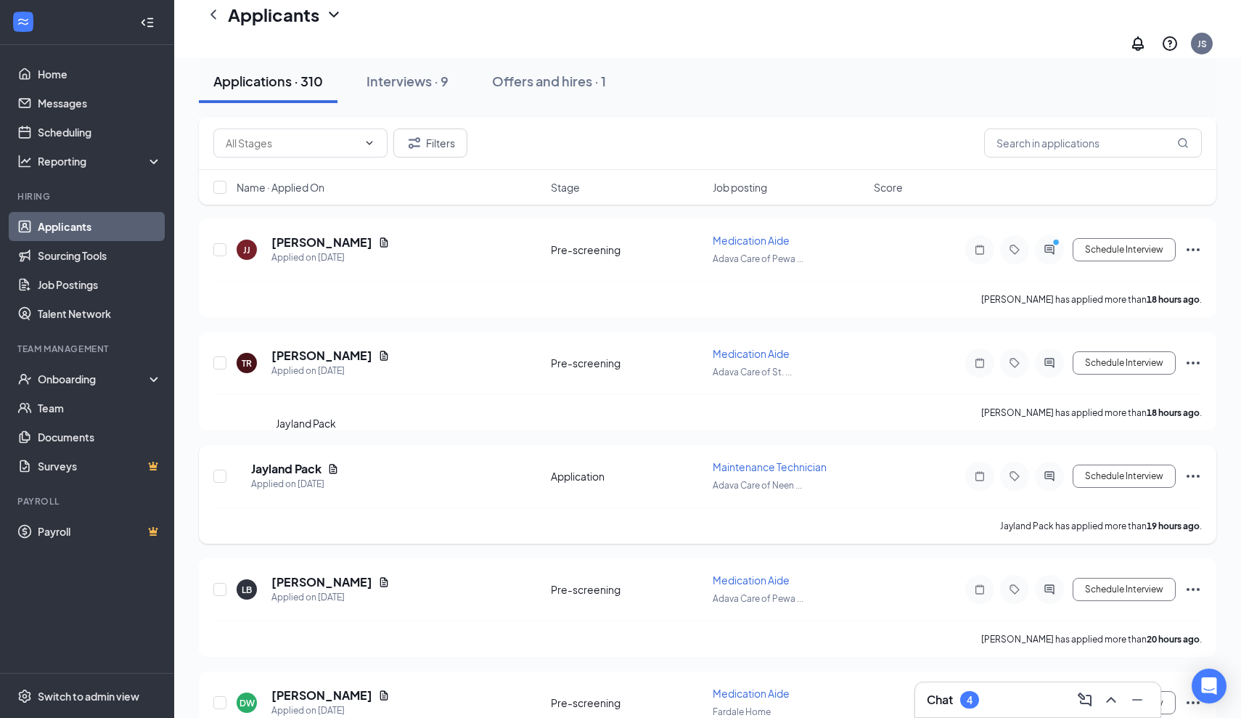
click at [322, 461] on h5 "Jayland Pack" at bounding box center [286, 469] width 70 height 16
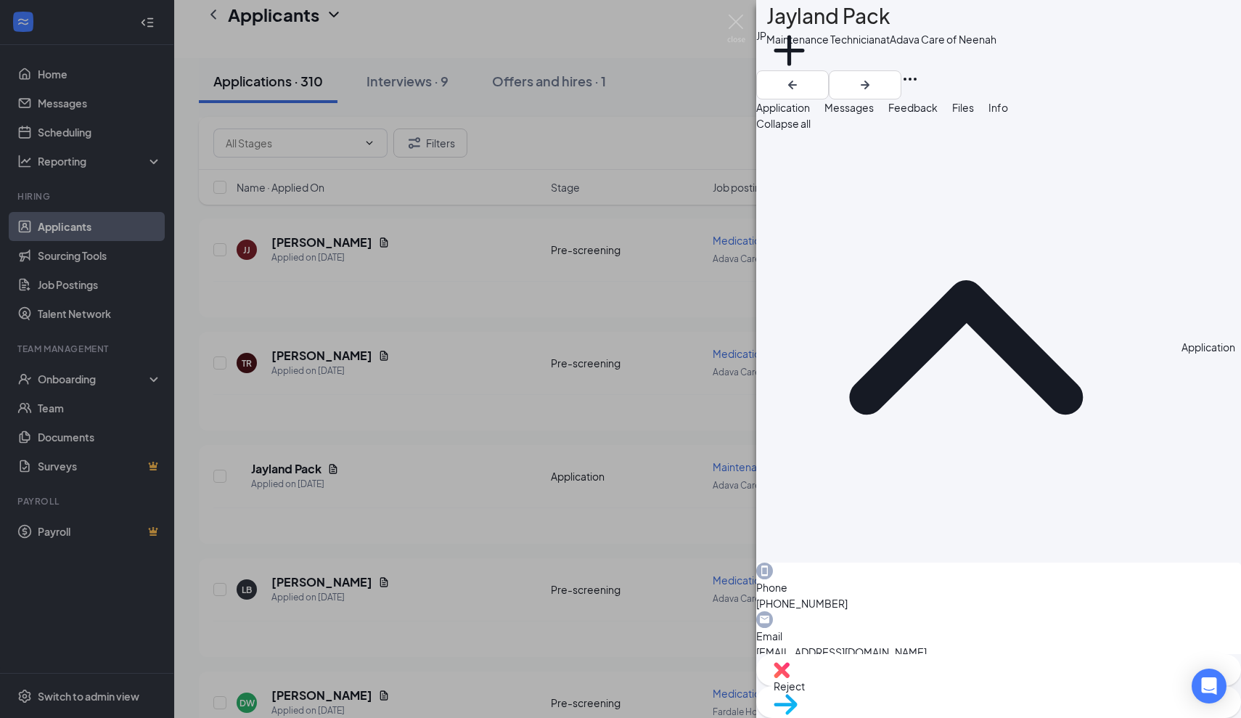
click at [874, 114] on span "Messages" at bounding box center [849, 107] width 49 height 13
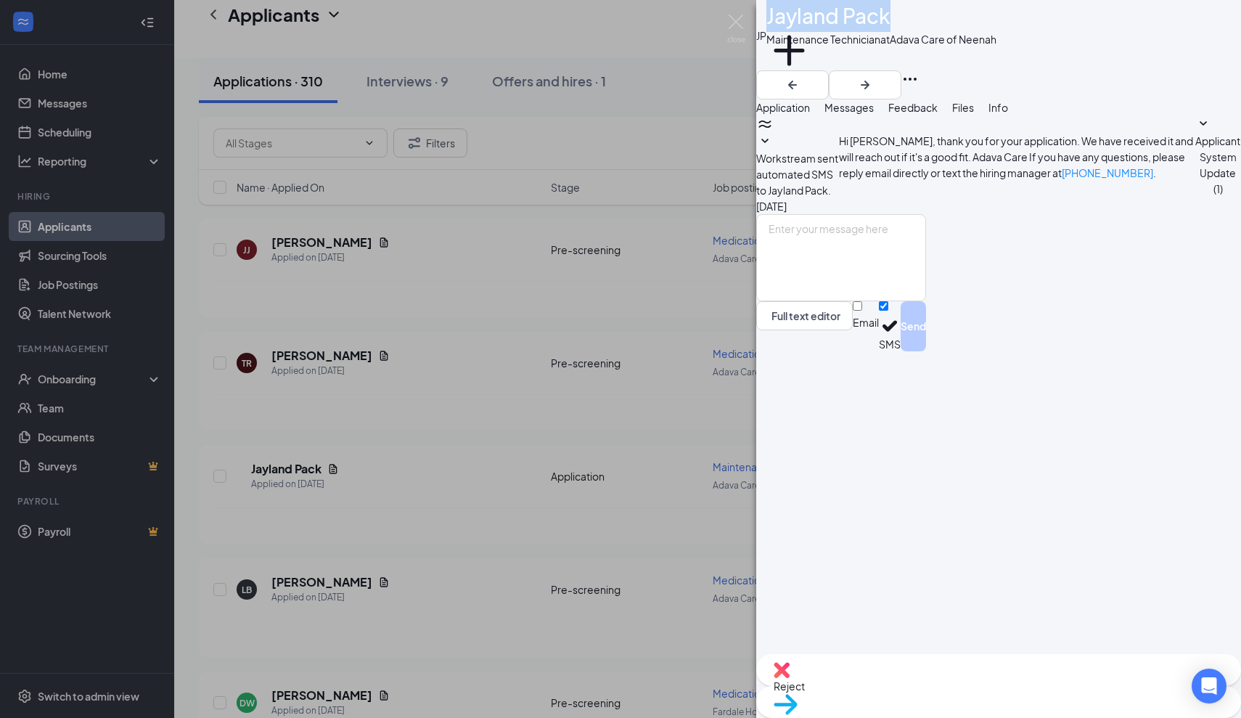
drag, startPoint x: 913, startPoint y: 23, endPoint x: 802, endPoint y: 33, distance: 111.5
click at [802, 33] on div "JP Jayland Pack Maintenance Technician at Adava Care of Neenah Add a tag" at bounding box center [998, 35] width 485 height 70
click at [810, 114] on span "Application" at bounding box center [783, 107] width 54 height 13
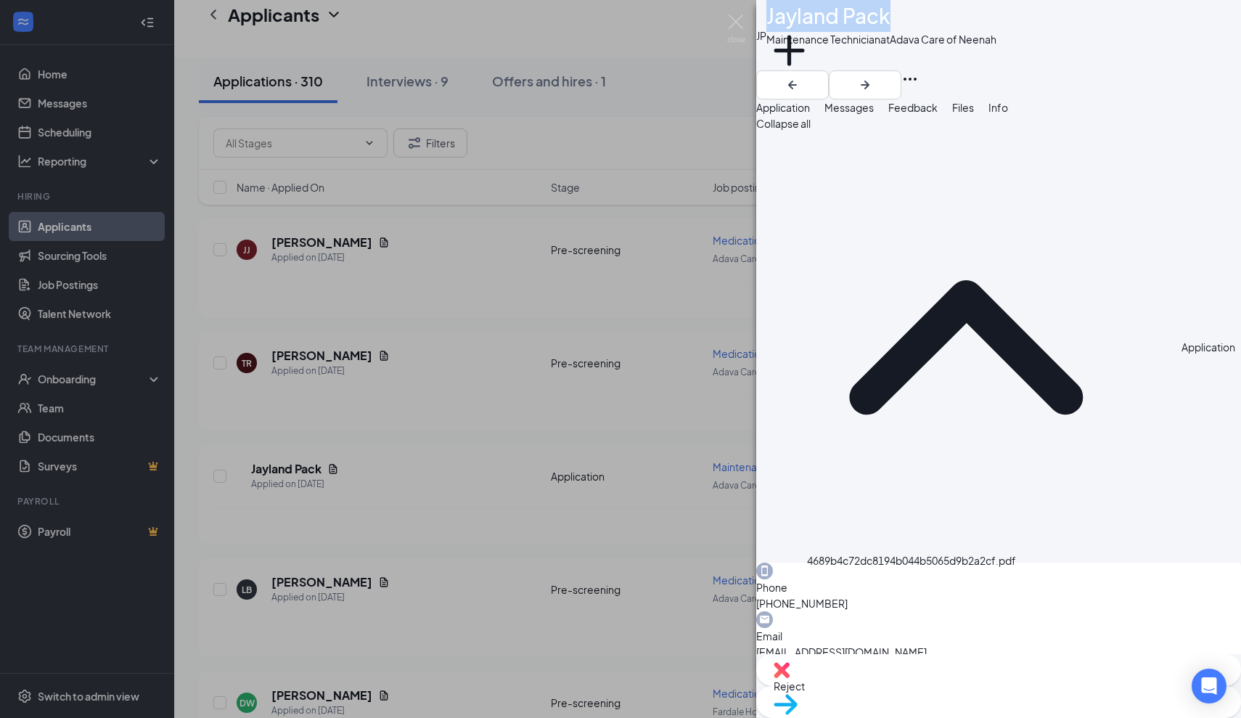
click at [805, 690] on span "Reject" at bounding box center [789, 685] width 31 height 13
type textarea "No work experience on resume"
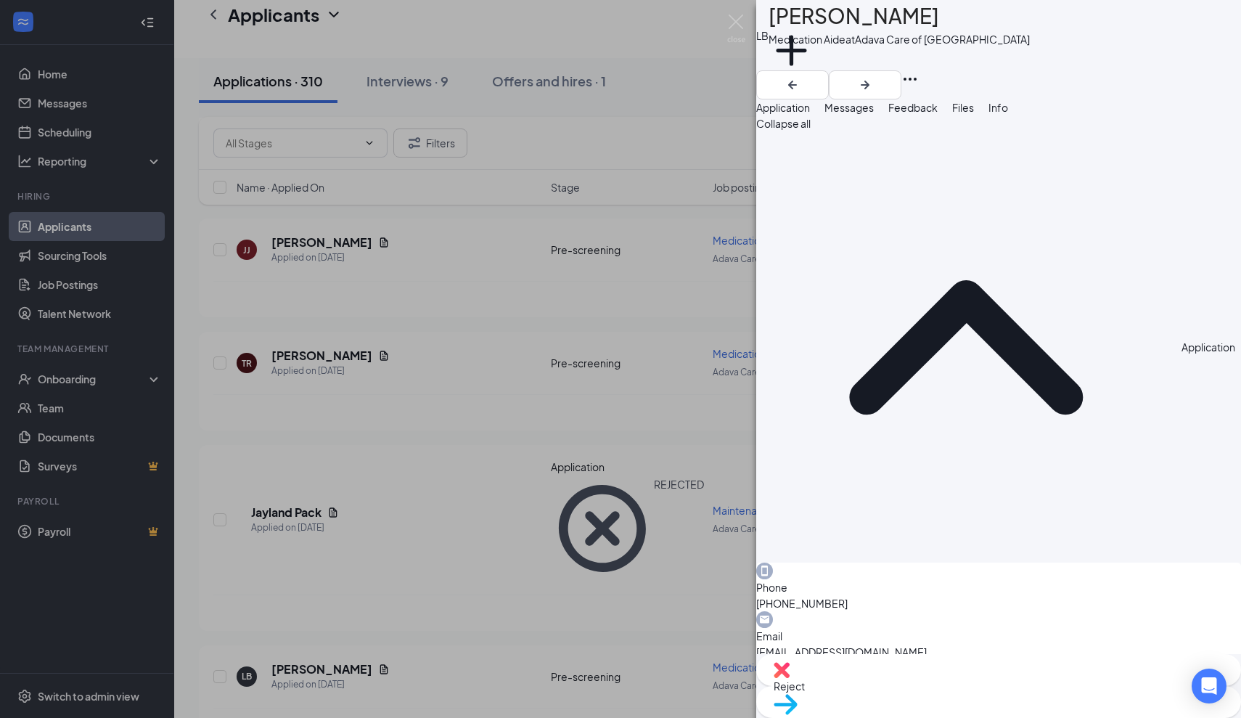
click at [874, 114] on span "Messages" at bounding box center [849, 107] width 49 height 13
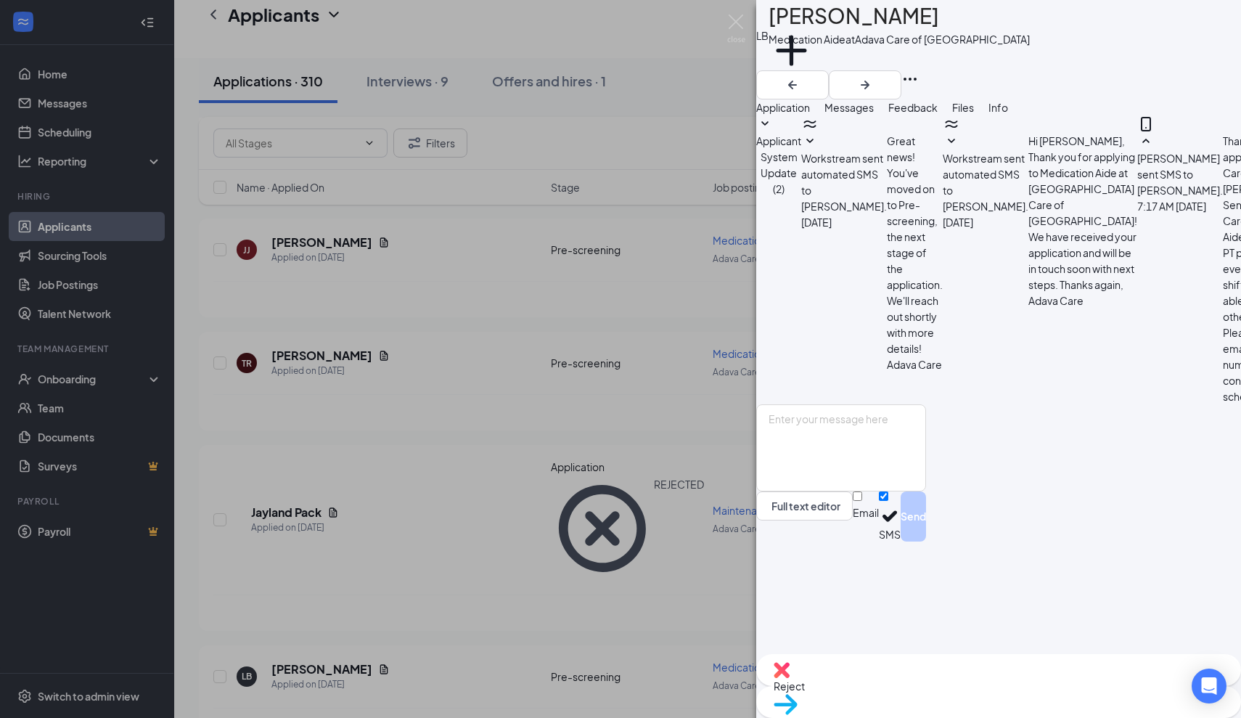
scroll to position [32, 0]
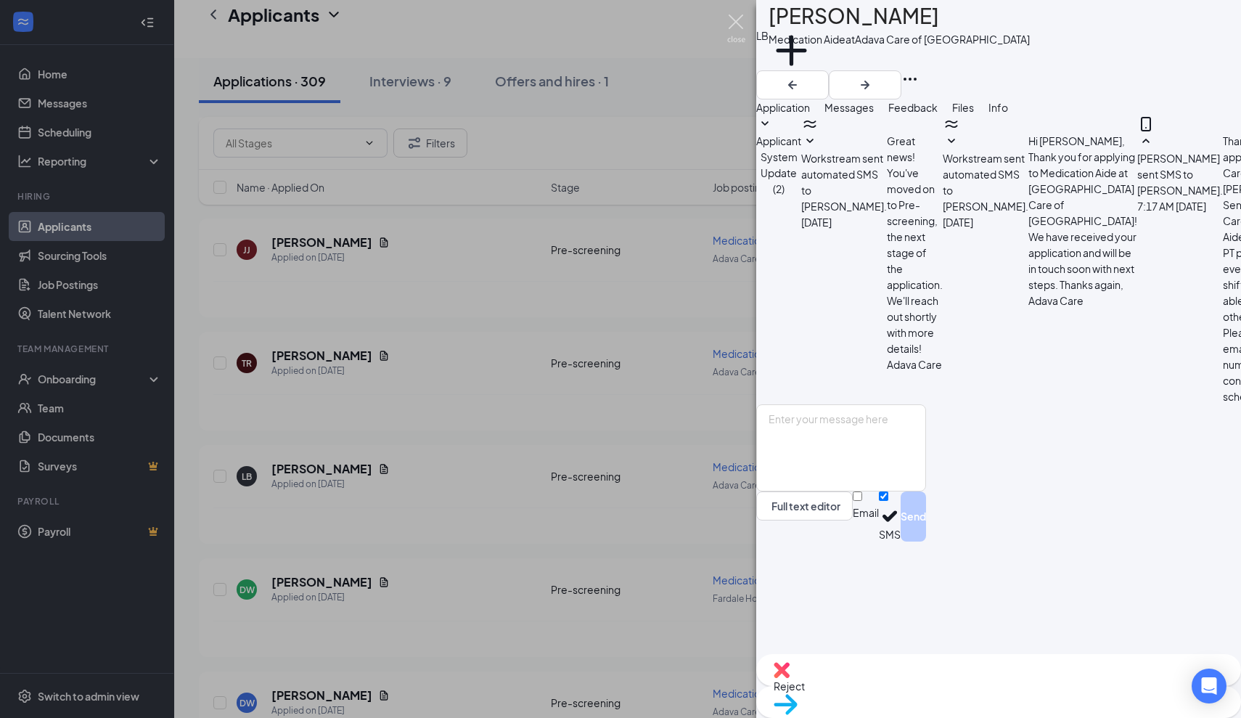
click at [737, 15] on img at bounding box center [736, 29] width 18 height 28
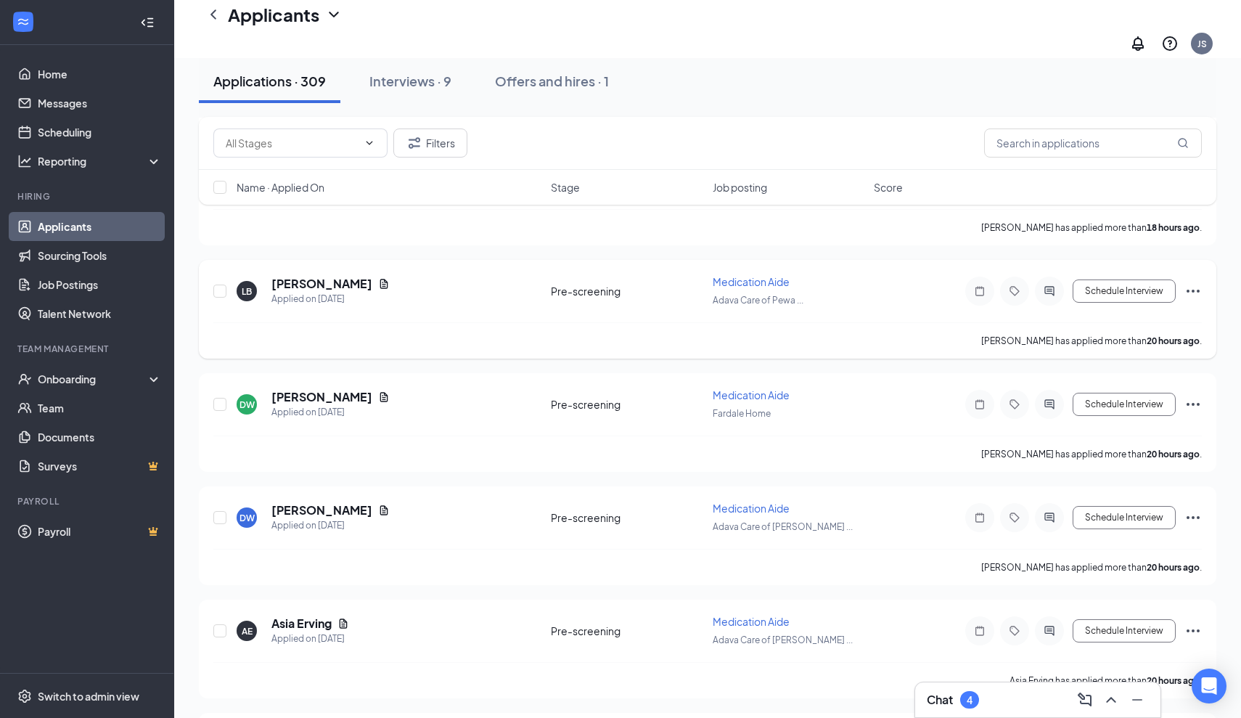
scroll to position [1592, 0]
click at [332, 388] on h5 "[PERSON_NAME]" at bounding box center [321, 396] width 101 height 16
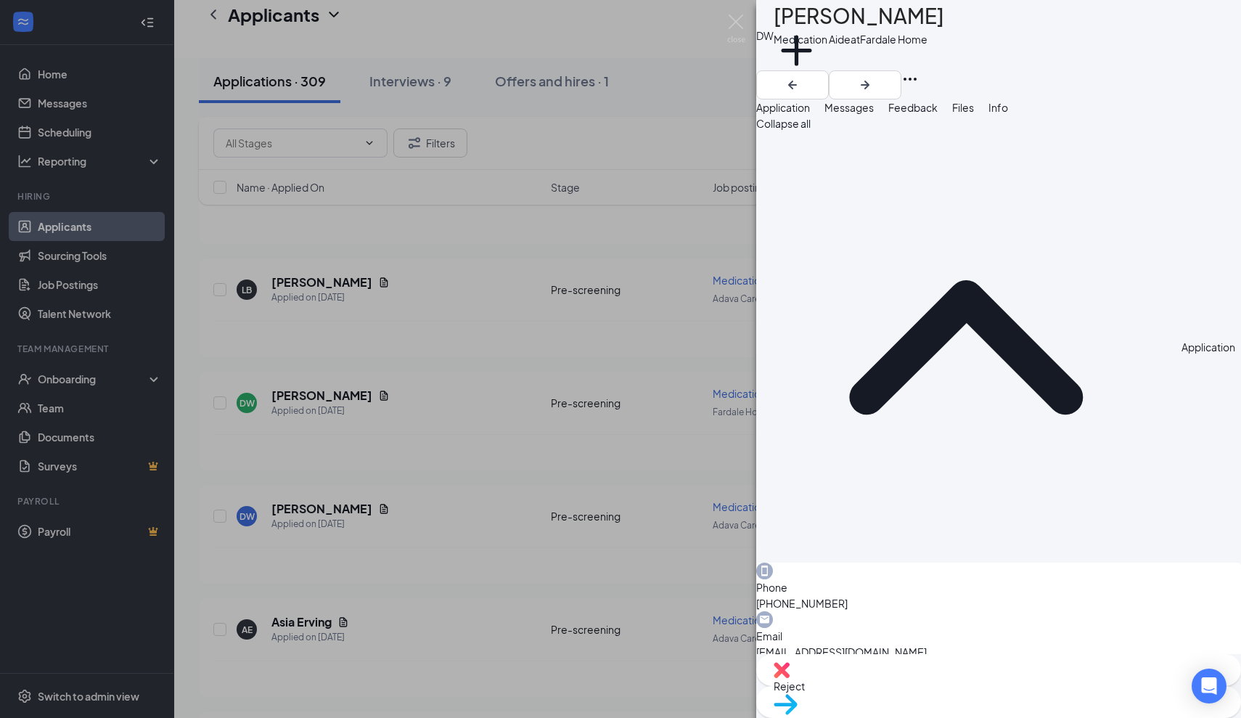
click at [874, 114] on span "Messages" at bounding box center [849, 107] width 49 height 13
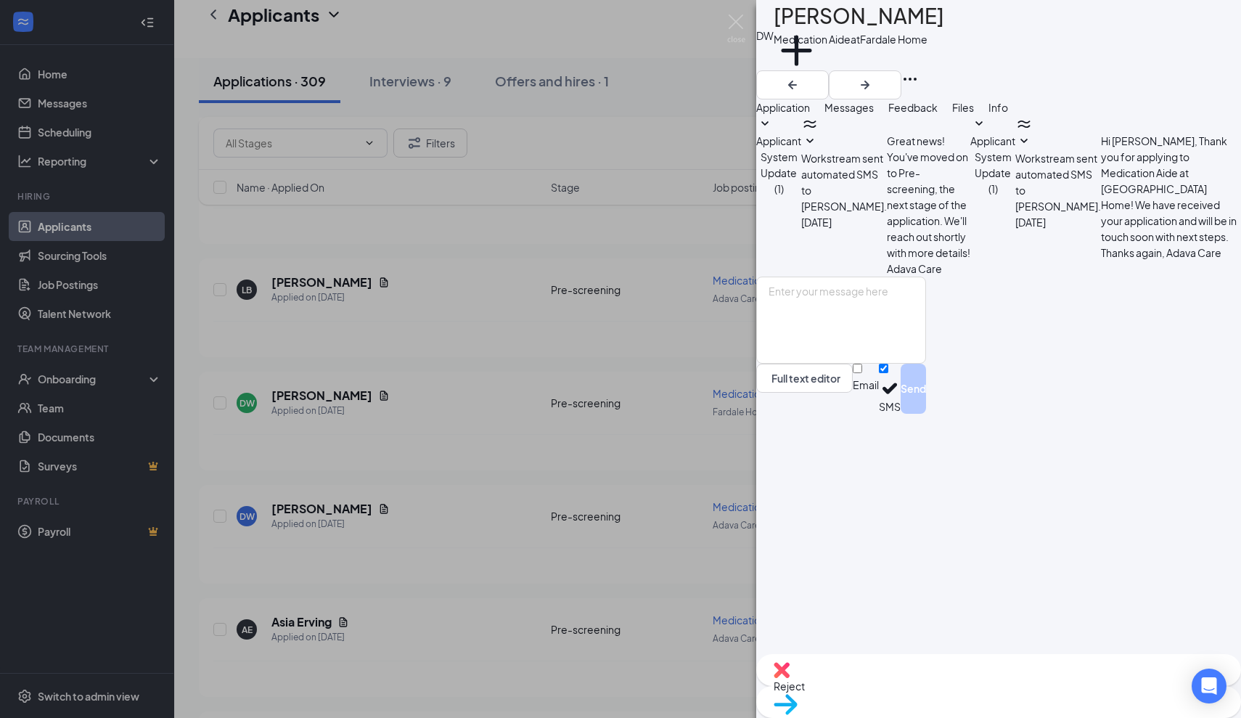
click at [810, 114] on span "Application" at bounding box center [783, 107] width 54 height 13
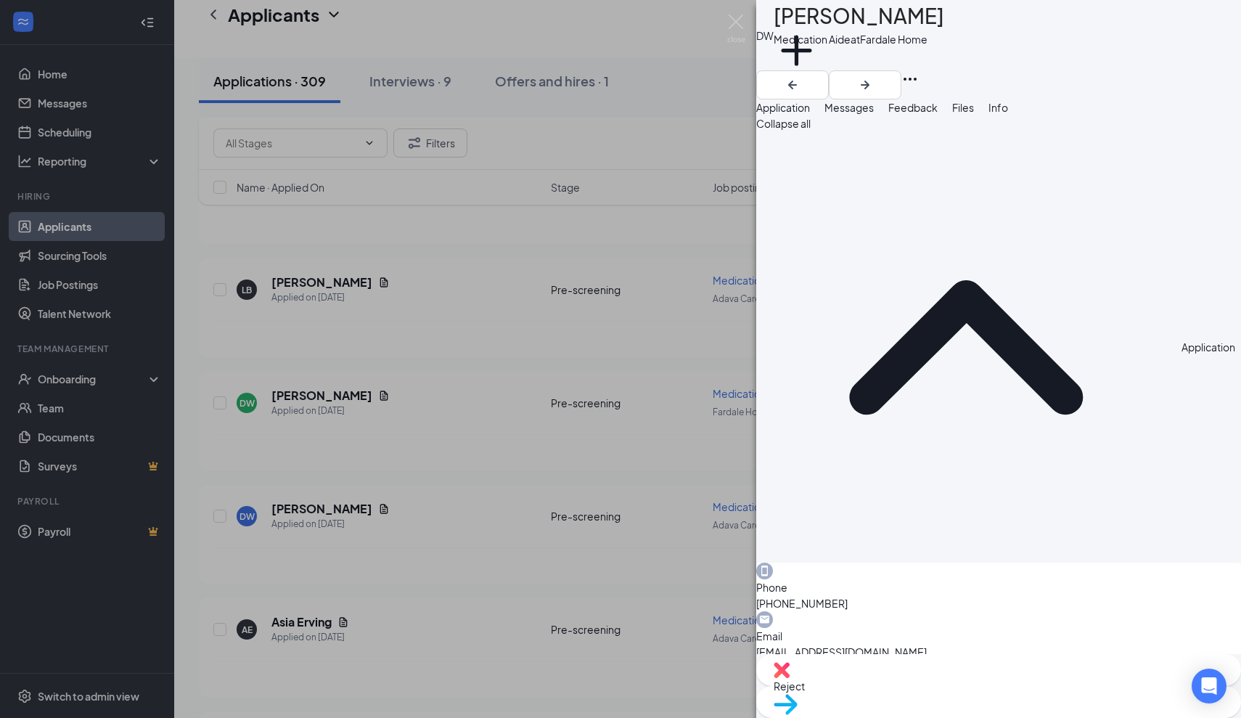
click at [928, 24] on div "[PERSON_NAME]" at bounding box center [859, 16] width 171 height 32
drag, startPoint x: 925, startPoint y: 23, endPoint x: 808, endPoint y: 21, distance: 116.9
click at [808, 21] on h1 "[PERSON_NAME]" at bounding box center [859, 16] width 171 height 32
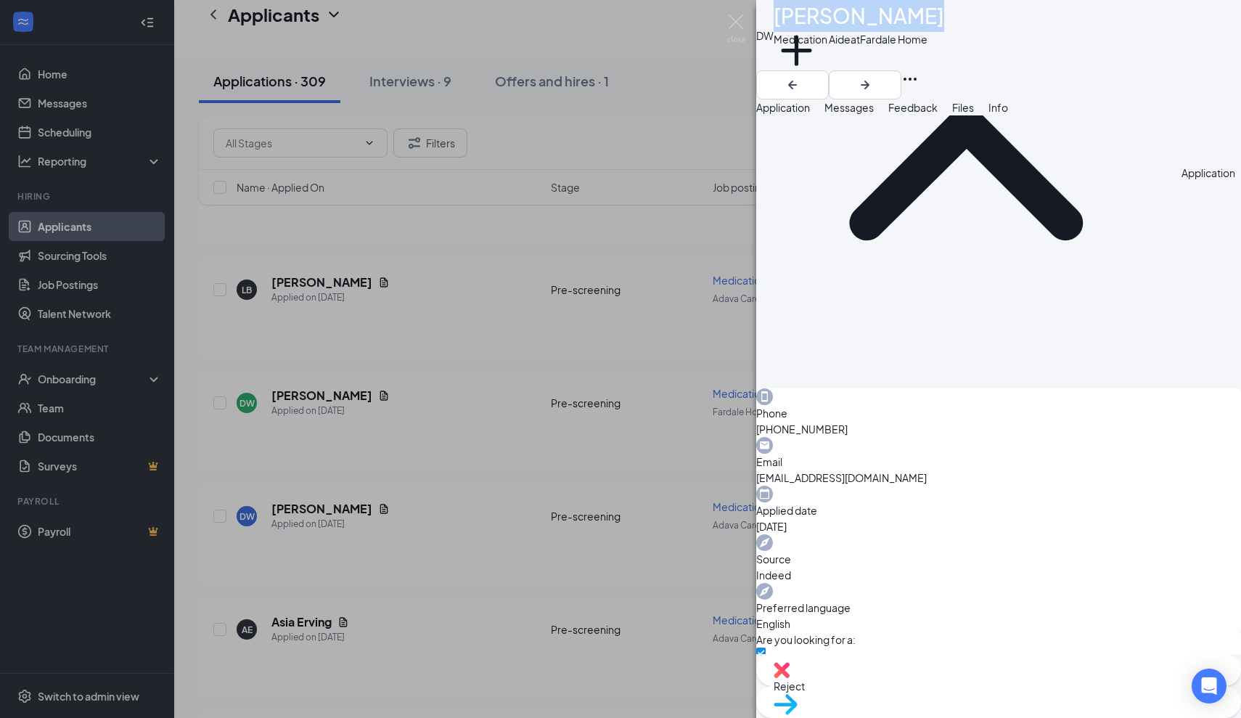
scroll to position [248, 0]
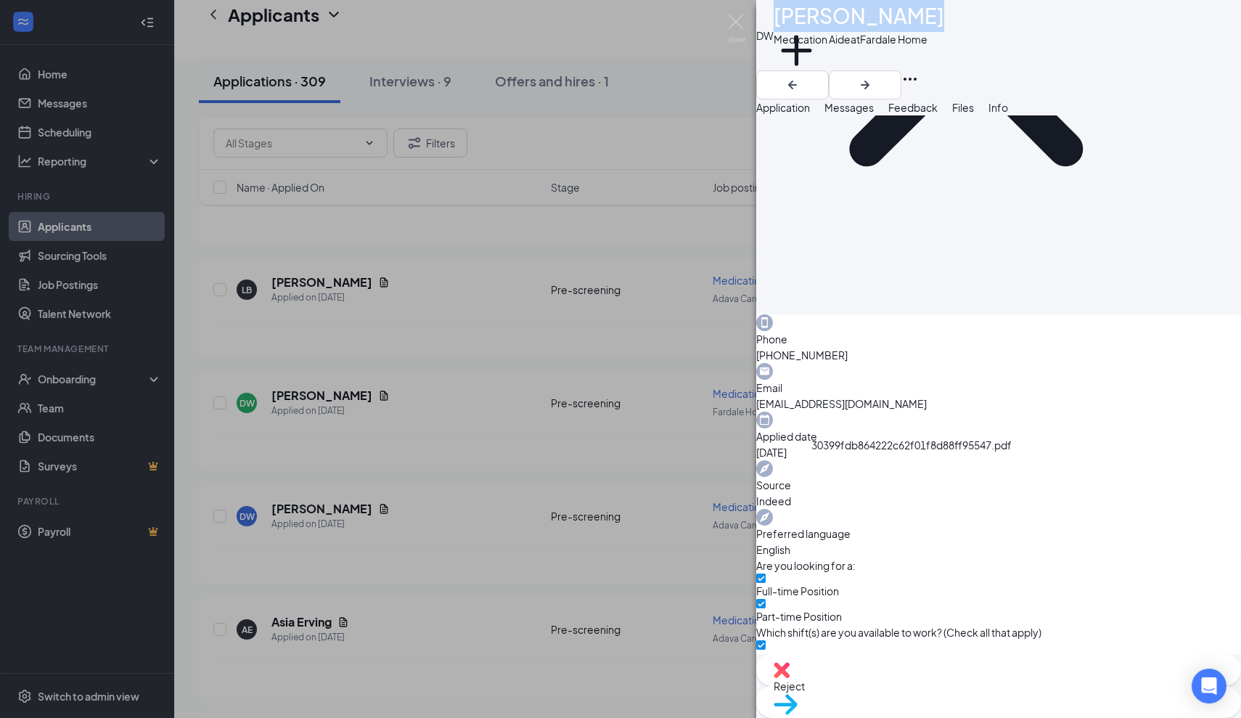
click at [805, 688] on span "Reject" at bounding box center [789, 685] width 31 height 13
type textarea "Not enough experience"
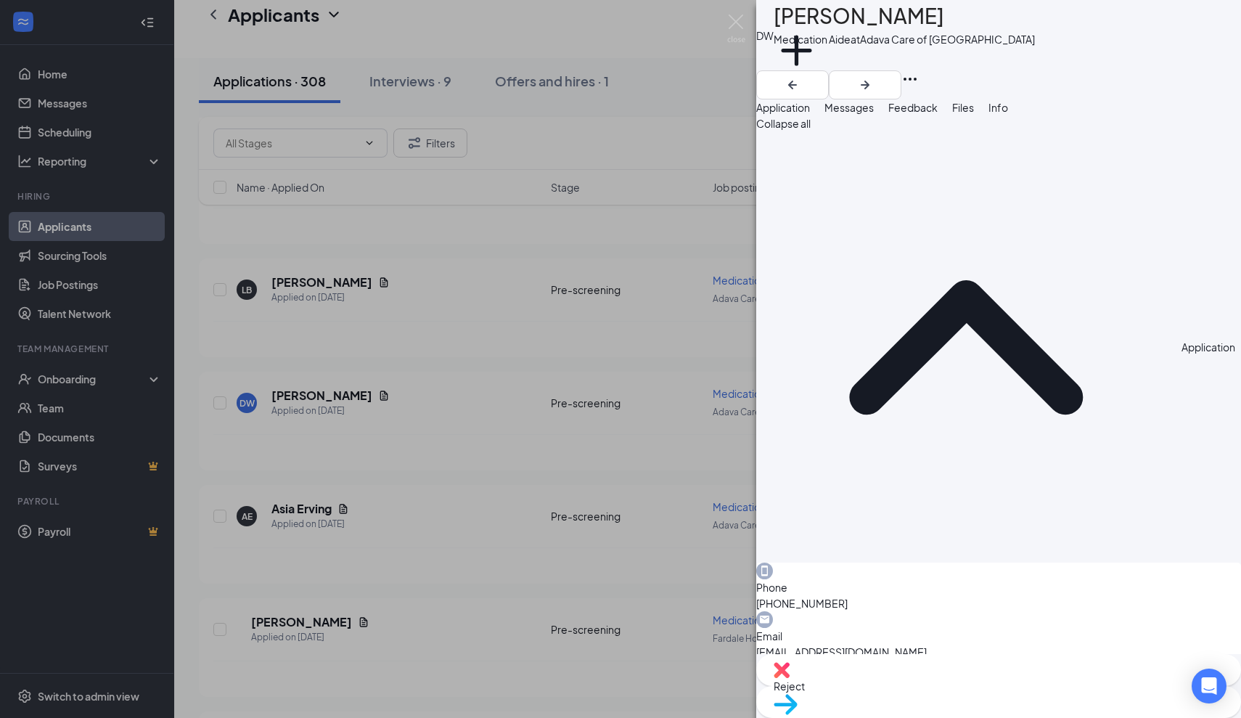
click at [874, 114] on span "Messages" at bounding box center [849, 107] width 49 height 13
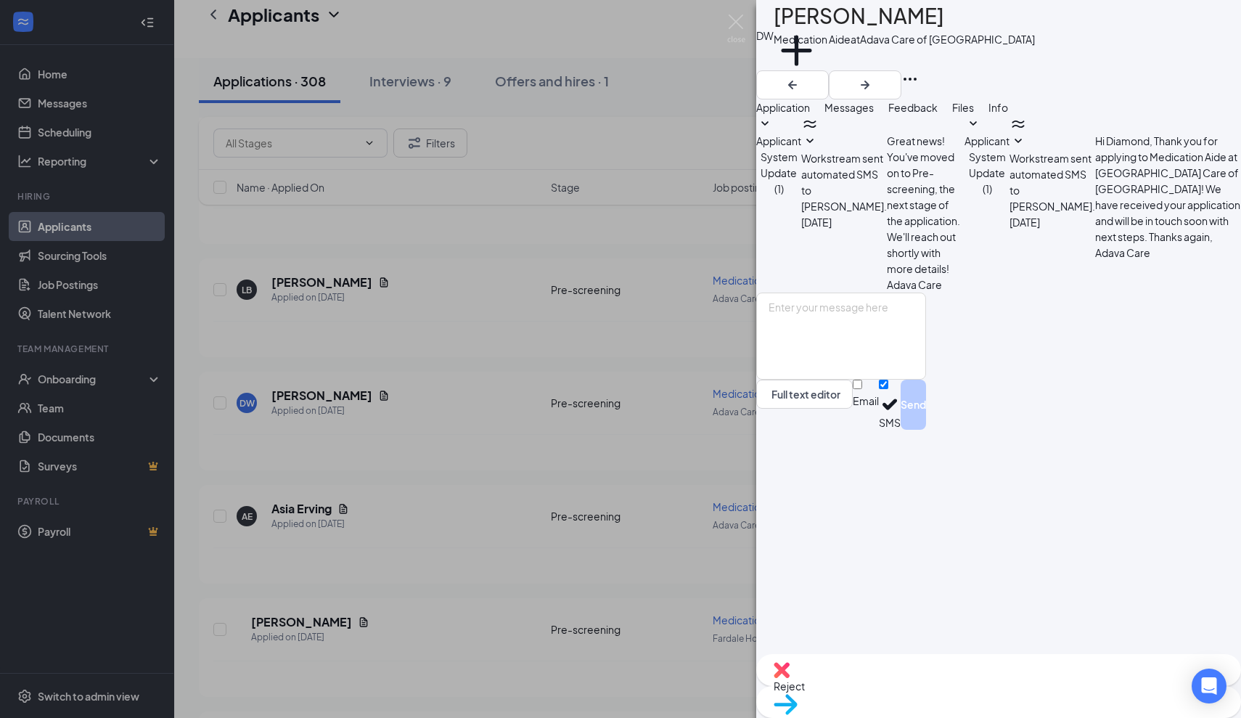
drag, startPoint x: 956, startPoint y: 27, endPoint x: 807, endPoint y: 30, distance: 148.8
click at [807, 30] on div "[PERSON_NAME]" at bounding box center [904, 16] width 261 height 32
click at [821, 380] on textarea at bounding box center [841, 335] width 170 height 87
paste textarea "I reviewed your application and would like to talk to you if you are fully CBRF…"
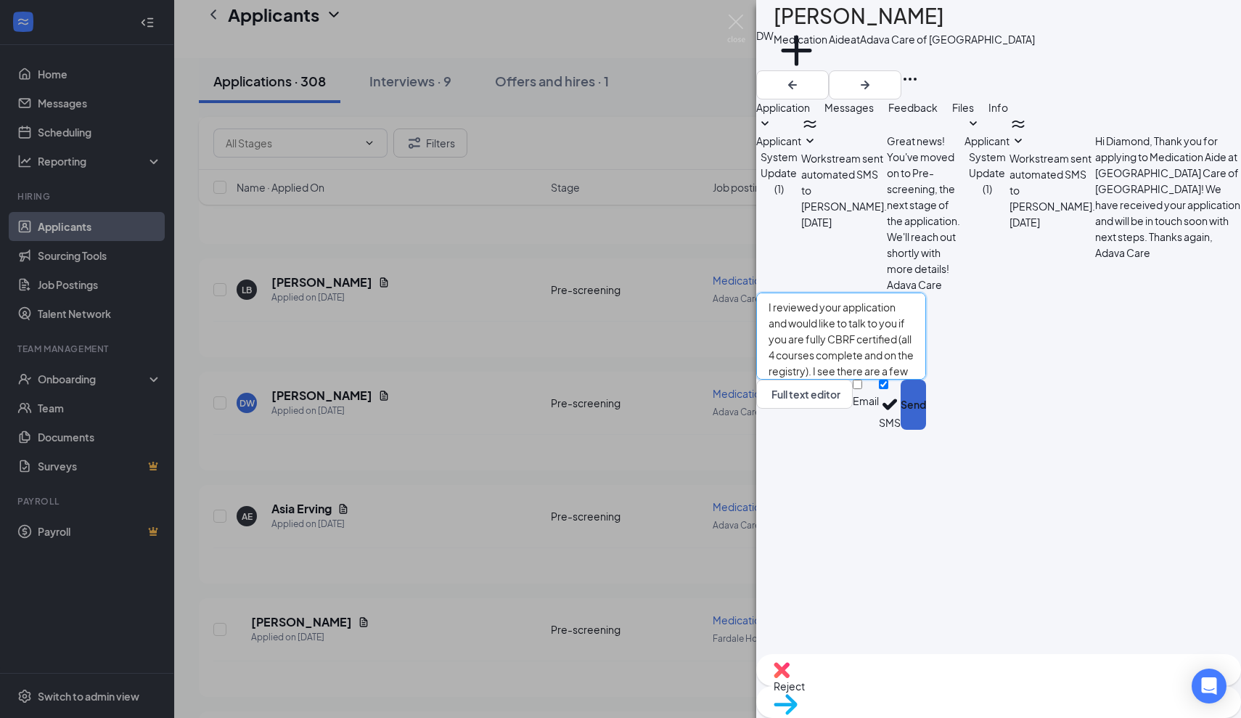
type textarea "I reviewed your application and would like to talk to you if you are fully CBRF…"
click at [926, 430] on button "Send" at bounding box center [913, 405] width 25 height 50
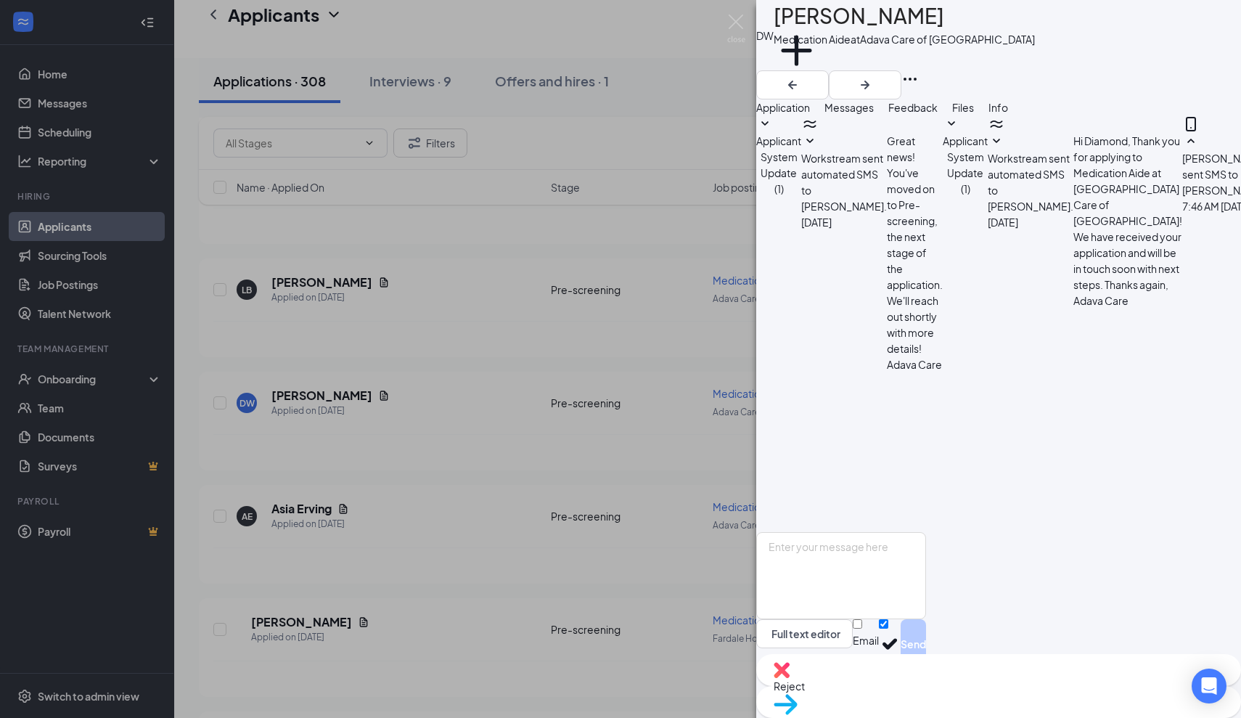
click at [314, 493] on div "[PERSON_NAME] [PERSON_NAME] Medication Aide at [GEOGRAPHIC_DATA] Care of [GEOGR…" at bounding box center [620, 359] width 1241 height 718
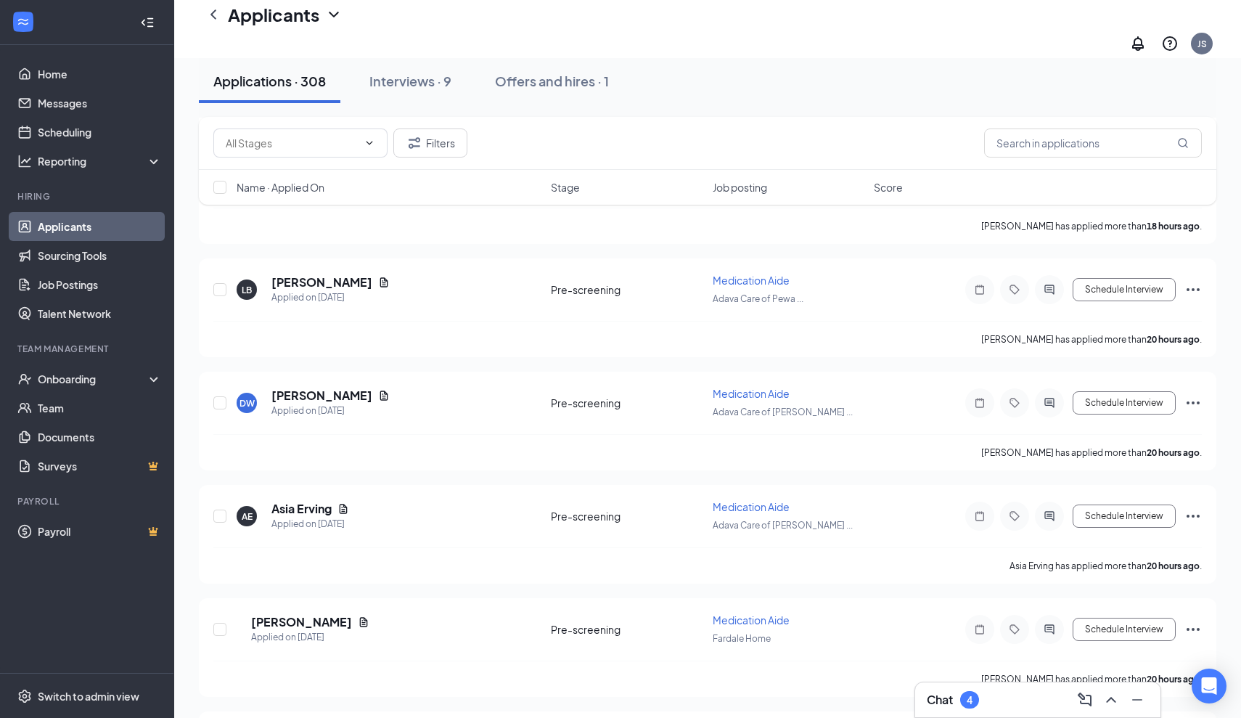
click at [314, 501] on h5 "Asia Erving" at bounding box center [301, 509] width 60 height 16
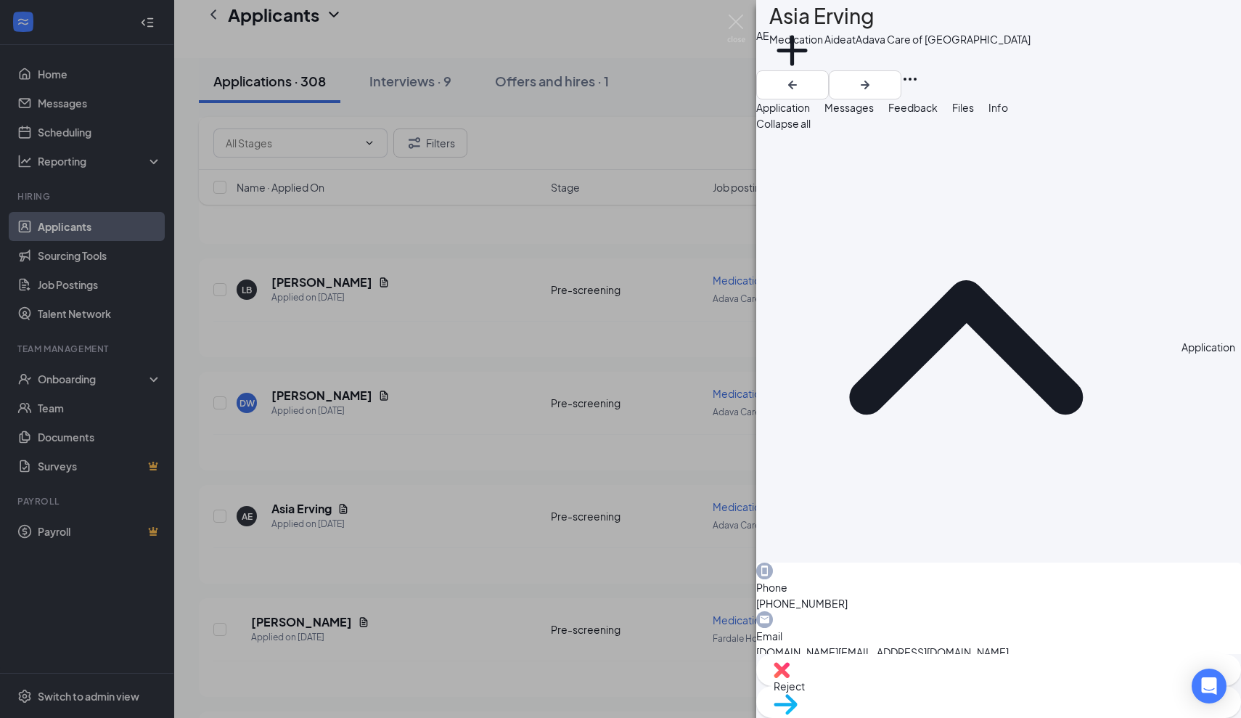
click at [874, 114] on span "Messages" at bounding box center [849, 107] width 49 height 13
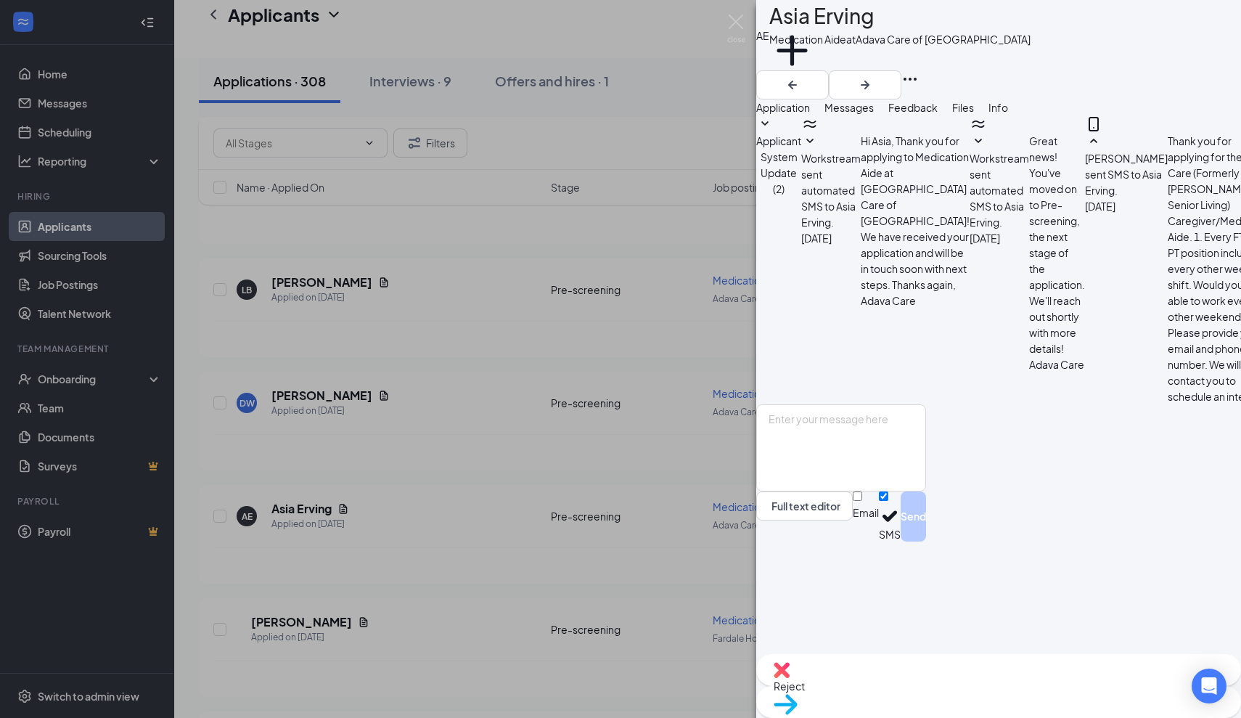
scroll to position [364, 0]
click at [926, 491] on textarea at bounding box center [841, 447] width 170 height 87
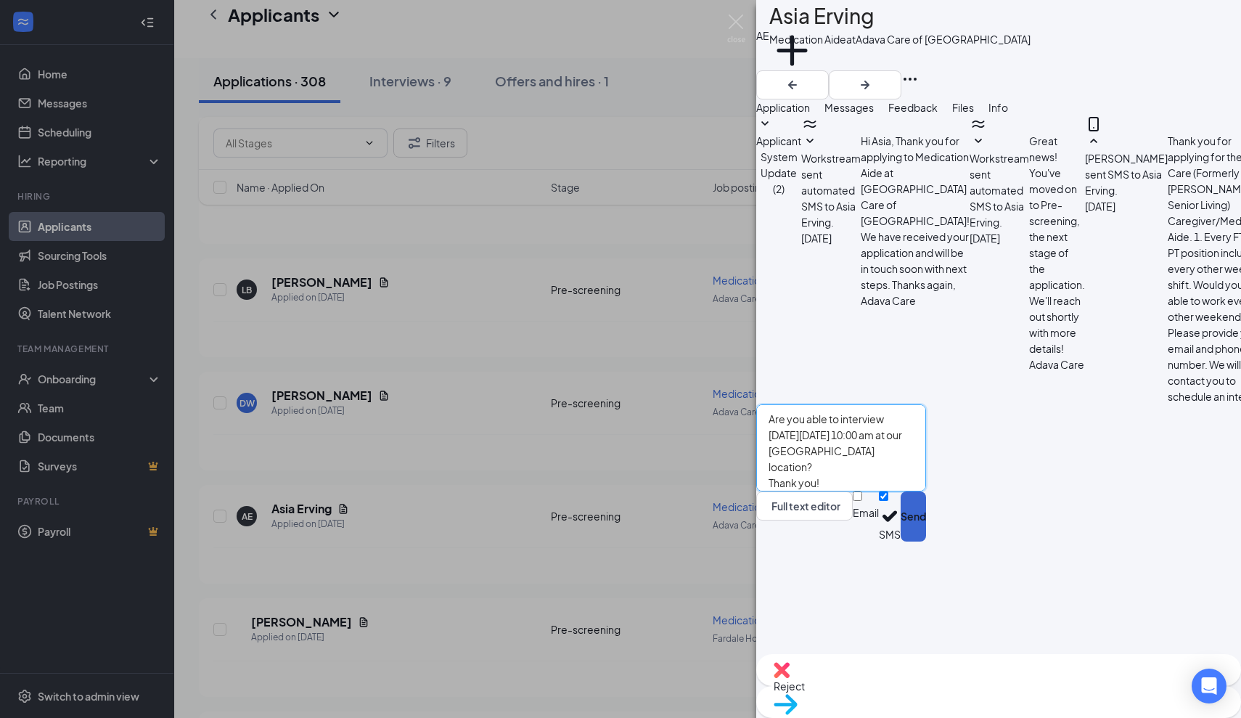
type textarea "Are you able to interview [DATE][DATE] 10:00 am at our [GEOGRAPHIC_DATA] locati…"
click at [926, 541] on button "Send" at bounding box center [913, 516] width 25 height 50
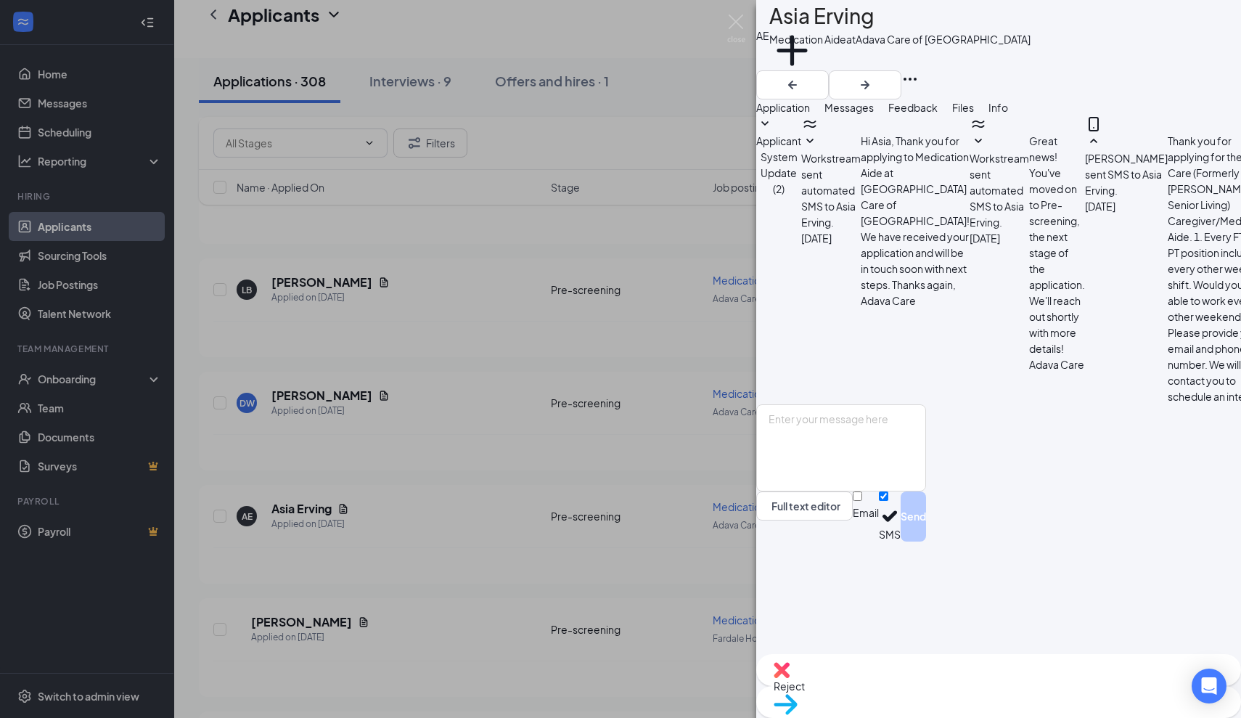
scroll to position [475, 0]
click at [325, 610] on div "AE Asia Erving Medication Aide at [GEOGRAPHIC_DATA] Care of [GEOGRAPHIC_DATA] A…" at bounding box center [620, 359] width 1241 height 718
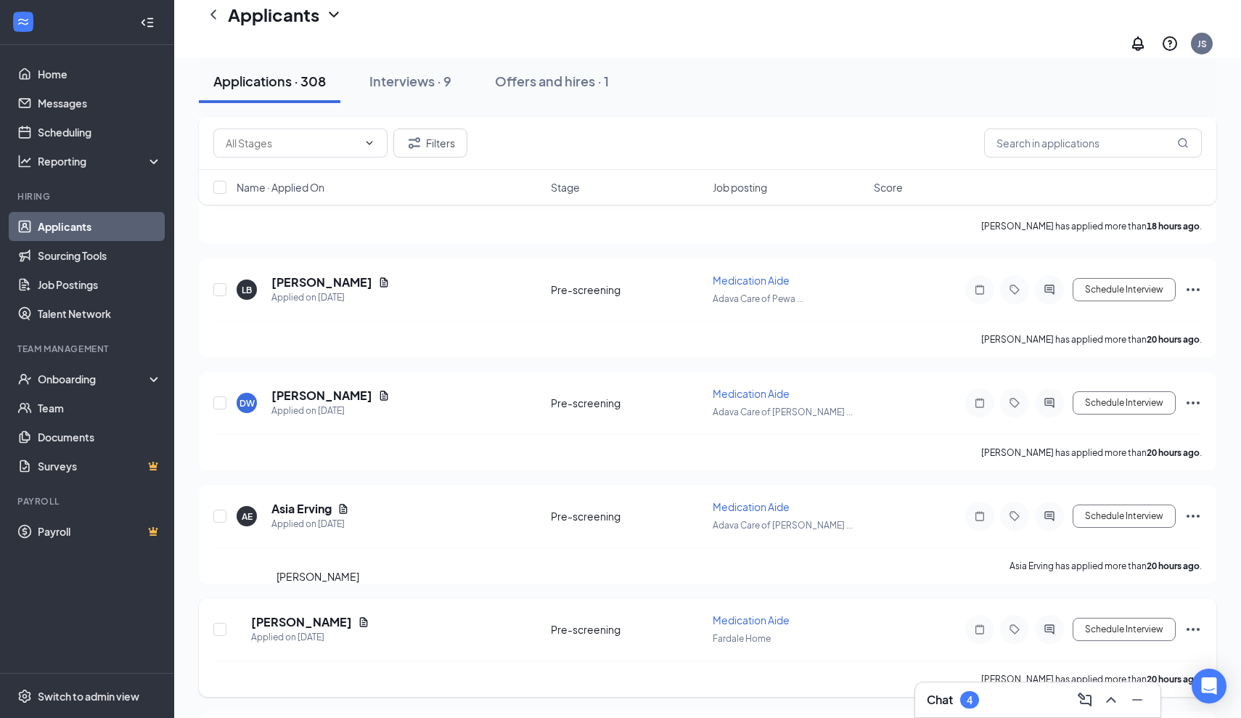
click at [325, 614] on h5 "[PERSON_NAME]" at bounding box center [301, 622] width 101 height 16
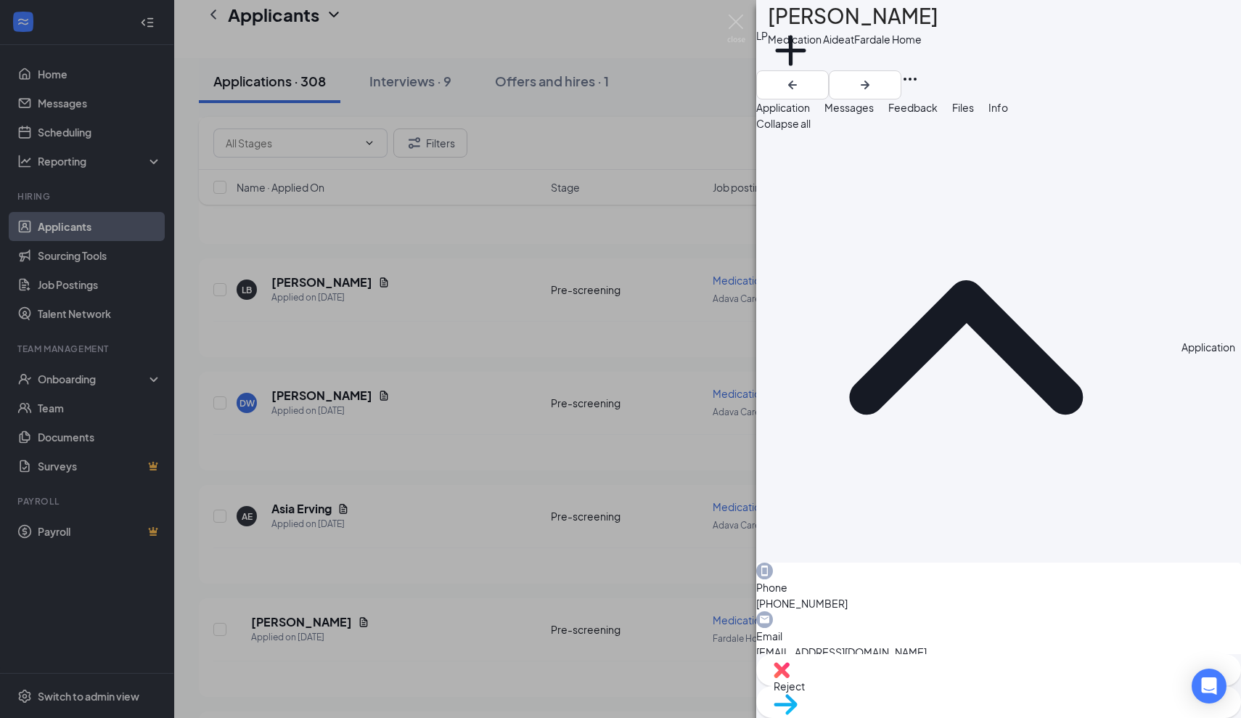
click at [874, 114] on span "Messages" at bounding box center [849, 107] width 49 height 13
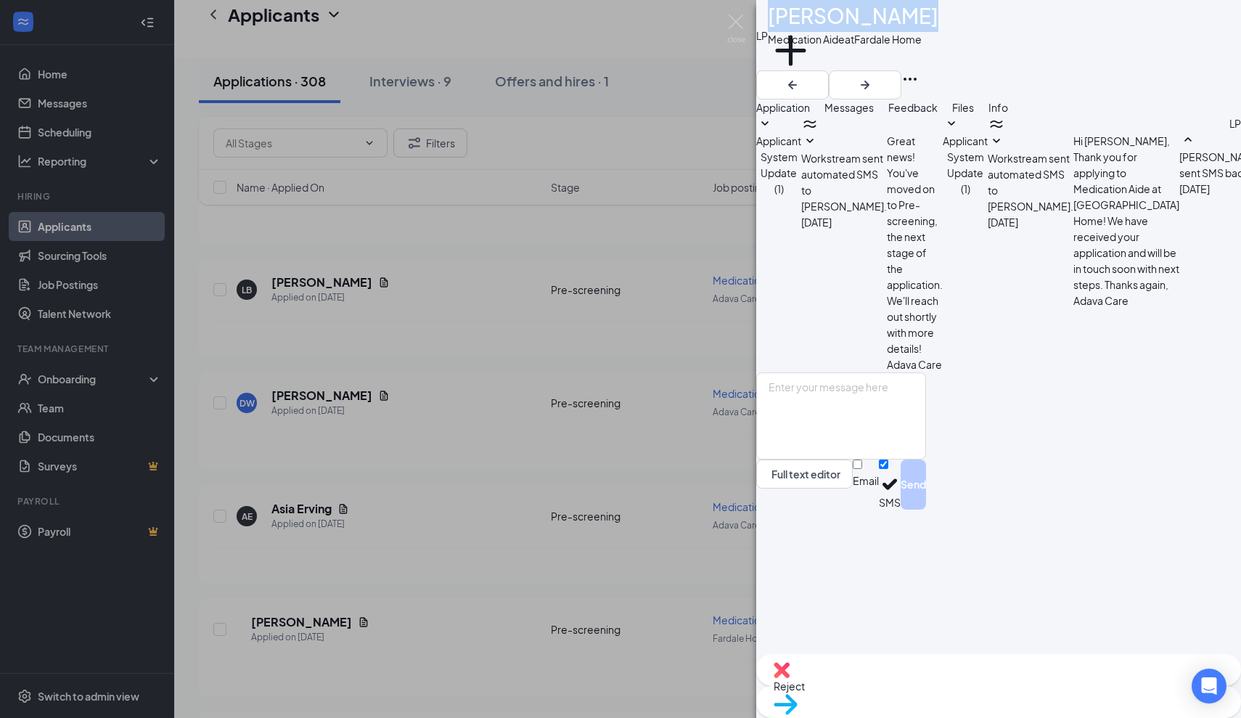
drag, startPoint x: 917, startPoint y: 22, endPoint x: 806, endPoint y: 31, distance: 111.4
click at [806, 31] on h1 "[PERSON_NAME]" at bounding box center [853, 16] width 171 height 32
click at [810, 114] on span "Application" at bounding box center [783, 107] width 54 height 13
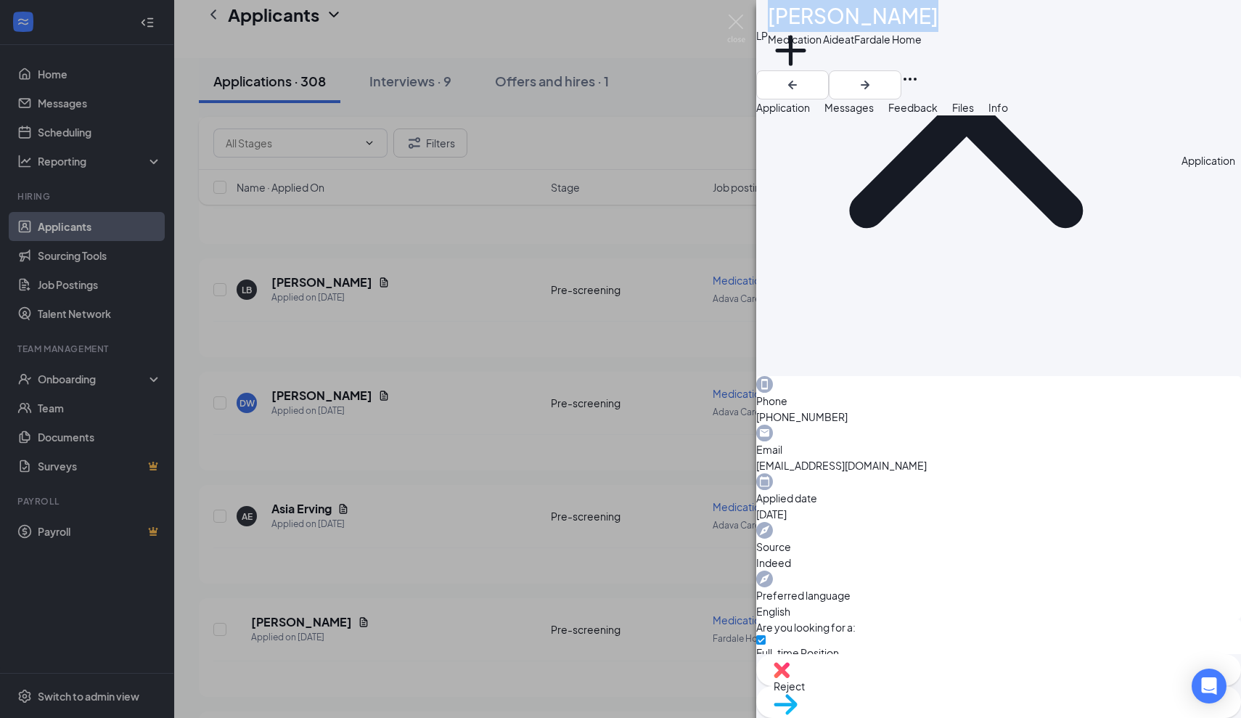
scroll to position [213, 0]
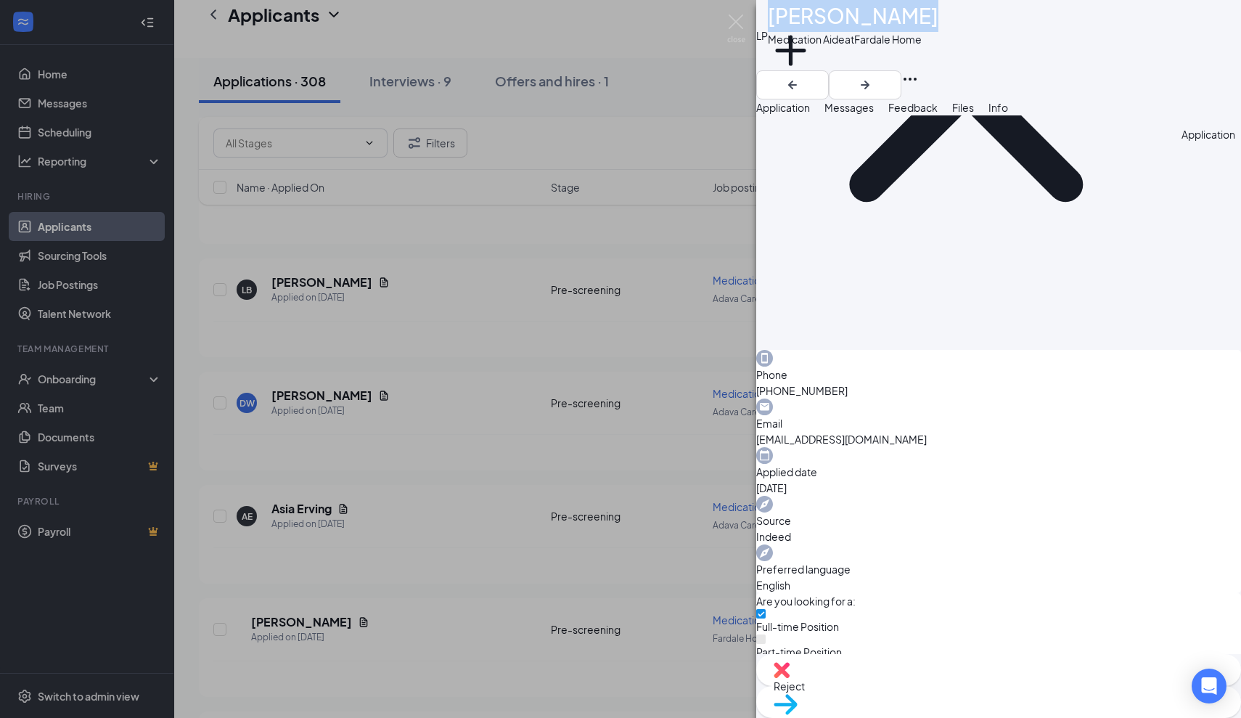
click at [874, 114] on span "Messages" at bounding box center [849, 107] width 49 height 13
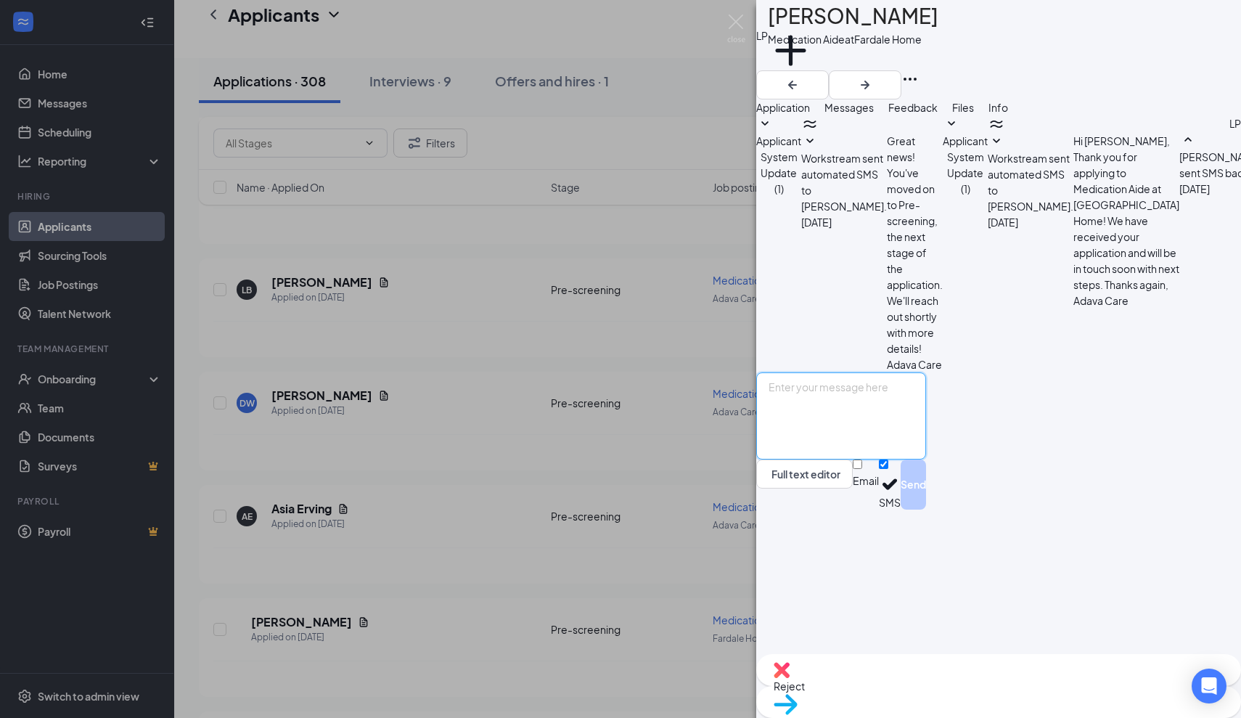
click at [805, 459] on textarea at bounding box center [841, 415] width 170 height 87
paste textarea "Thank you for applying for the Adava Care (Formerly [PERSON_NAME]'s Senior Livi…"
type textarea "Thank you for applying for the Adava Care (Formerly [PERSON_NAME]'s Senior Livi…"
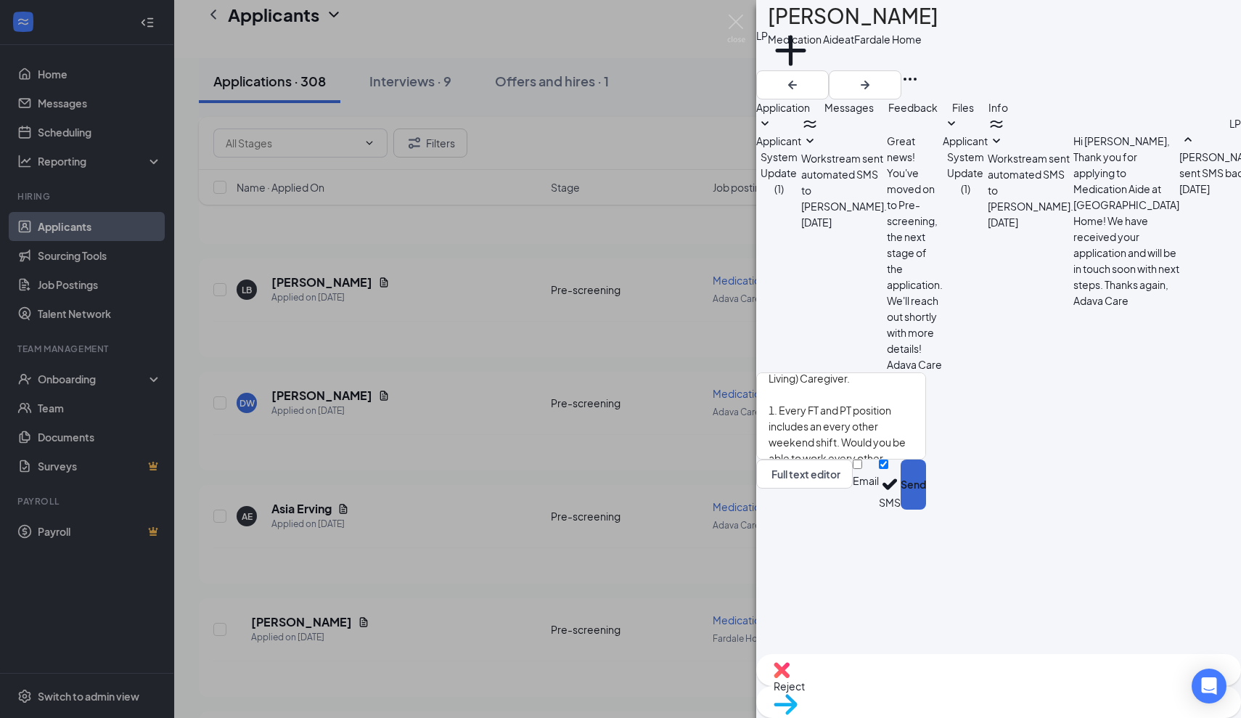
click at [926, 510] on button "Send" at bounding box center [913, 484] width 25 height 50
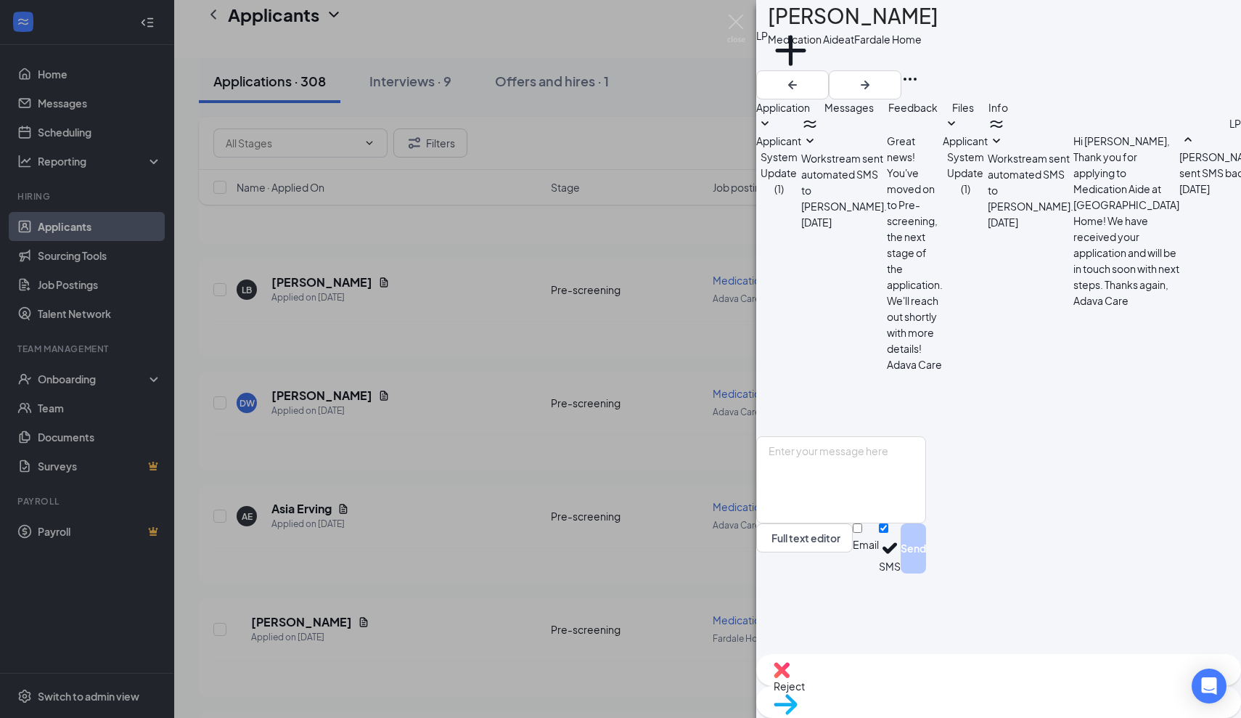
scroll to position [152, 0]
click at [734, 27] on img at bounding box center [736, 29] width 18 height 28
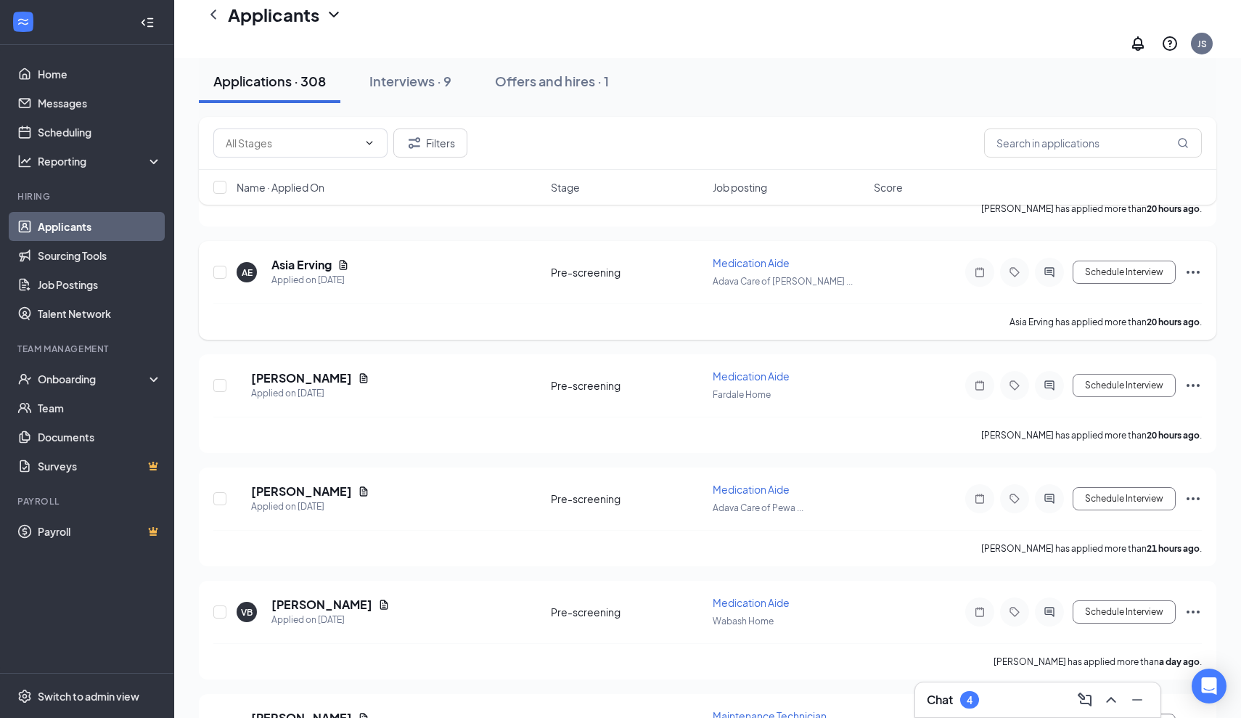
scroll to position [1850, 0]
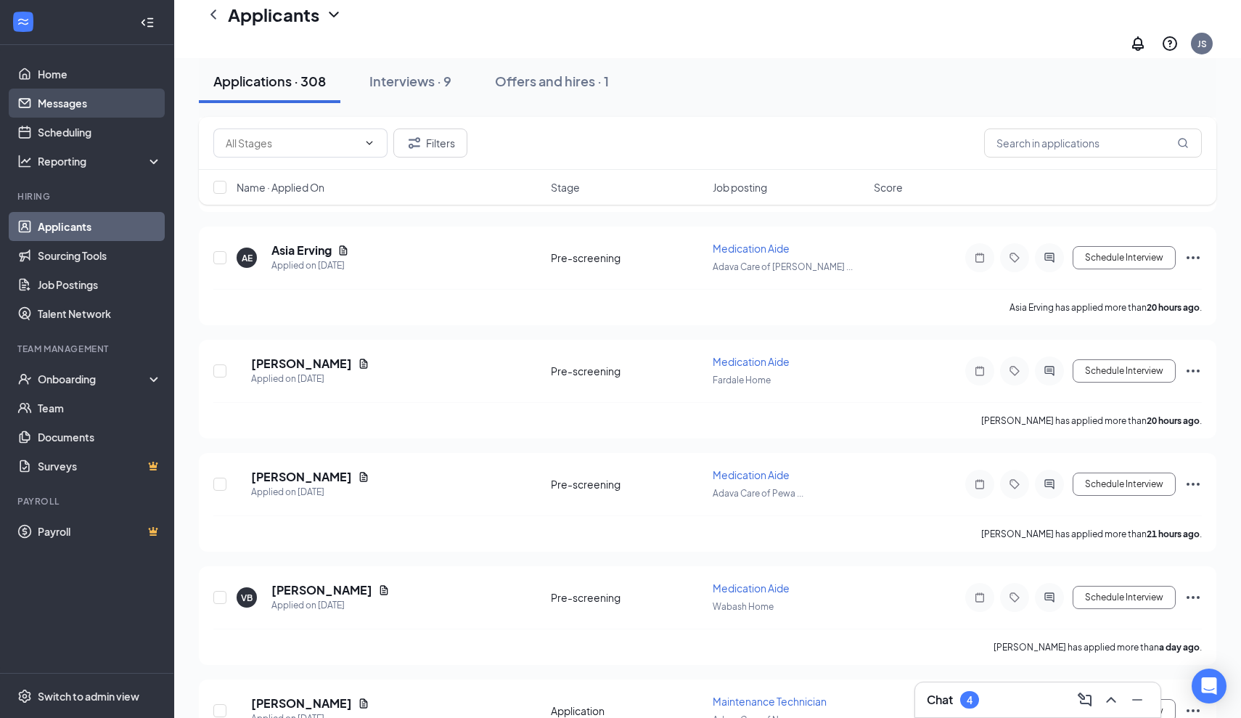
click at [70, 106] on link "Messages" at bounding box center [100, 103] width 124 height 29
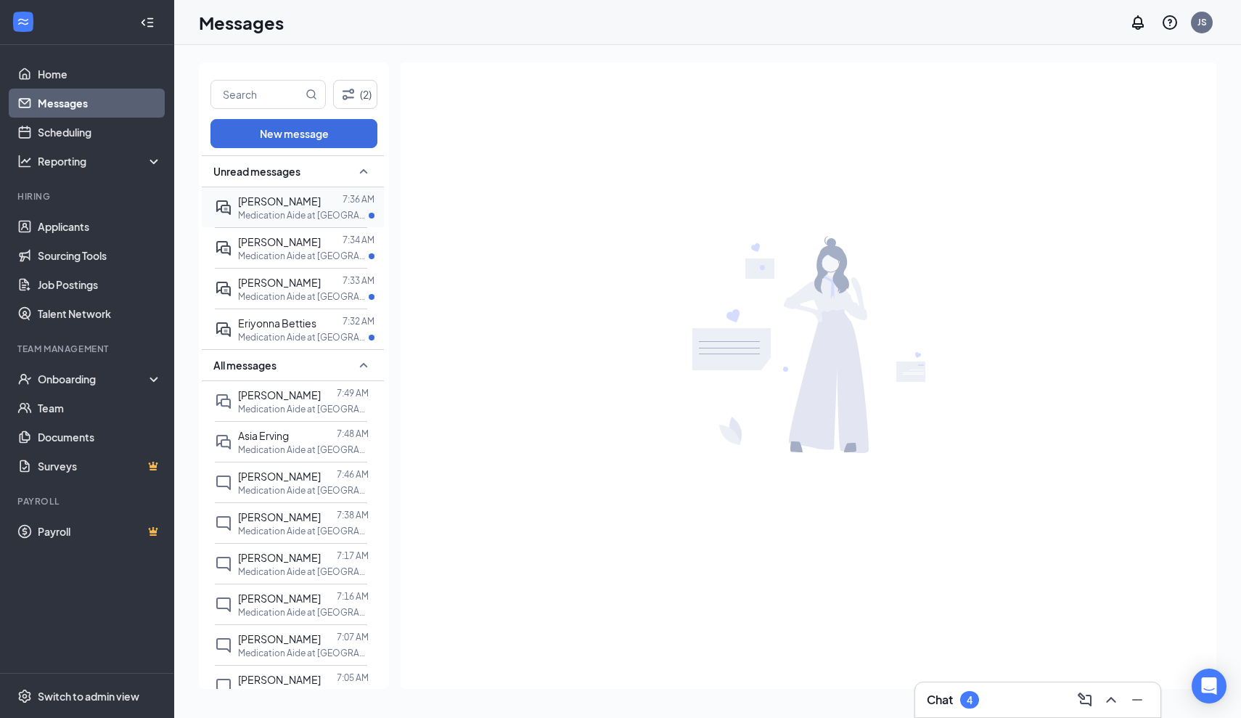
click at [302, 209] on div "[PERSON_NAME]" at bounding box center [279, 201] width 83 height 16
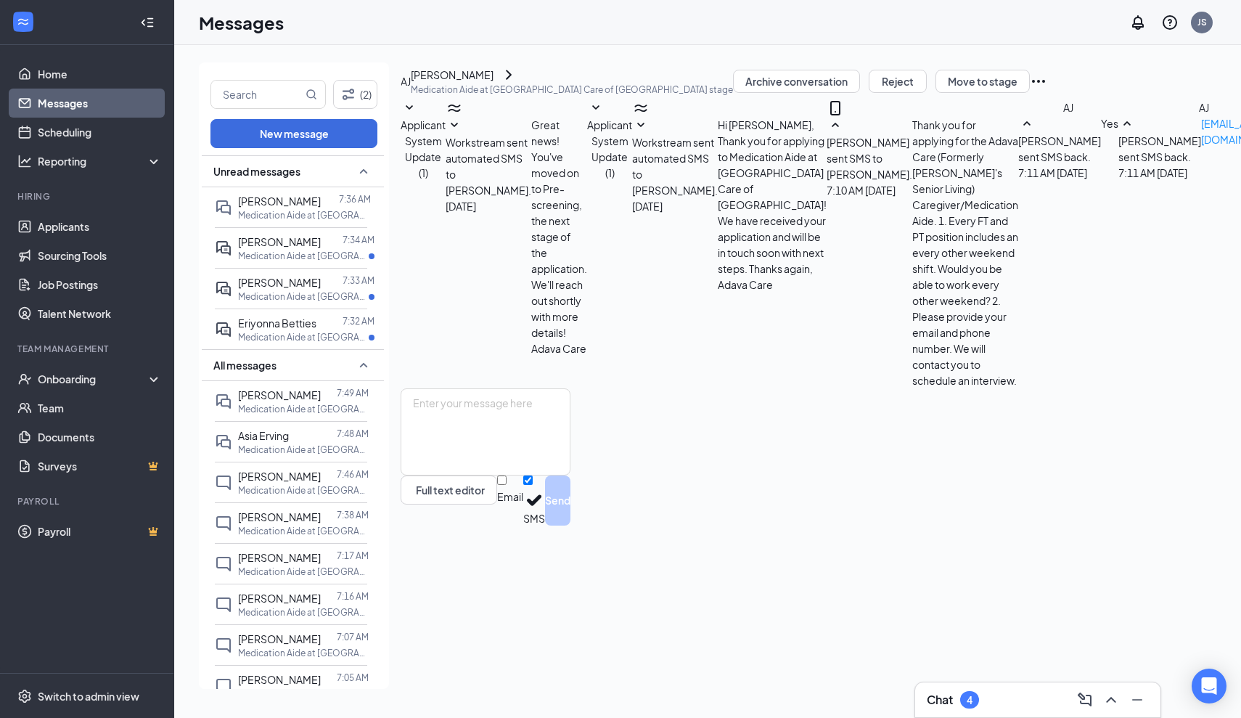
scroll to position [347, 0]
click at [555, 475] on textarea at bounding box center [486, 431] width 170 height 87
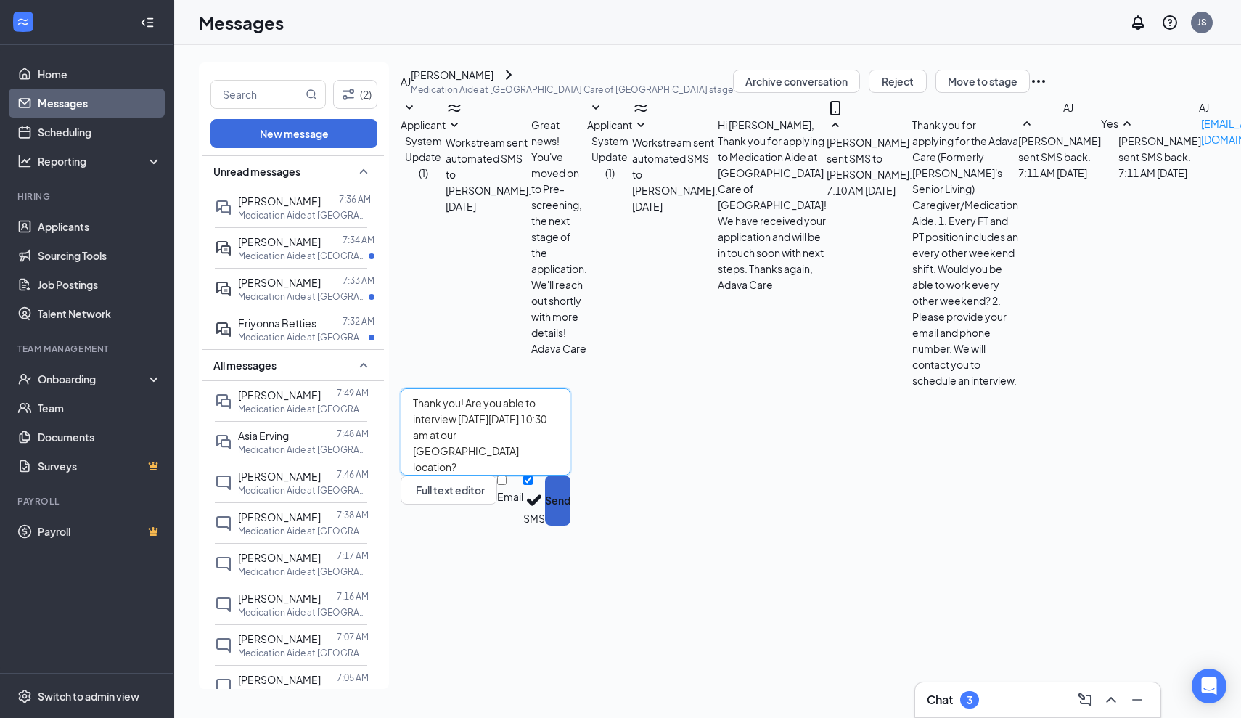
type textarea "Thank you! Are you able to interview [DATE][DATE] 10:30 am at our [GEOGRAPHIC_D…"
click at [570, 525] on button "Send" at bounding box center [557, 500] width 25 height 50
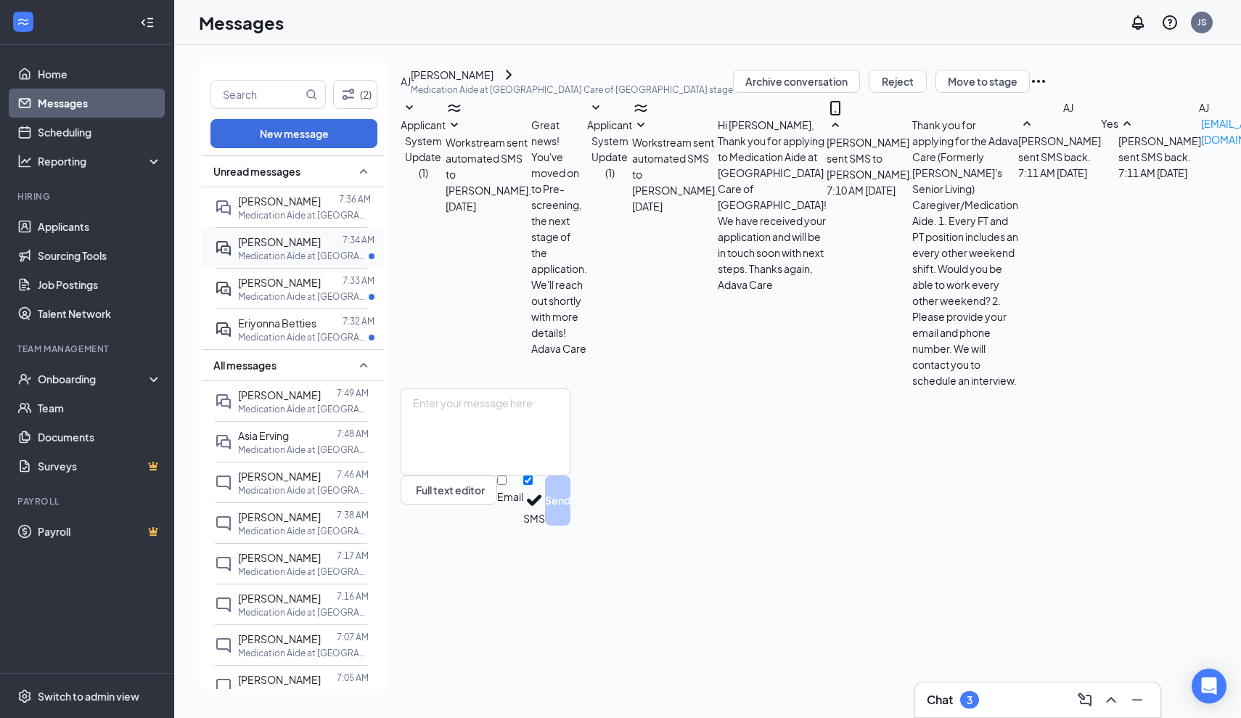
scroll to position [425, 0]
click at [280, 248] on span "[PERSON_NAME]" at bounding box center [279, 241] width 83 height 13
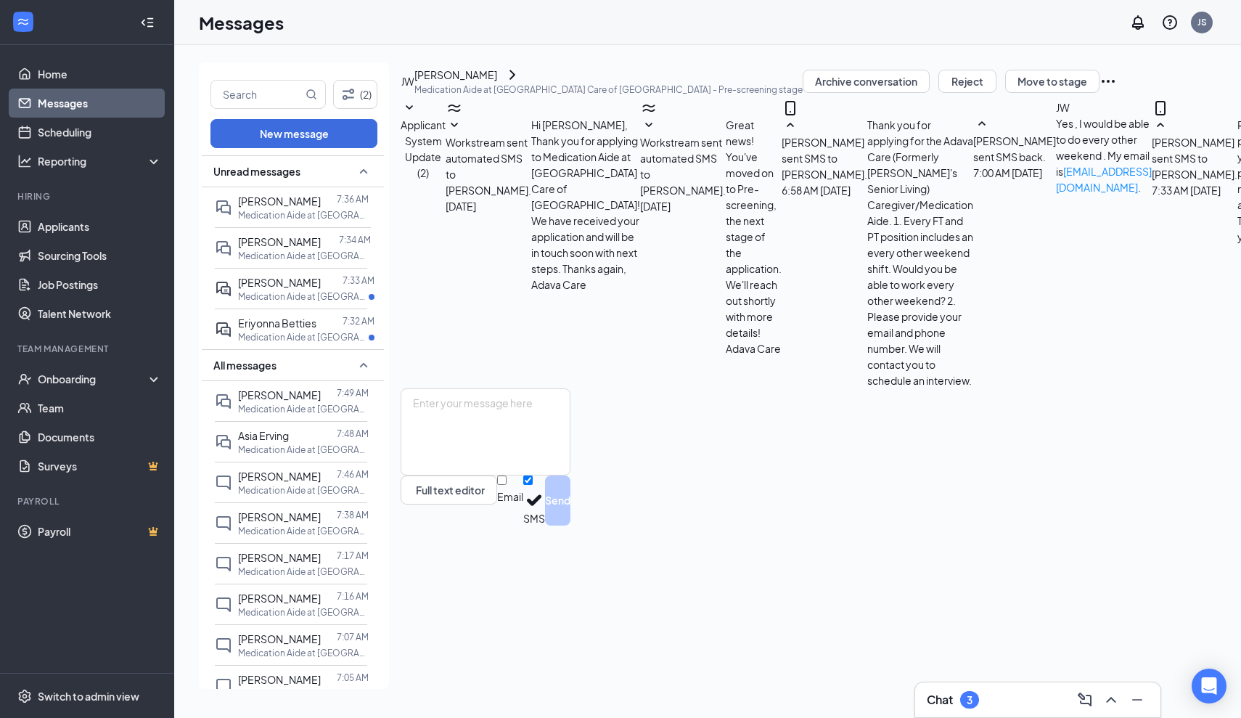
scroll to position [148, 0]
click at [557, 475] on textarea at bounding box center [486, 431] width 170 height 87
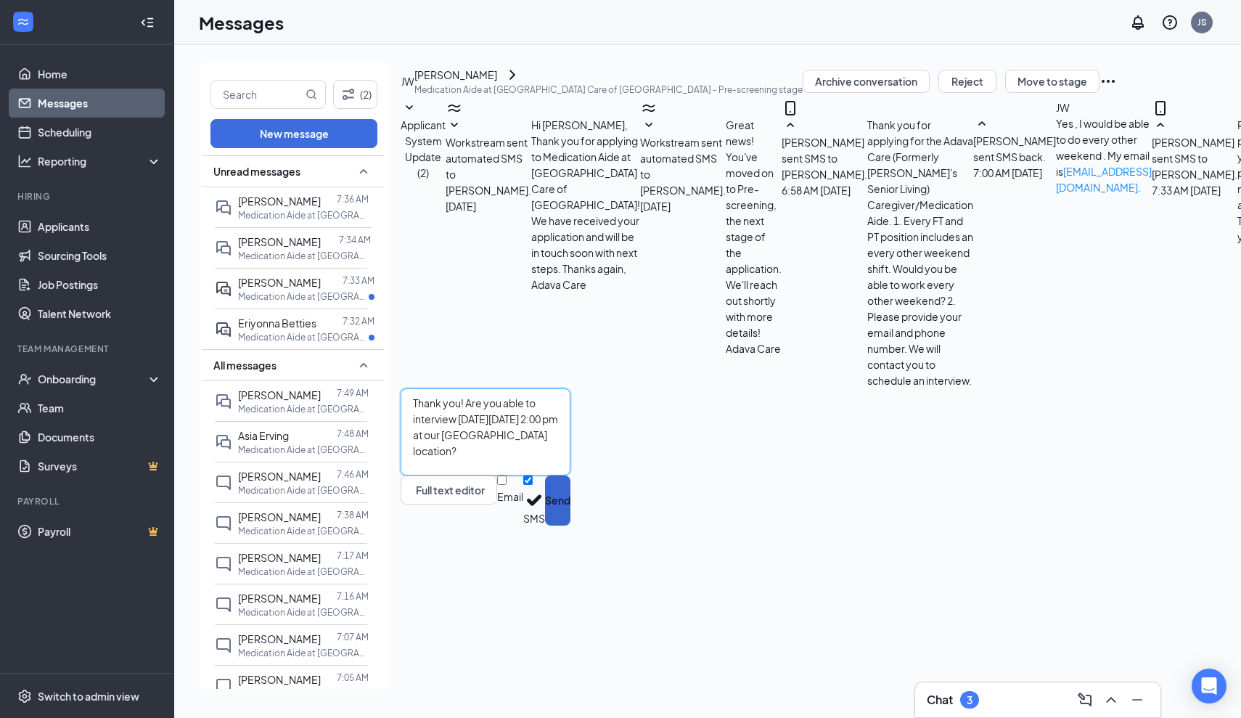
type textarea "Thank you! Are you able to interview [DATE][DATE] 2:00 pm at our [GEOGRAPHIC_DA…"
click at [570, 525] on button "Send" at bounding box center [557, 500] width 25 height 50
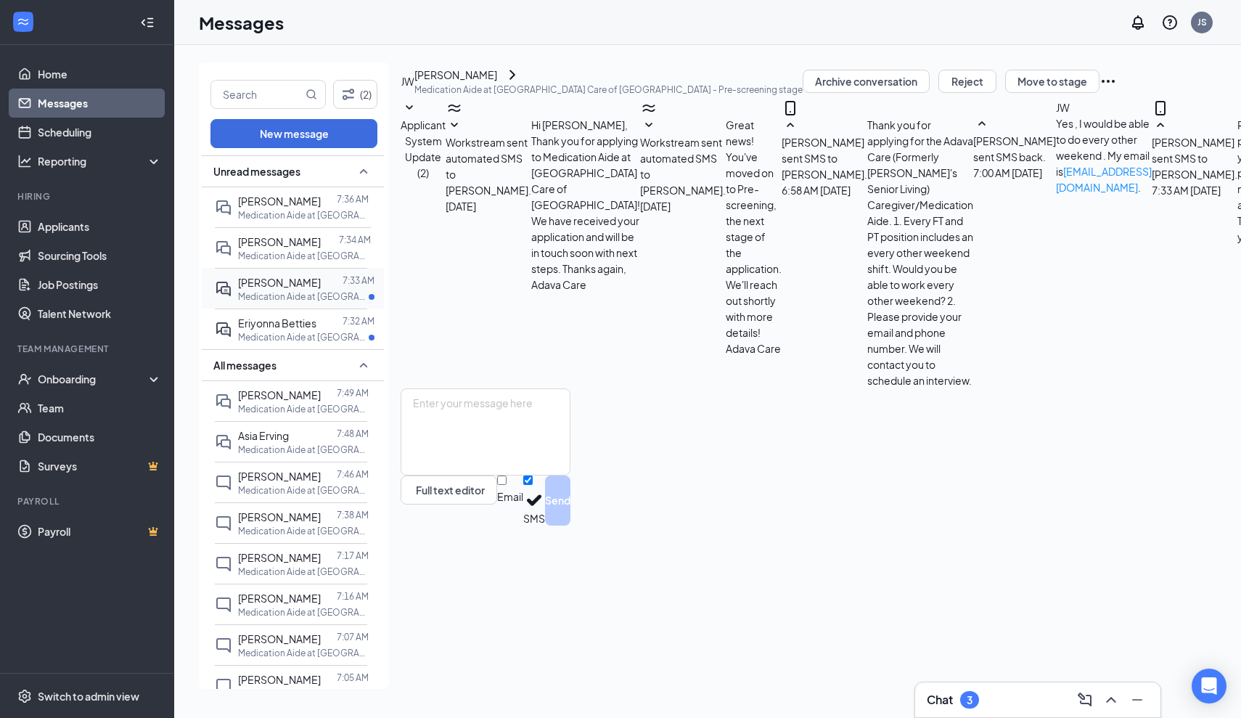
scroll to position [226, 0]
click at [314, 303] on p "Medication Aide at [GEOGRAPHIC_DATA] Care of [GEOGRAPHIC_DATA]" at bounding box center [303, 296] width 131 height 12
click at [440, 475] on textarea at bounding box center [486, 431] width 170 height 87
paste textarea "A confirmation of your interview will be sent to you shortly to include: Date/T…"
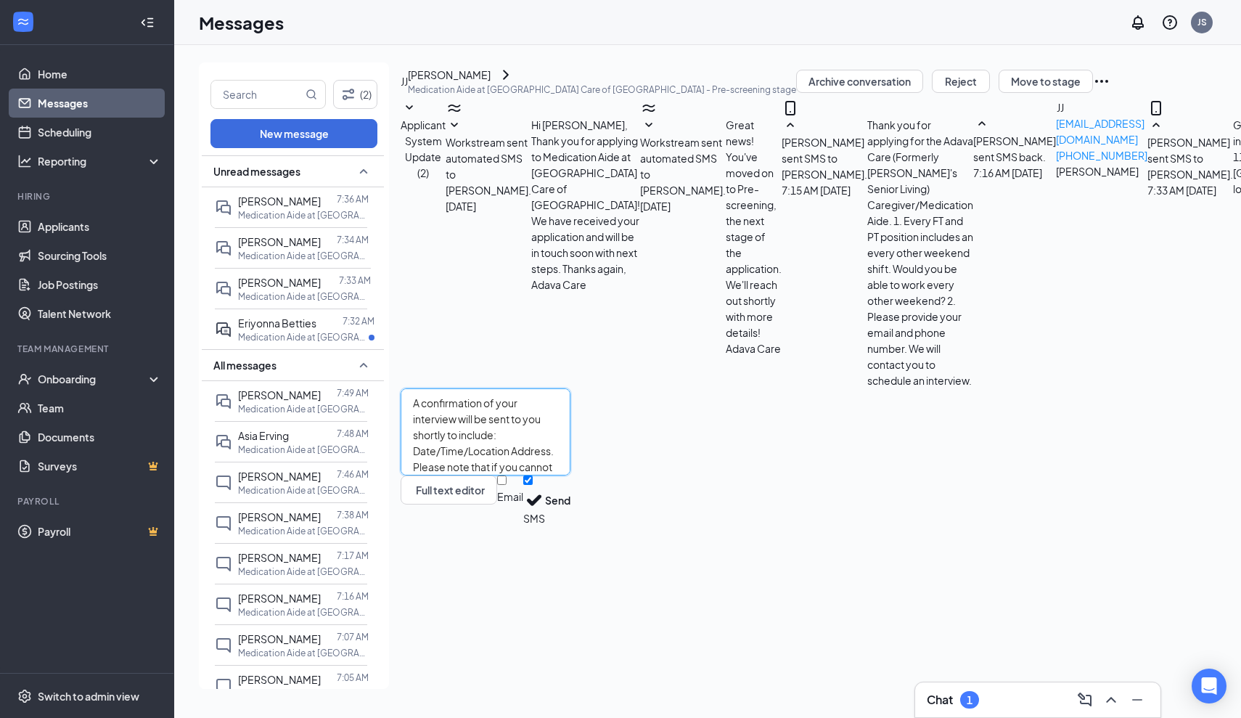
click at [570, 475] on textarea "A confirmation of your interview will be sent to you shortly to include: Date/T…" at bounding box center [486, 431] width 170 height 87
type textarea "A confirmation of your interview will be sent to your email shortly to include:…"
click at [570, 525] on button "Send" at bounding box center [557, 500] width 25 height 50
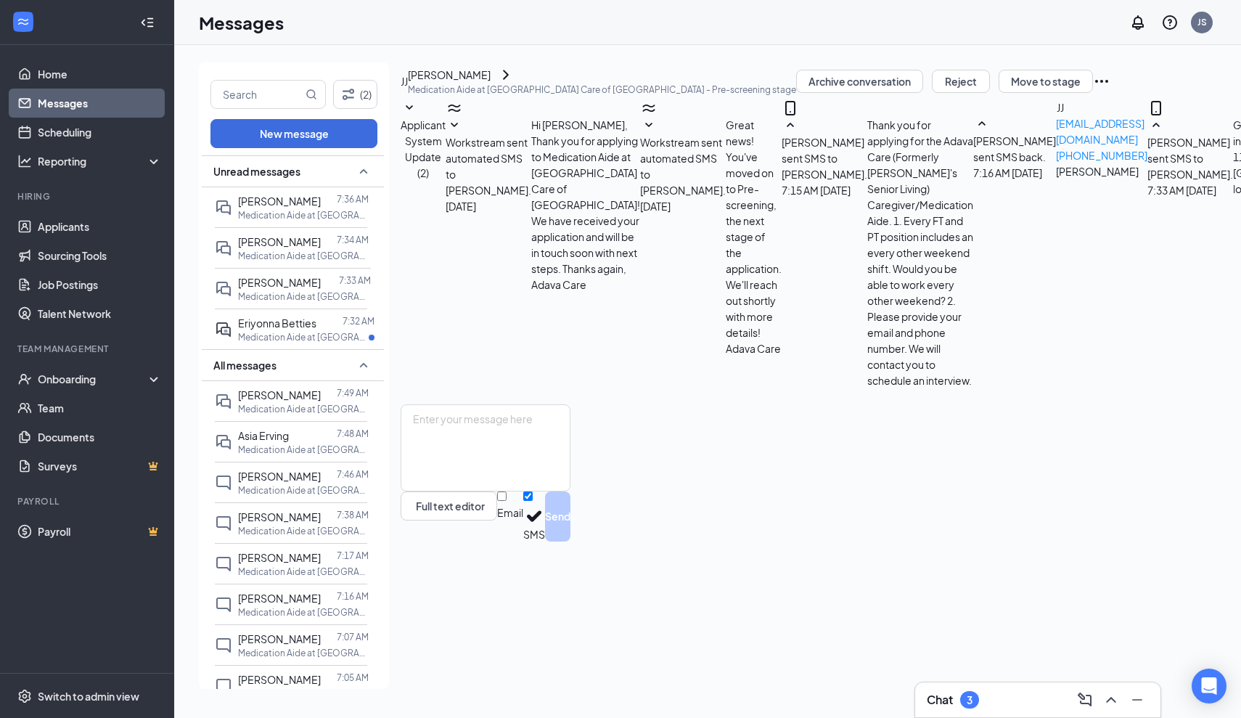
scroll to position [274, 0]
drag, startPoint x: 637, startPoint y: 213, endPoint x: 605, endPoint y: 207, distance: 31.7
drag, startPoint x: 638, startPoint y: 212, endPoint x: 441, endPoint y: 236, distance: 198.1
click at [441, 237] on div "Applicant System Update (2) Workstream sent automated SMS to [PERSON_NAME]. [DA…" at bounding box center [1017, 251] width 1232 height 305
click at [1147, 273] on div "[PERSON_NAME] sent SMS to [PERSON_NAME]. [DATE] 7:33 AM Great! Are you able to …" at bounding box center [1243, 251] width 192 height 305
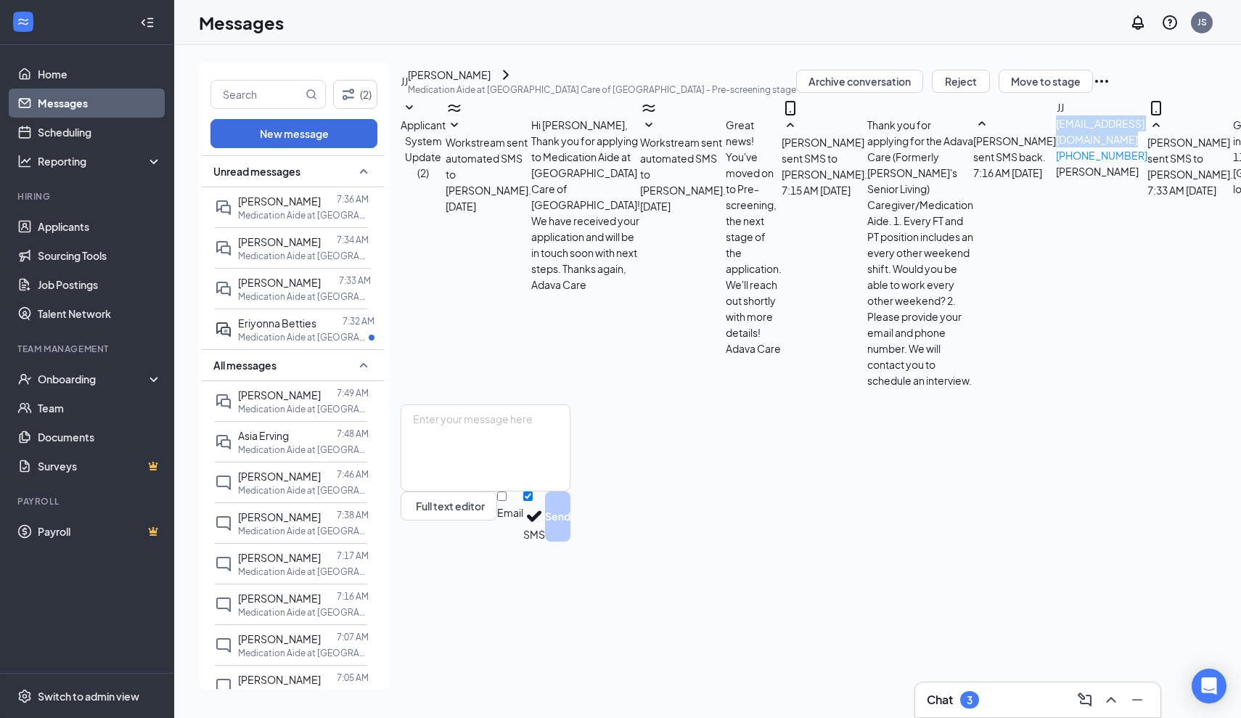
drag, startPoint x: 638, startPoint y: 213, endPoint x: 475, endPoint y: 215, distance: 163.3
click at [973, 181] on div "[PERSON_NAME] sent SMS back. [DATE] 7:16 AM [EMAIL_ADDRESS][DOMAIN_NAME] [PHONE…" at bounding box center [1060, 147] width 174 height 65
click at [258, 330] on span "Eriyonna Betties" at bounding box center [277, 322] width 78 height 13
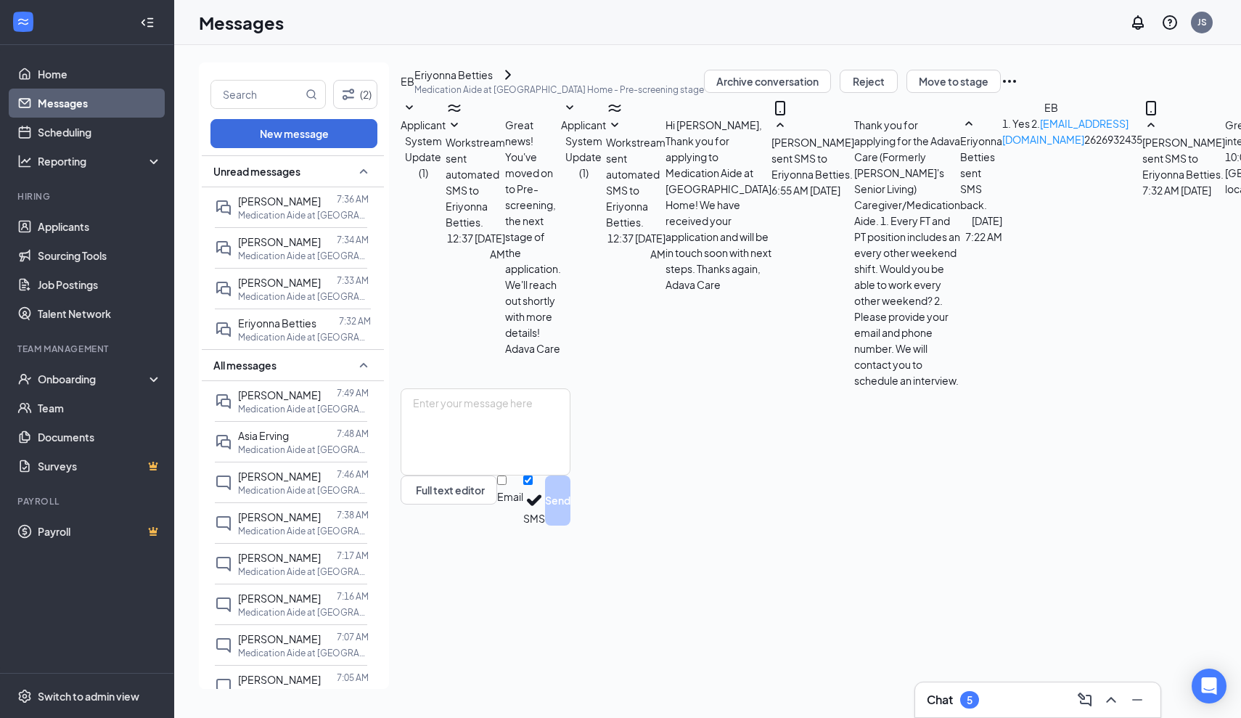
scroll to position [206, 0]
click at [437, 475] on textarea at bounding box center [486, 431] width 170 height 87
paste textarea "A confirmation of your interview will be sent to you shortly to include: Date/T…"
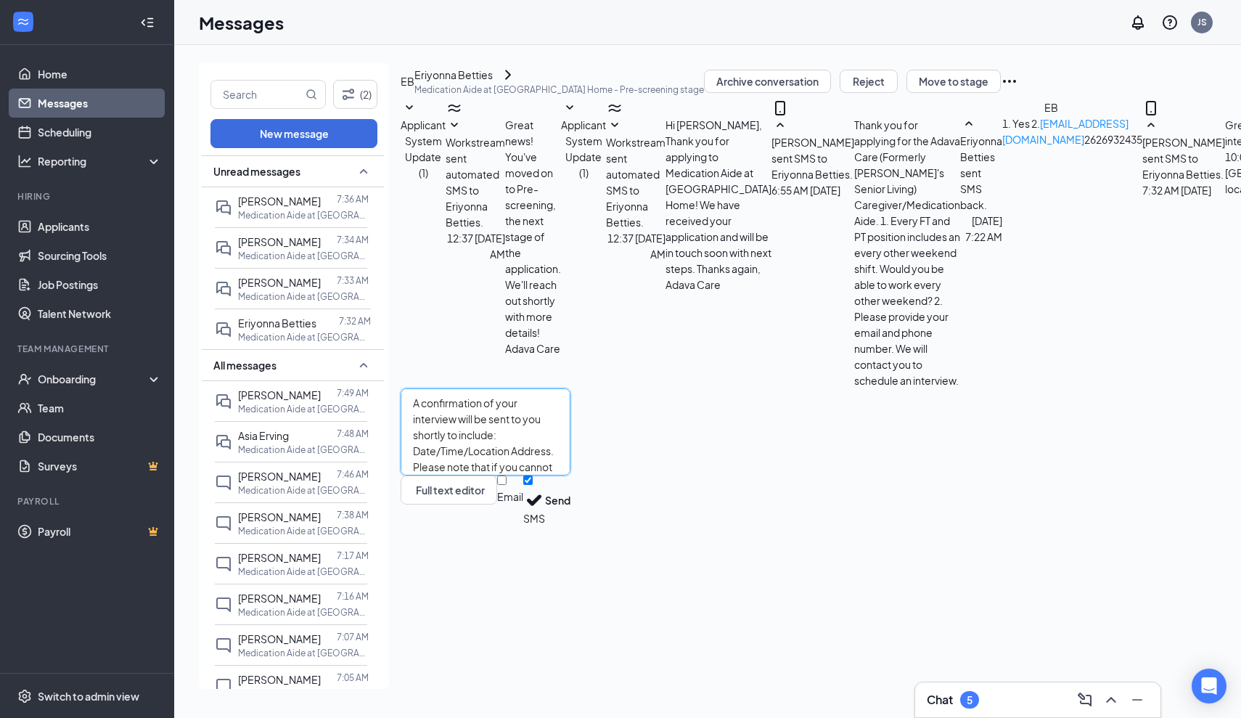
click at [570, 475] on textarea "A confirmation of your interview will be sent to you shortly to include: Date/T…" at bounding box center [486, 431] width 170 height 87
type textarea "A confirmation of your interview will be sent to your email shortly to include:…"
click at [570, 525] on button "Send" at bounding box center [557, 500] width 25 height 50
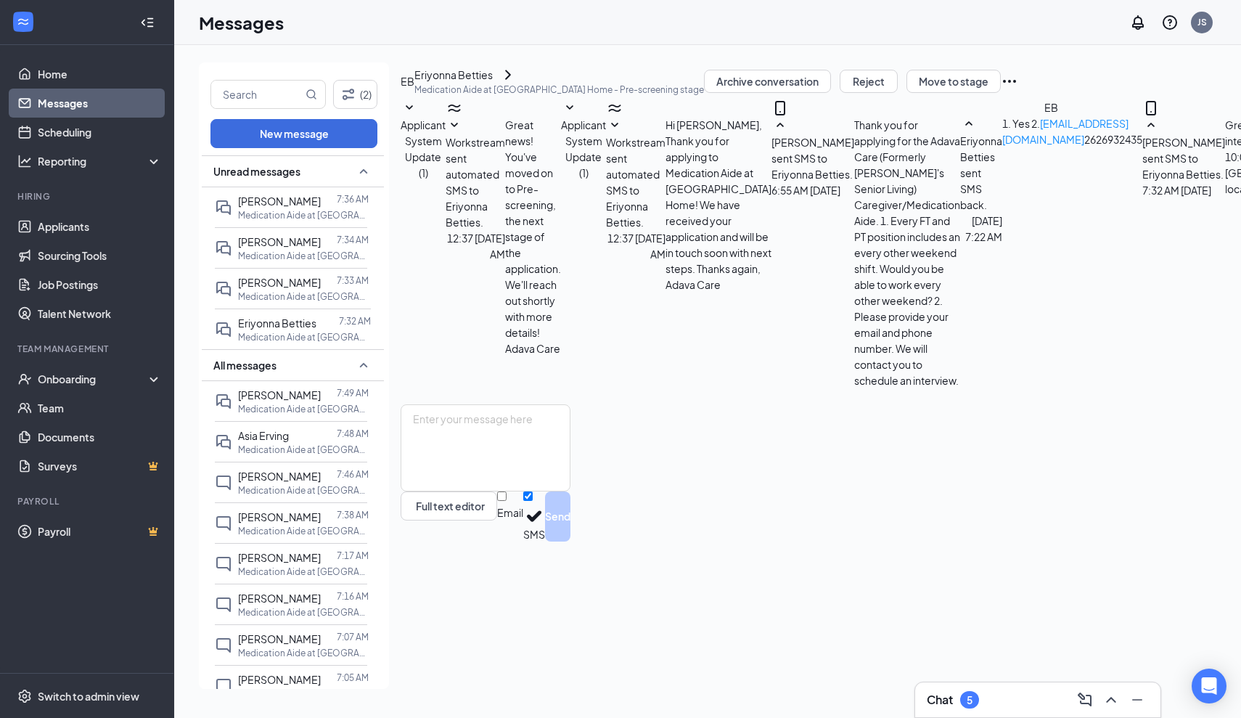
scroll to position [332, 0]
drag, startPoint x: 626, startPoint y: 213, endPoint x: 487, endPoint y: 216, distance: 139.4
click at [1002, 146] on span "1. Yes 2. [EMAIL_ADDRESS][DOMAIN_NAME] 2626932435" at bounding box center [1072, 131] width 140 height 29
